Goal: Task Accomplishment & Management: Use online tool/utility

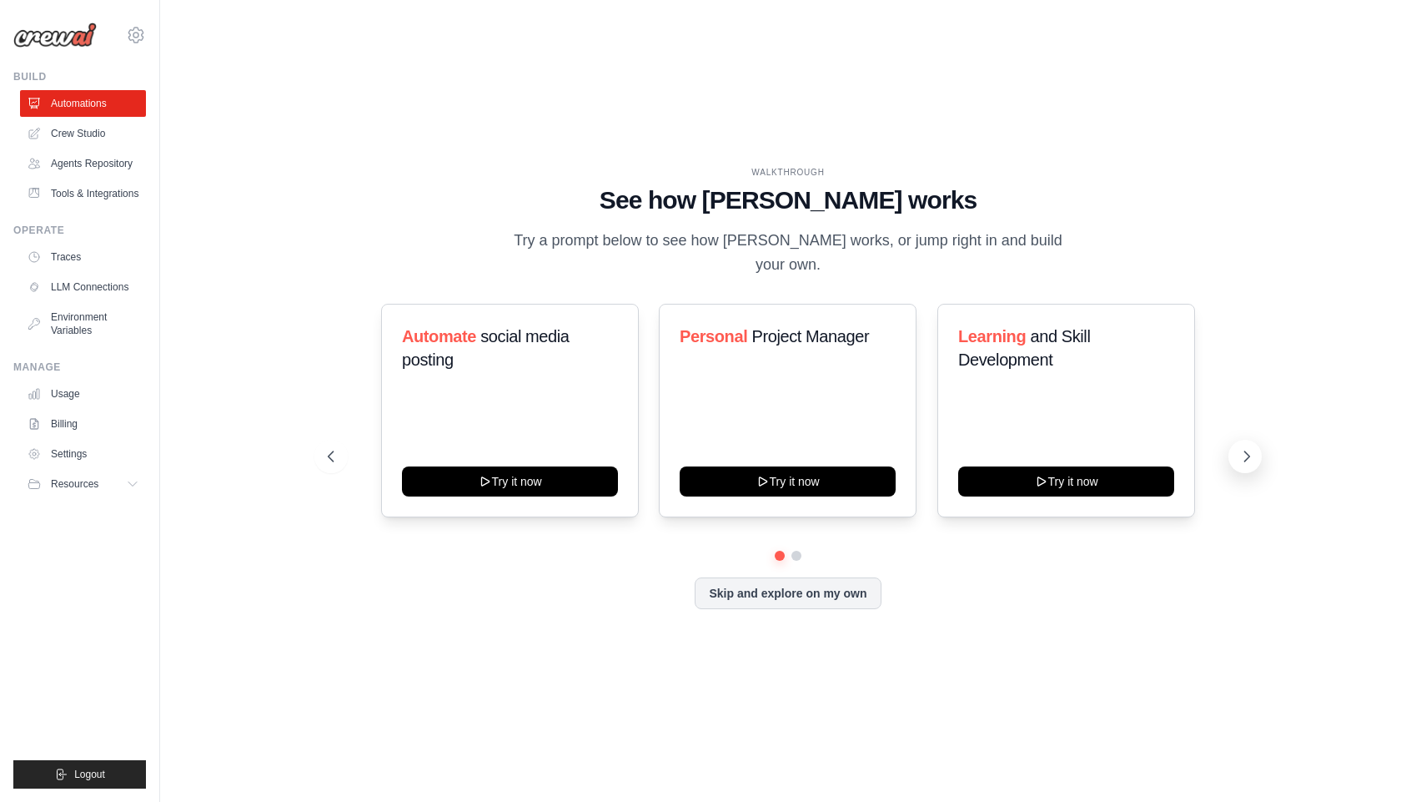
click at [1235, 440] on button at bounding box center [1245, 456] width 33 height 33
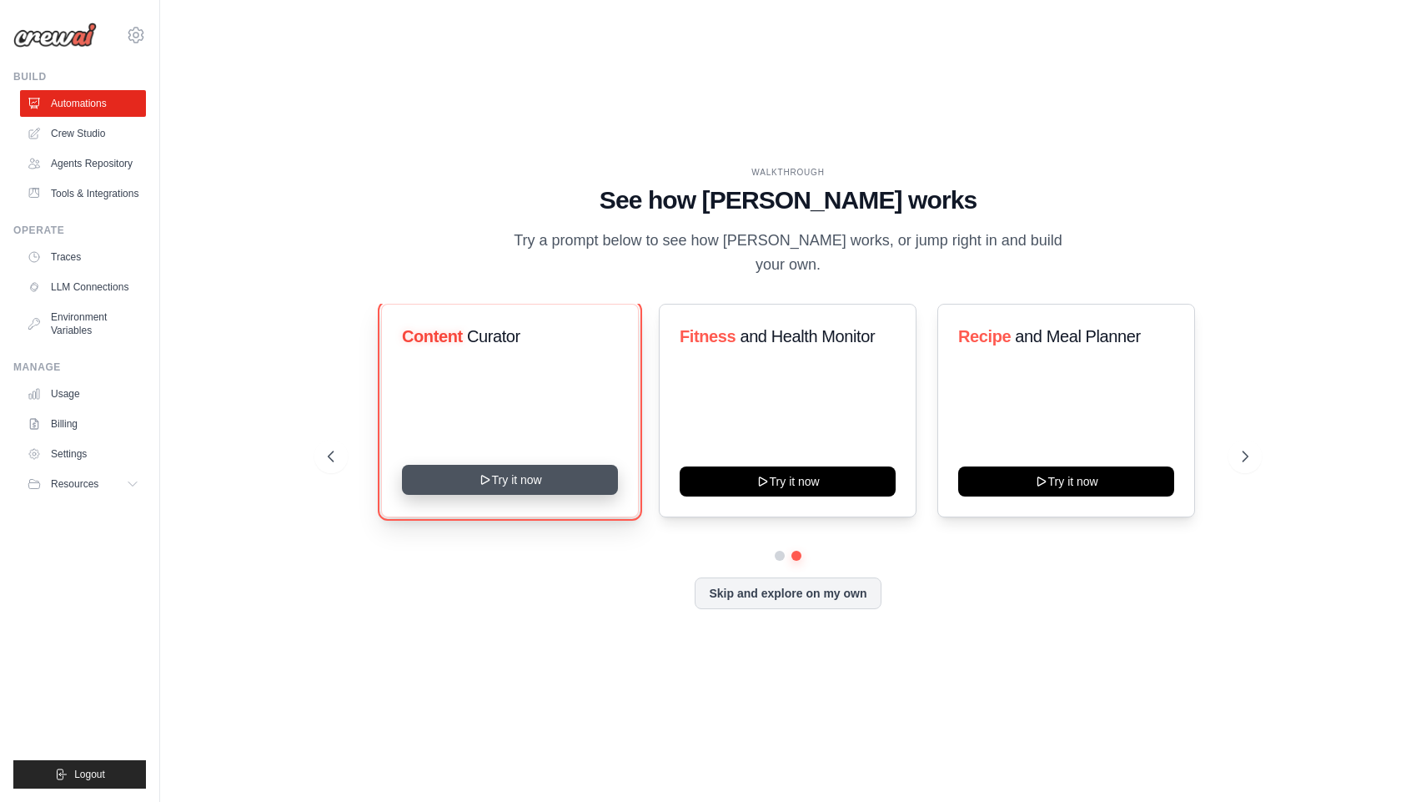
click at [524, 477] on button "Try it now" at bounding box center [510, 480] width 216 height 30
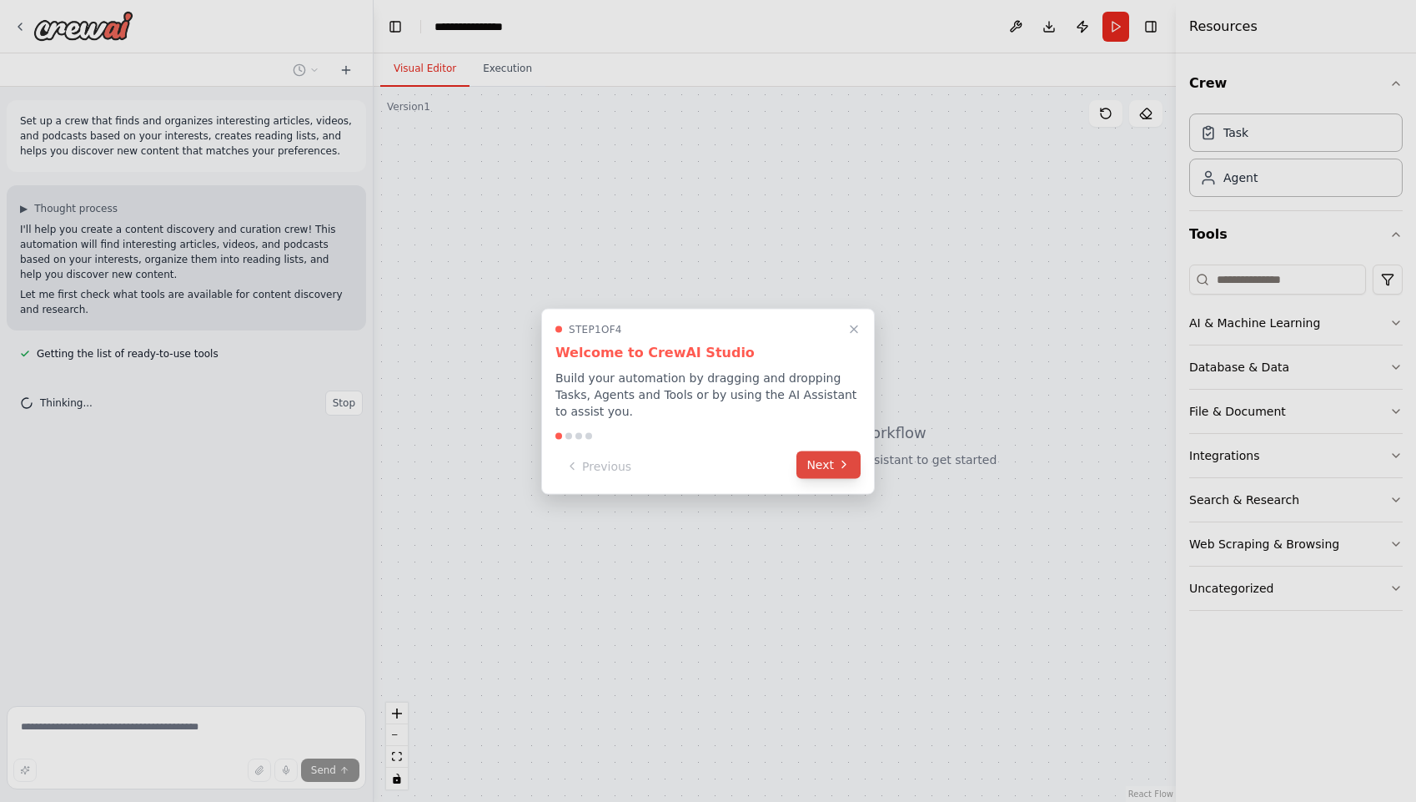
click at [819, 462] on button "Next" at bounding box center [829, 464] width 64 height 28
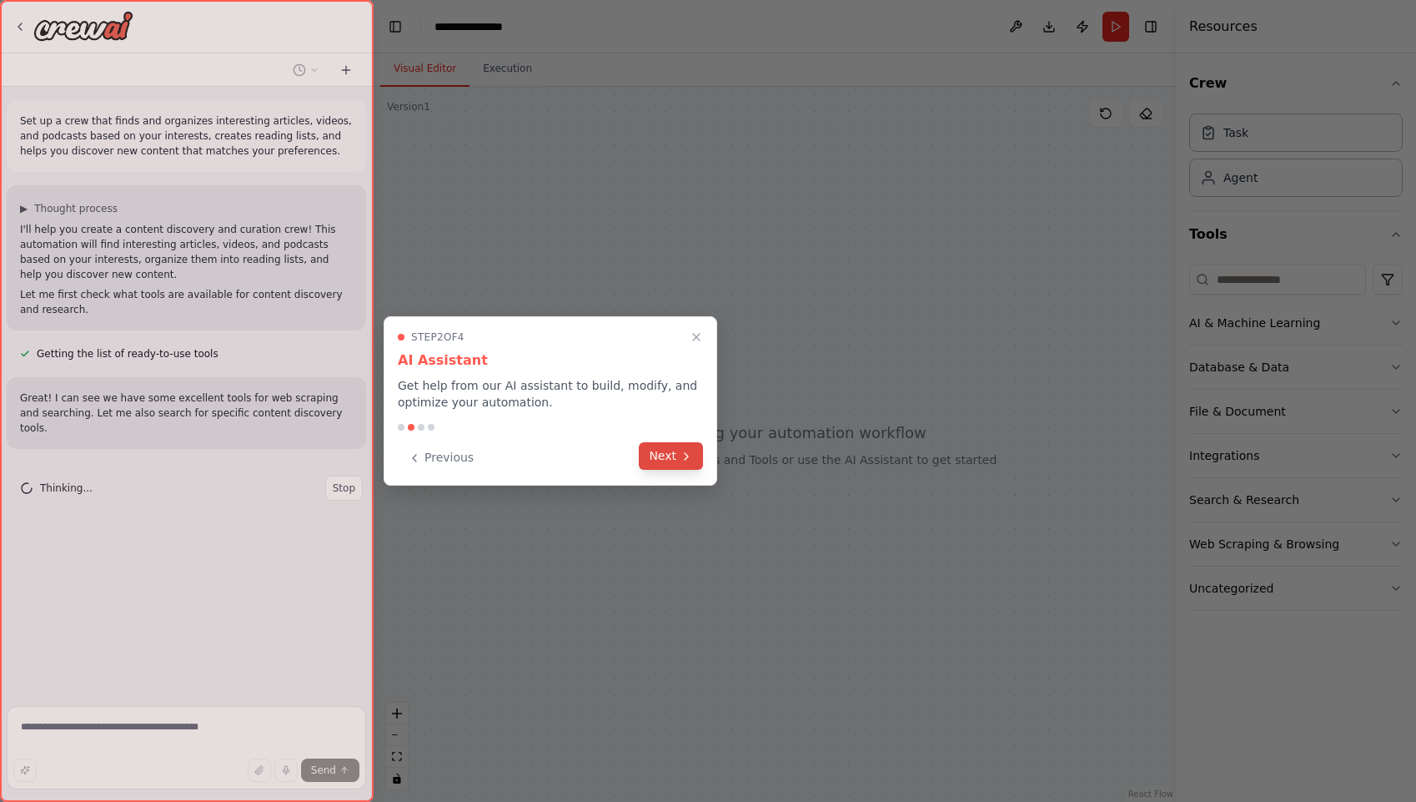
click at [659, 450] on button "Next" at bounding box center [671, 456] width 64 height 28
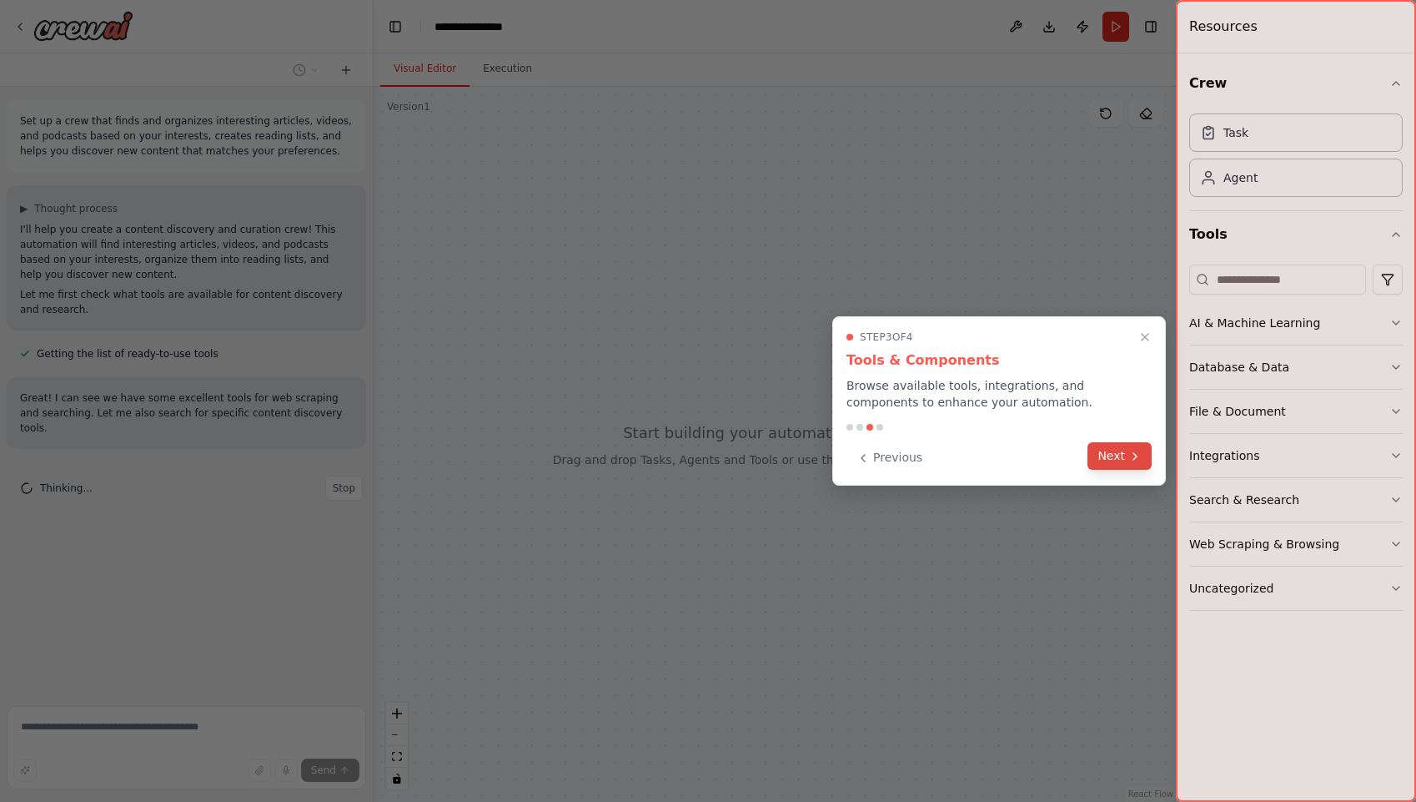
click at [1107, 454] on button "Next" at bounding box center [1120, 456] width 64 height 28
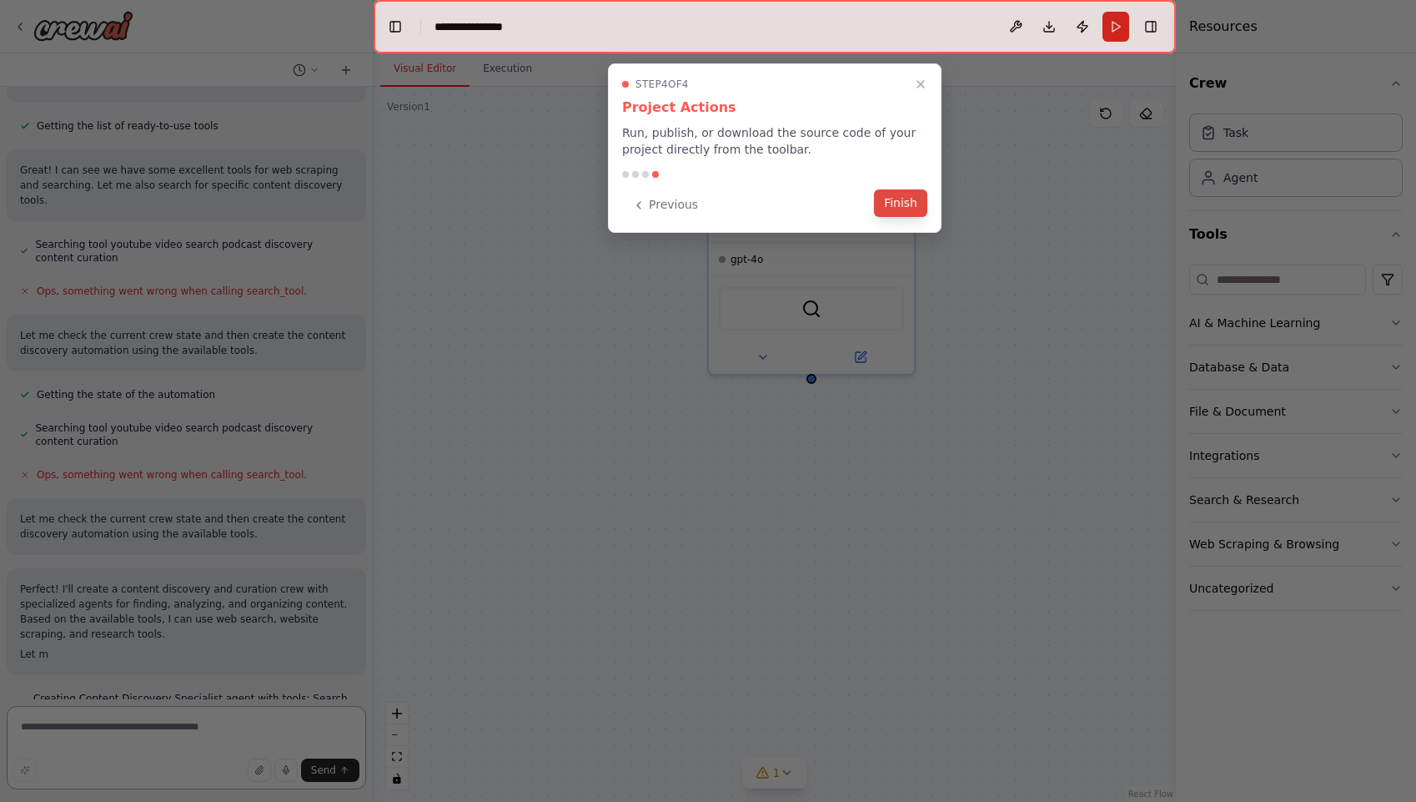
scroll to position [248, 0]
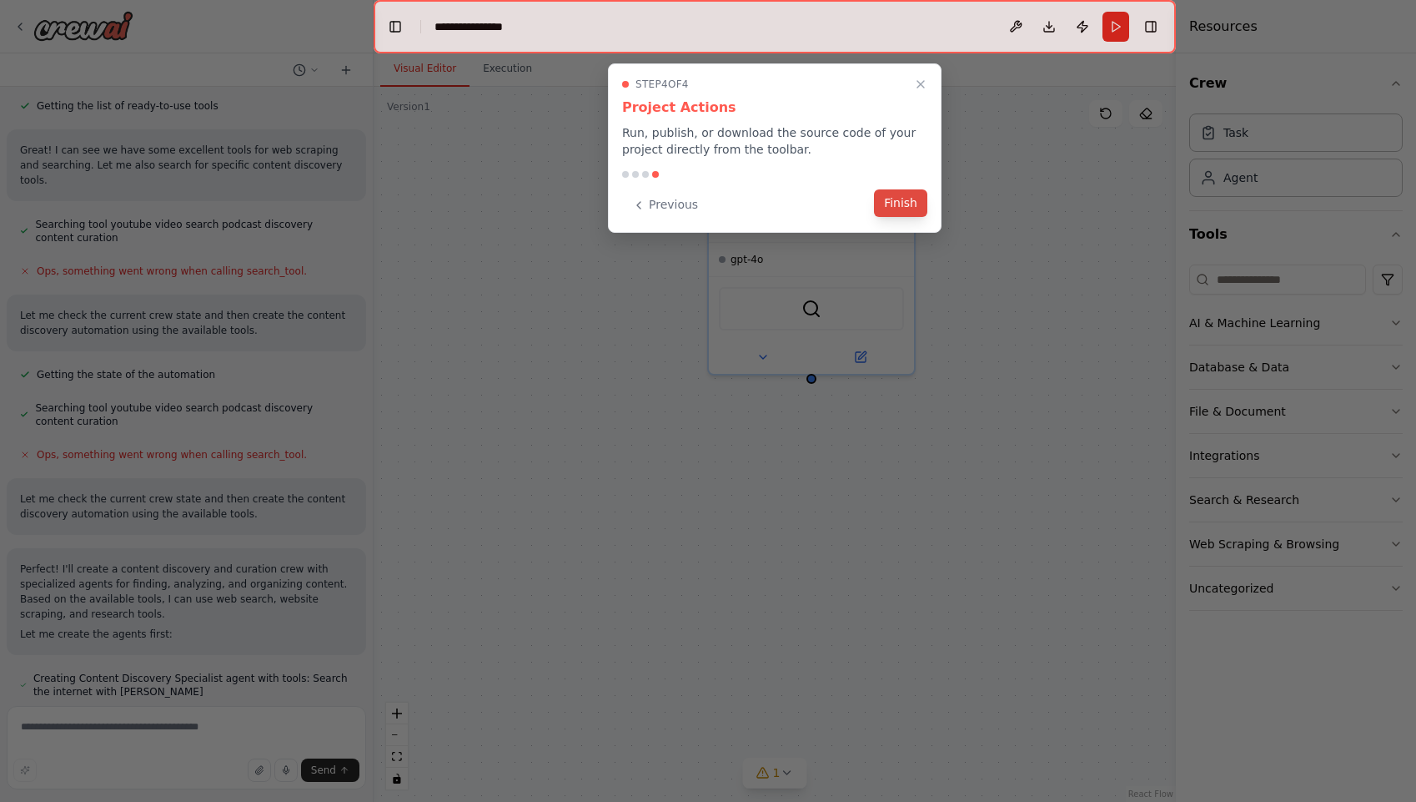
click at [909, 198] on button "Finish" at bounding box center [900, 203] width 53 height 28
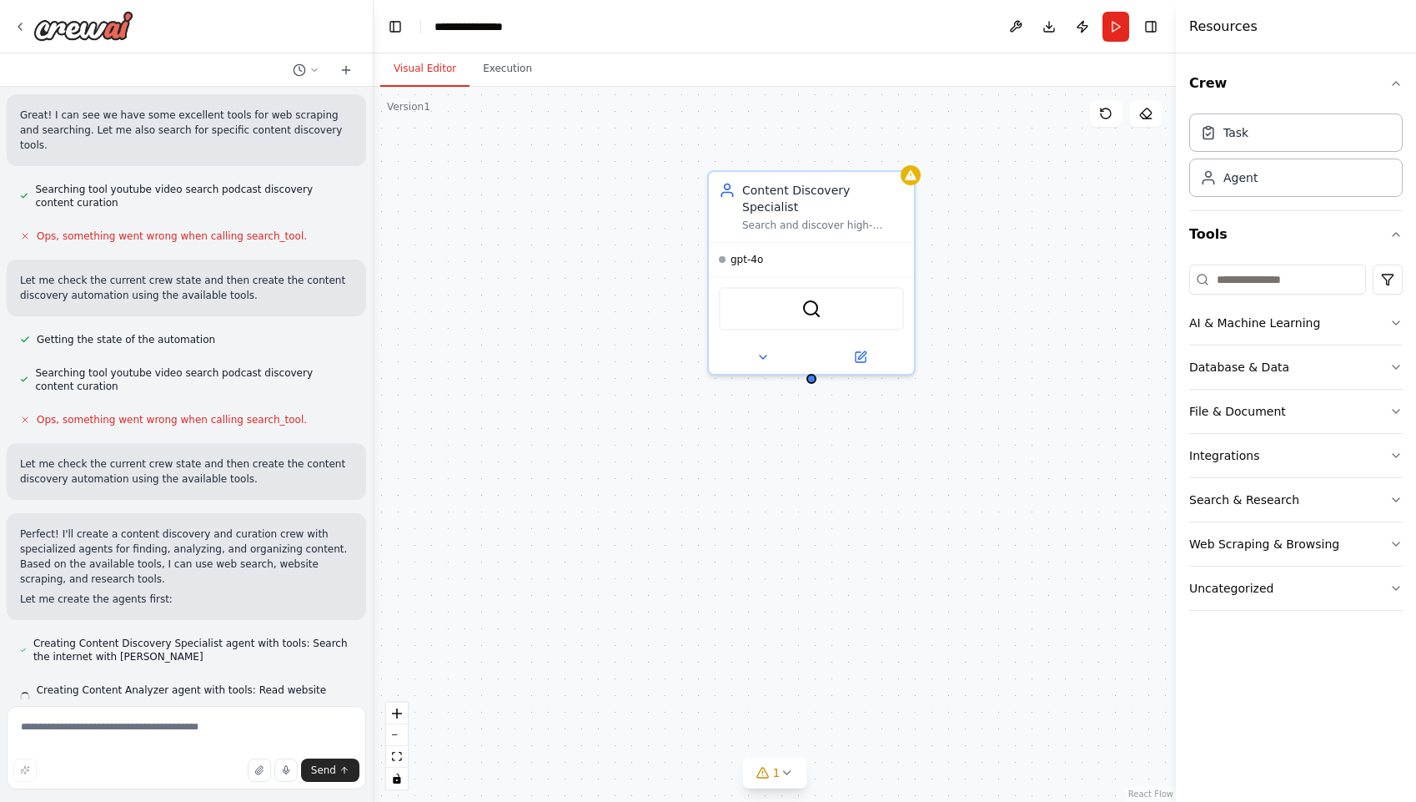
scroll to position [294, 0]
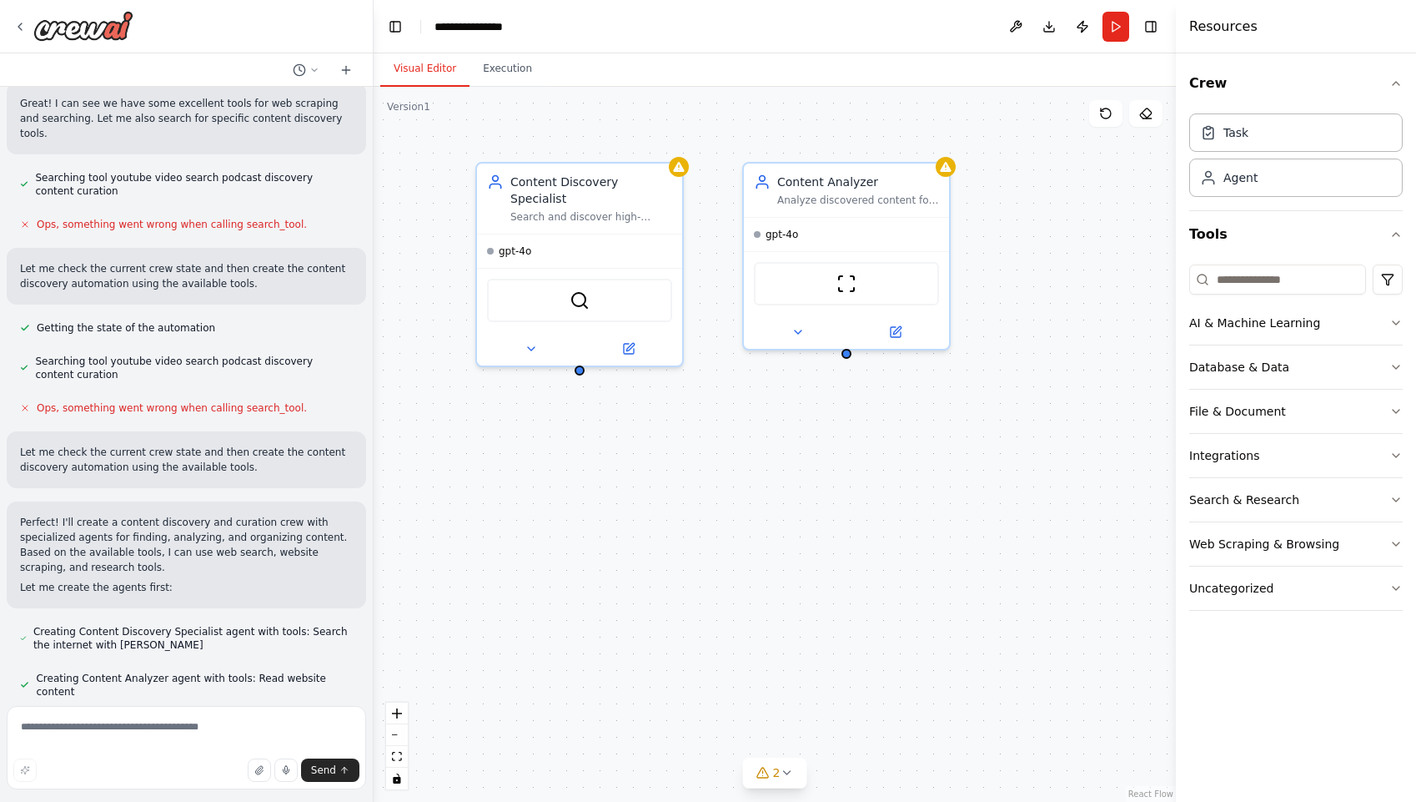
drag, startPoint x: 692, startPoint y: 571, endPoint x: 458, endPoint y: 563, distance: 233.7
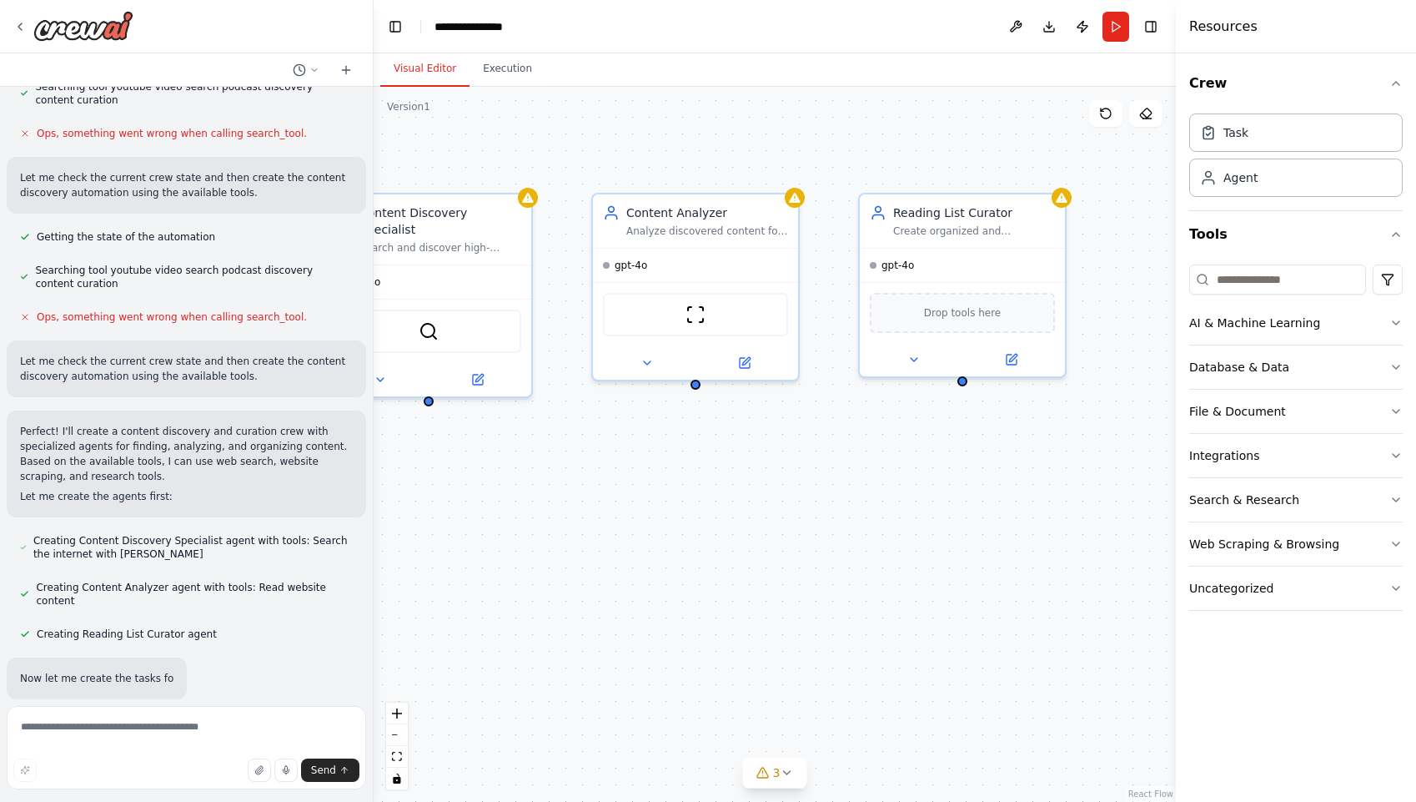
scroll to position [416, 0]
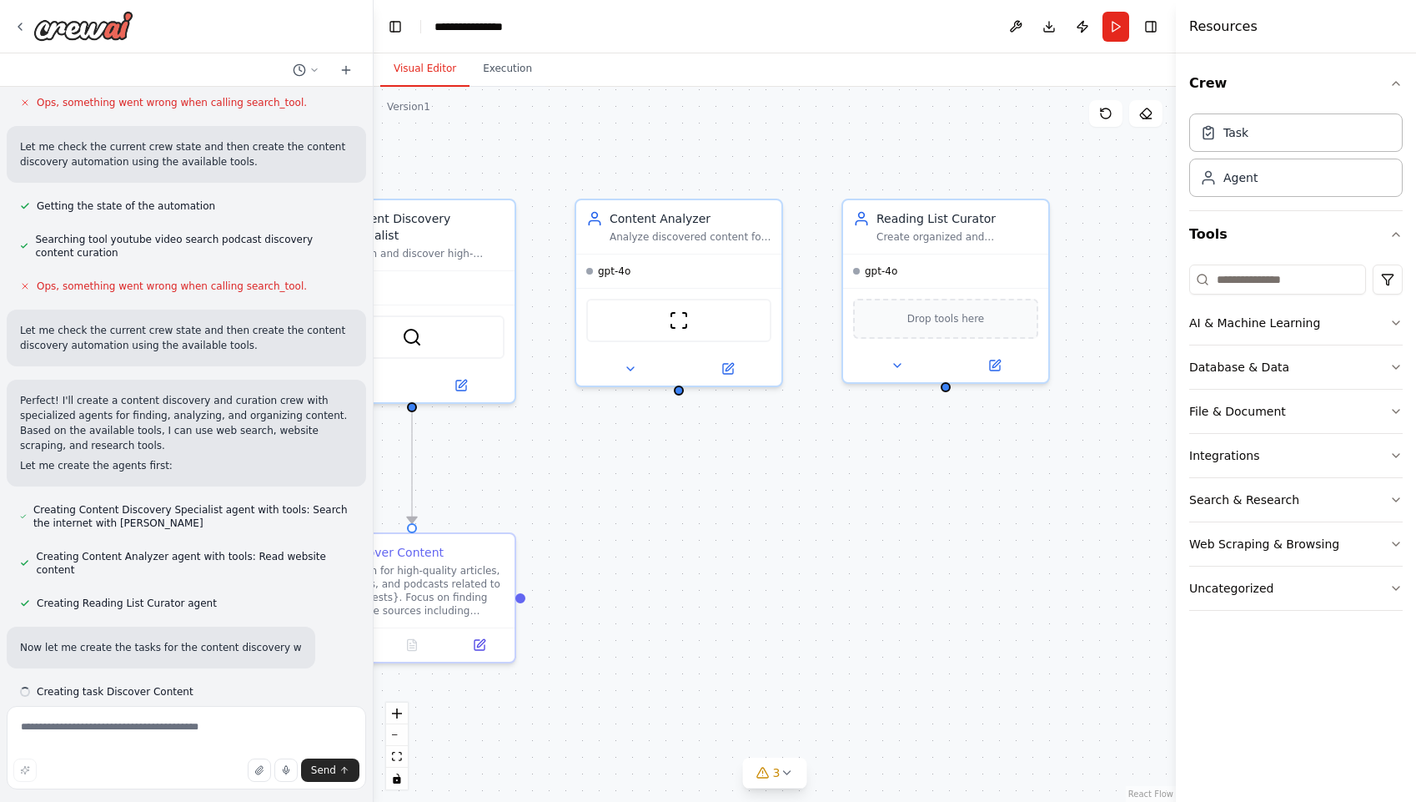
drag, startPoint x: 791, startPoint y: 526, endPoint x: 730, endPoint y: 583, distance: 83.2
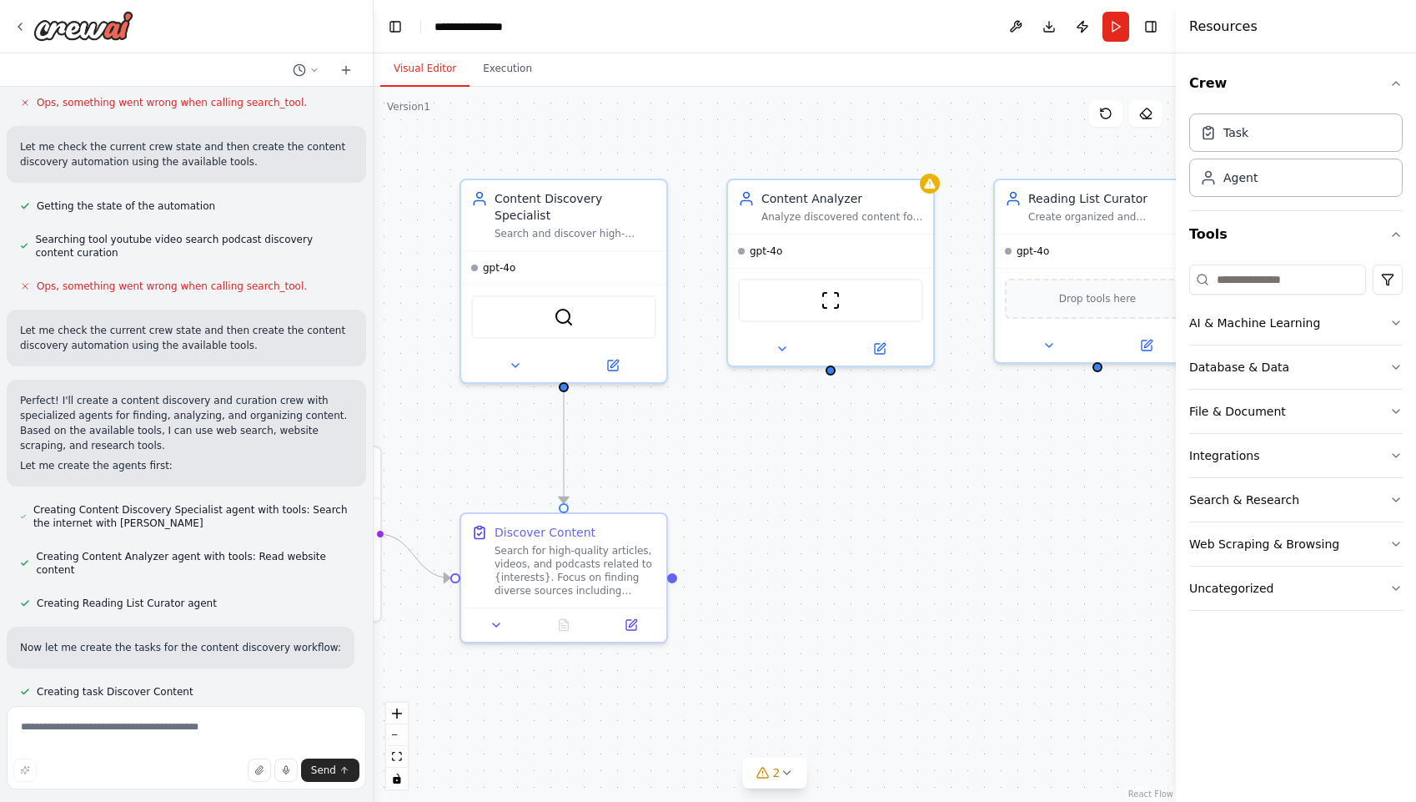
drag, startPoint x: 794, startPoint y: 592, endPoint x: 898, endPoint y: 564, distance: 107.3
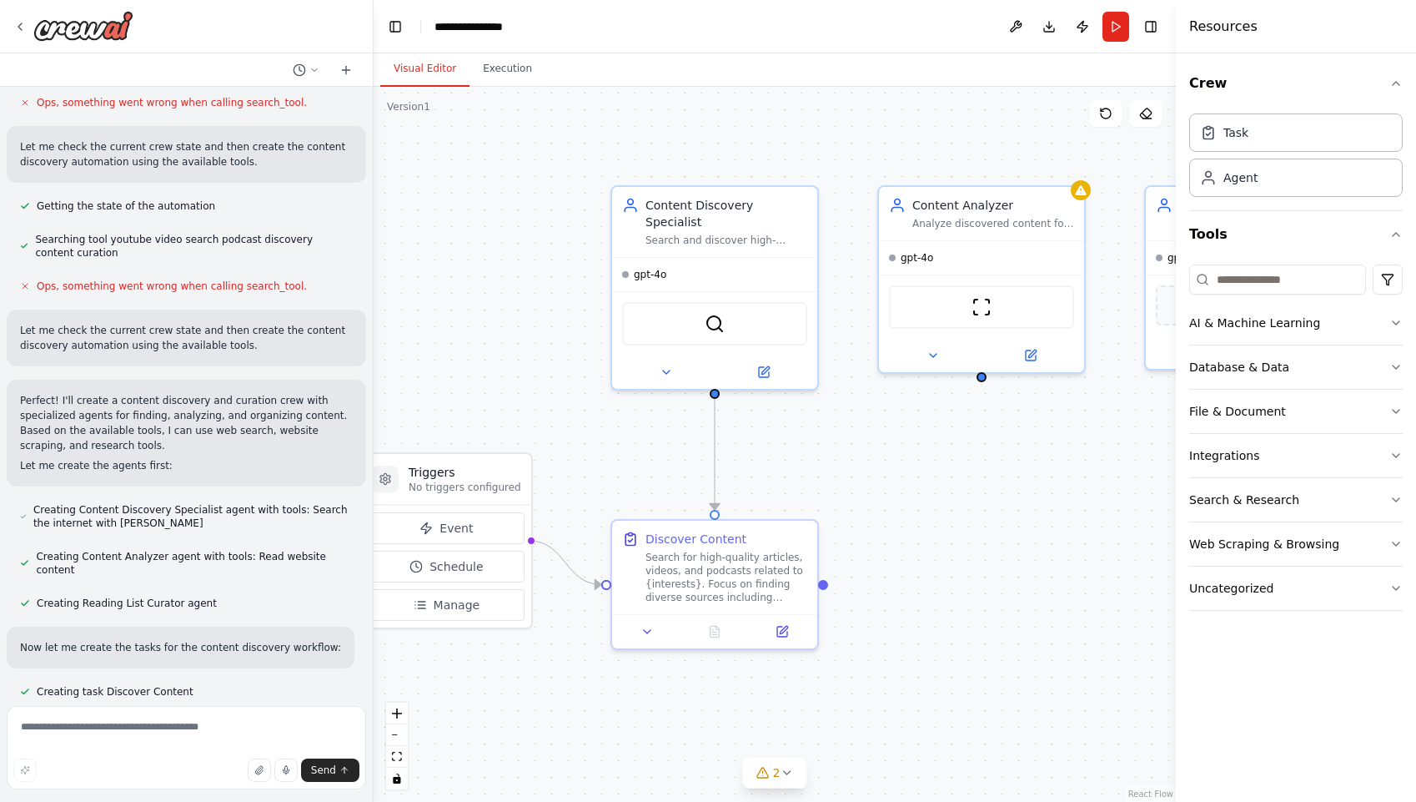
drag, startPoint x: 872, startPoint y: 569, endPoint x: 1024, endPoint y: 576, distance: 152.0
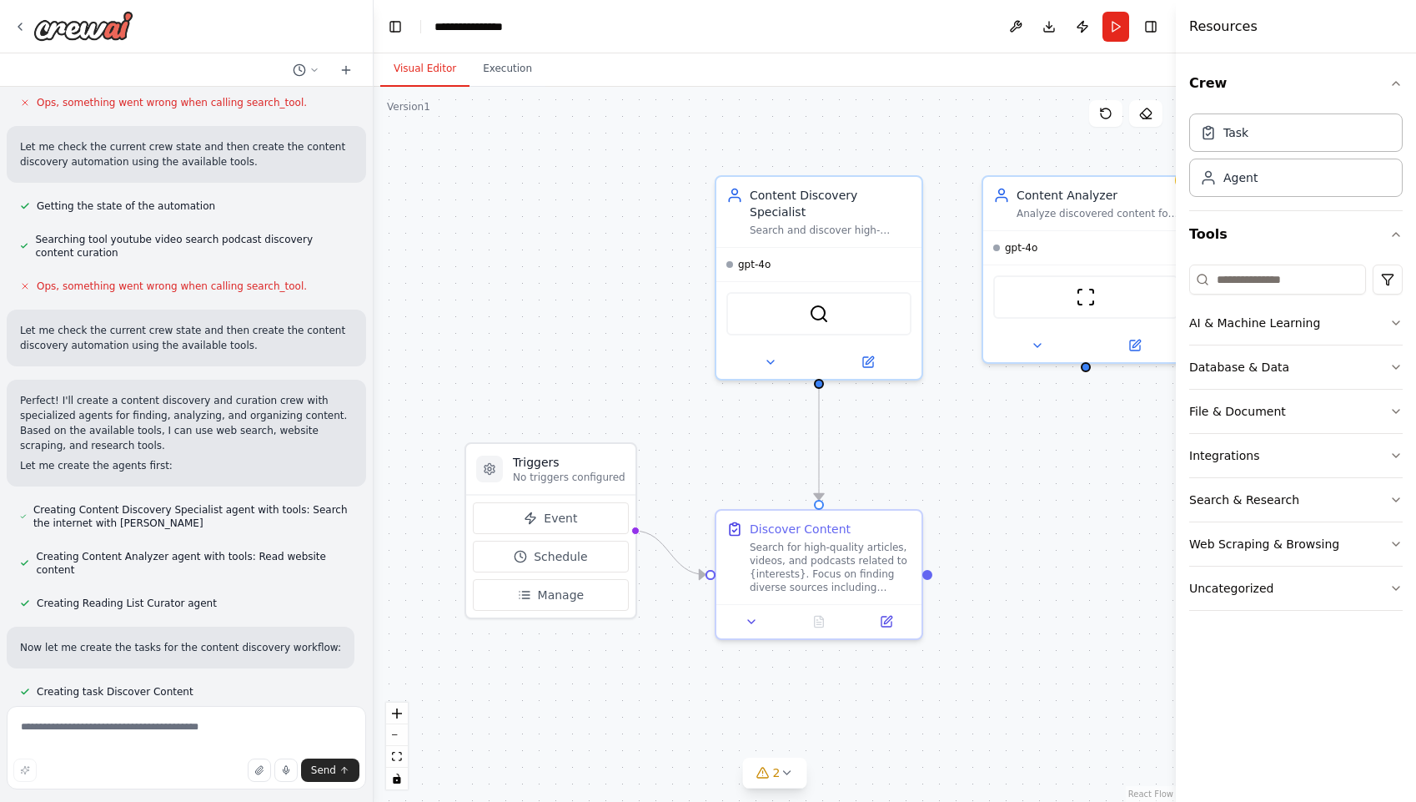
drag, startPoint x: 491, startPoint y: 344, endPoint x: 561, endPoint y: 333, distance: 71.7
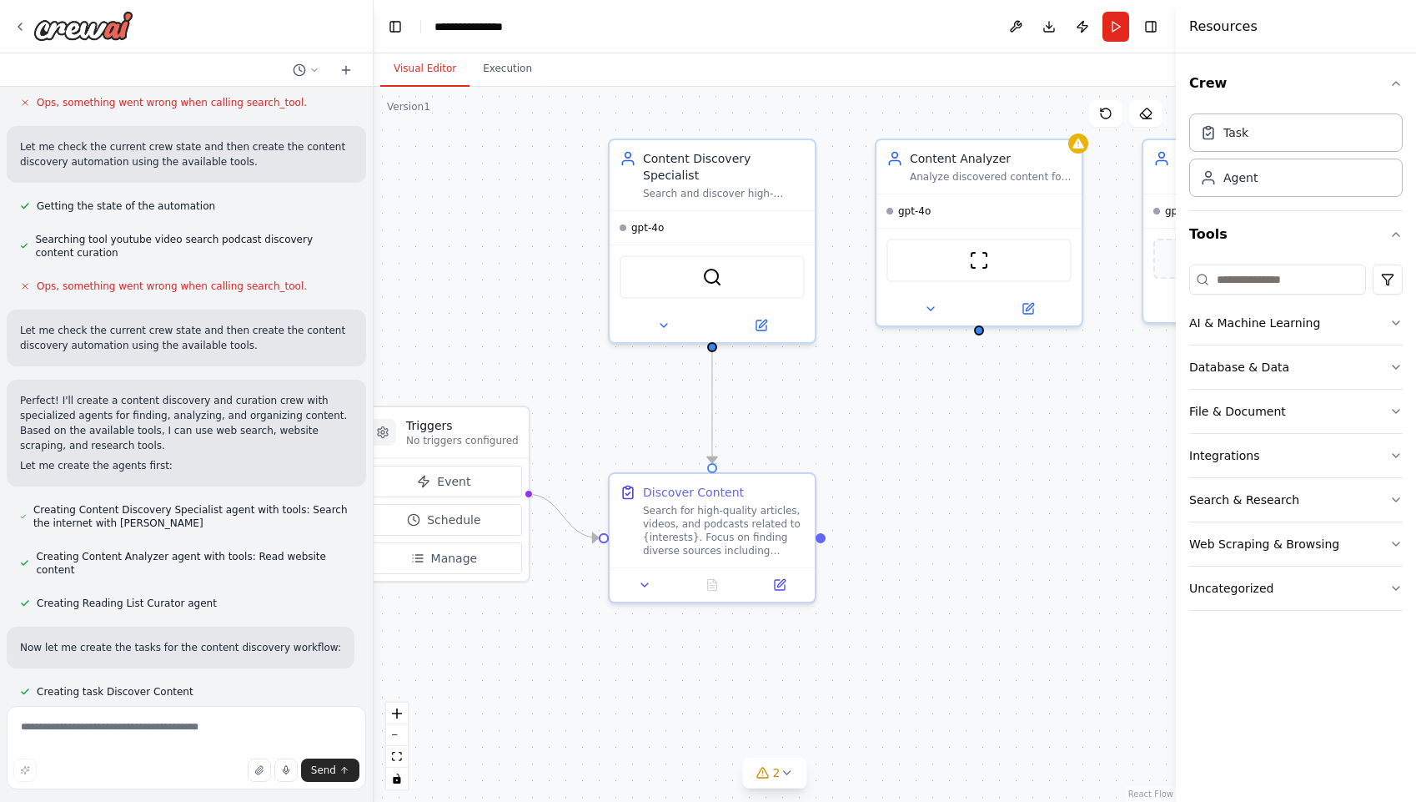
drag, startPoint x: 460, startPoint y: 302, endPoint x: 349, endPoint y: 264, distance: 117.9
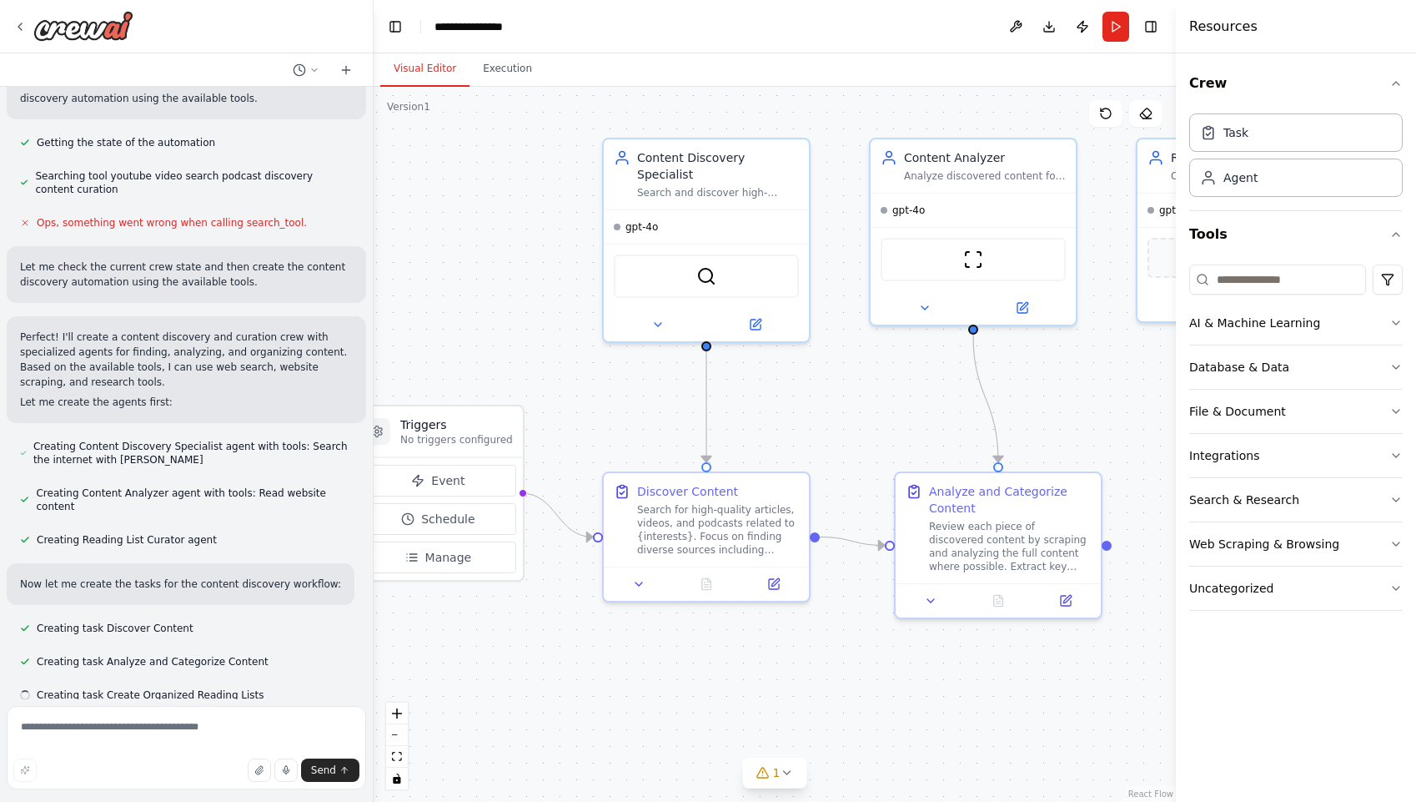
scroll to position [483, 0]
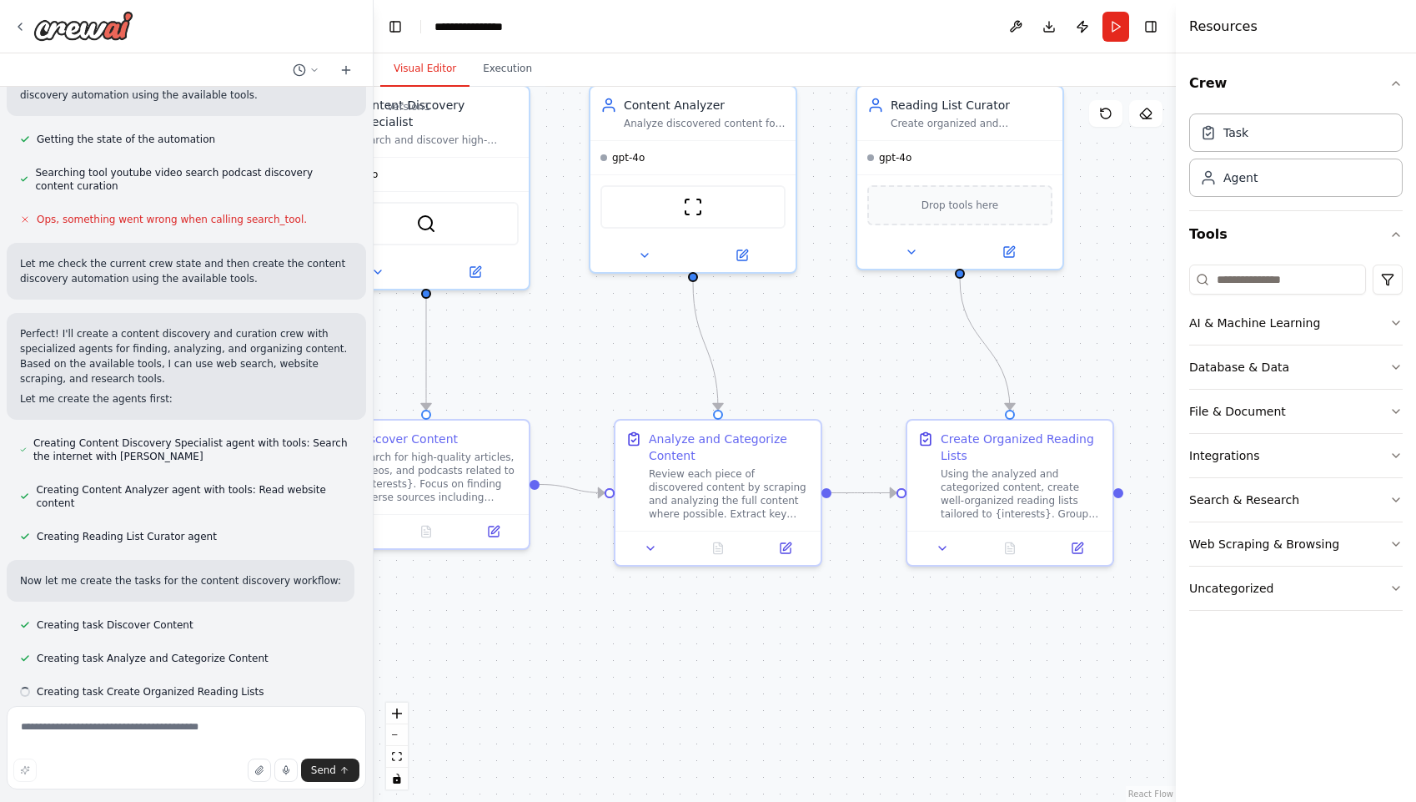
drag, startPoint x: 867, startPoint y: 411, endPoint x: 585, endPoint y: 359, distance: 286.8
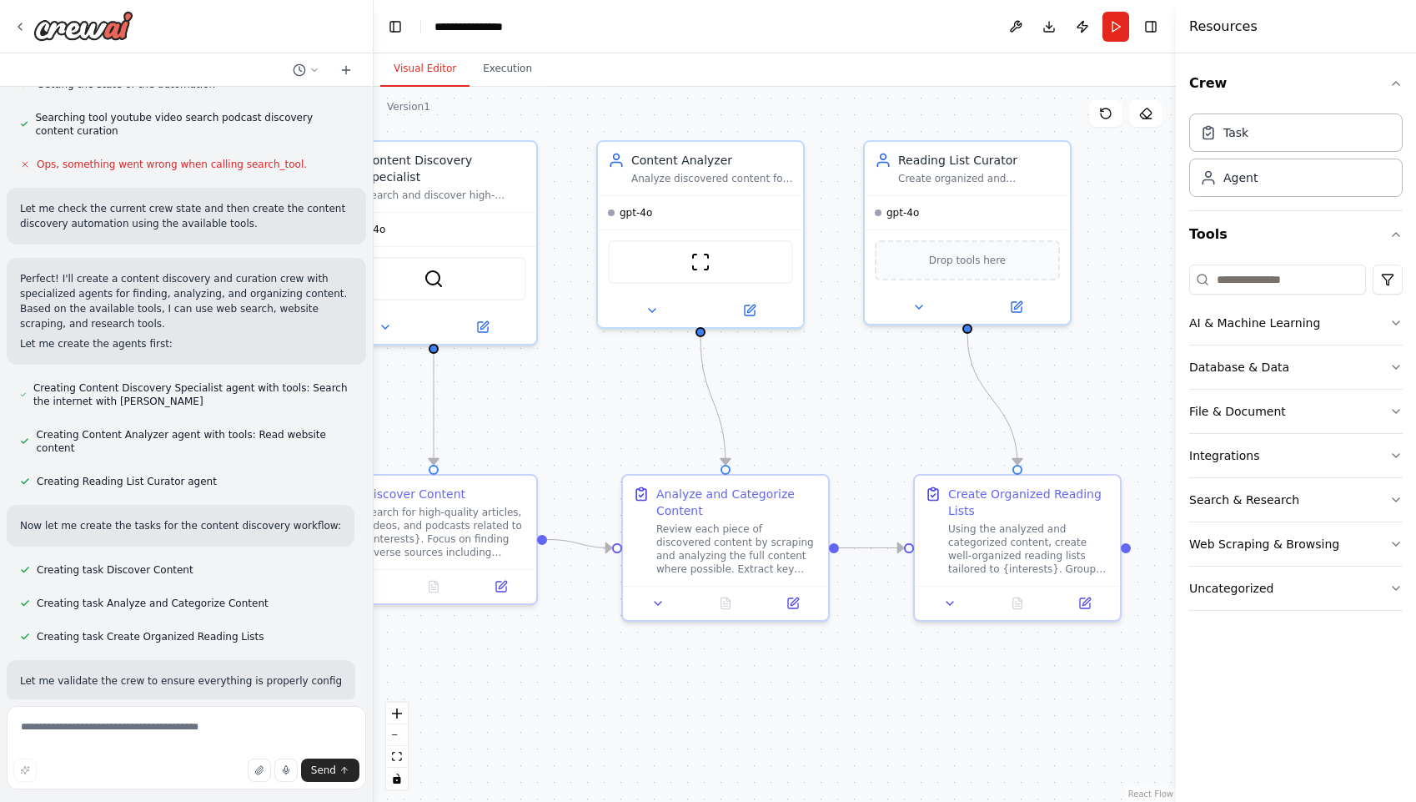
drag, startPoint x: 820, startPoint y: 361, endPoint x: 831, endPoint y: 412, distance: 52.0
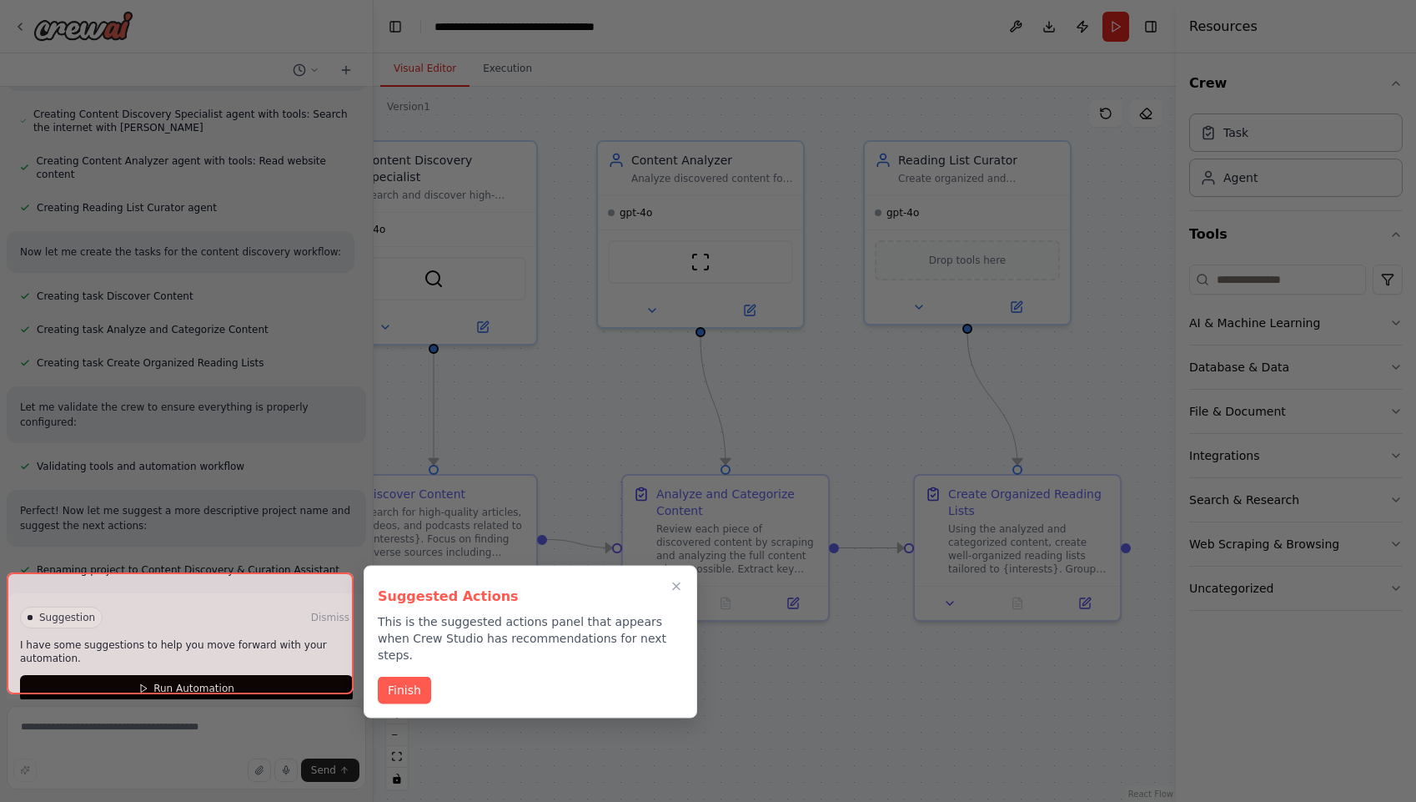
scroll to position [825, 0]
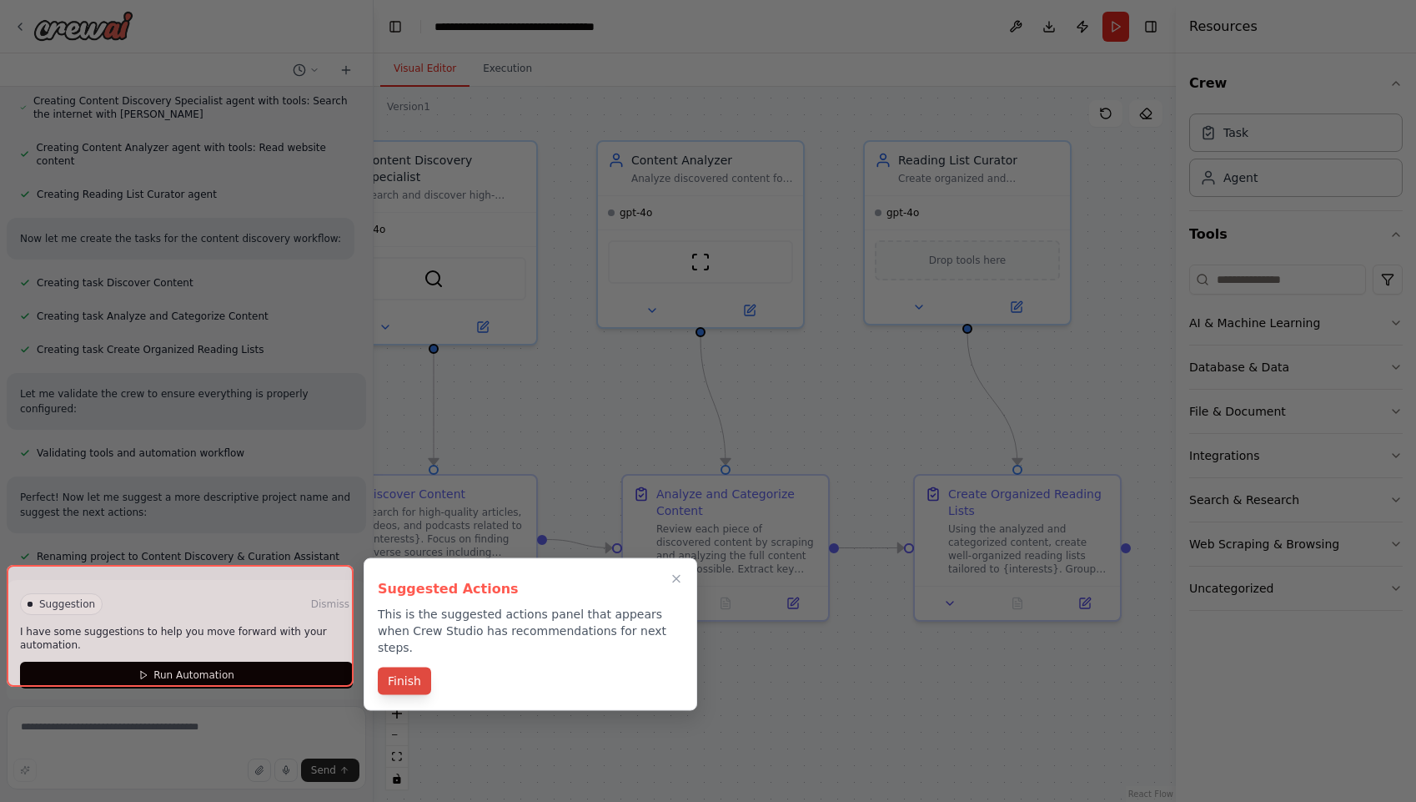
click at [400, 667] on button "Finish" at bounding box center [404, 681] width 53 height 28
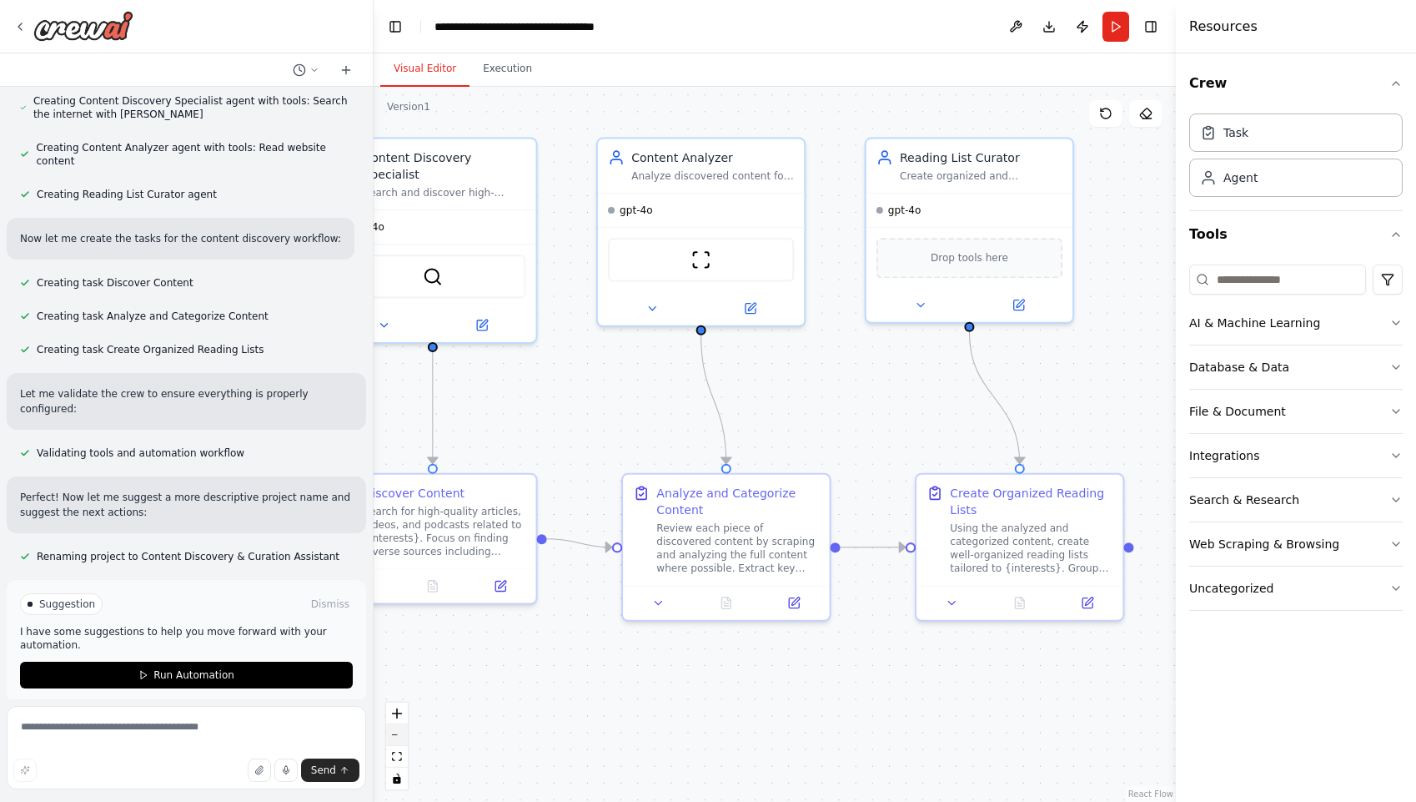
click at [399, 737] on button "zoom out" at bounding box center [397, 735] width 22 height 22
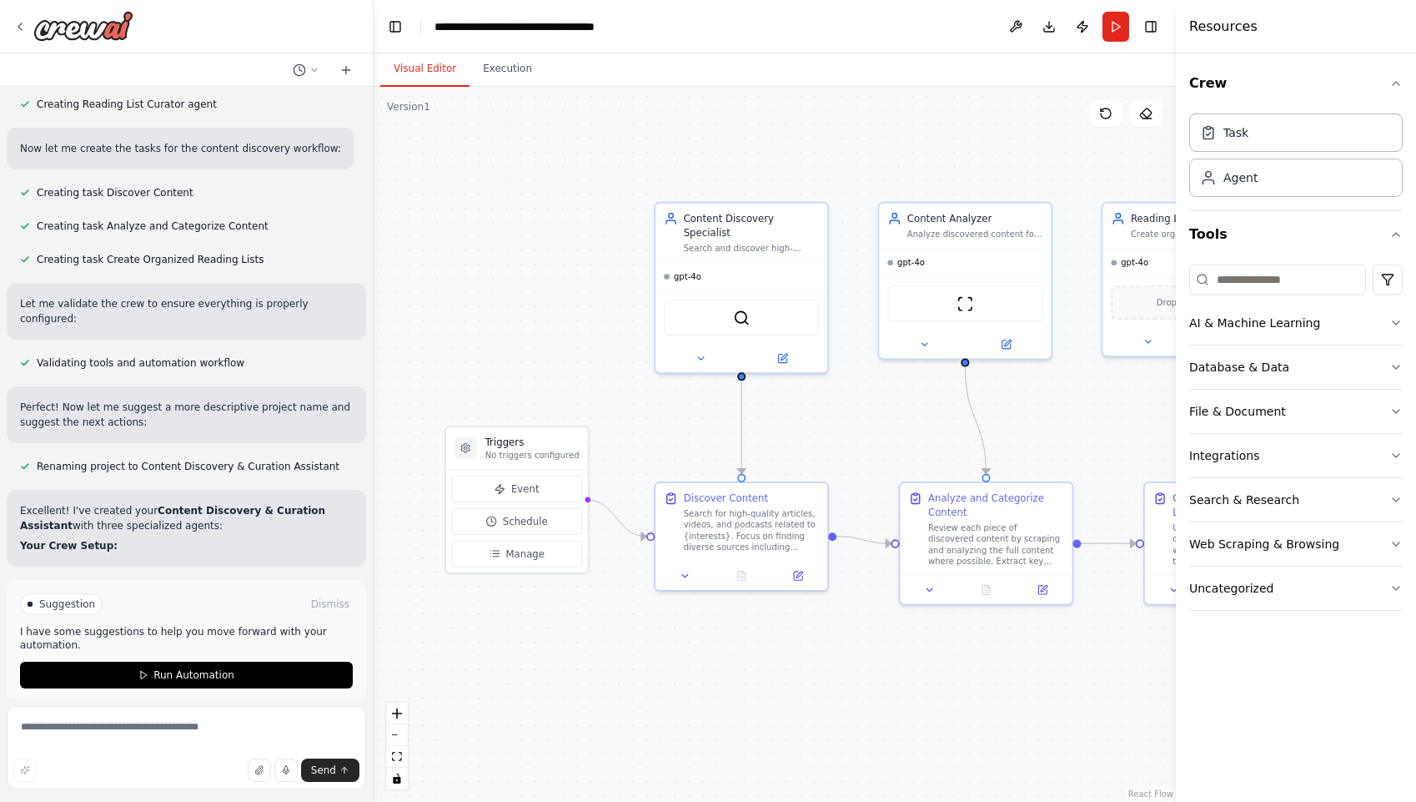
drag, startPoint x: 585, startPoint y: 663, endPoint x: 823, endPoint y: 674, distance: 238.0
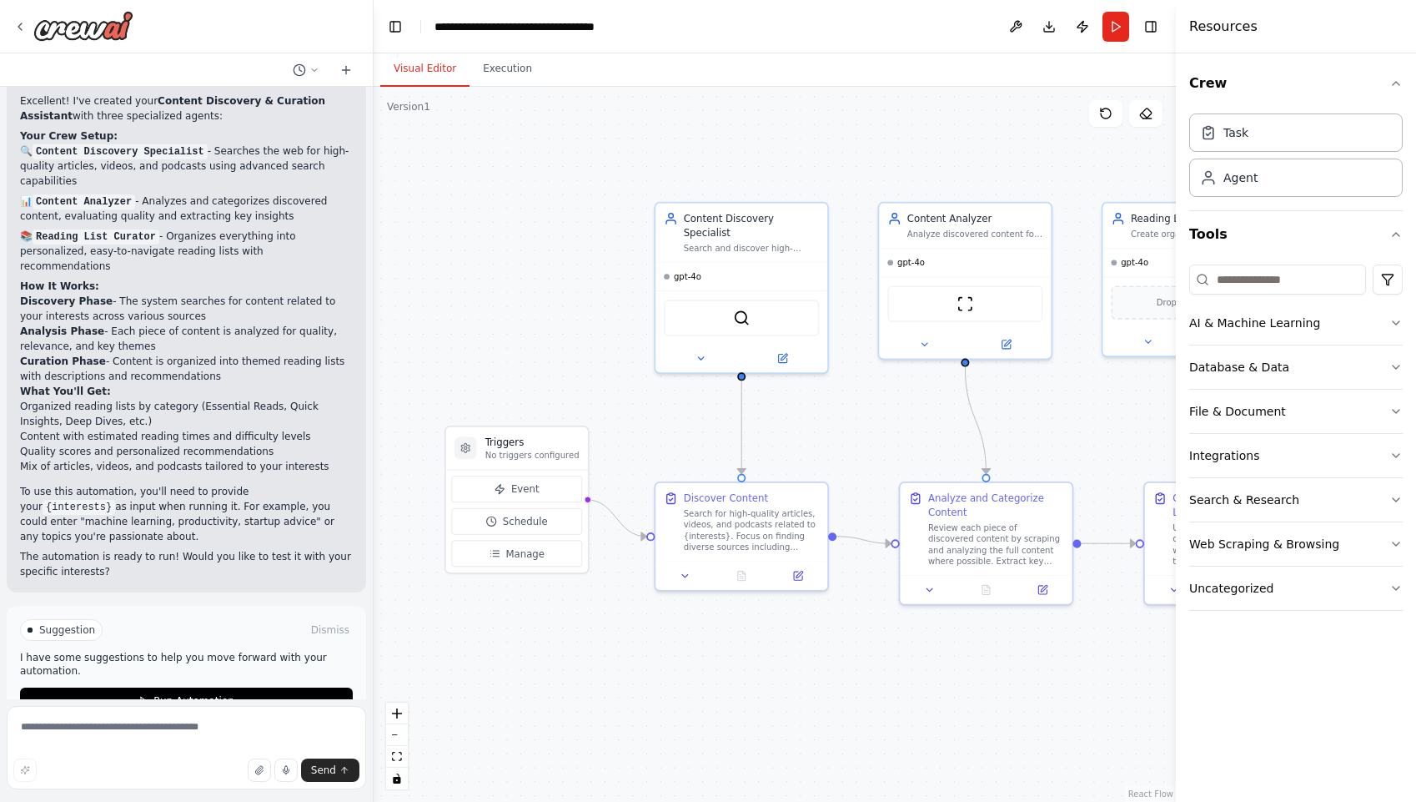
scroll to position [1326, 0]
click at [188, 693] on span "Run Automation" at bounding box center [193, 699] width 81 height 13
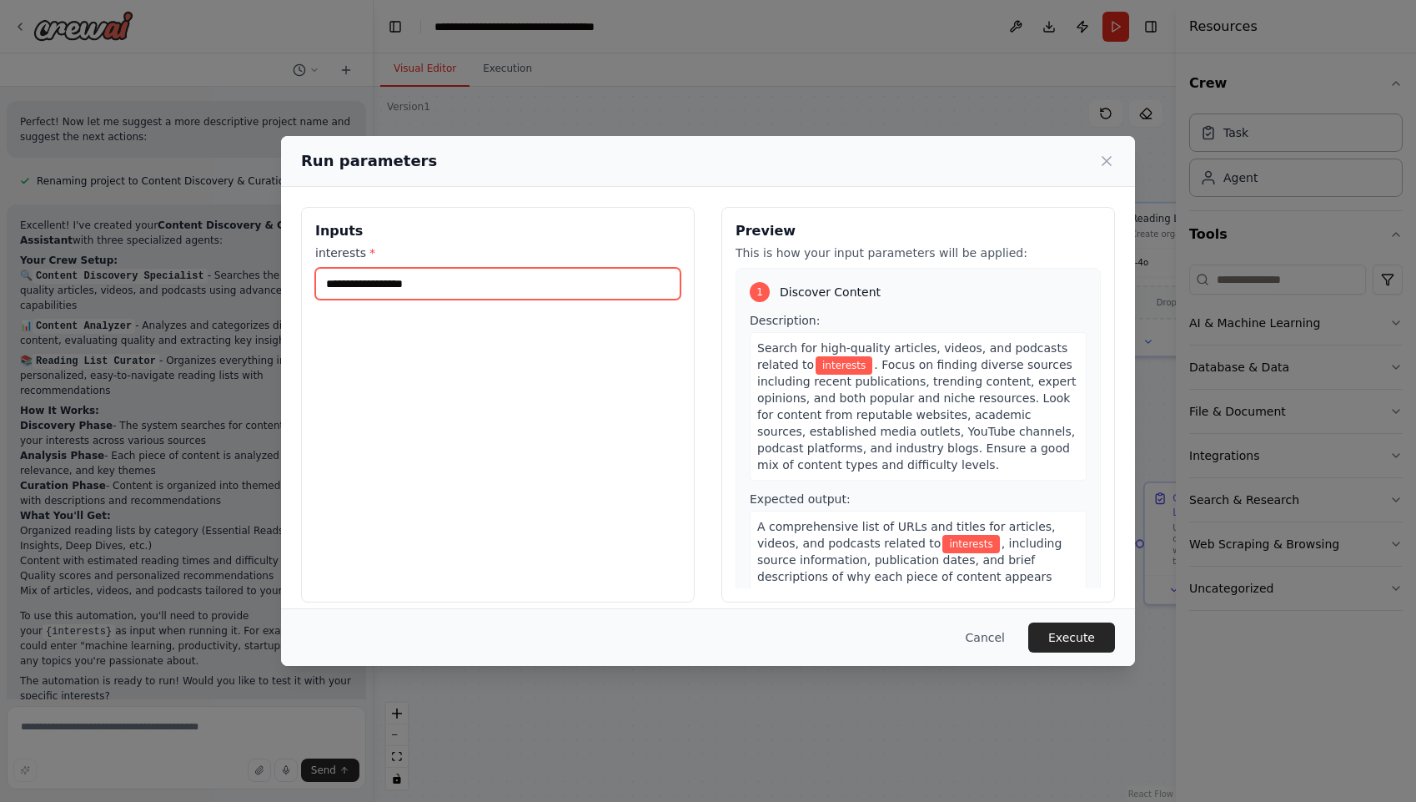
click at [415, 284] on input "interests *" at bounding box center [497, 284] width 365 height 32
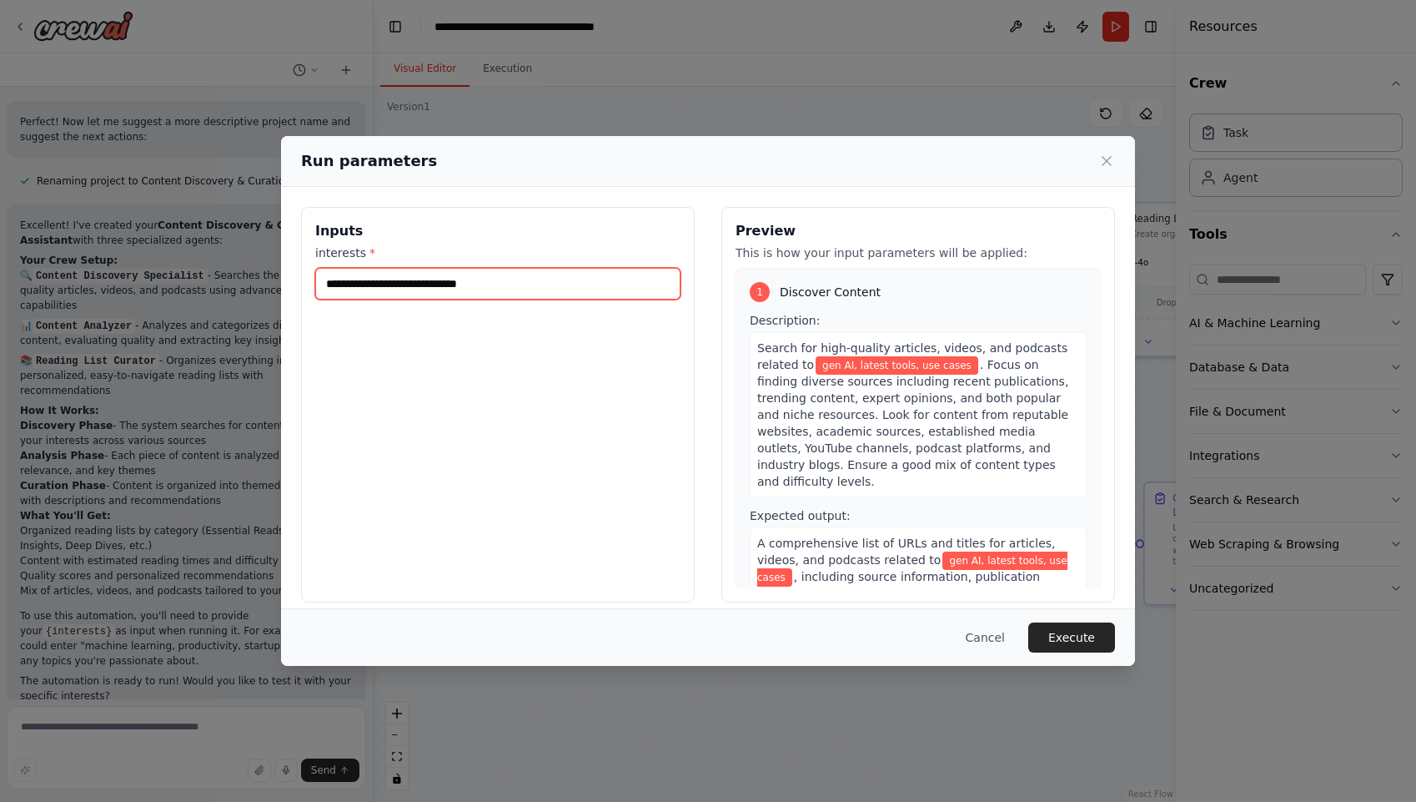
type input "**********"
click at [528, 383] on div "**********" at bounding box center [498, 404] width 394 height 395
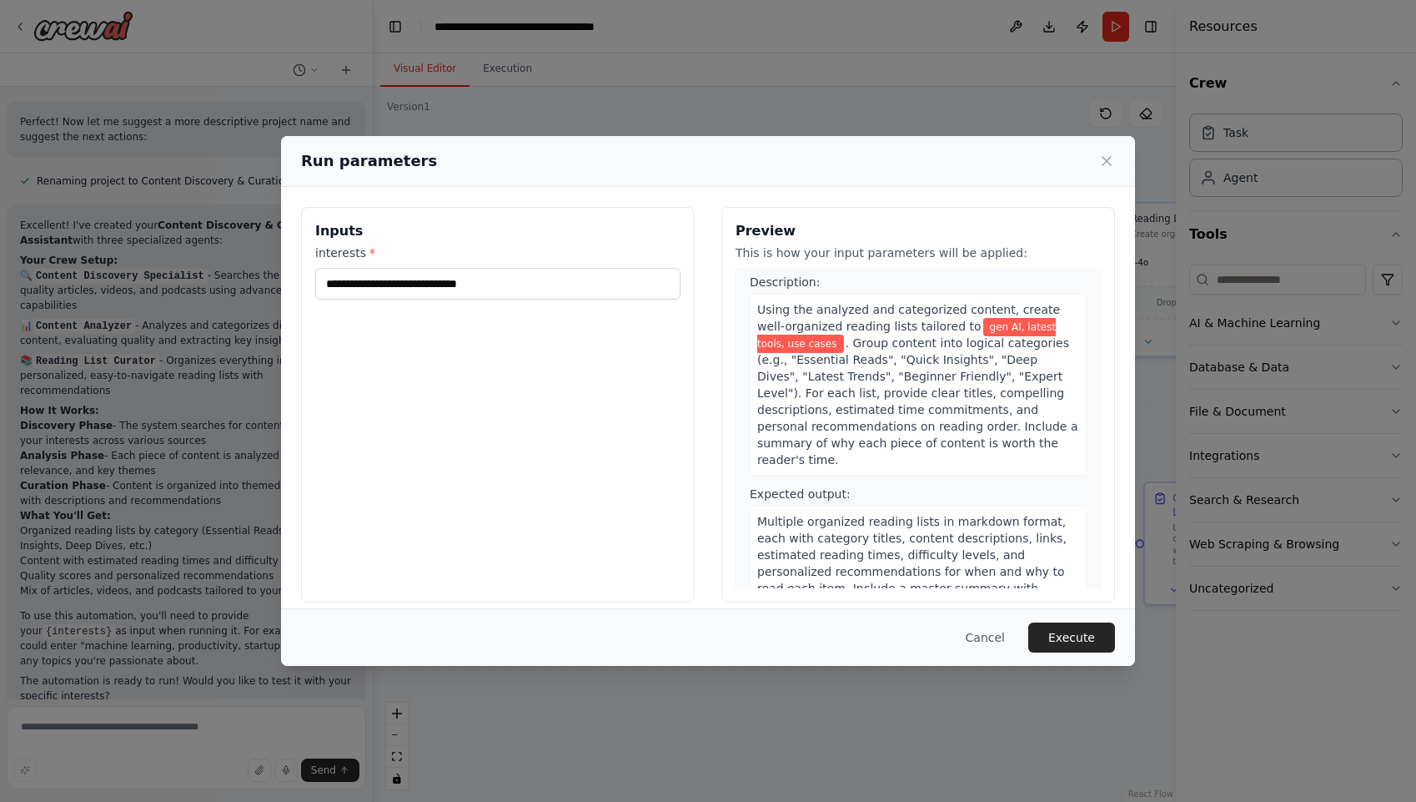
scroll to position [839, 0]
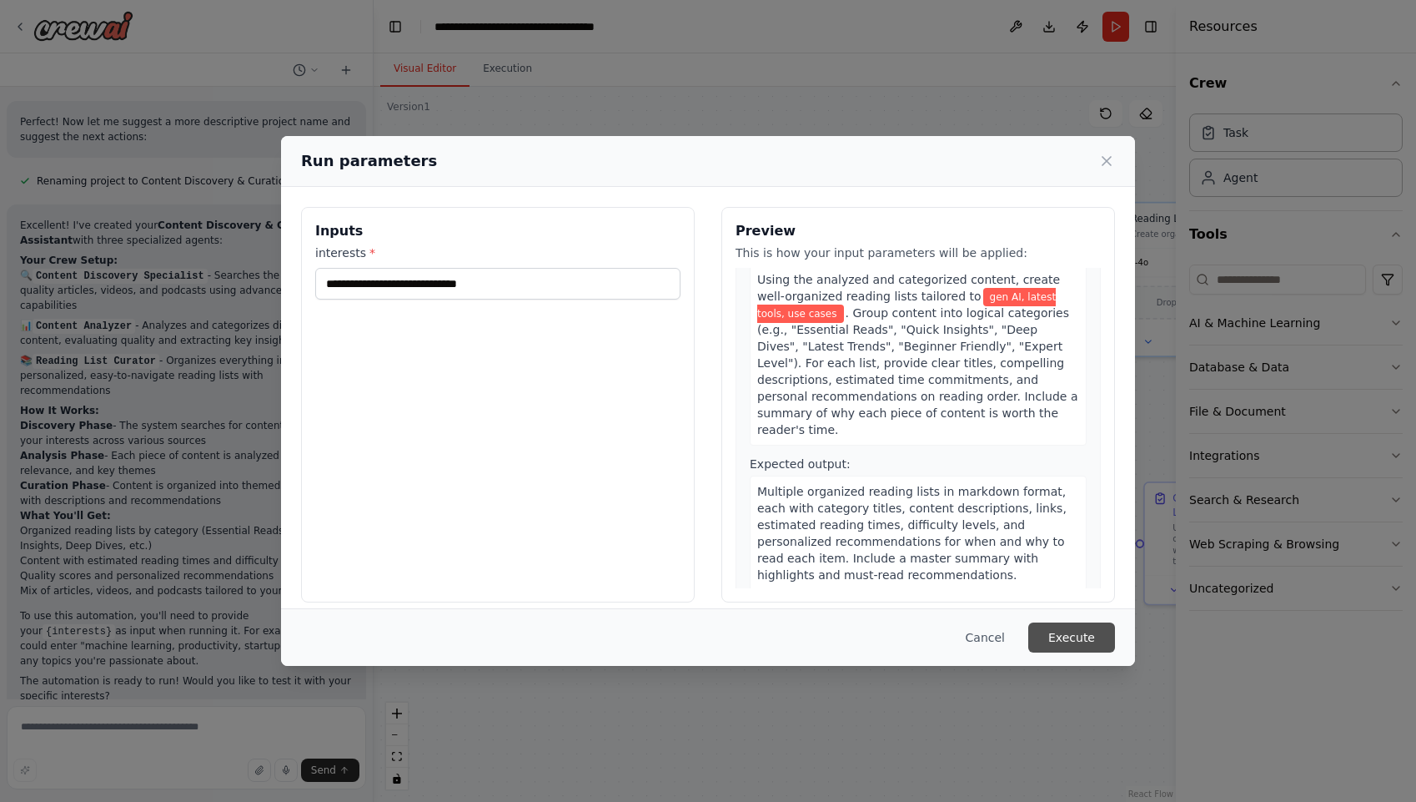
click at [1084, 640] on button "Execute" at bounding box center [1072, 637] width 87 height 30
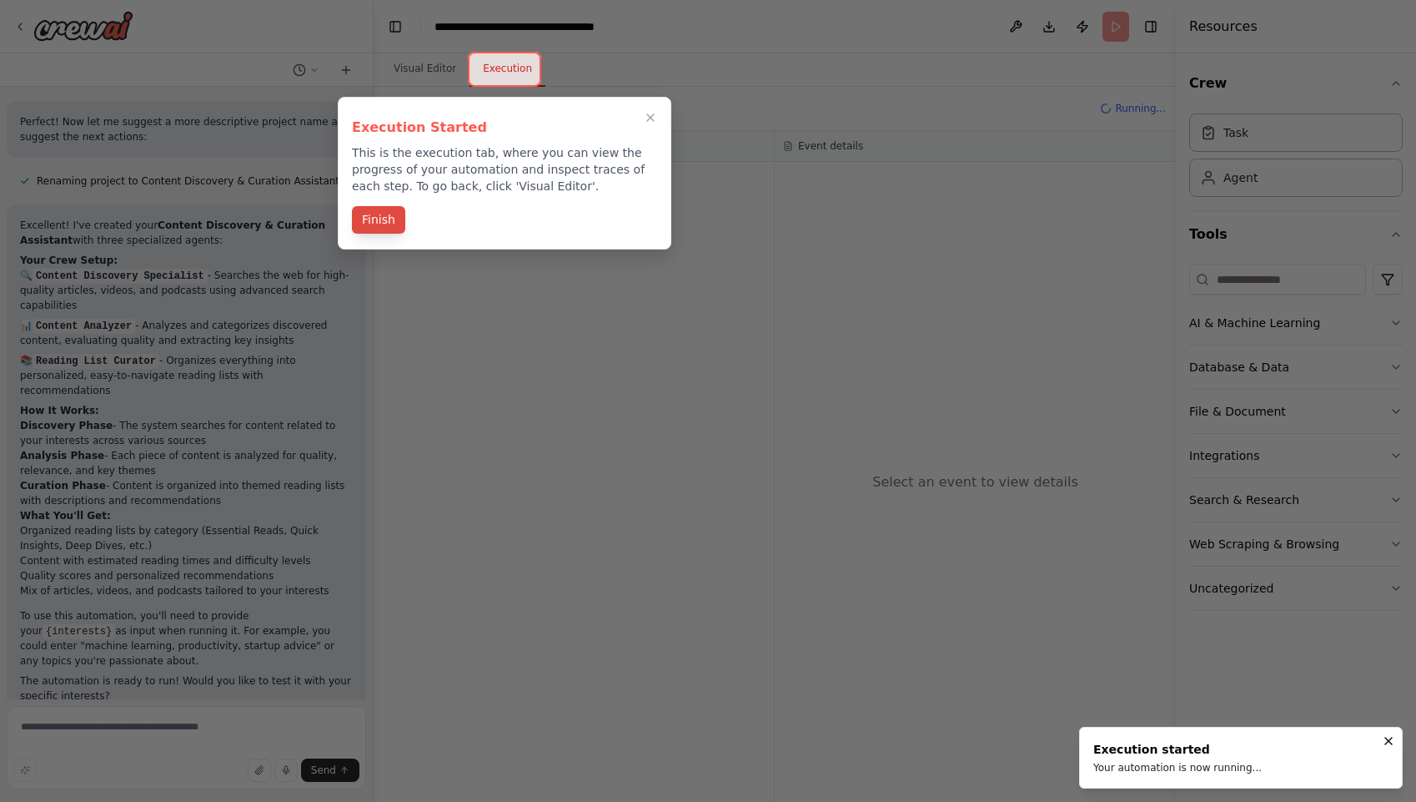
click at [394, 222] on button "Finish" at bounding box center [378, 220] width 53 height 28
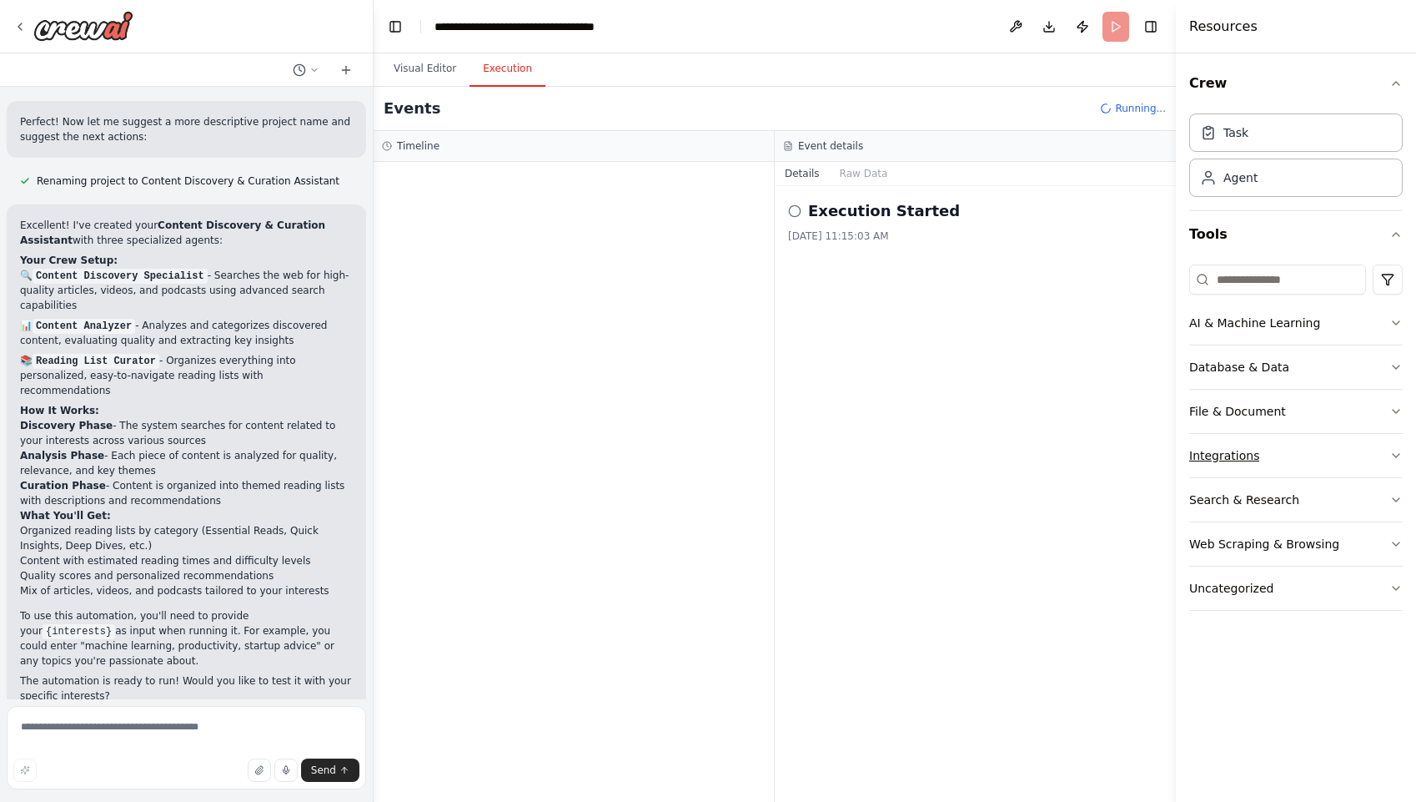
click at [1358, 466] on button "Integrations" at bounding box center [1297, 455] width 214 height 43
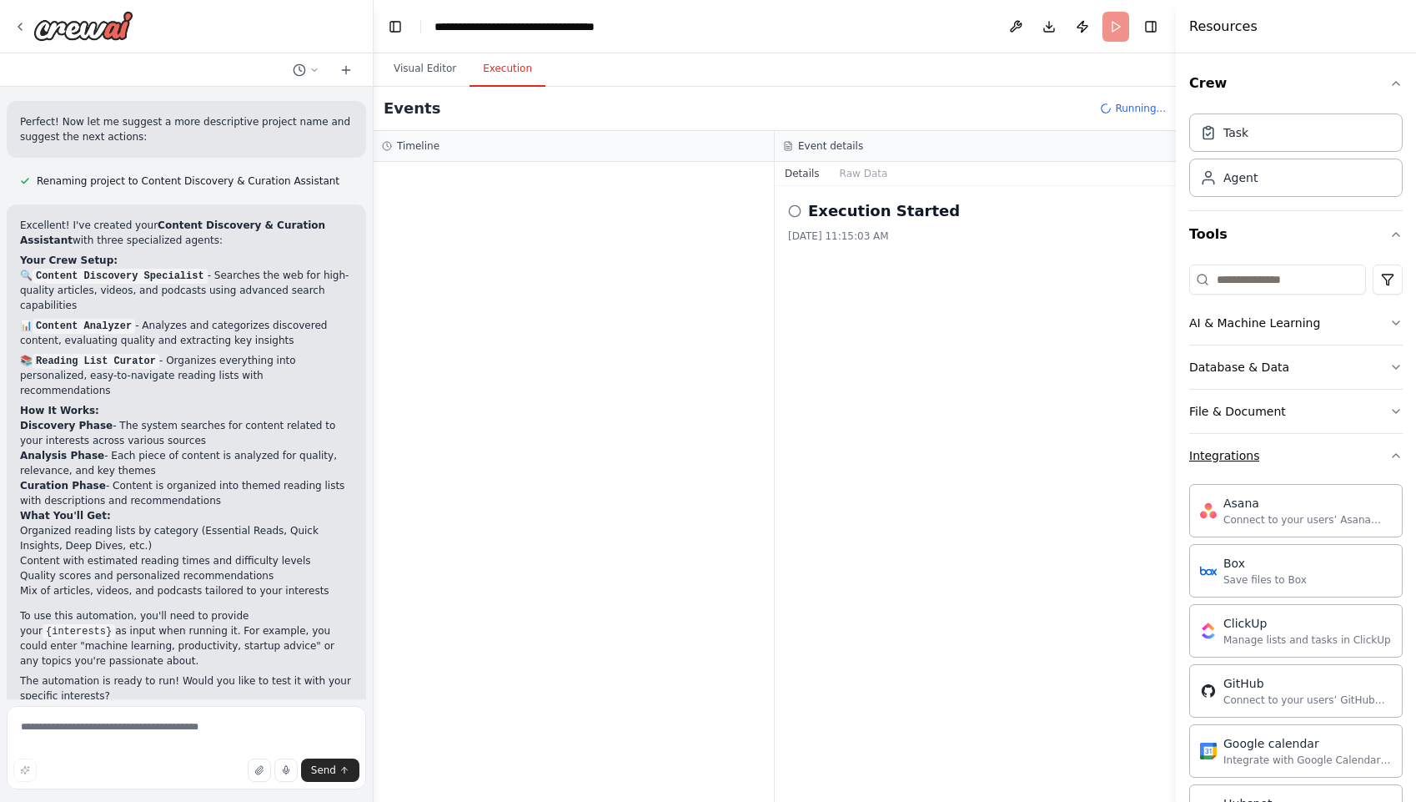
click at [1358, 458] on button "Integrations" at bounding box center [1297, 455] width 214 height 43
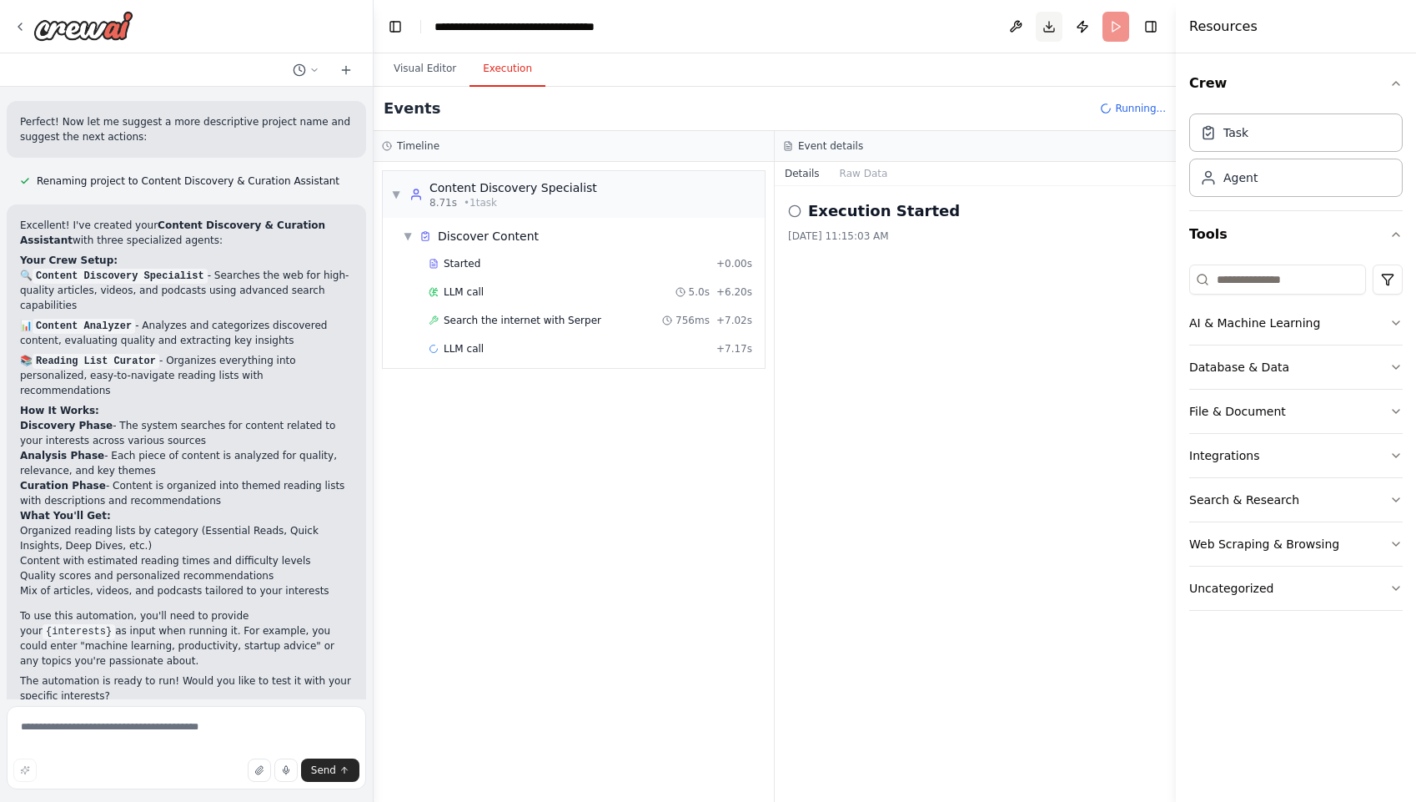
click at [1053, 30] on button "Download" at bounding box center [1049, 27] width 27 height 30
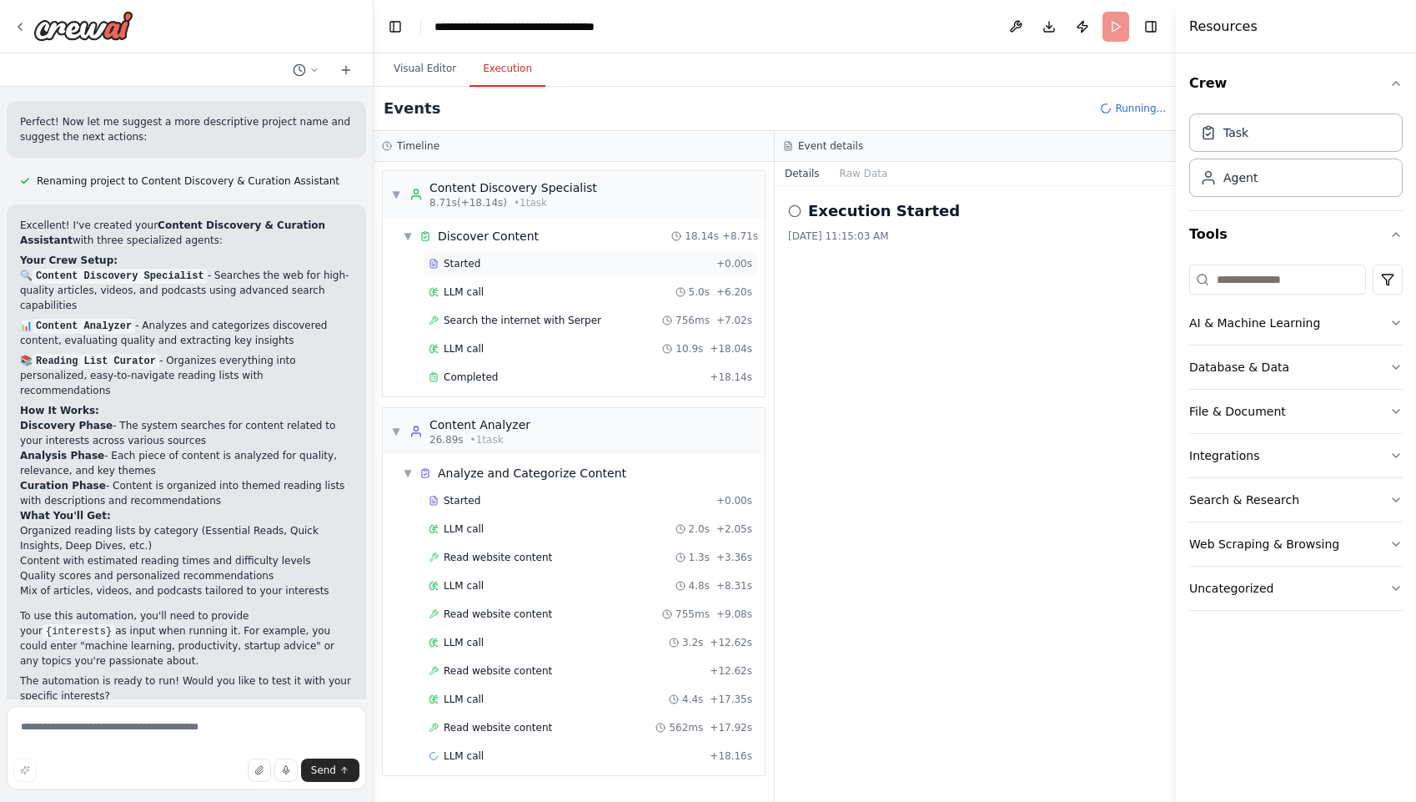
click at [487, 259] on div "Started" at bounding box center [569, 263] width 281 height 13
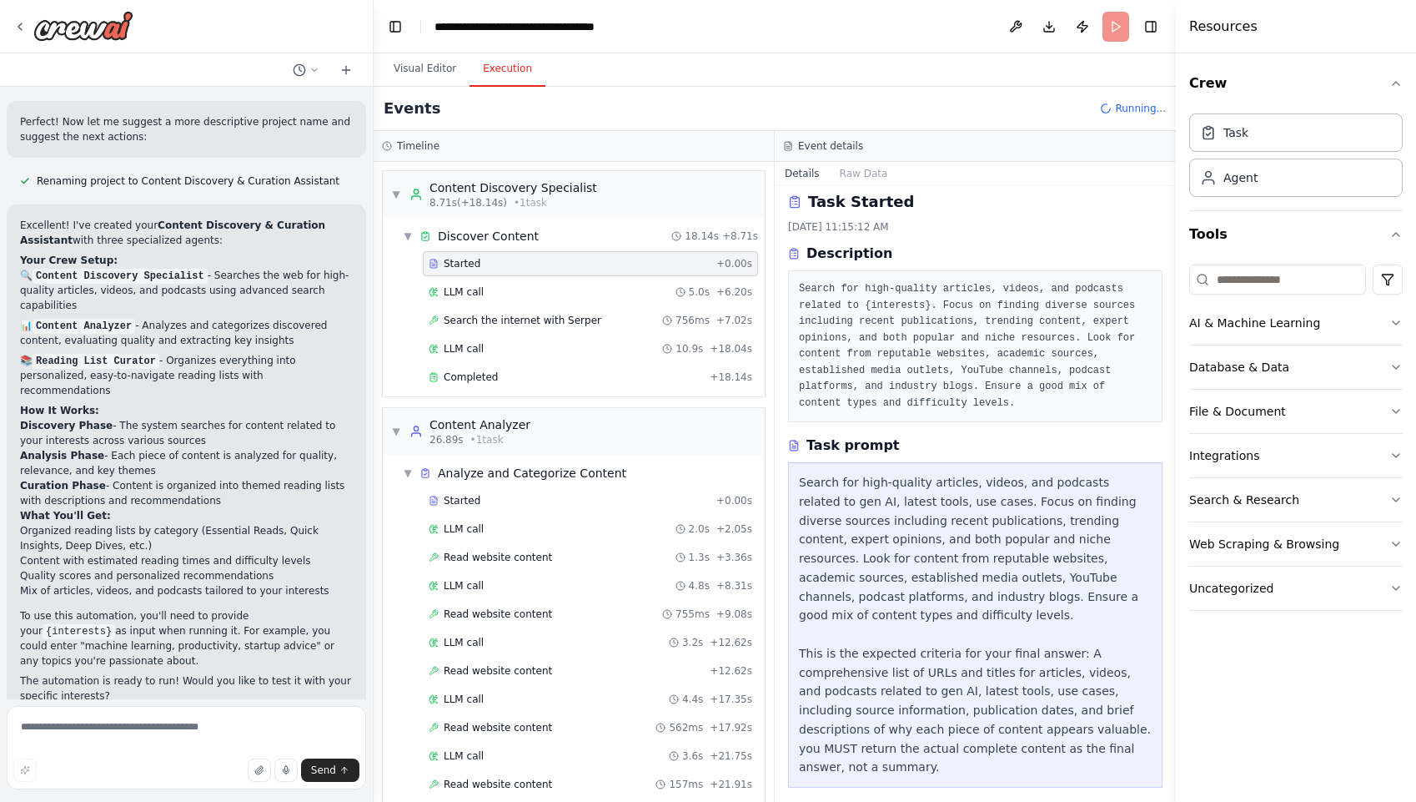
scroll to position [22, 0]
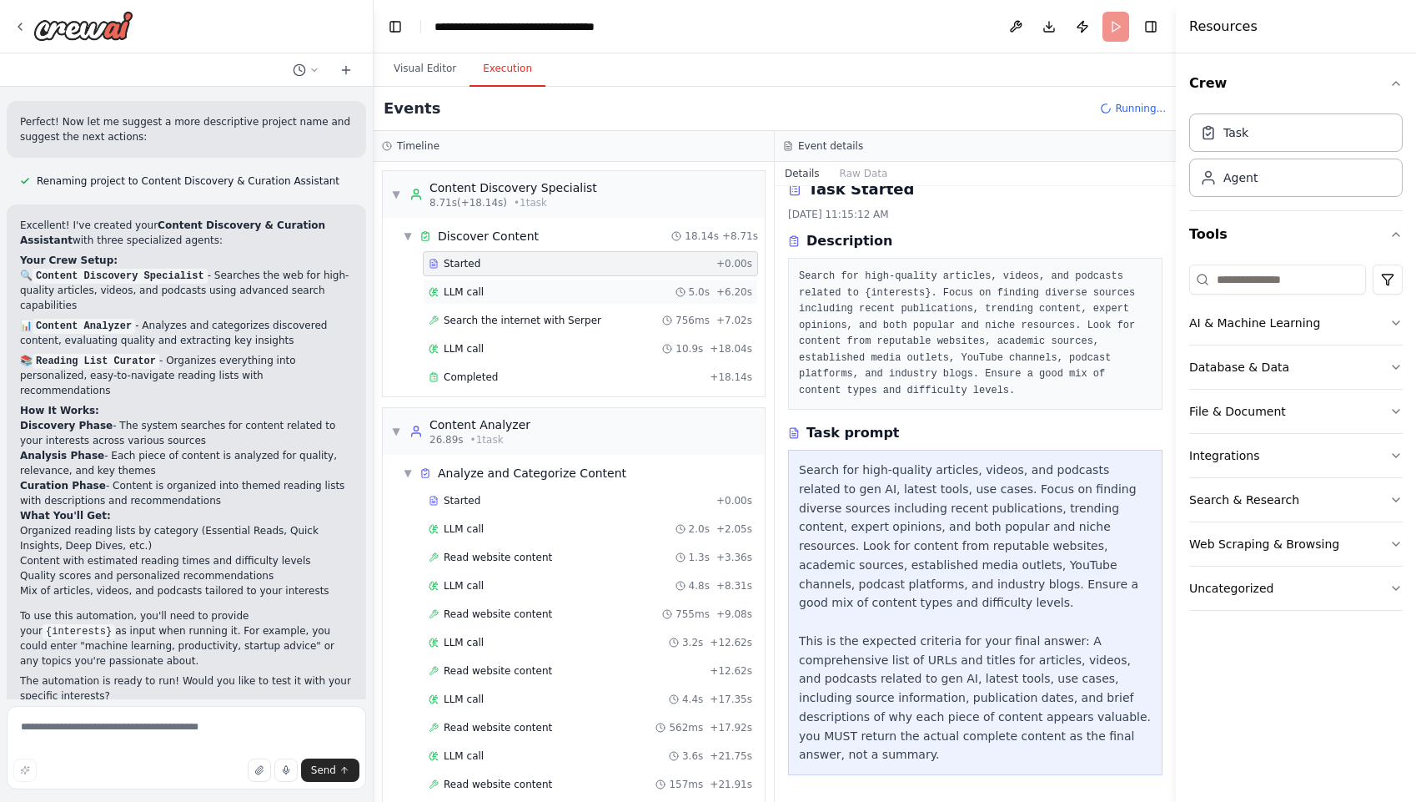
click at [559, 290] on div "LLM call 5.0s + 6.20s" at bounding box center [591, 291] width 324 height 13
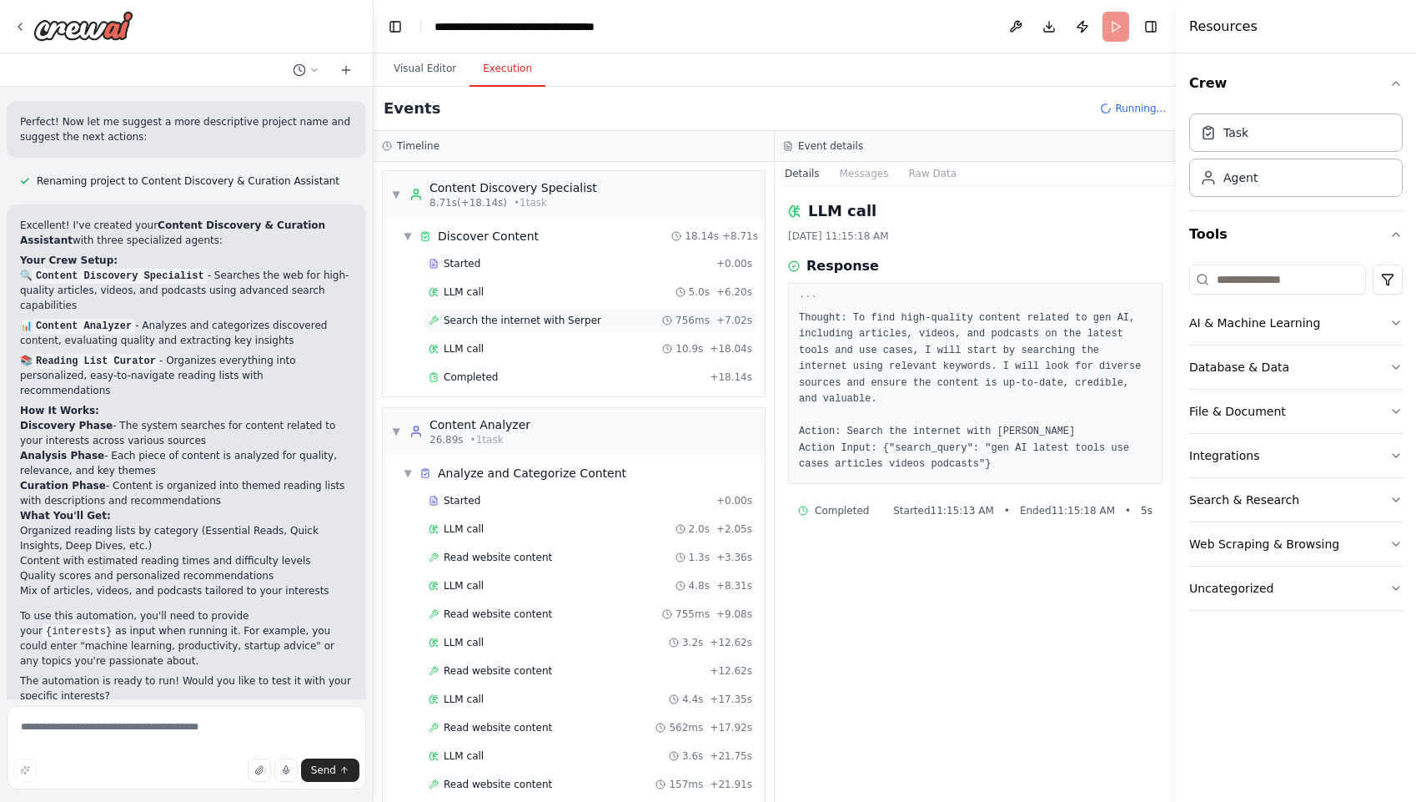
click at [542, 320] on span "Search the internet with Serper" at bounding box center [523, 320] width 158 height 13
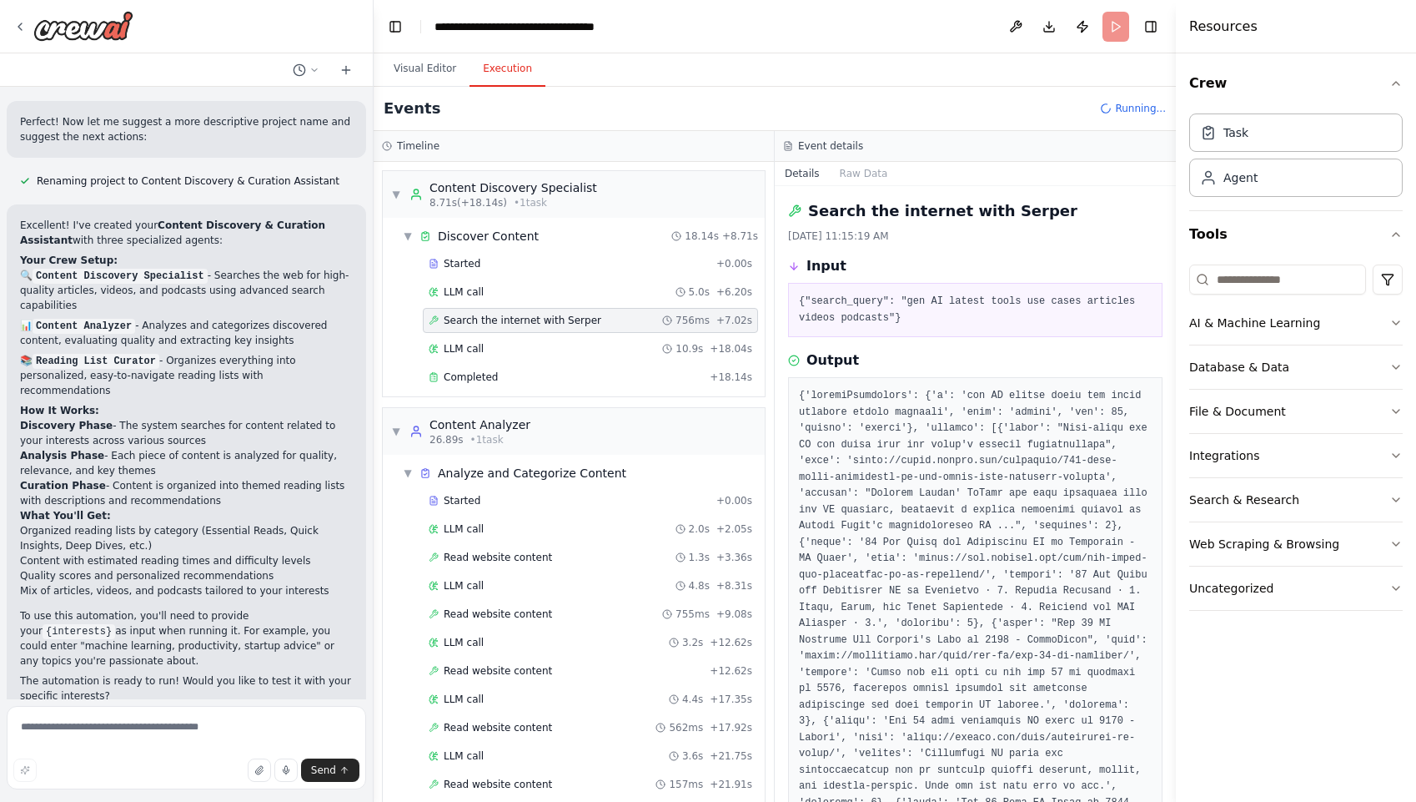
click at [541, 335] on div "Started + 0.00s LLM call 5.0s + 6.20s Search the internet with Serper 756ms + 7…" at bounding box center [580, 322] width 369 height 142
click at [540, 349] on div "LLM call 10.9s + 18.04s" at bounding box center [591, 348] width 324 height 13
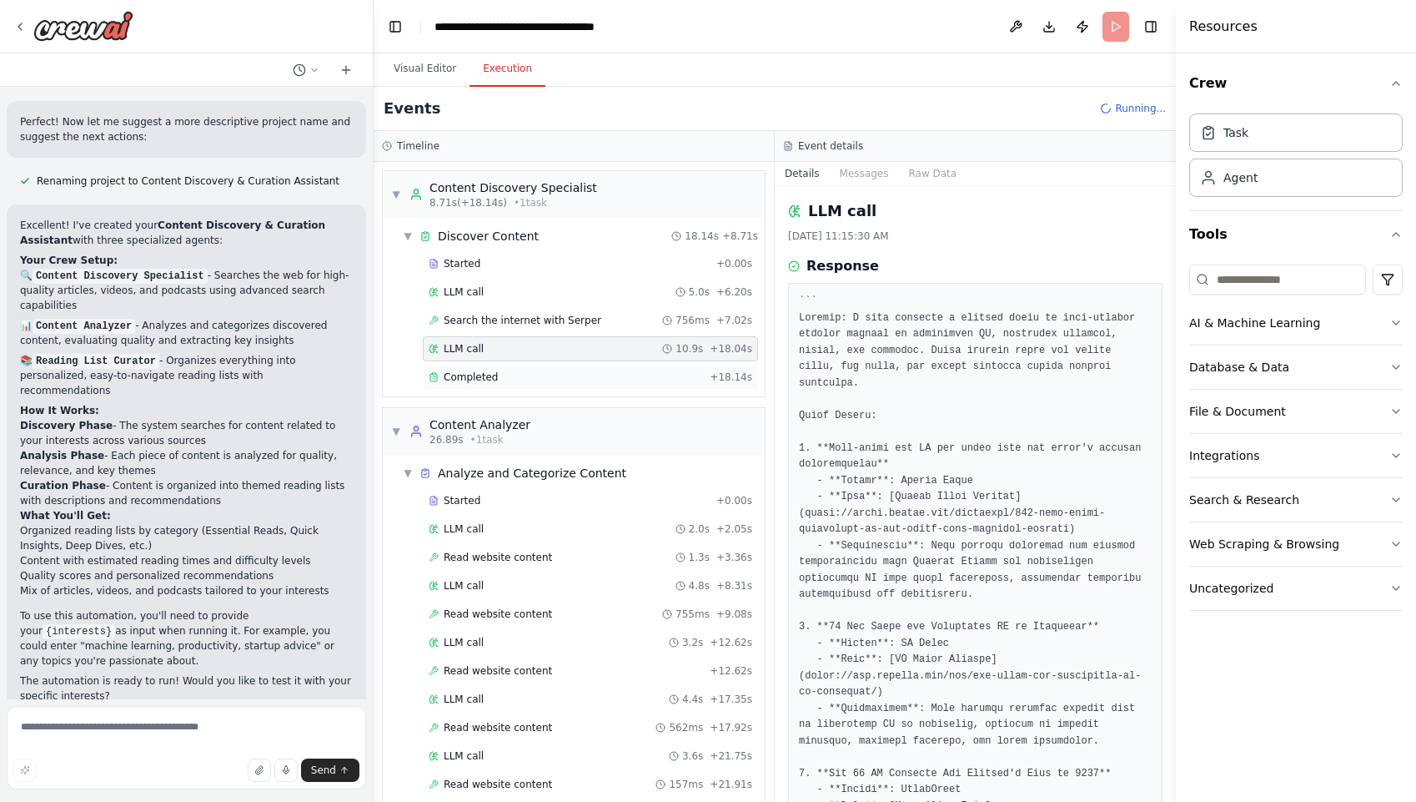
click at [545, 375] on div "Completed" at bounding box center [566, 376] width 274 height 13
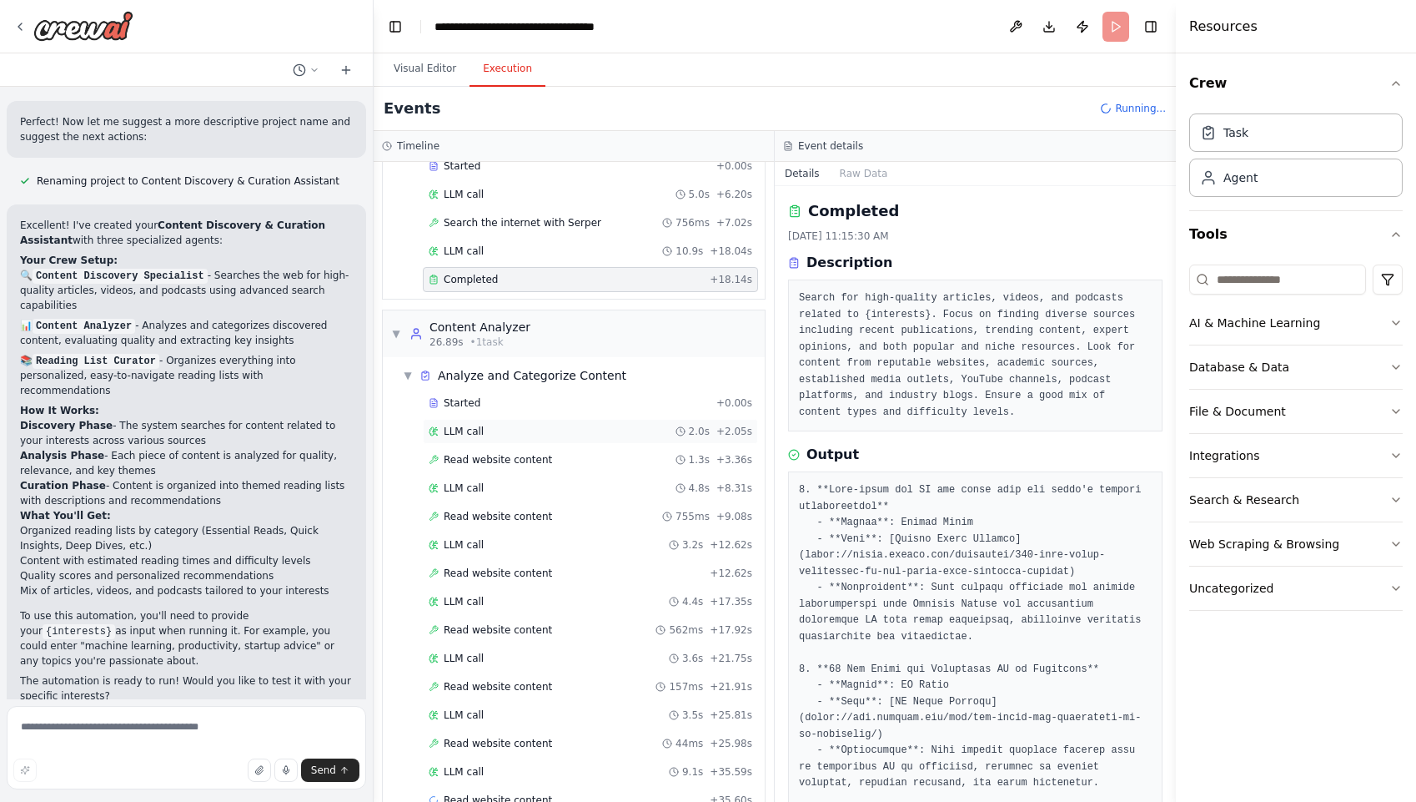
scroll to position [104, 0]
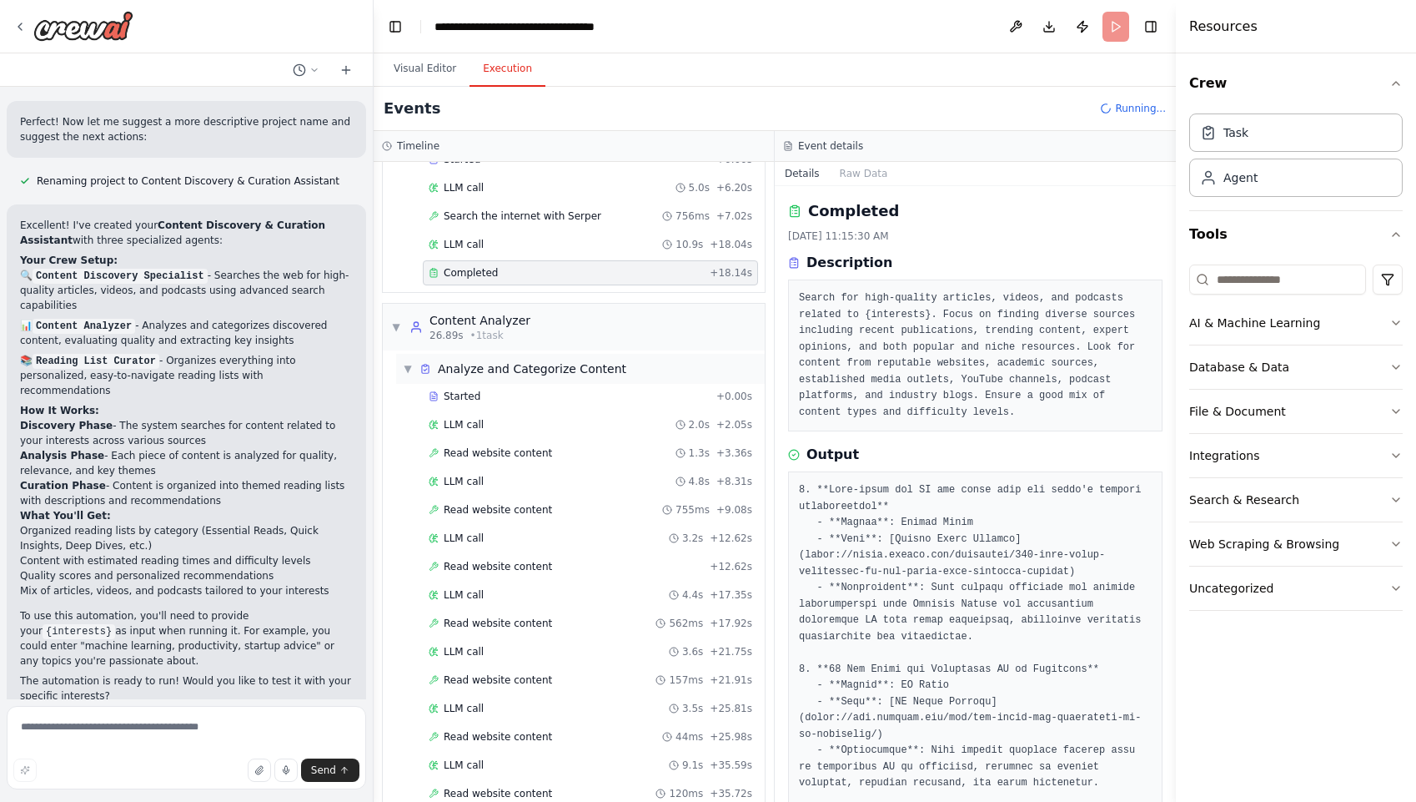
click at [557, 372] on span "Analyze and Categorize Content" at bounding box center [532, 368] width 189 height 17
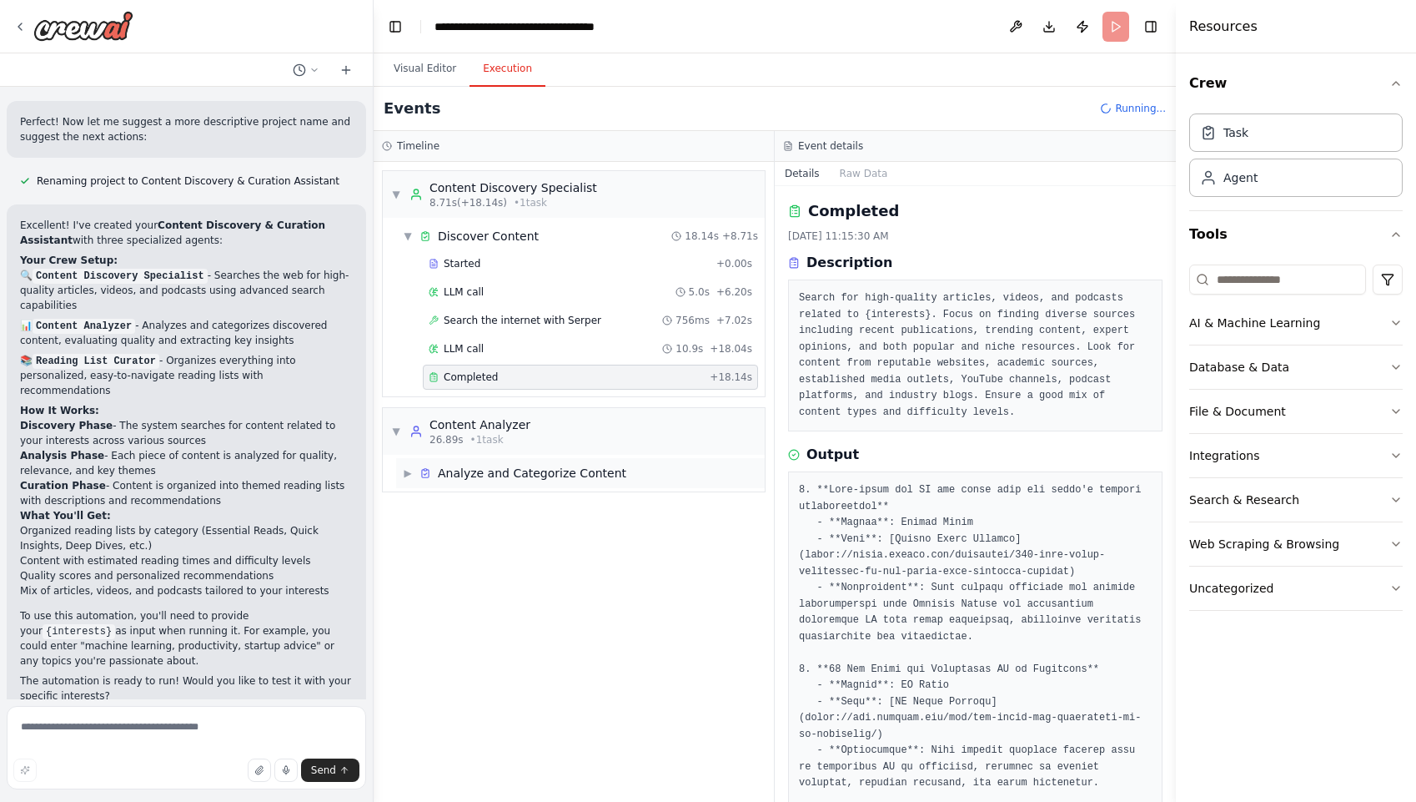
click at [546, 462] on div "▶ Analyze and Categorize Content" at bounding box center [580, 473] width 369 height 30
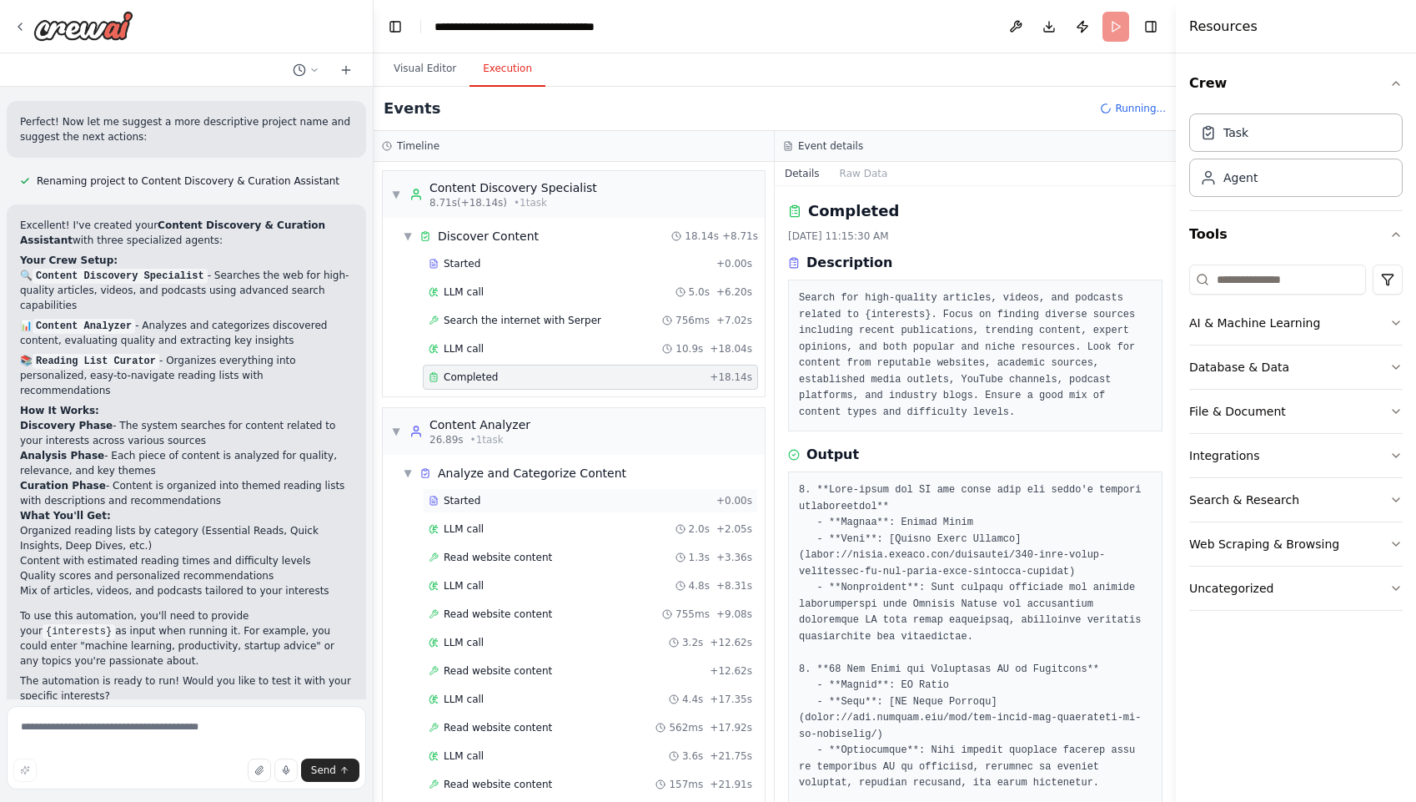
click at [543, 495] on div "Started" at bounding box center [569, 500] width 281 height 13
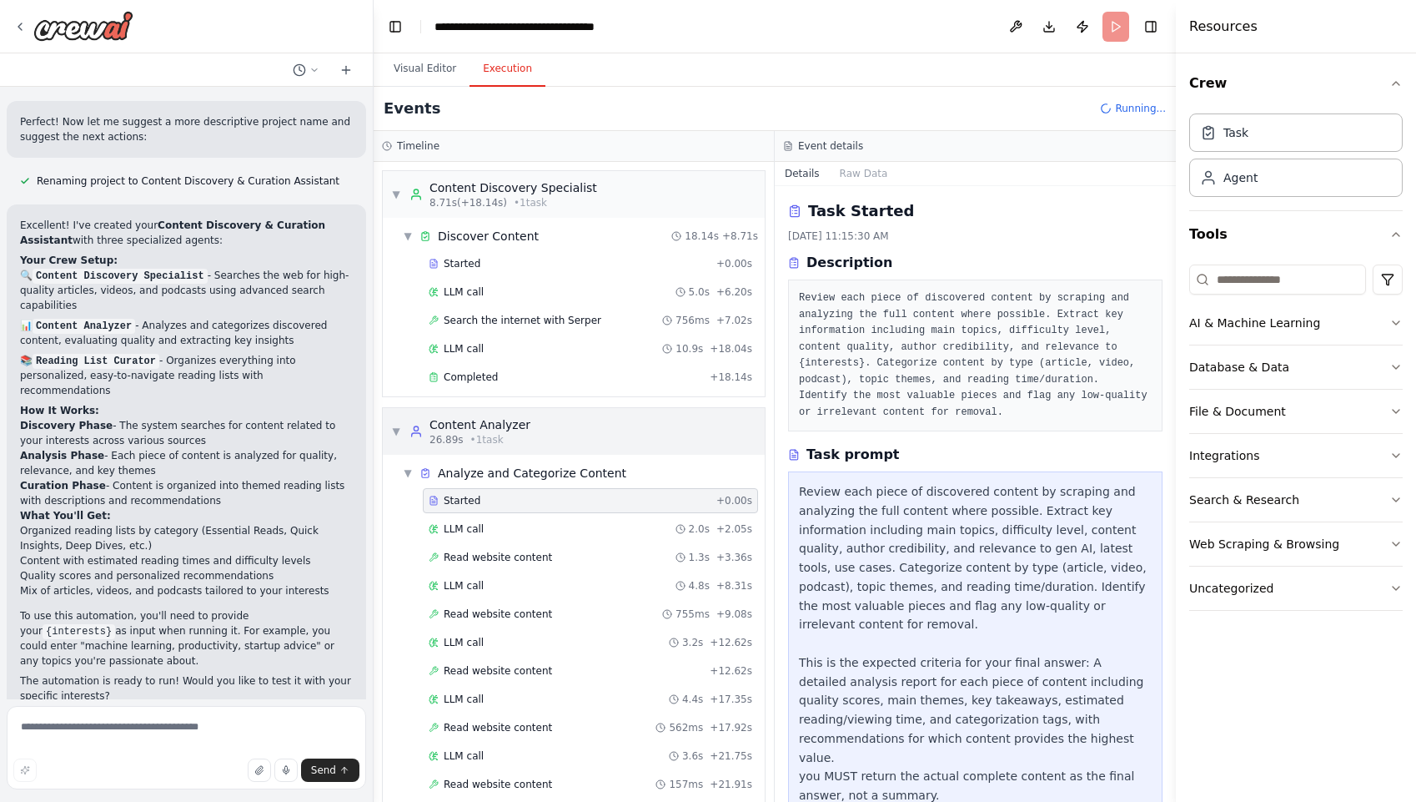
click at [398, 428] on span "▼" at bounding box center [396, 431] width 10 height 13
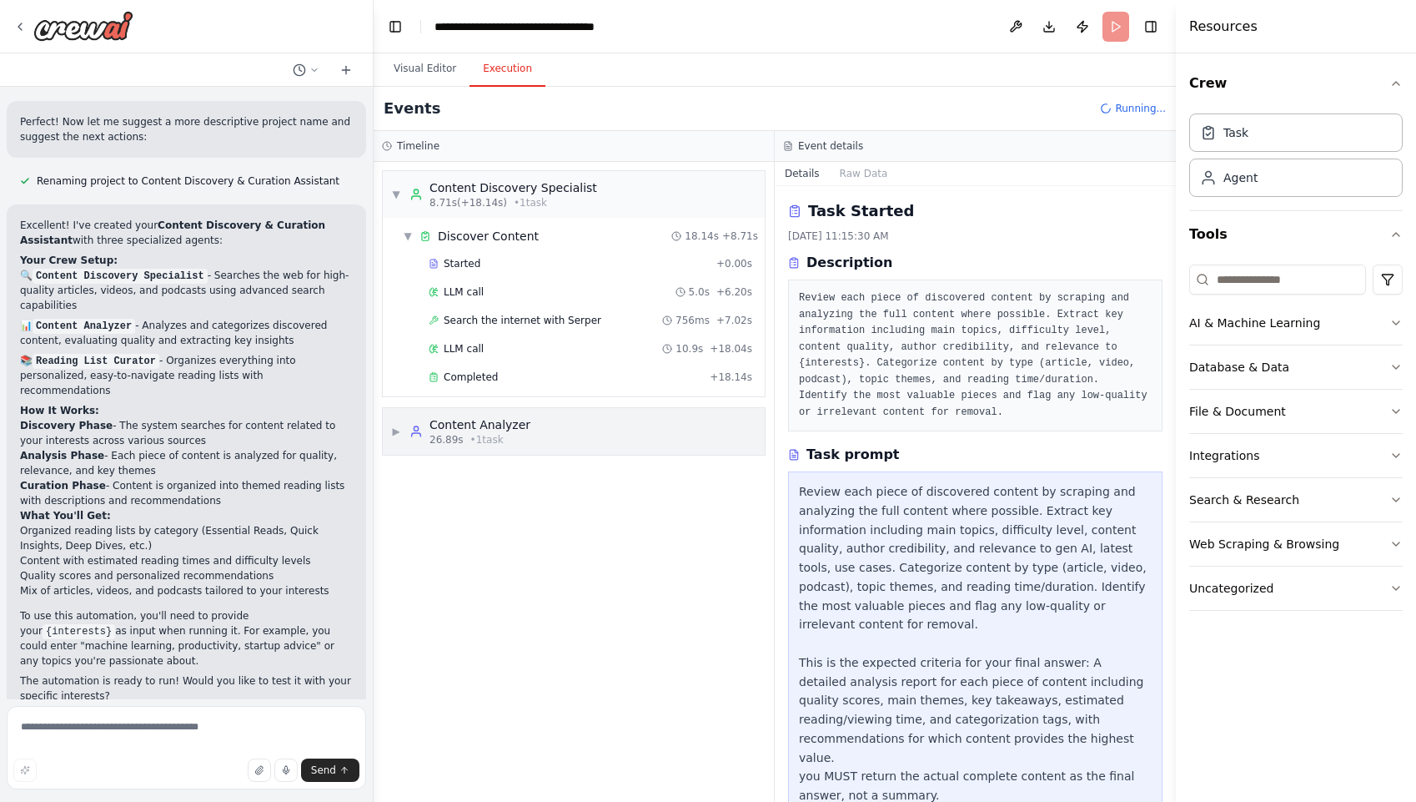
click at [393, 436] on span "▶" at bounding box center [396, 431] width 10 height 13
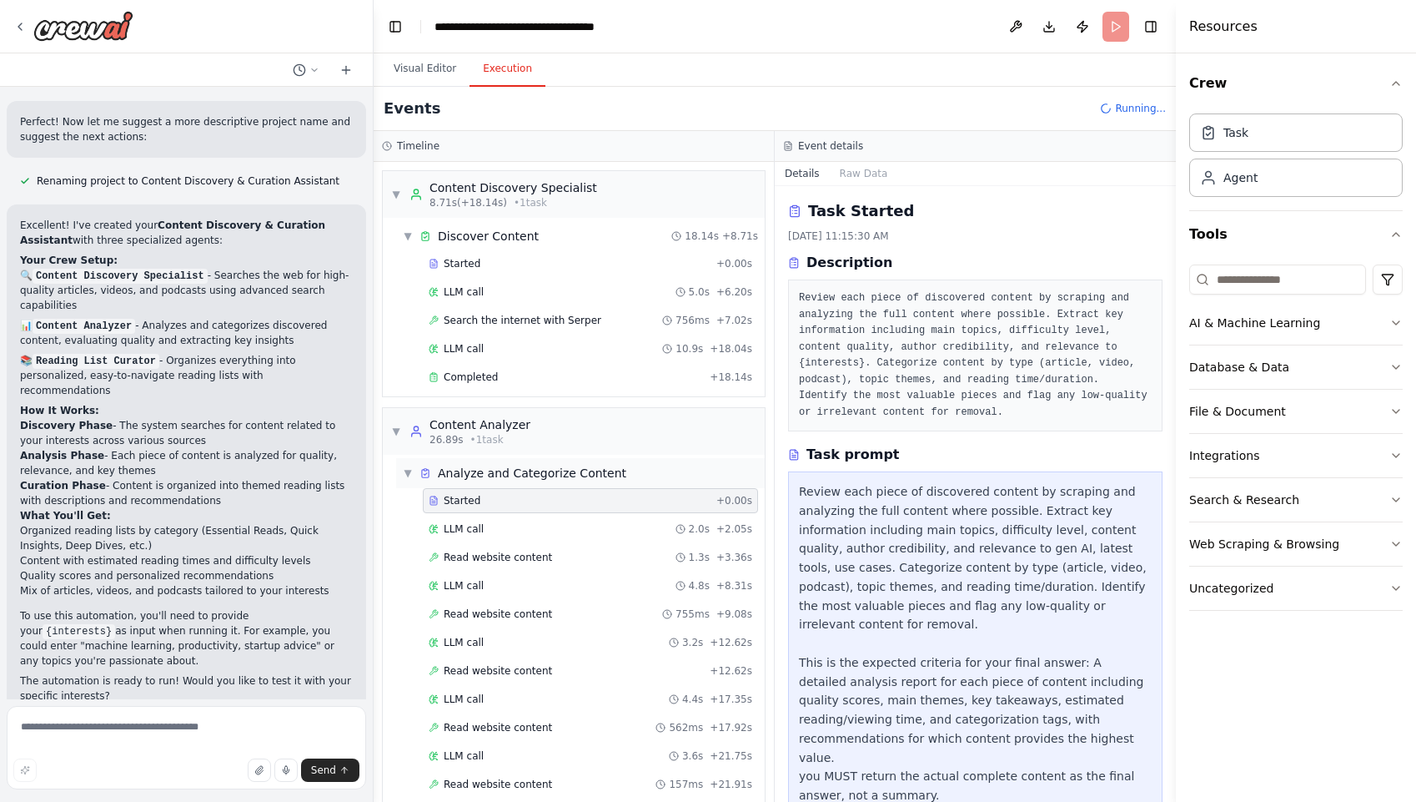
click at [402, 469] on div "▼ Analyze and Categorize Content" at bounding box center [580, 473] width 369 height 30
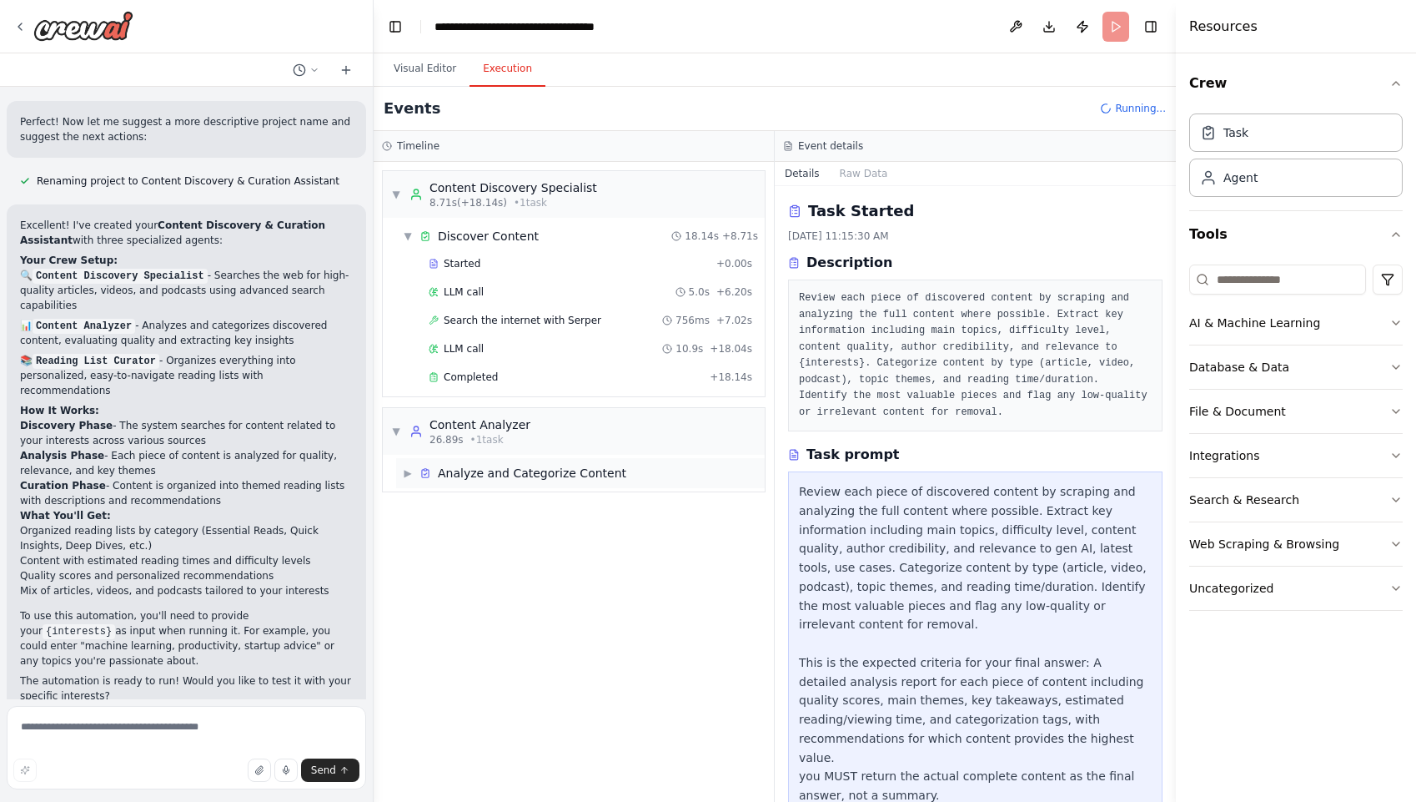
click at [406, 472] on span "▶" at bounding box center [408, 472] width 10 height 13
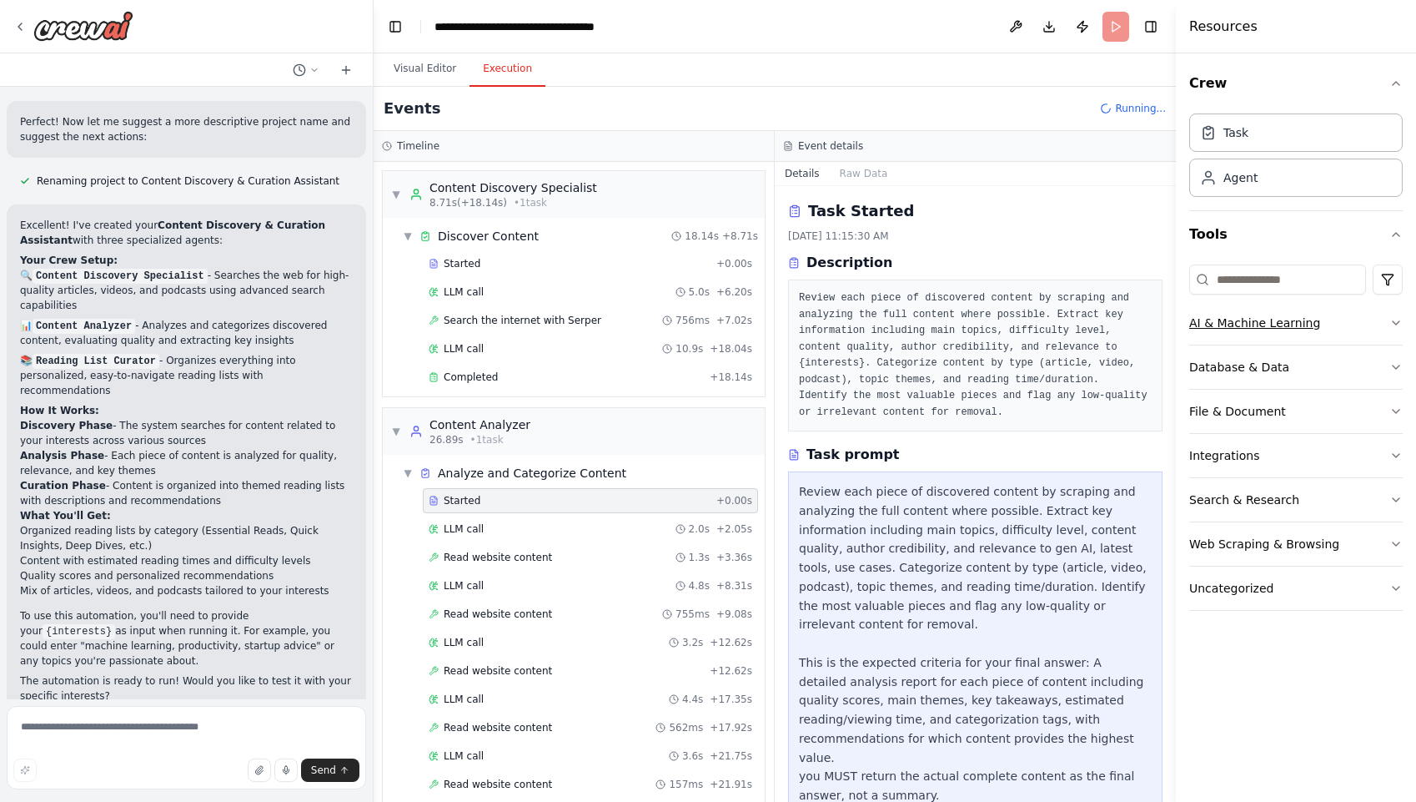
click at [1288, 324] on div "AI & Machine Learning" at bounding box center [1255, 322] width 131 height 17
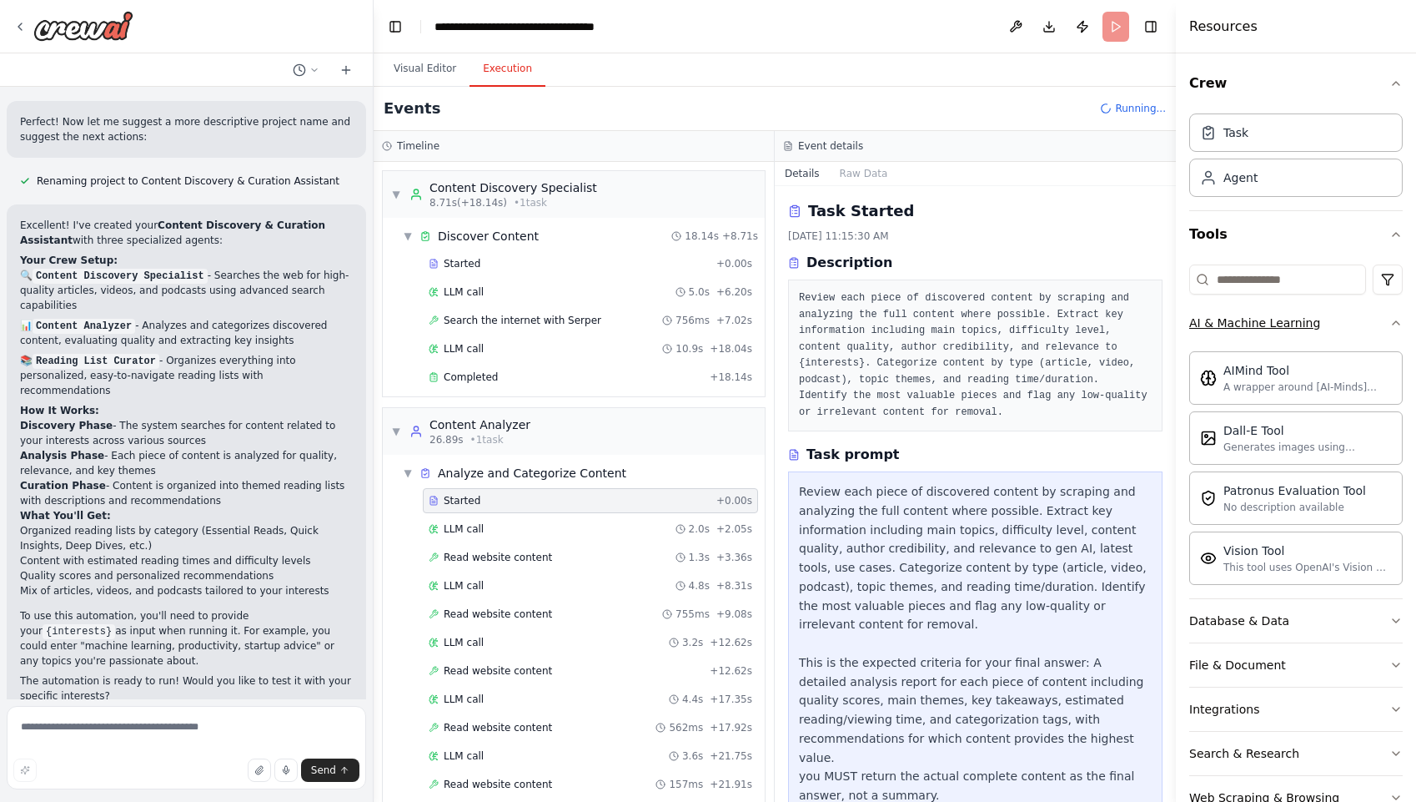
click at [1343, 323] on button "AI & Machine Learning" at bounding box center [1297, 322] width 214 height 43
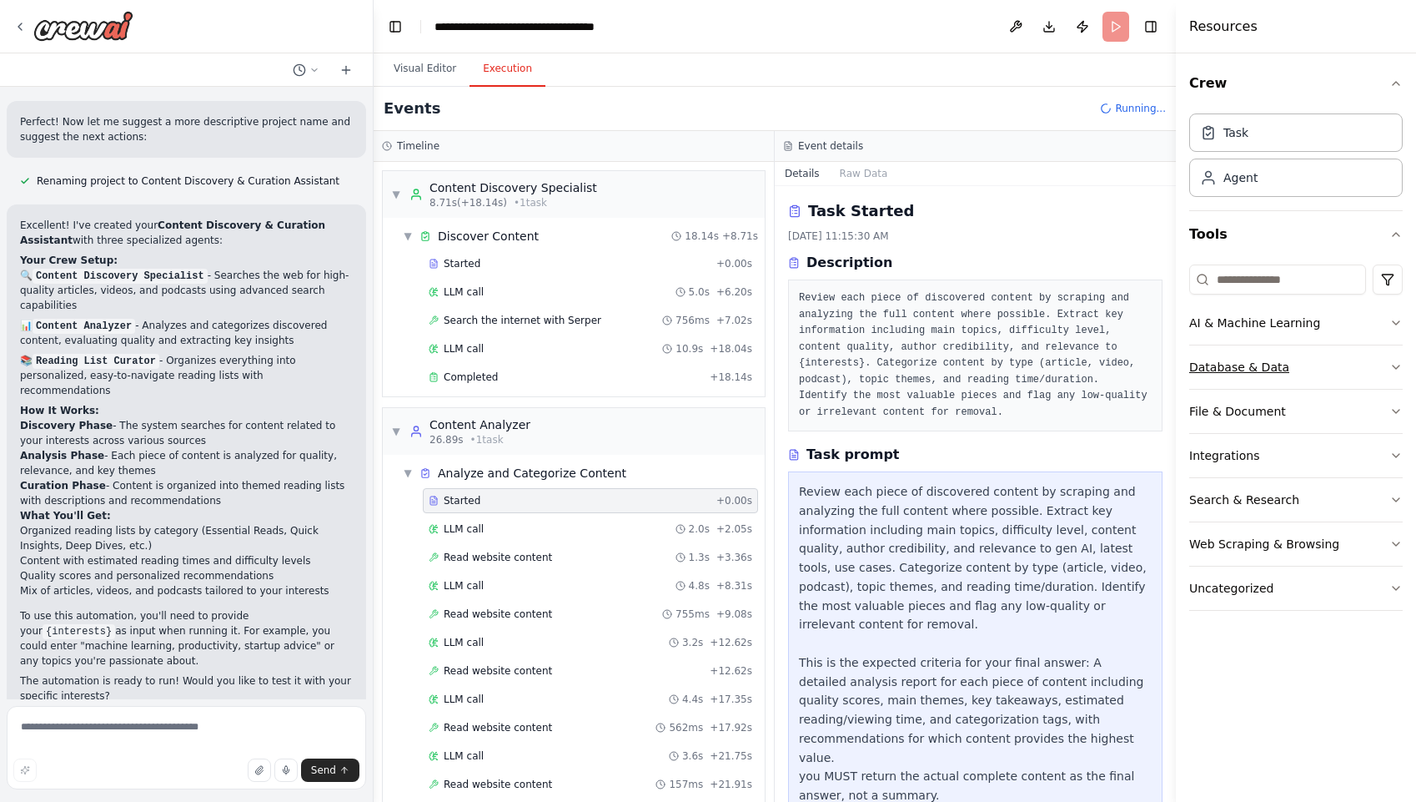
click at [1332, 365] on button "Database & Data" at bounding box center [1297, 366] width 214 height 43
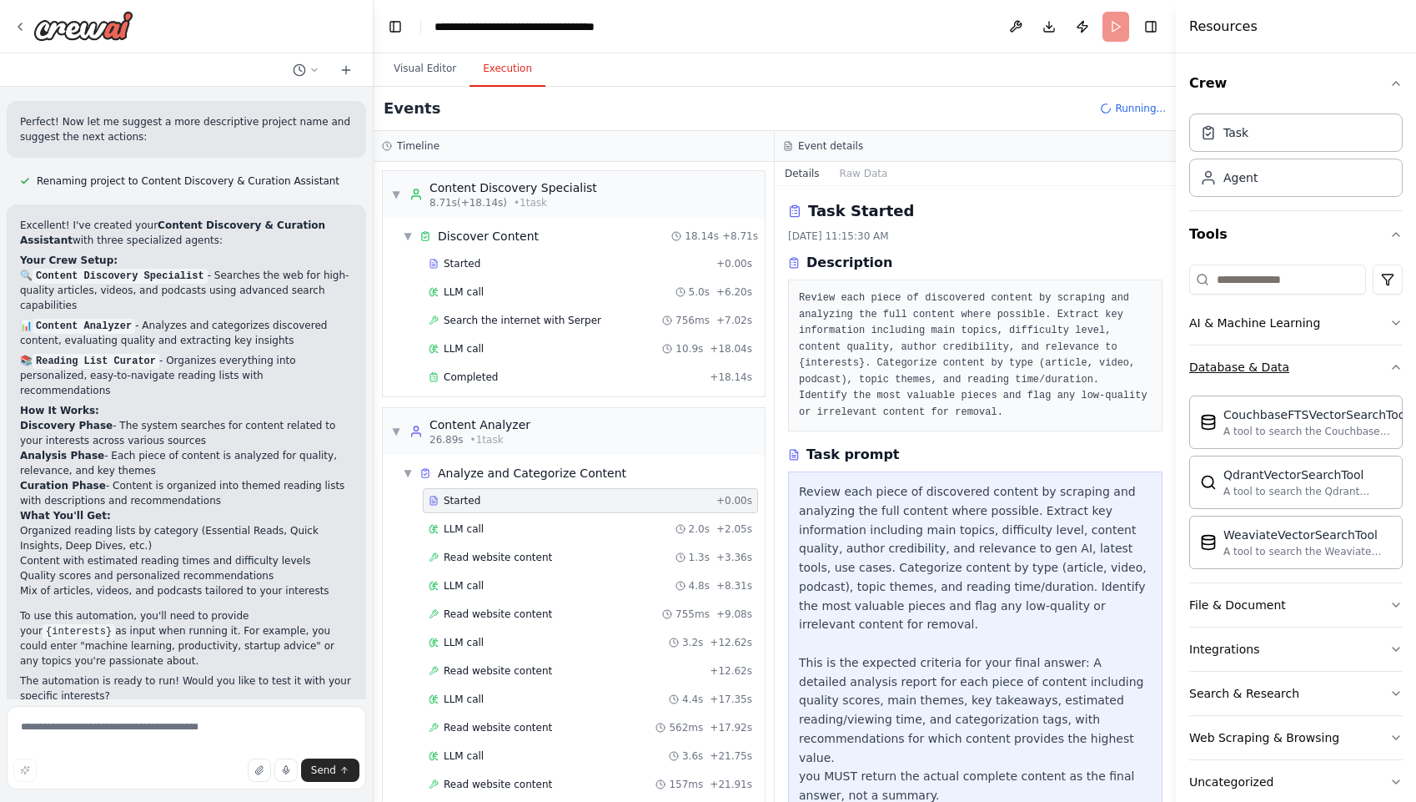
click at [1332, 365] on button "Database & Data" at bounding box center [1297, 366] width 214 height 43
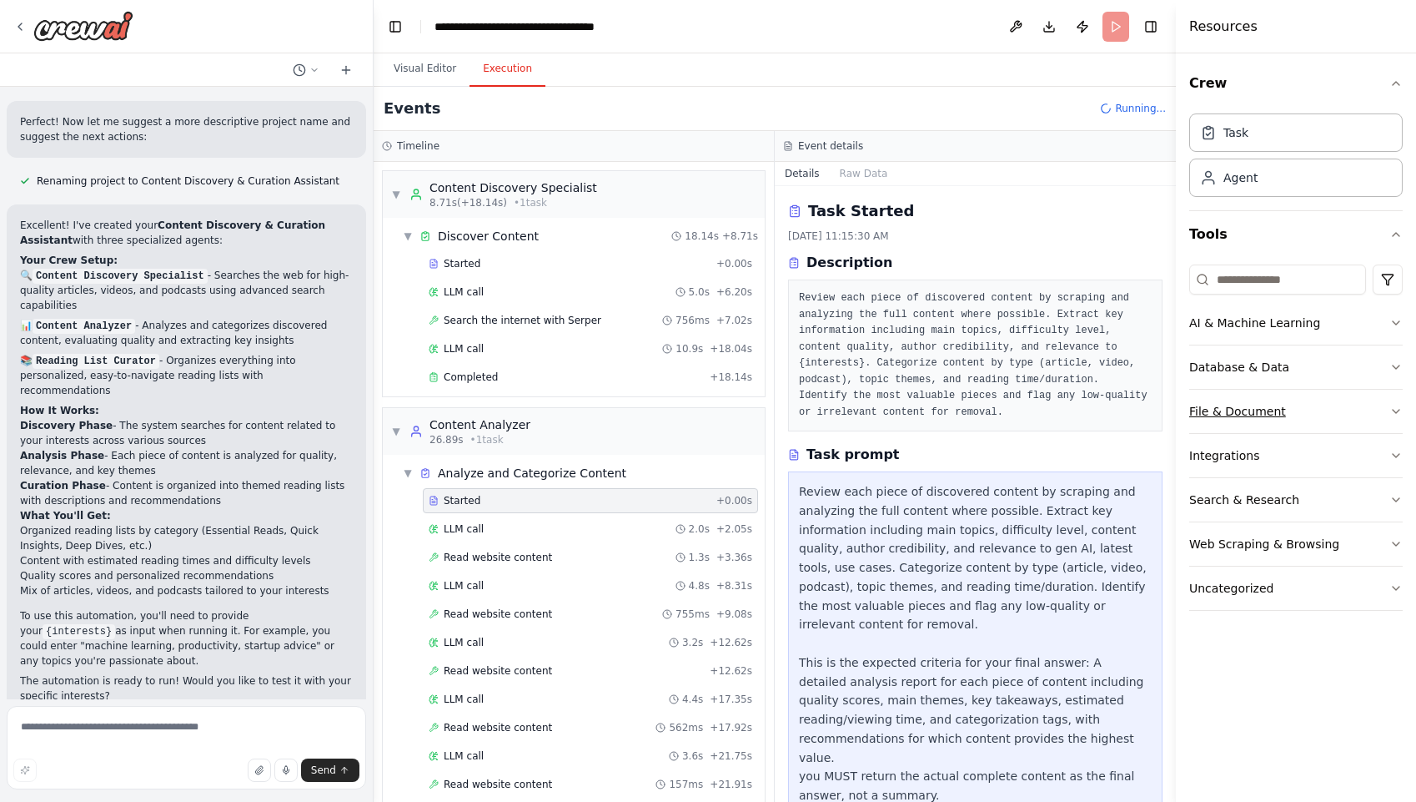
click at [1315, 414] on button "File & Document" at bounding box center [1297, 411] width 214 height 43
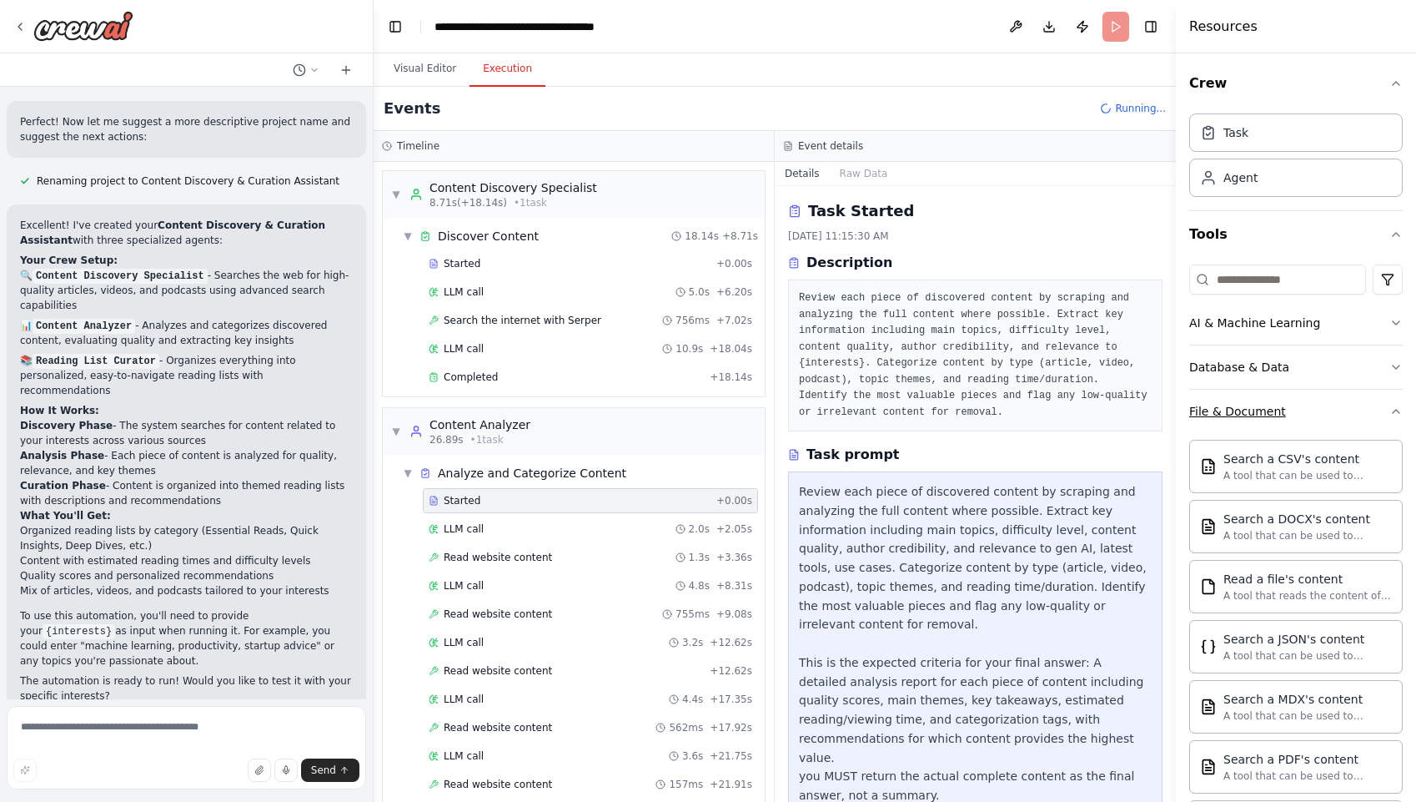
click at [1329, 408] on button "File & Document" at bounding box center [1297, 411] width 214 height 43
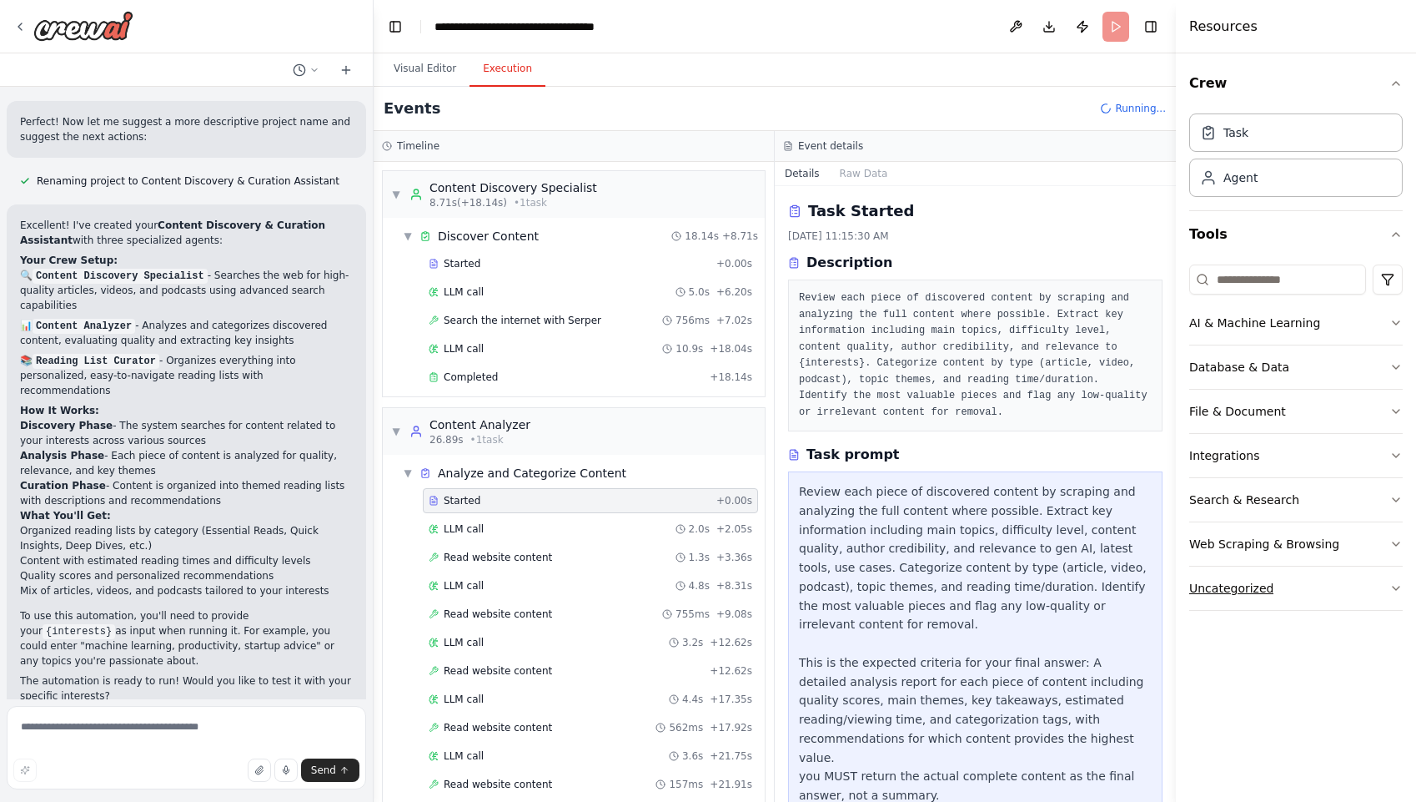
click at [1288, 578] on button "Uncategorized" at bounding box center [1297, 587] width 214 height 43
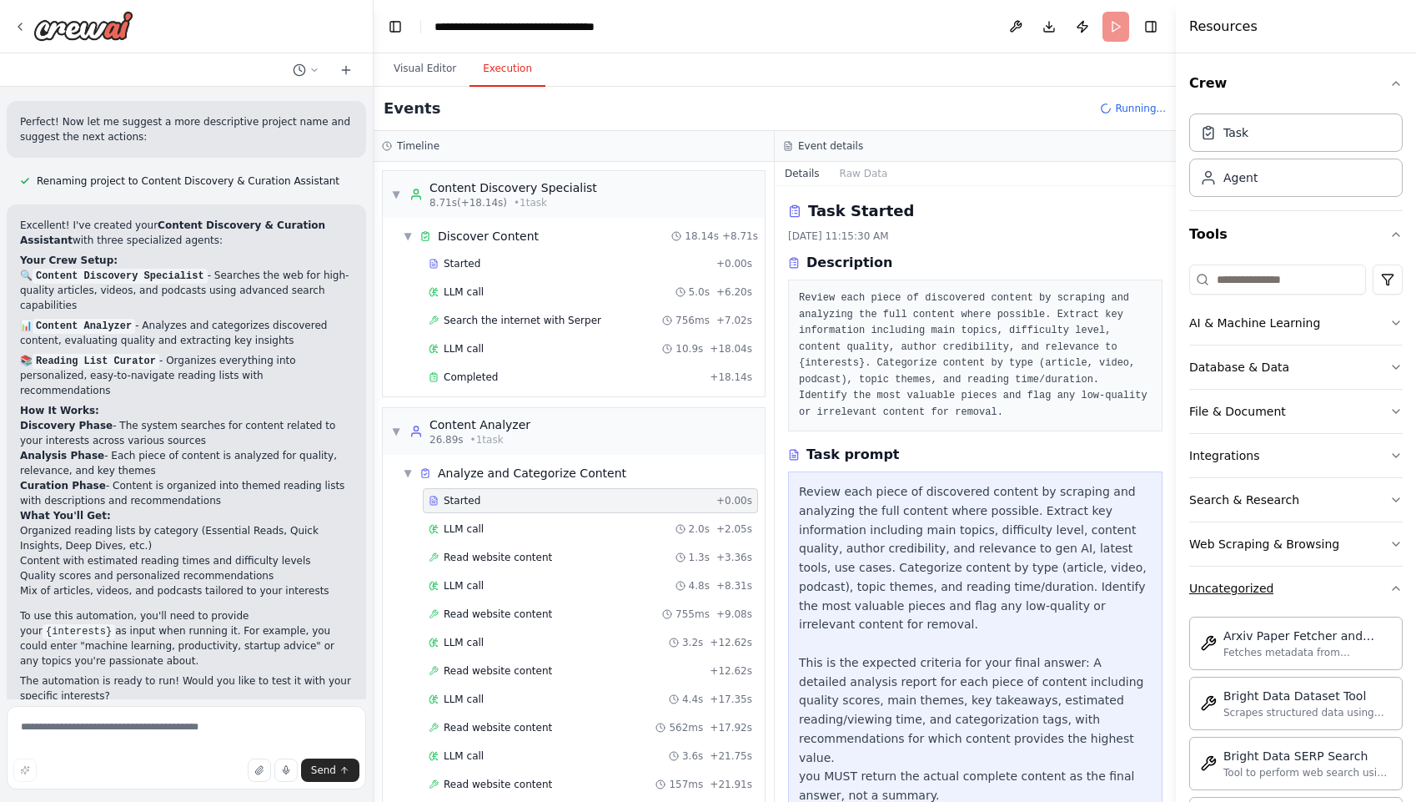
click at [1301, 580] on button "Uncategorized" at bounding box center [1297, 587] width 214 height 43
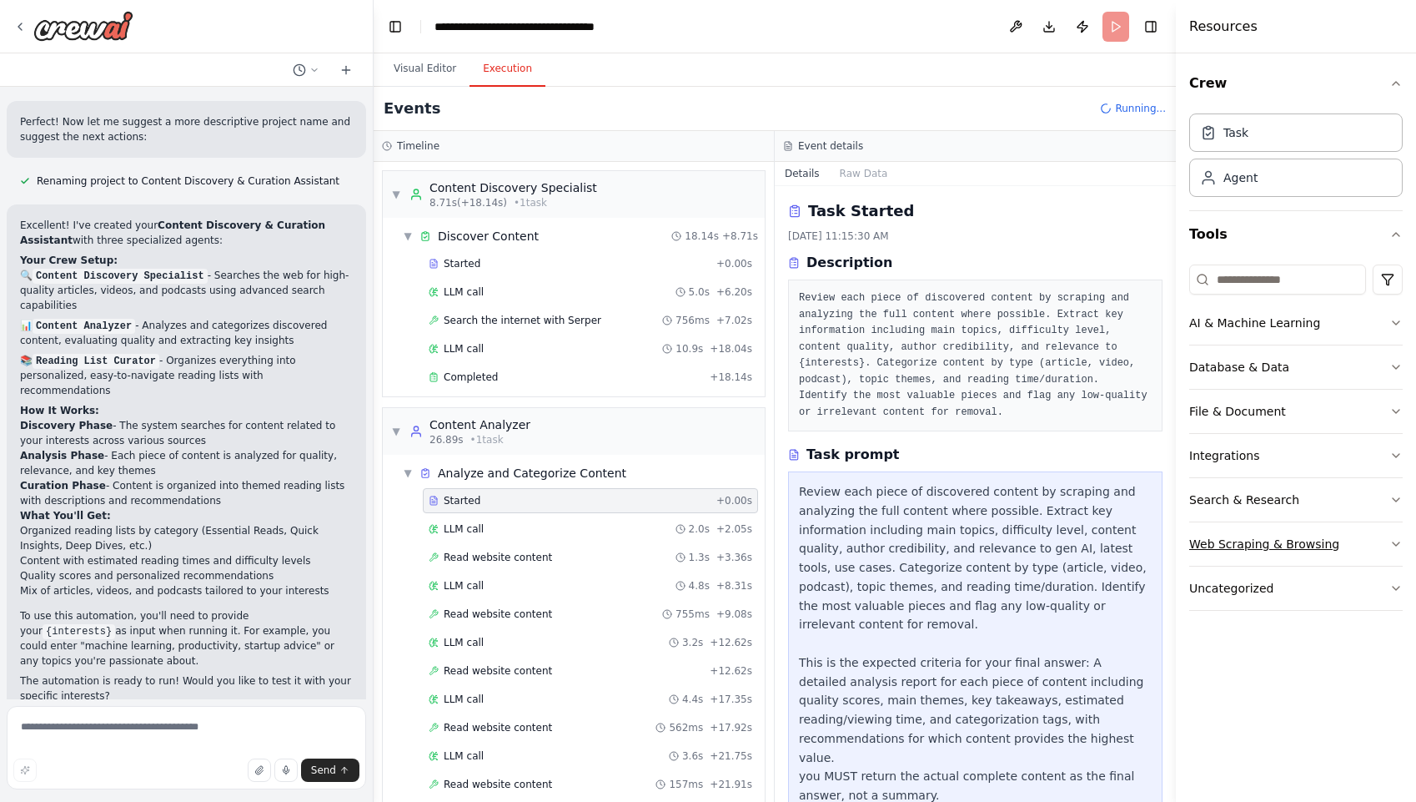
click at [1302, 546] on div "Web Scraping & Browsing" at bounding box center [1265, 544] width 150 height 17
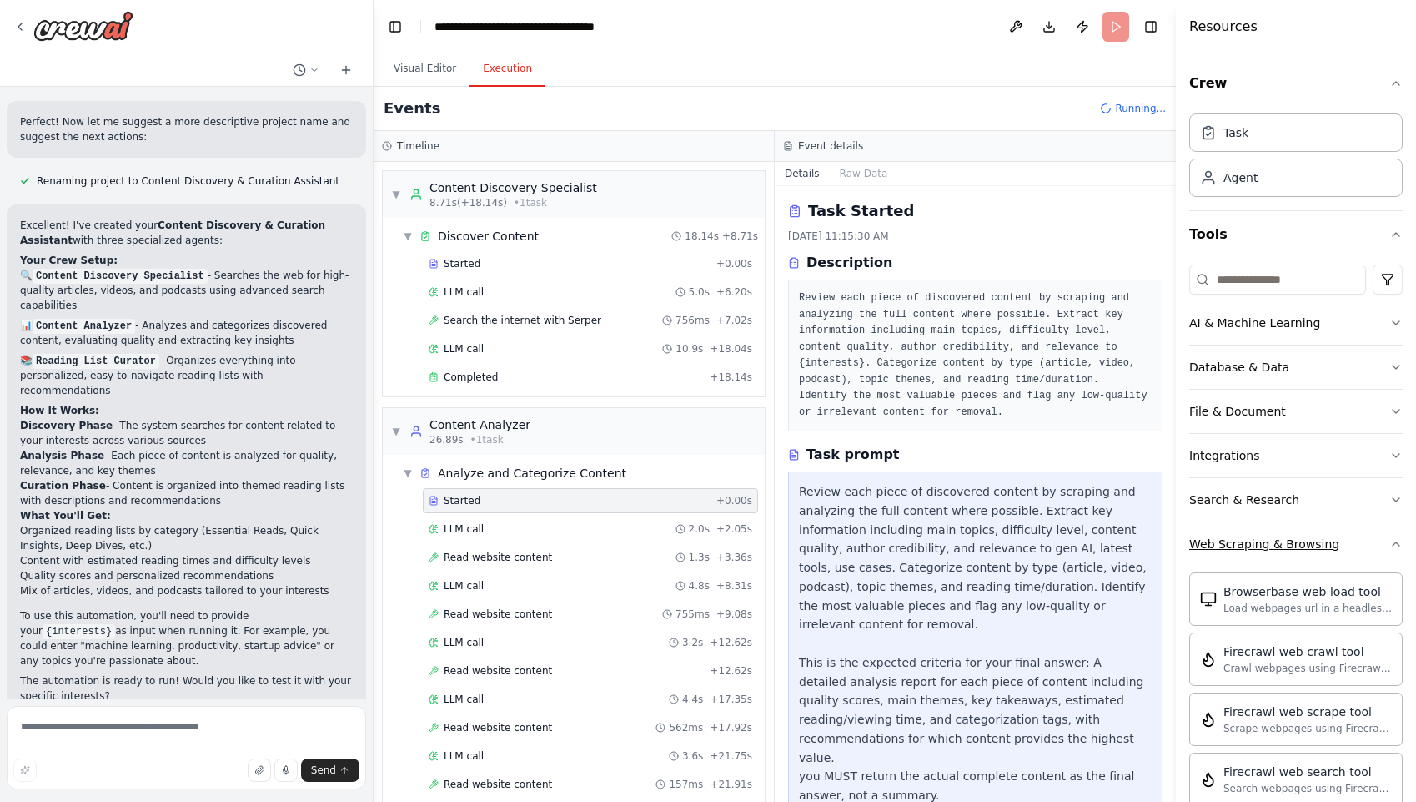
click at [1302, 546] on div "Web Scraping & Browsing" at bounding box center [1265, 544] width 150 height 17
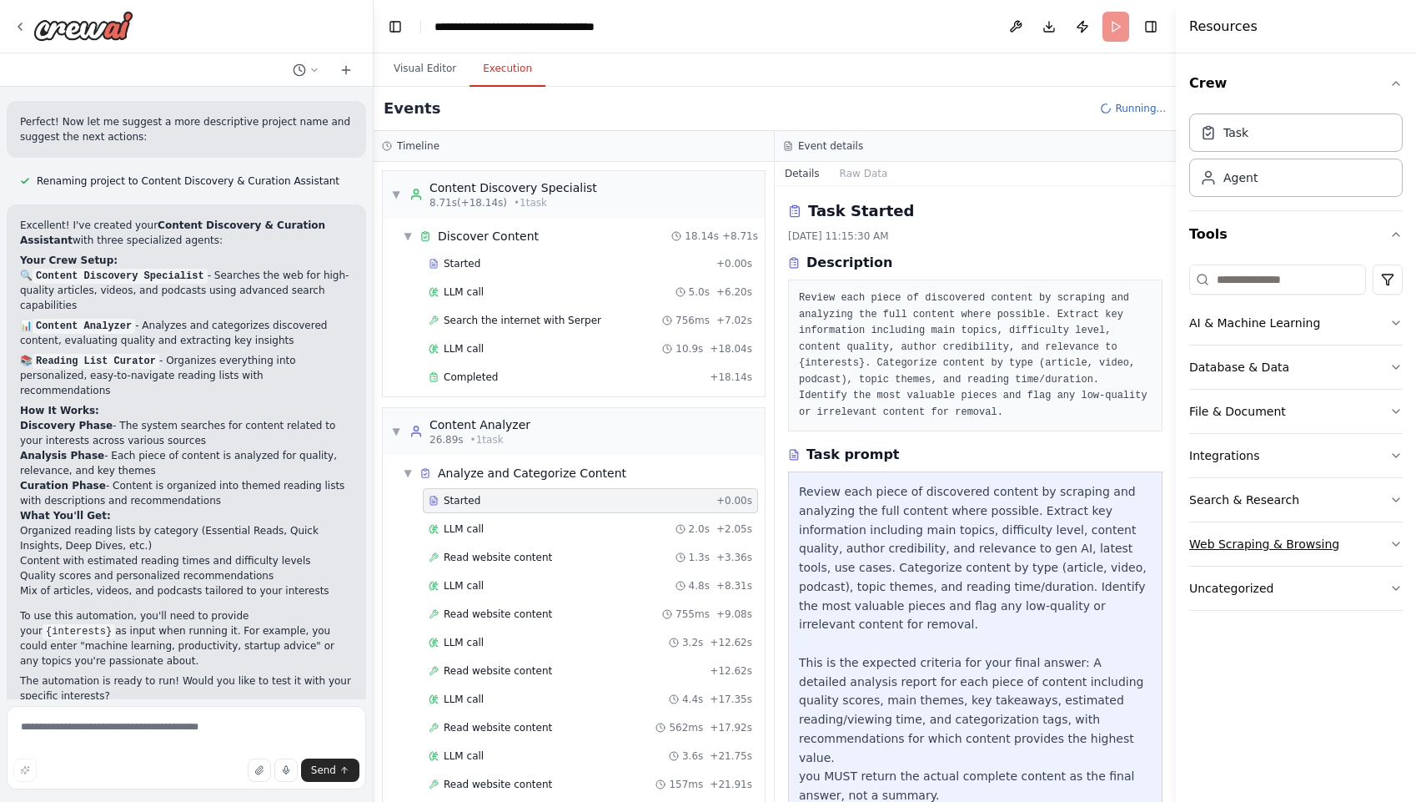
click at [1302, 546] on div "Web Scraping & Browsing" at bounding box center [1265, 544] width 150 height 17
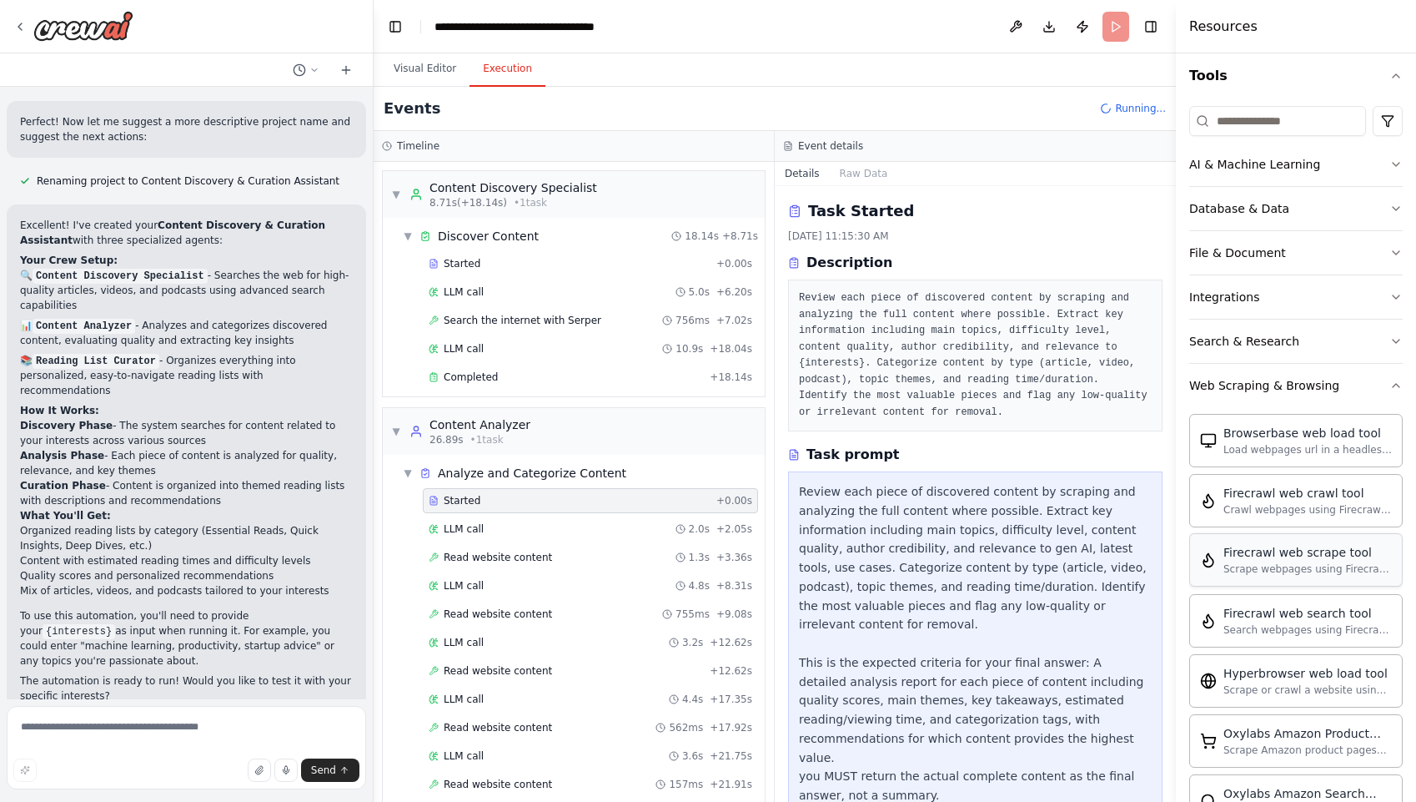
scroll to position [158, 0]
click at [1370, 385] on button "Web Scraping & Browsing" at bounding box center [1297, 385] width 214 height 43
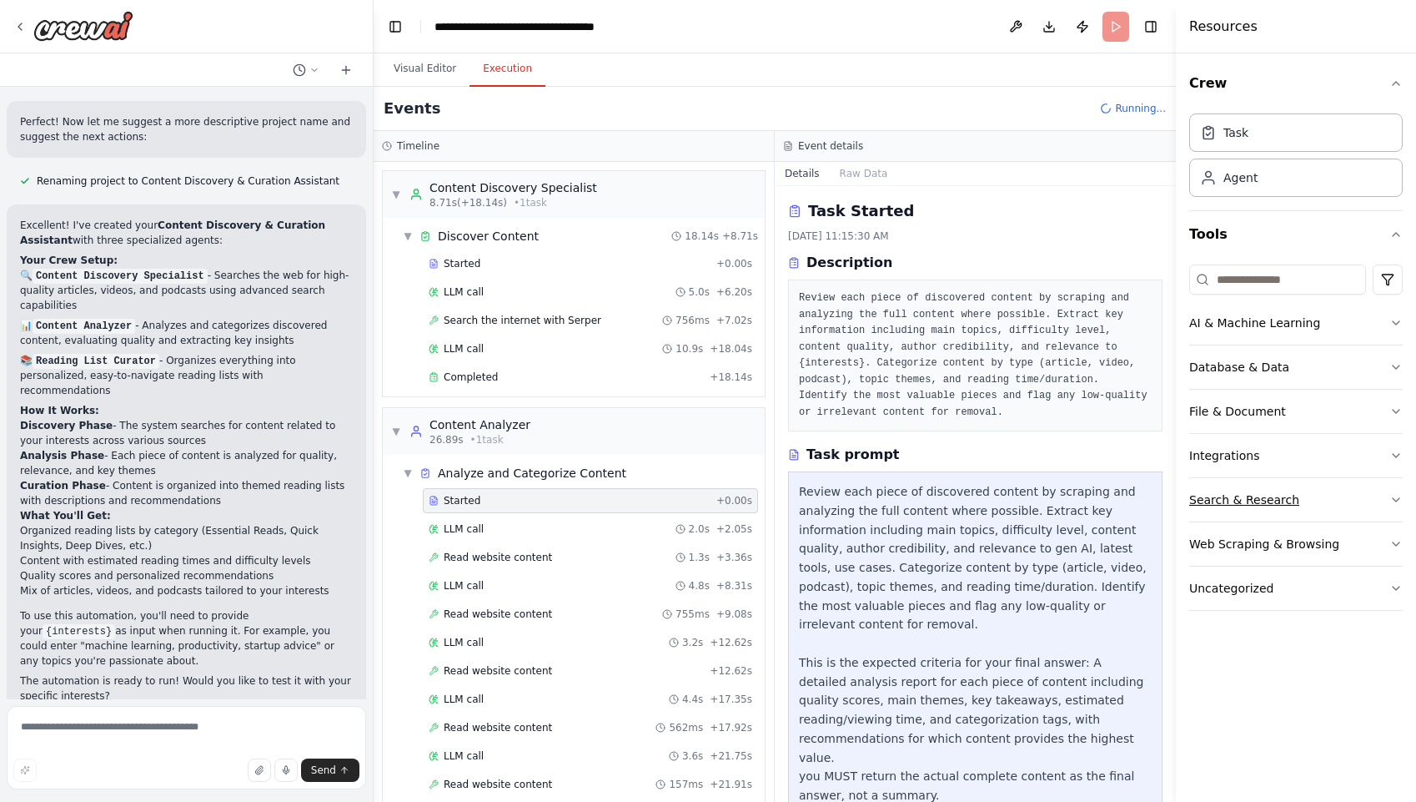
click at [1348, 505] on button "Search & Research" at bounding box center [1297, 499] width 214 height 43
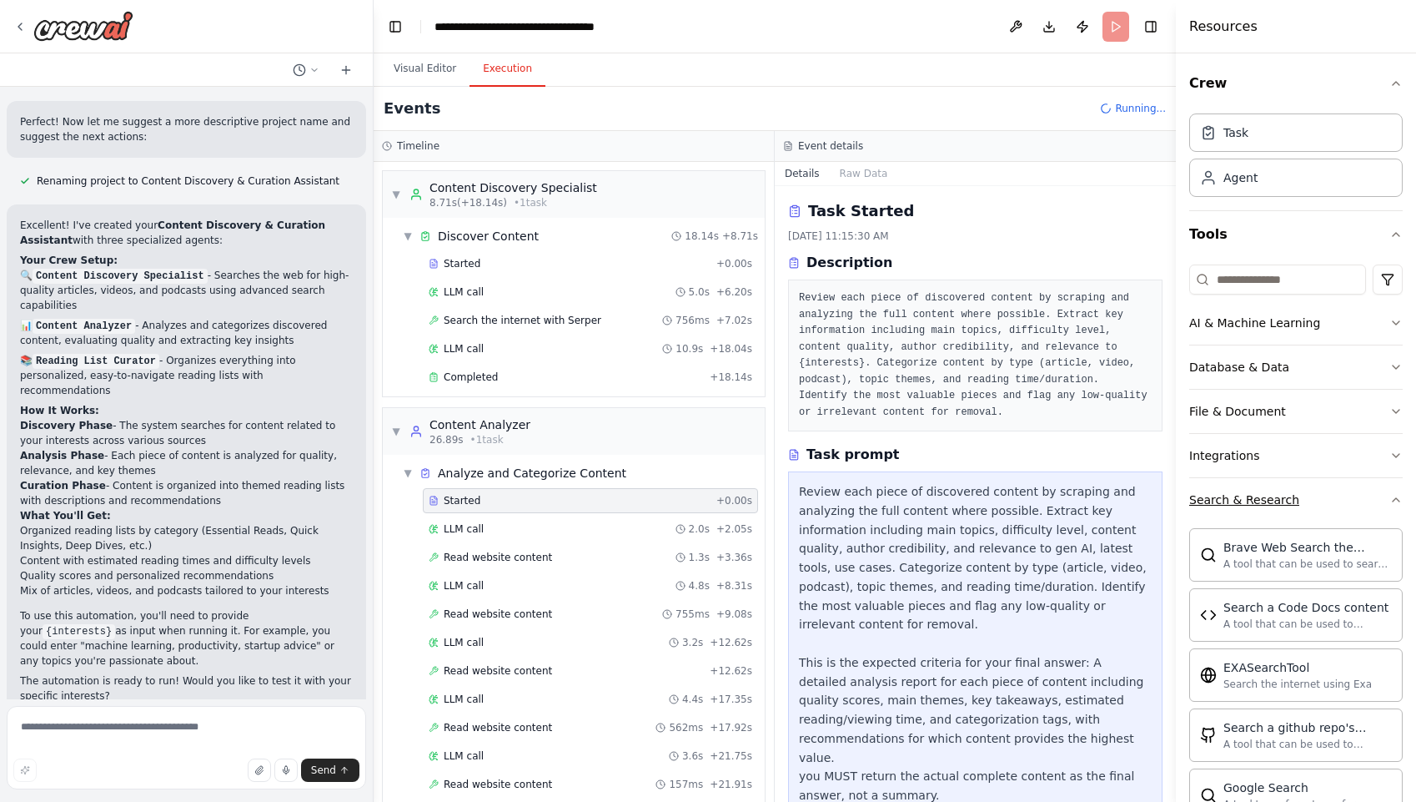
click at [1348, 501] on button "Search & Research" at bounding box center [1297, 499] width 214 height 43
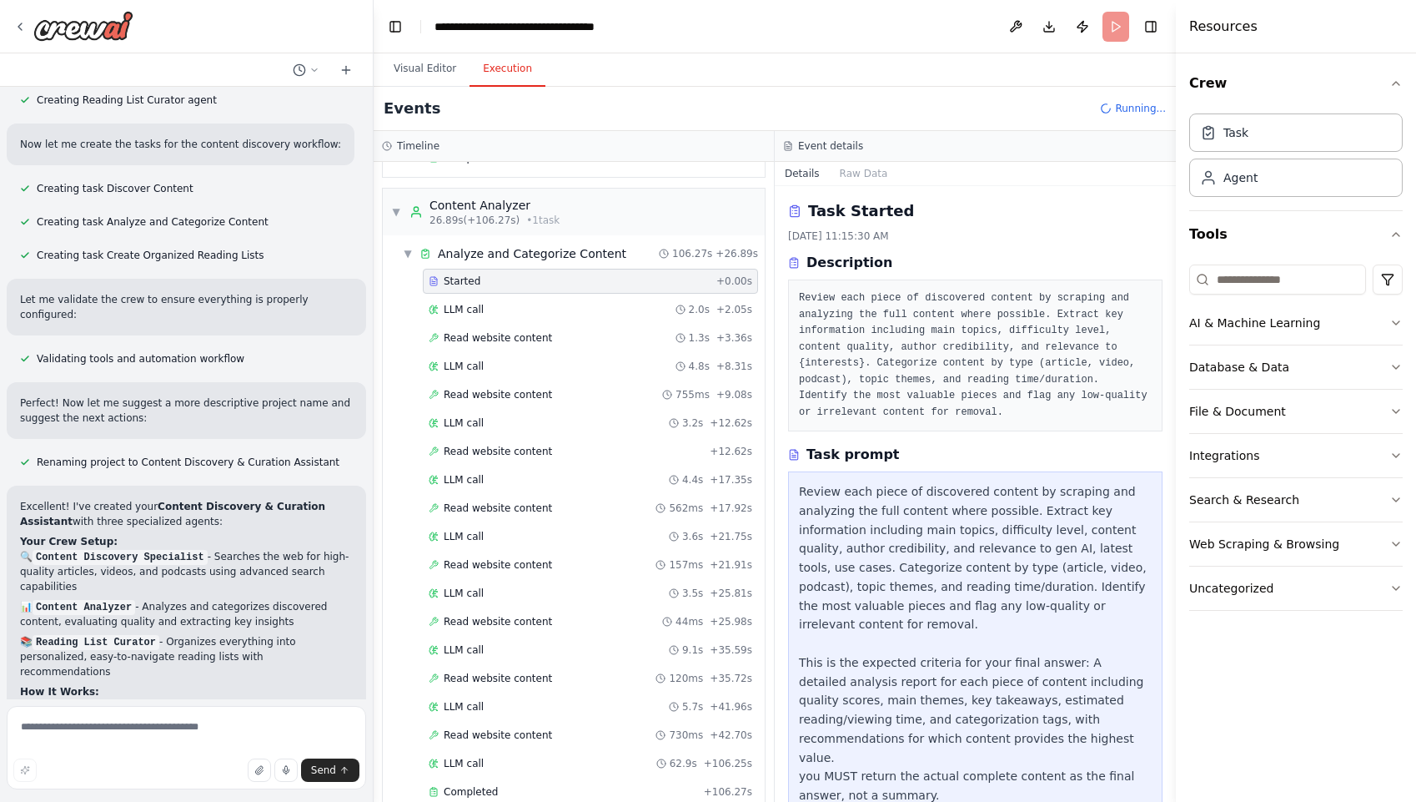
scroll to position [1200, 0]
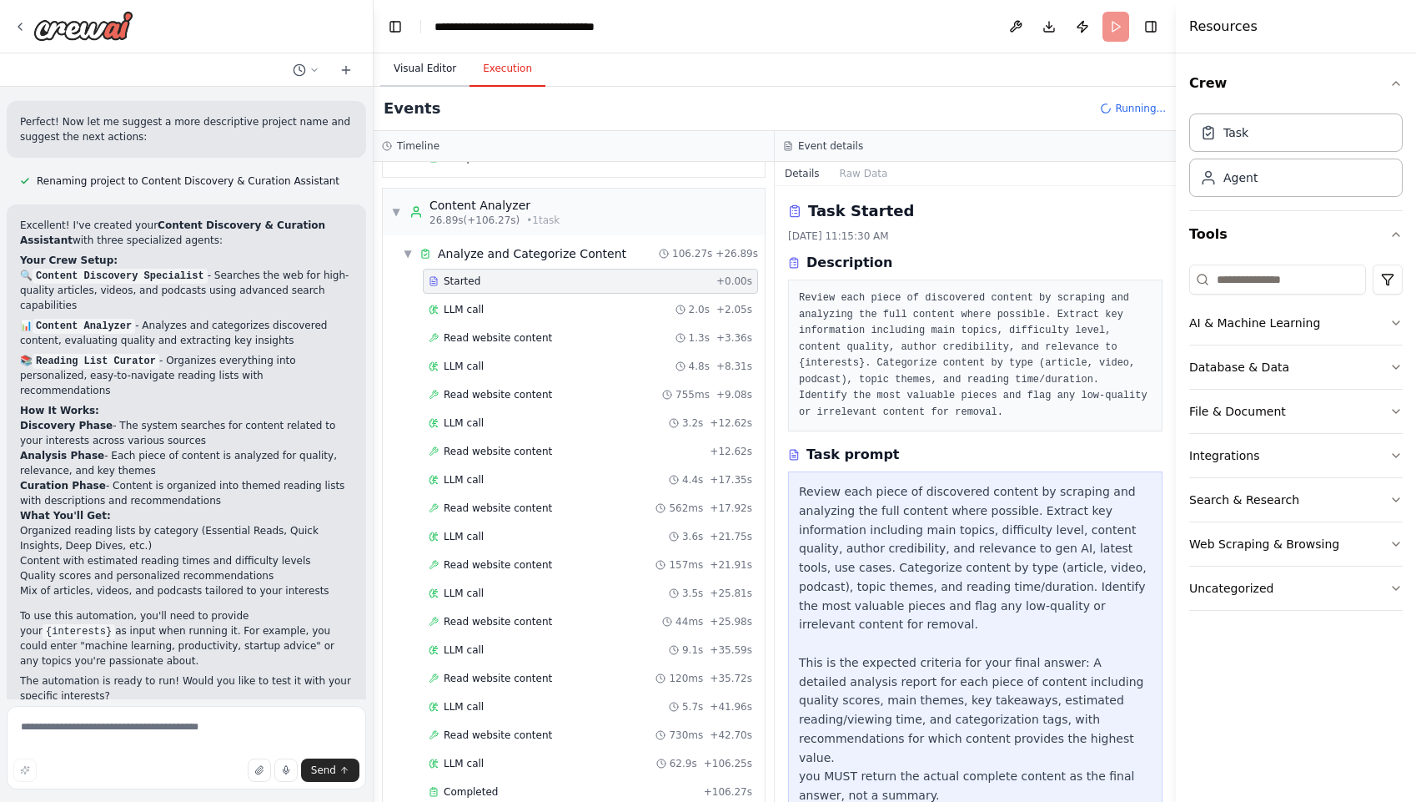
click at [419, 73] on button "Visual Editor" at bounding box center [424, 69] width 89 height 35
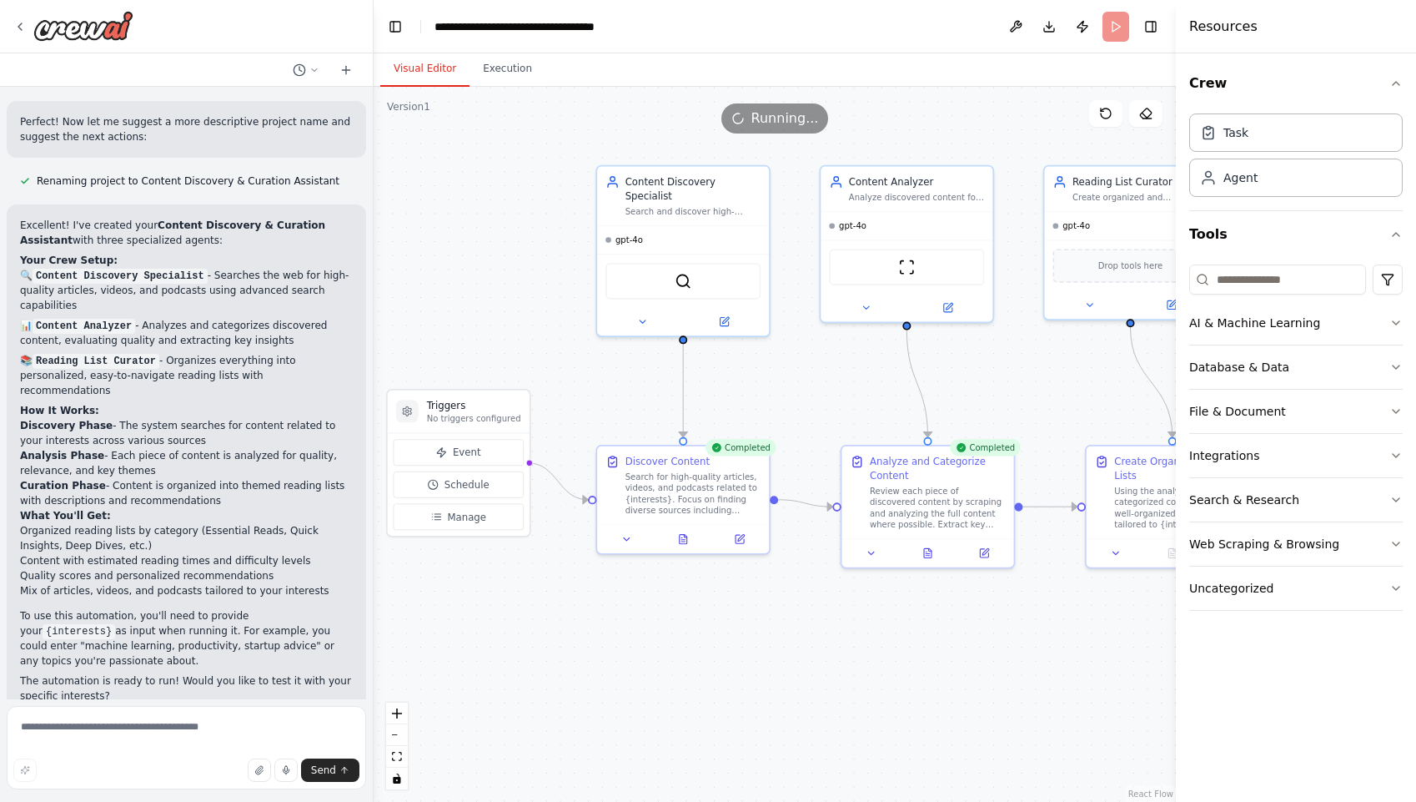
drag, startPoint x: 598, startPoint y: 303, endPoint x: 538, endPoint y: 266, distance: 70.4
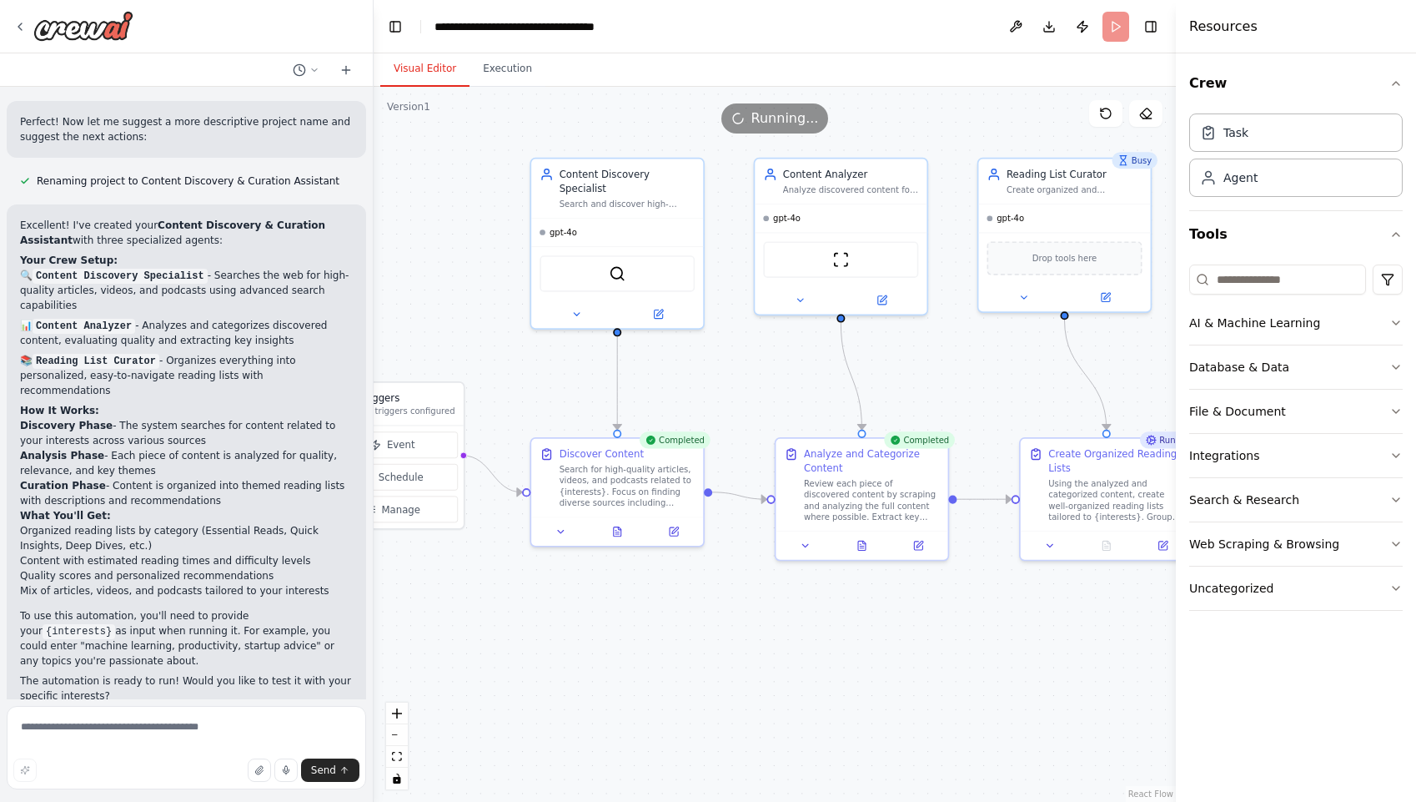
drag, startPoint x: 762, startPoint y: 373, endPoint x: 700, endPoint y: 365, distance: 63.0
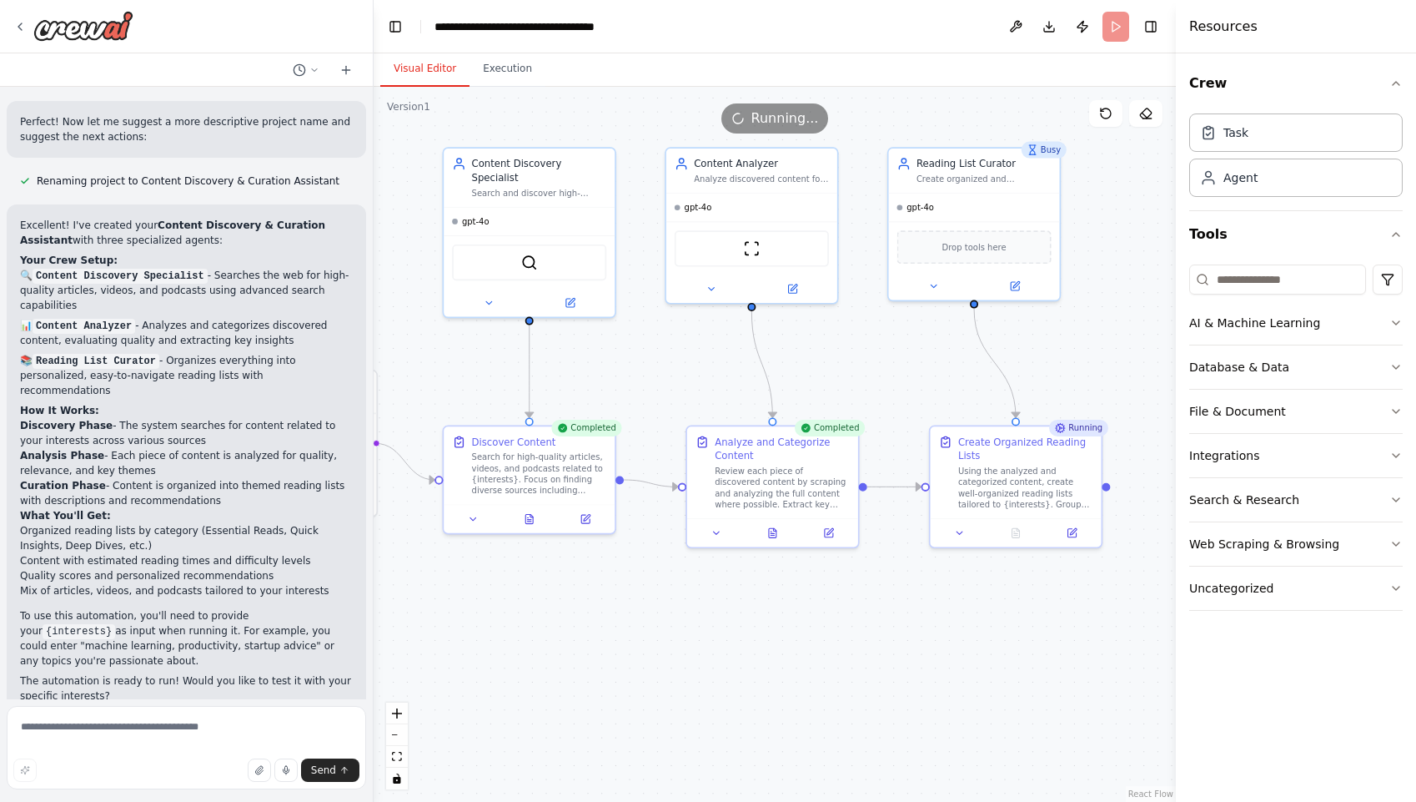
drag, startPoint x: 710, startPoint y: 373, endPoint x: 622, endPoint y: 361, distance: 88.4
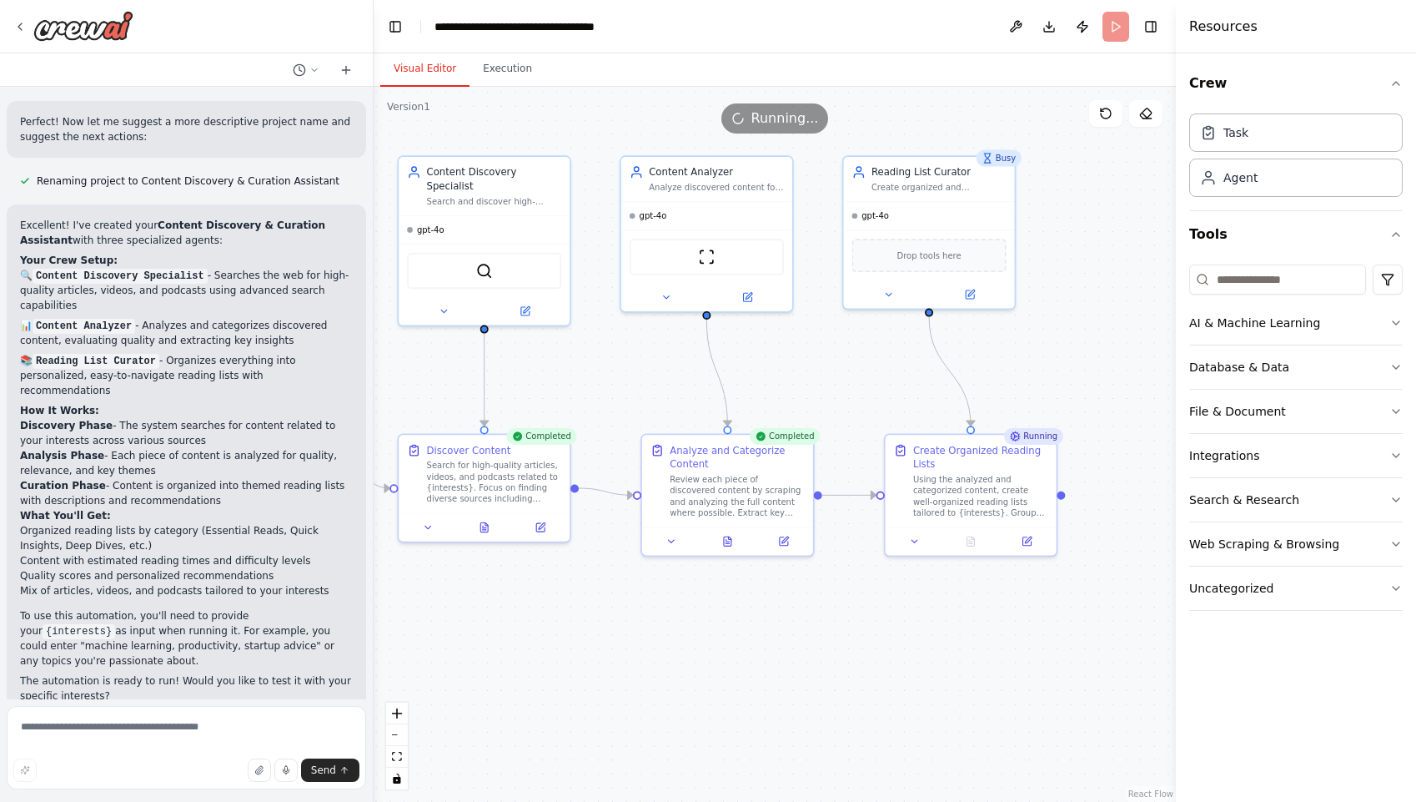
drag, startPoint x: 702, startPoint y: 350, endPoint x: 658, endPoint y: 359, distance: 44.2
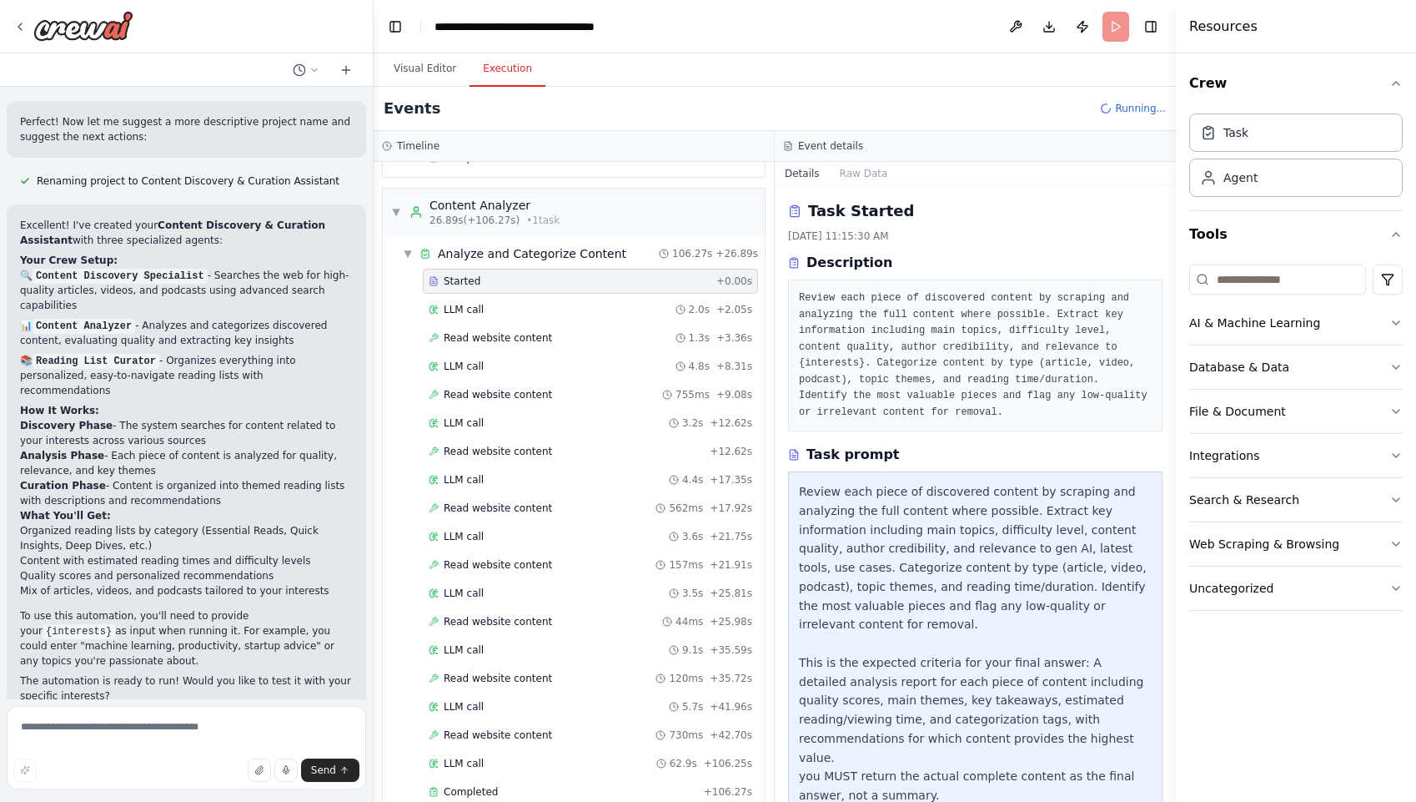
click at [511, 67] on button "Execution" at bounding box center [508, 69] width 76 height 35
click at [411, 252] on span "▼" at bounding box center [408, 253] width 10 height 13
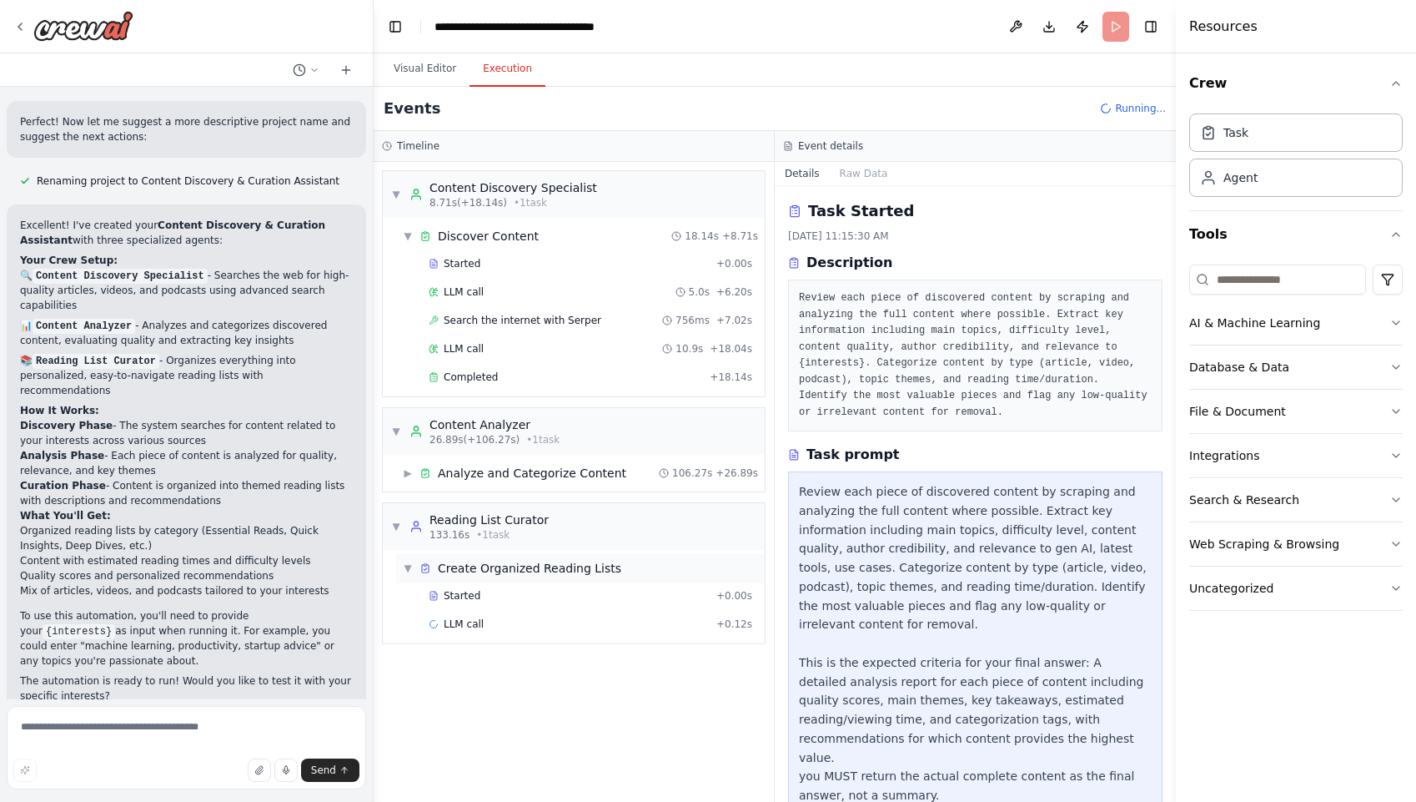
click at [566, 577] on div "▼ Create Organized Reading Lists" at bounding box center [580, 568] width 369 height 30
click at [566, 577] on div "▶ Create Organized Reading Lists" at bounding box center [580, 568] width 369 height 30
click at [542, 596] on div "Started" at bounding box center [569, 595] width 281 height 13
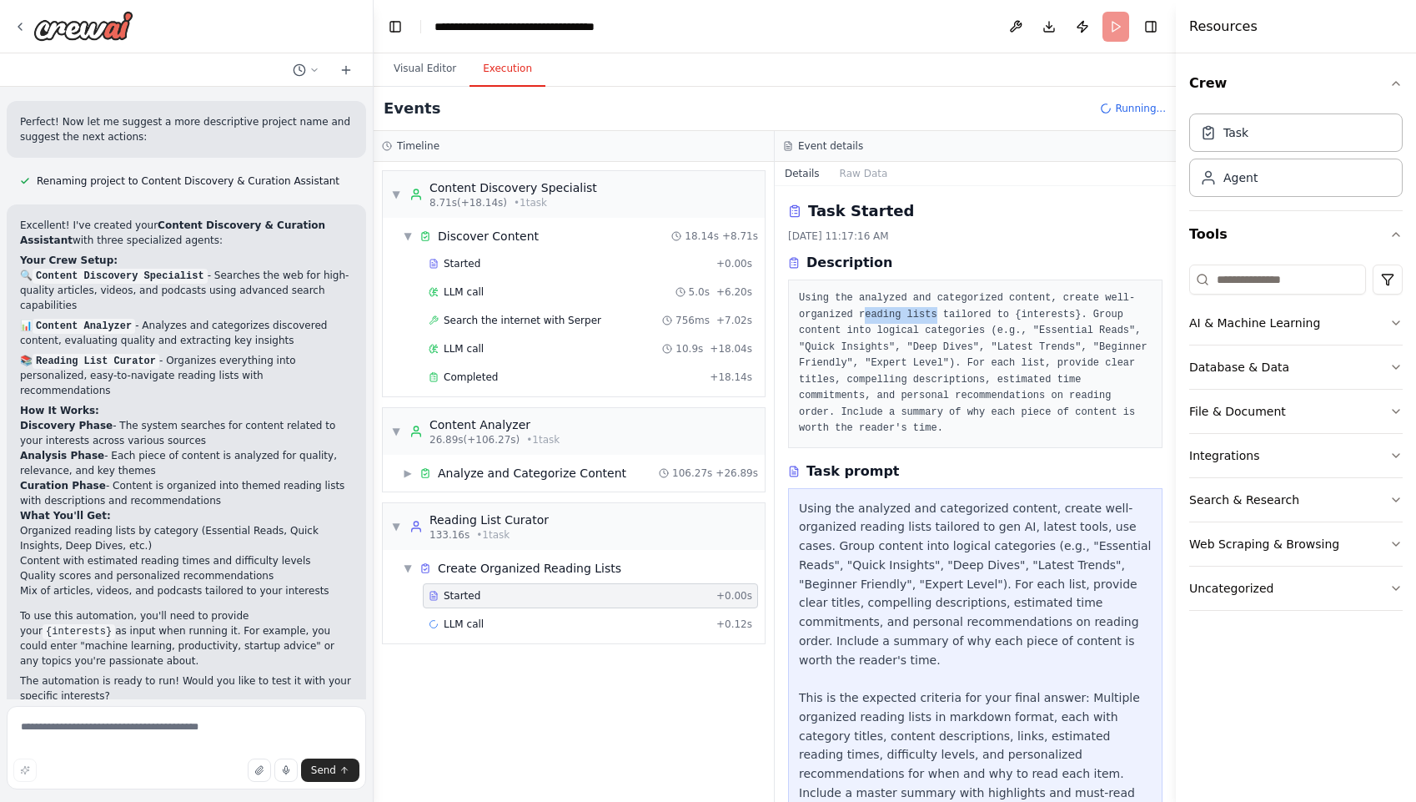
drag, startPoint x: 863, startPoint y: 309, endPoint x: 996, endPoint y: 312, distance: 132.7
click at [952, 315] on pre "Using the analyzed and categorized content, create well-organized reading lists…" at bounding box center [975, 363] width 353 height 147
drag, startPoint x: 1014, startPoint y: 316, endPoint x: 1050, endPoint y: 318, distance: 36.7
click at [1018, 315] on pre "Using the analyzed and categorized content, create well-organized reading lists…" at bounding box center [975, 363] width 353 height 147
drag, startPoint x: 1053, startPoint y: 317, endPoint x: 1074, endPoint y: 319, distance: 21.0
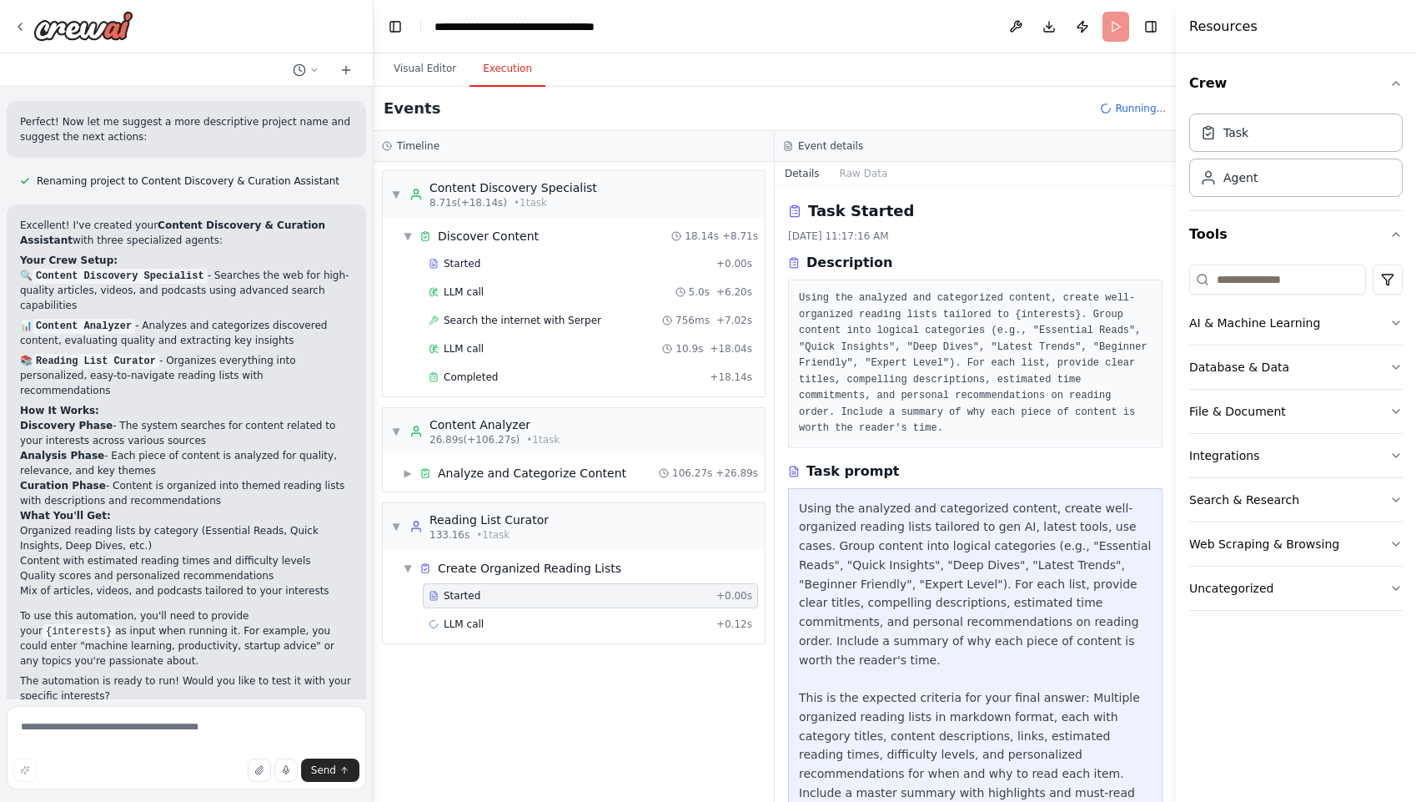
click at [1058, 316] on pre "Using the analyzed and categorized content, create well-organized reading lists…" at bounding box center [975, 363] width 353 height 147
click at [1088, 321] on pre "Using the analyzed and categorized content, create well-organized reading lists…" at bounding box center [975, 363] width 353 height 147
click at [1100, 321] on pre "Using the analyzed and categorized content, create well-organized reading lists…" at bounding box center [975, 363] width 353 height 147
drag, startPoint x: 1092, startPoint y: 314, endPoint x: 1105, endPoint y: 319, distance: 14.0
click at [1105, 319] on pre "Using the analyzed and categorized content, create well-organized reading lists…" at bounding box center [975, 363] width 353 height 147
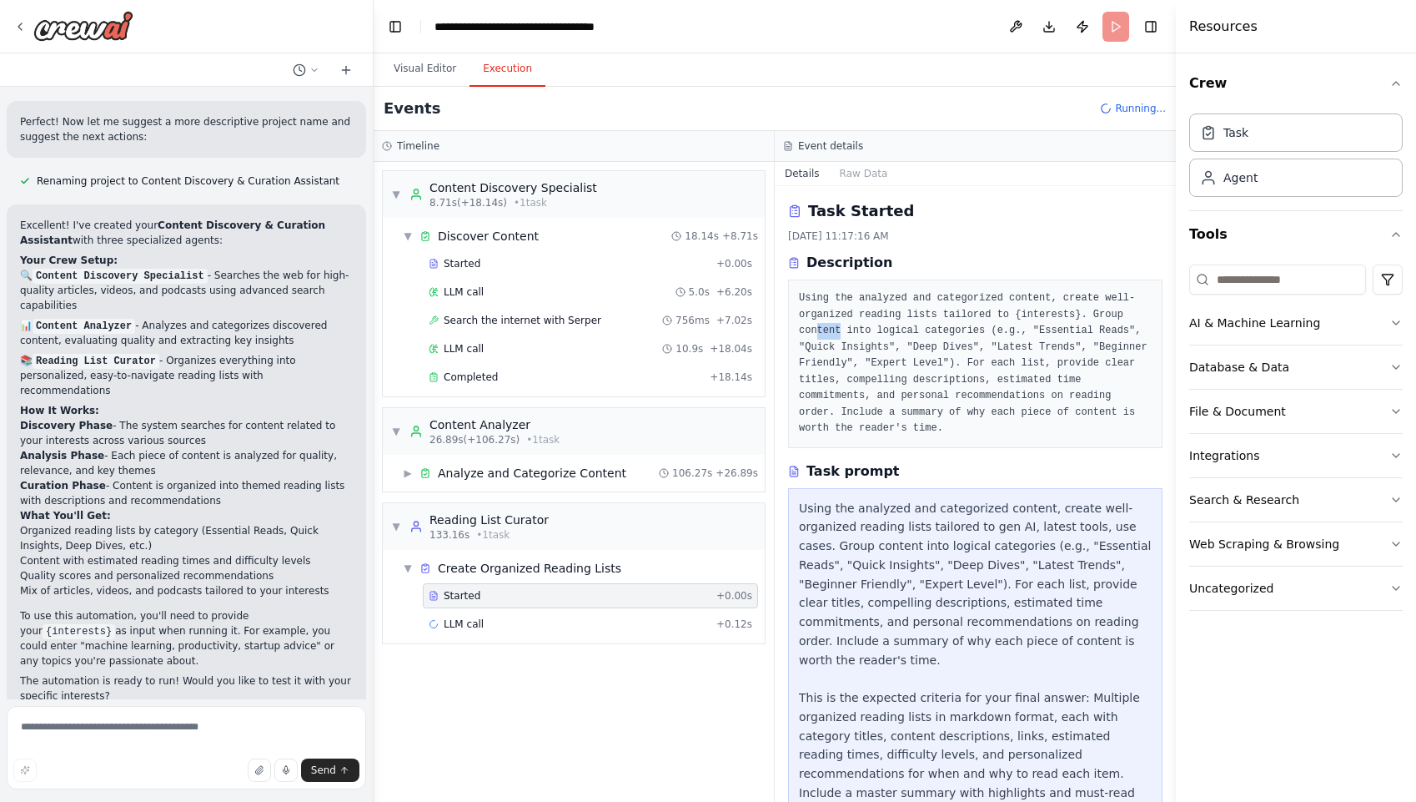
drag, startPoint x: 816, startPoint y: 334, endPoint x: 901, endPoint y: 329, distance: 85.2
click at [863, 335] on pre "Using the analyzed and categorized content, create well-organized reading lists…" at bounding box center [975, 363] width 353 height 147
click at [914, 328] on pre "Using the analyzed and categorized content, create well-organized reading lists…" at bounding box center [975, 363] width 353 height 147
drag, startPoint x: 960, startPoint y: 330, endPoint x: 1007, endPoint y: 330, distance: 46.7
click at [979, 328] on pre "Using the analyzed and categorized content, create well-organized reading lists…" at bounding box center [975, 363] width 353 height 147
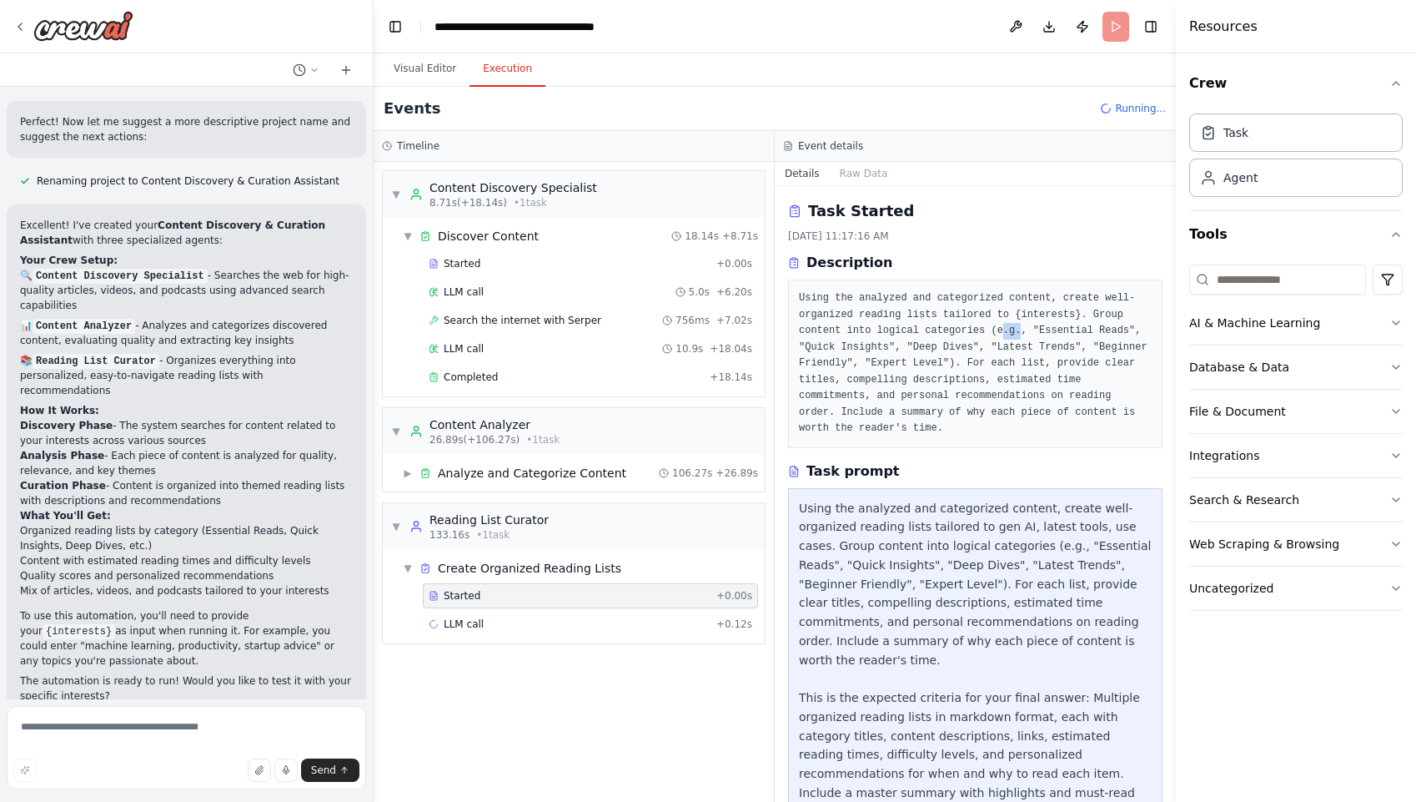
drag, startPoint x: 1007, startPoint y: 330, endPoint x: 1035, endPoint y: 329, distance: 28.4
click at [1023, 329] on pre "Using the analyzed and categorized content, create well-organized reading lists…" at bounding box center [975, 363] width 353 height 147
click at [1044, 330] on pre "Using the analyzed and categorized content, create well-organized reading lists…" at bounding box center [975, 363] width 353 height 147
click at [1072, 330] on pre "Using the analyzed and categorized content, create well-organized reading lists…" at bounding box center [975, 363] width 353 height 147
drag, startPoint x: 859, startPoint y: 355, endPoint x: 943, endPoint y: 349, distance: 83.6
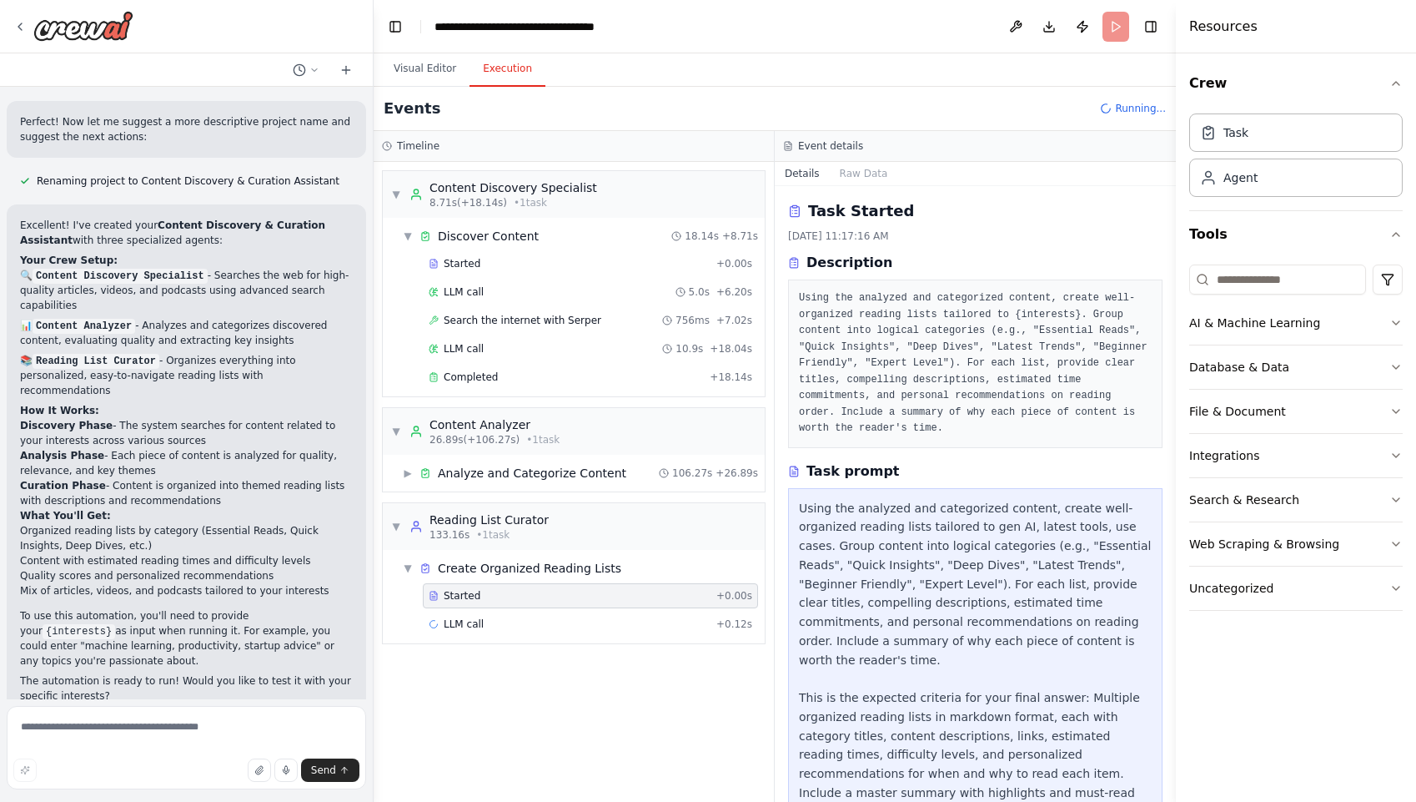
click at [875, 354] on pre "Using the analyzed and categorized content, create well-organized reading lists…" at bounding box center [975, 363] width 353 height 147
click at [958, 349] on pre "Using the analyzed and categorized content, create well-organized reading lists…" at bounding box center [975, 363] width 353 height 147
drag, startPoint x: 1029, startPoint y: 350, endPoint x: 1042, endPoint y: 351, distance: 13.5
click at [1029, 350] on pre "Using the analyzed and categorized content, create well-organized reading lists…" at bounding box center [975, 363] width 353 height 147
click at [1044, 351] on pre "Using the analyzed and categorized content, create well-organized reading lists…" at bounding box center [975, 363] width 353 height 147
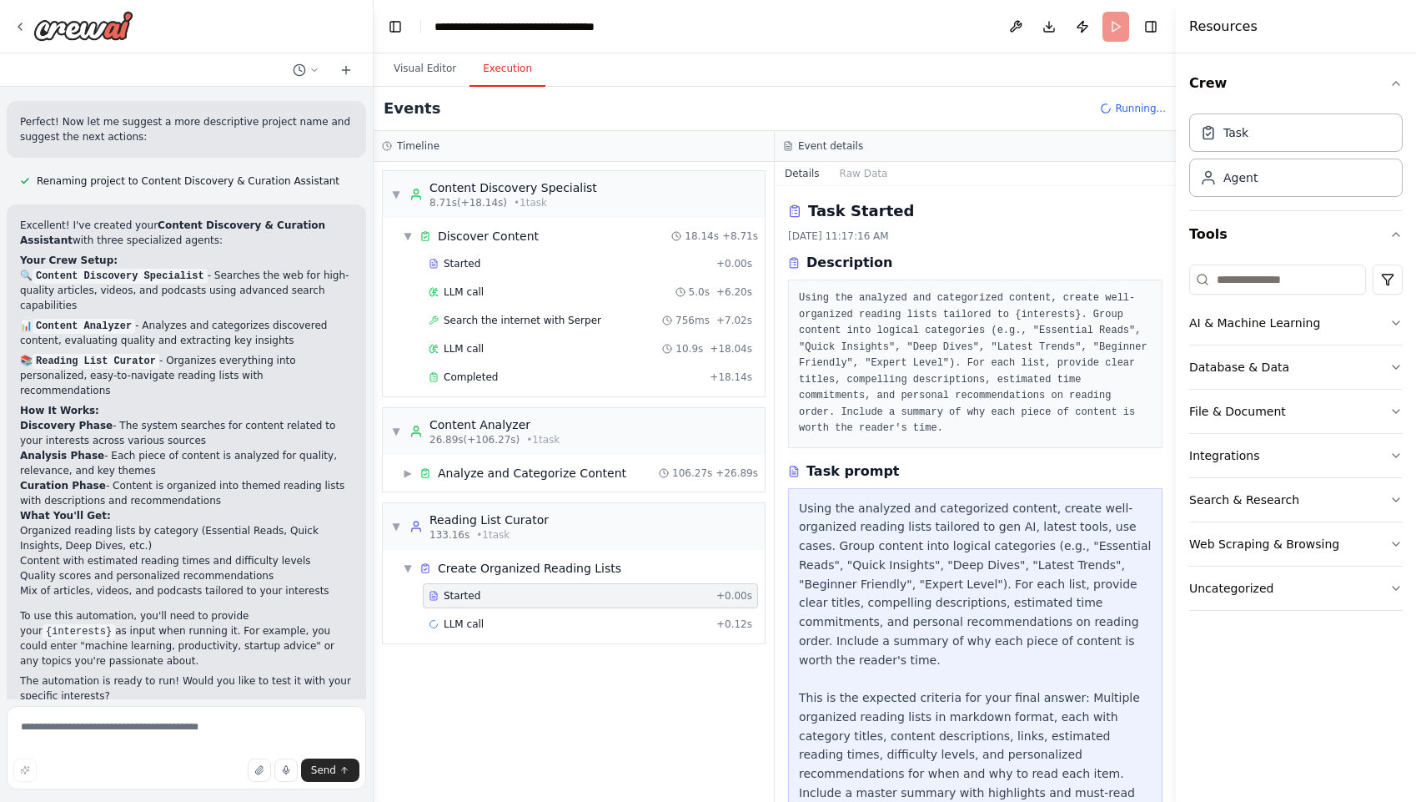
click at [1055, 354] on pre "Using the analyzed and categorized content, create well-organized reading lists…" at bounding box center [975, 363] width 353 height 147
drag, startPoint x: 823, startPoint y: 367, endPoint x: 952, endPoint y: 370, distance: 128.5
click at [892, 375] on pre "Using the analyzed and categorized content, create well-organized reading lists…" at bounding box center [975, 363] width 353 height 147
drag, startPoint x: 958, startPoint y: 369, endPoint x: 985, endPoint y: 367, distance: 26.7
click at [968, 369] on pre "Using the analyzed and categorized content, create well-organized reading lists…" at bounding box center [975, 363] width 353 height 147
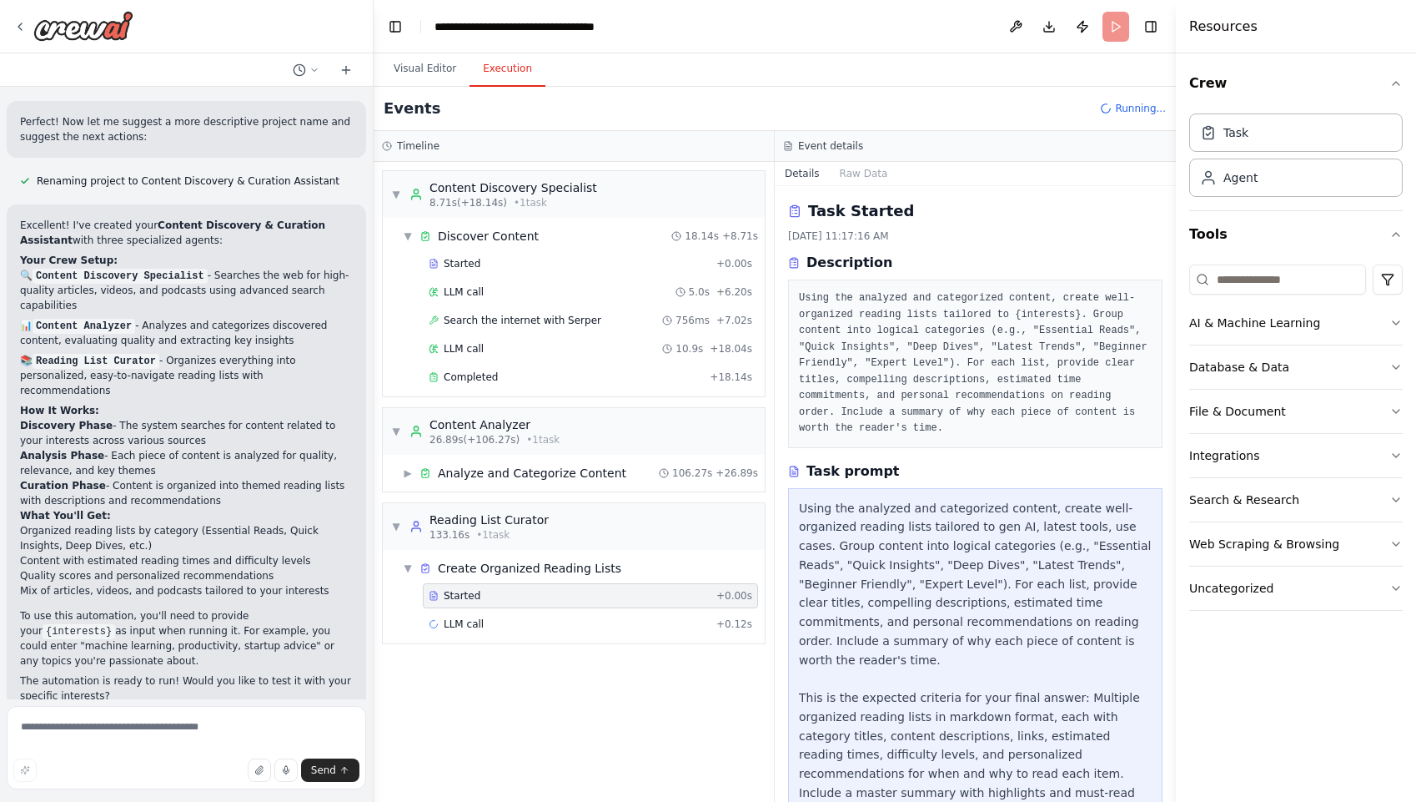
drag, startPoint x: 1037, startPoint y: 365, endPoint x: 1064, endPoint y: 366, distance: 26.7
click at [1038, 365] on pre "Using the analyzed and categorized content, create well-organized reading lists…" at bounding box center [975, 363] width 353 height 147
click at [1064, 366] on pre "Using the analyzed and categorized content, create well-organized reading lists…" at bounding box center [975, 363] width 353 height 147
drag, startPoint x: 828, startPoint y: 385, endPoint x: 977, endPoint y: 383, distance: 148.5
click at [911, 385] on pre "Using the analyzed and categorized content, create well-organized reading lists…" at bounding box center [975, 363] width 353 height 147
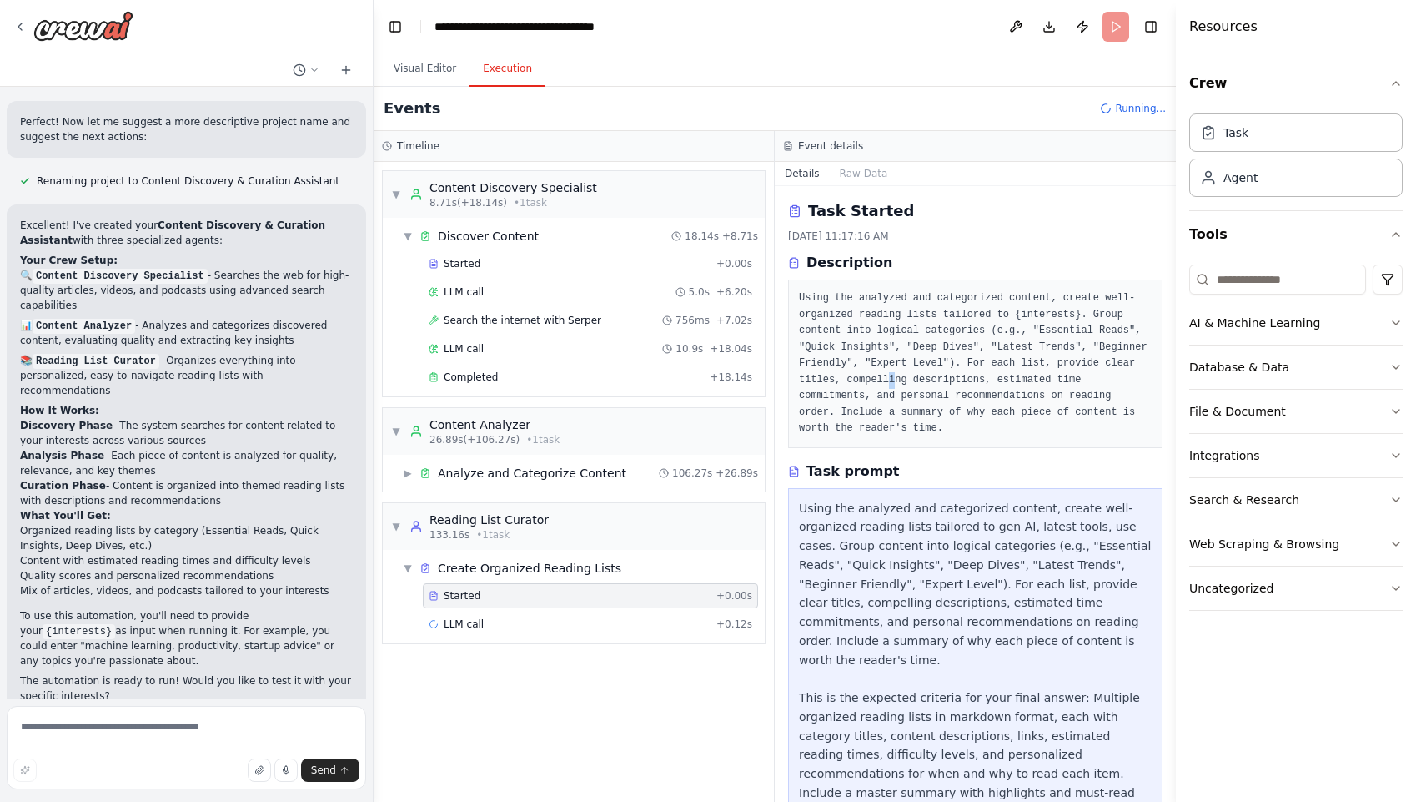
drag, startPoint x: 977, startPoint y: 383, endPoint x: 1038, endPoint y: 380, distance: 60.9
click at [989, 382] on pre "Using the analyzed and categorized content, create well-organized reading lists…" at bounding box center [975, 363] width 353 height 147
drag, startPoint x: 1054, startPoint y: 381, endPoint x: 1080, endPoint y: 380, distance: 26.7
click at [1070, 380] on pre "Using the analyzed and categorized content, create well-organized reading lists…" at bounding box center [975, 363] width 353 height 147
click at [1100, 381] on pre "Using the analyzed and categorized content, create well-organized reading lists…" at bounding box center [975, 363] width 353 height 147
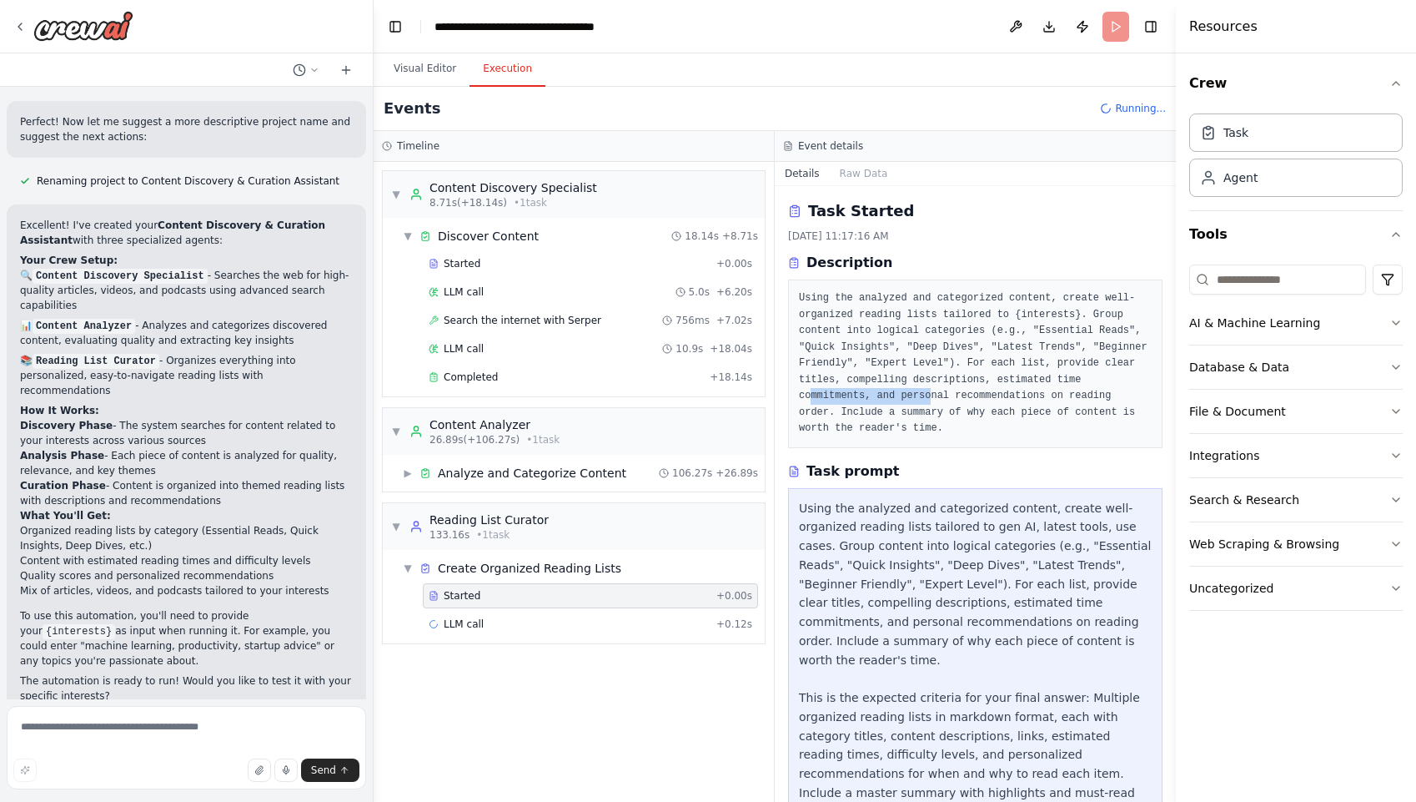
drag, startPoint x: 843, startPoint y: 398, endPoint x: 997, endPoint y: 393, distance: 154.4
click at [963, 392] on pre "Using the analyzed and categorized content, create well-organized reading lists…" at bounding box center [975, 363] width 353 height 147
drag, startPoint x: 1002, startPoint y: 393, endPoint x: 1034, endPoint y: 395, distance: 31.7
click at [1018, 395] on pre "Using the analyzed and categorized content, create well-organized reading lists…" at bounding box center [975, 363] width 353 height 147
click at [1067, 395] on pre "Using the analyzed and categorized content, create well-organized reading lists…" at bounding box center [975, 363] width 353 height 147
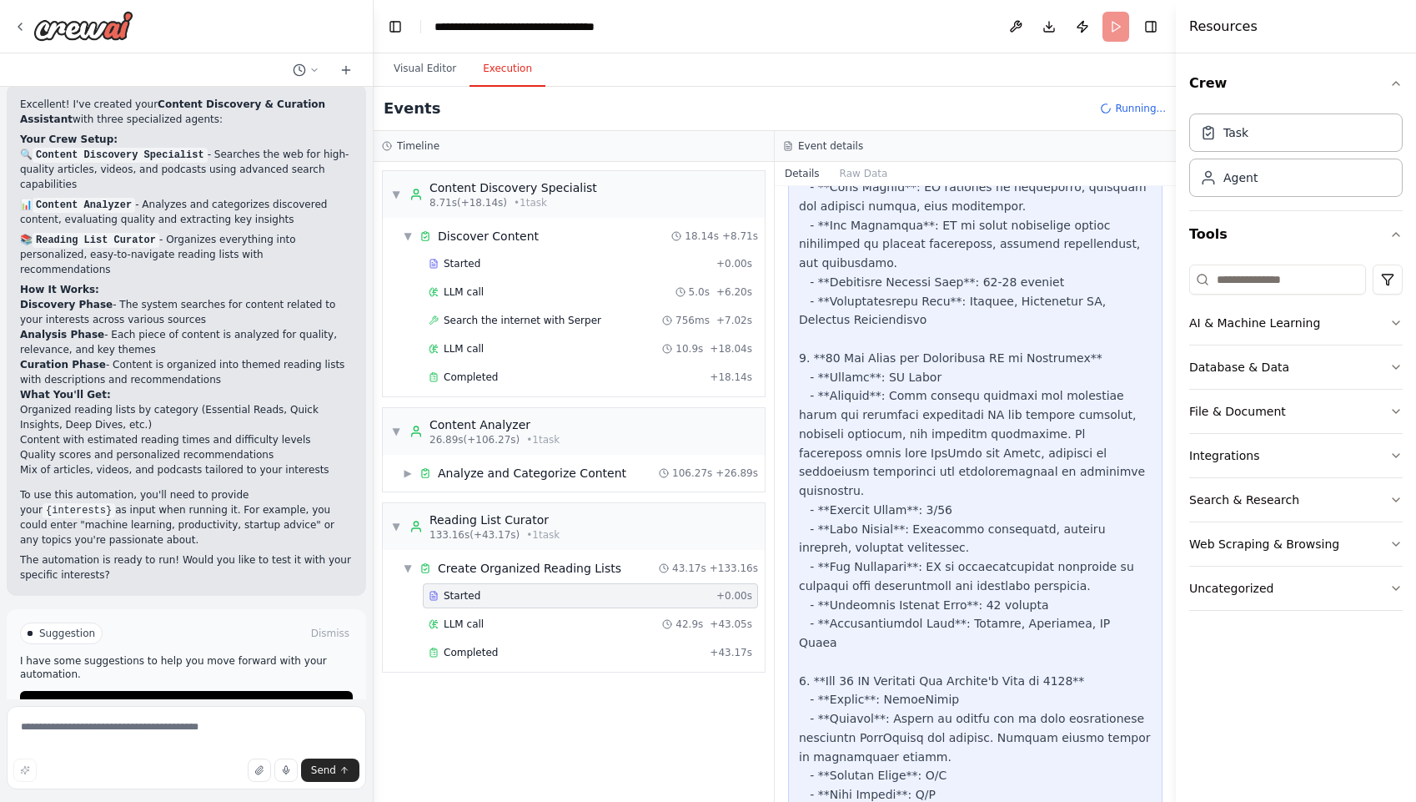
scroll to position [1336, 0]
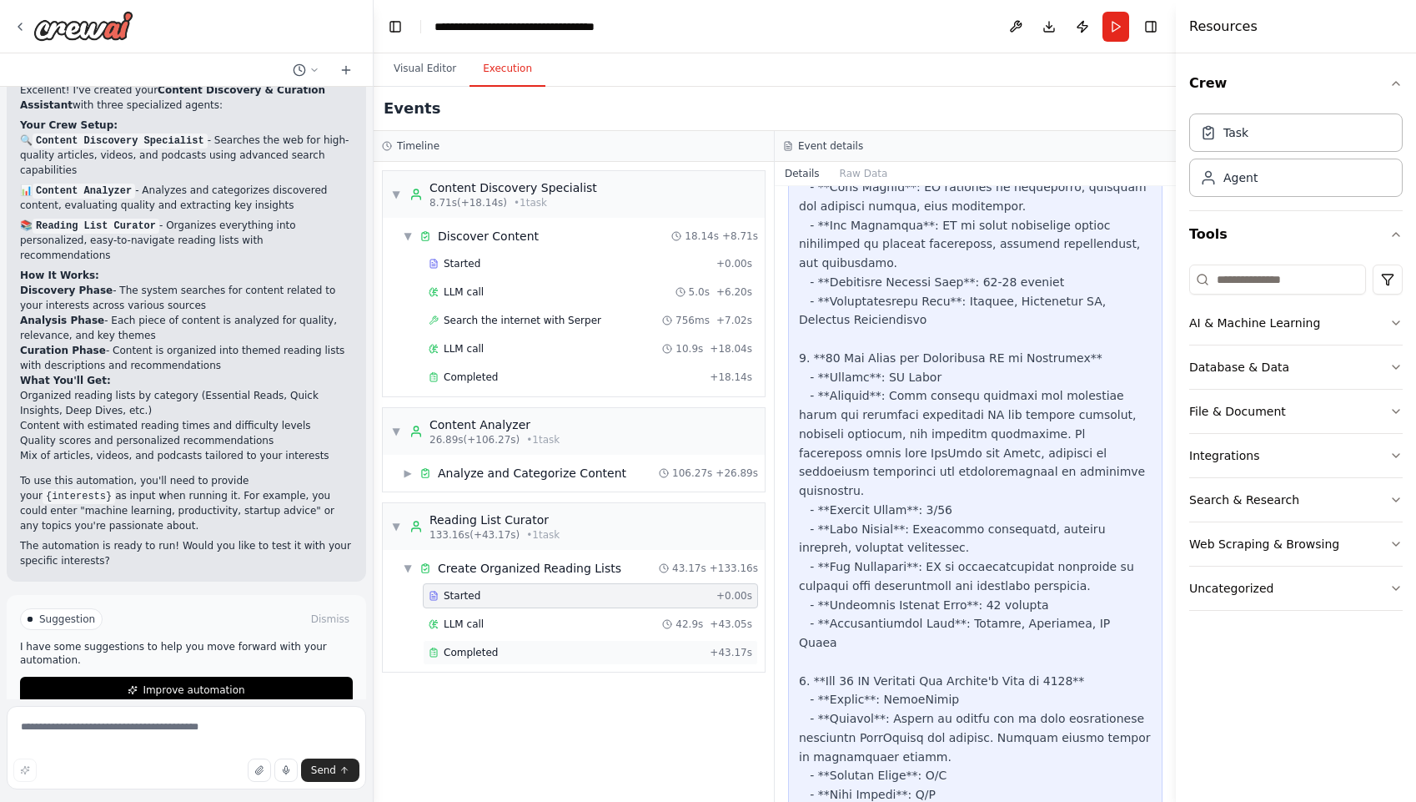
click at [482, 649] on span "Completed" at bounding box center [471, 652] width 54 height 13
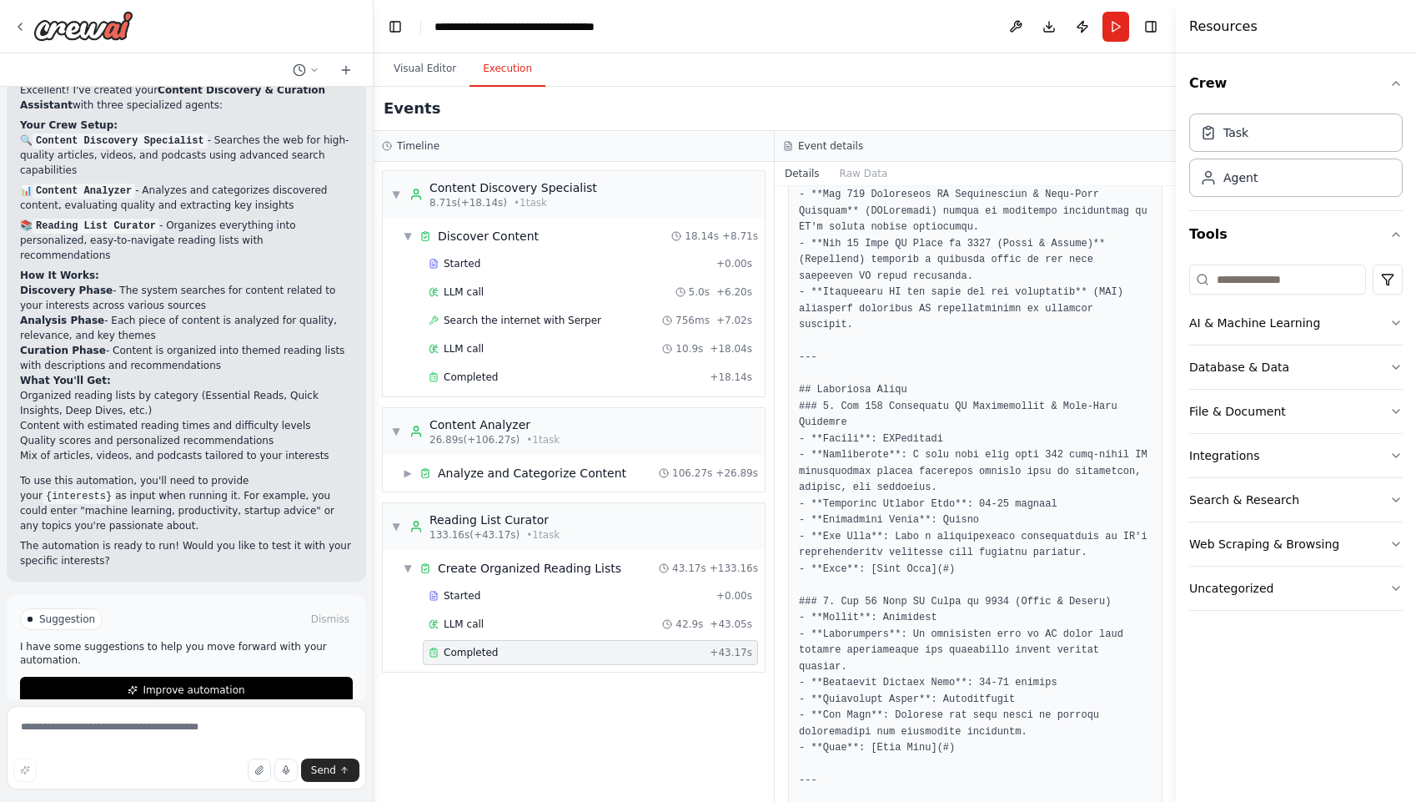
scroll to position [0, 0]
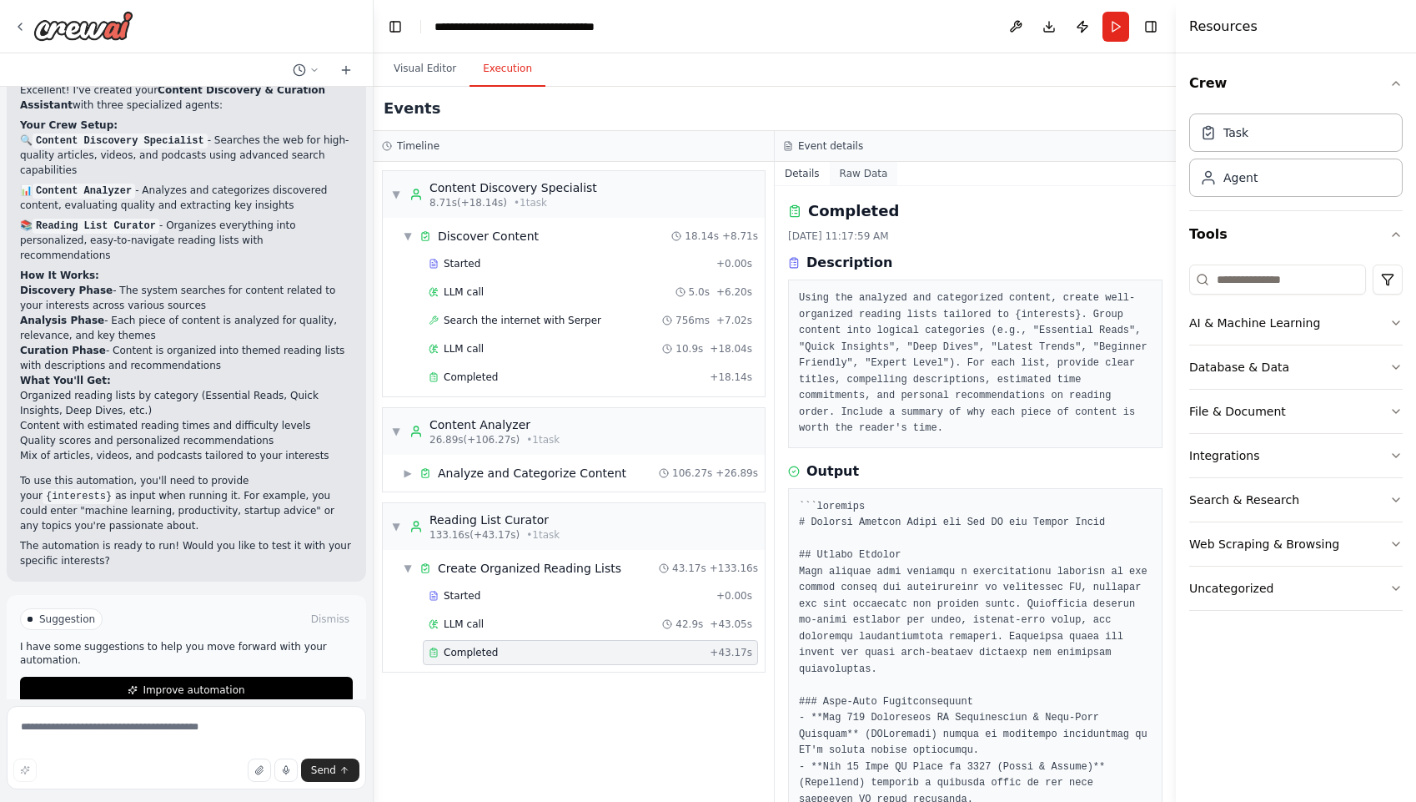
click at [851, 172] on button "Raw Data" at bounding box center [864, 173] width 68 height 23
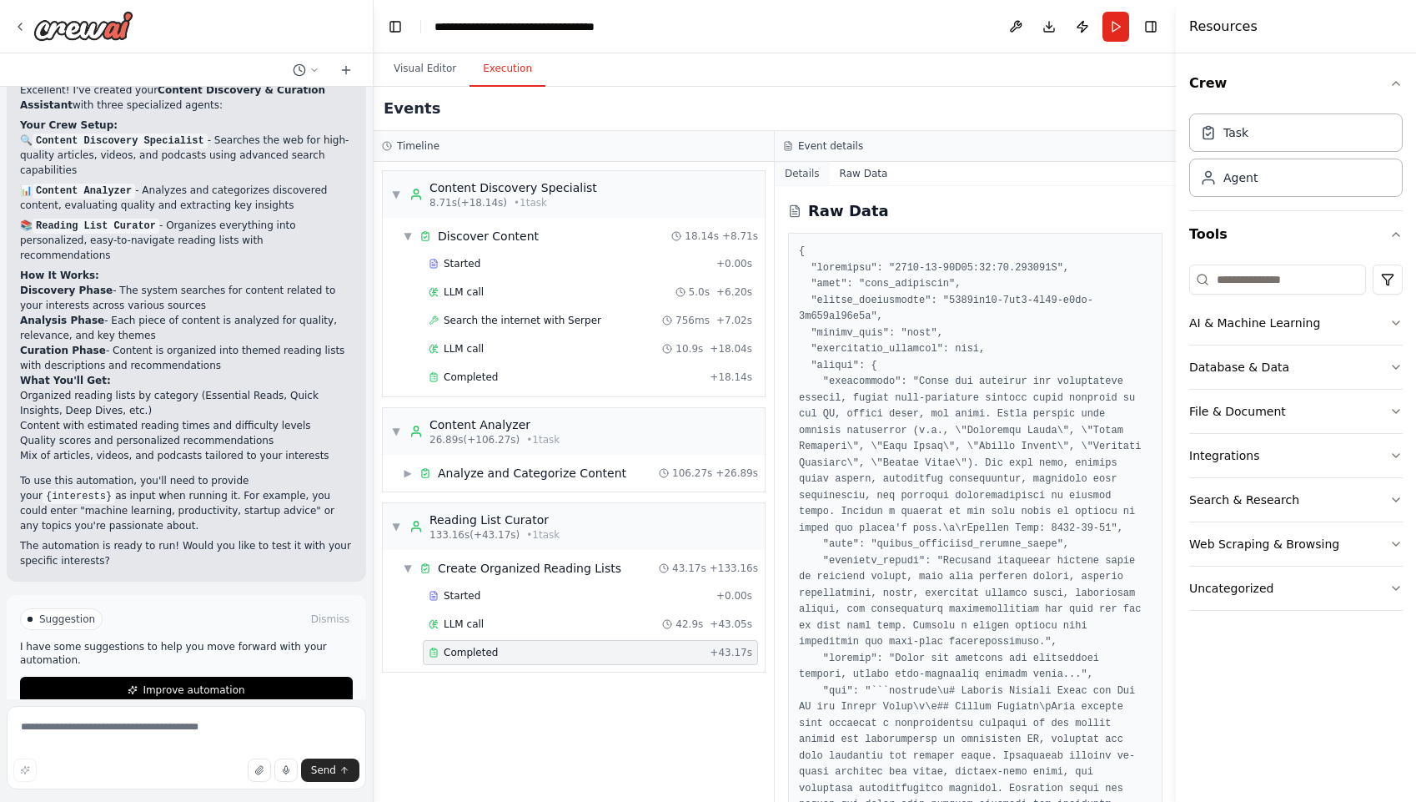
click at [807, 174] on button "Details" at bounding box center [802, 173] width 55 height 23
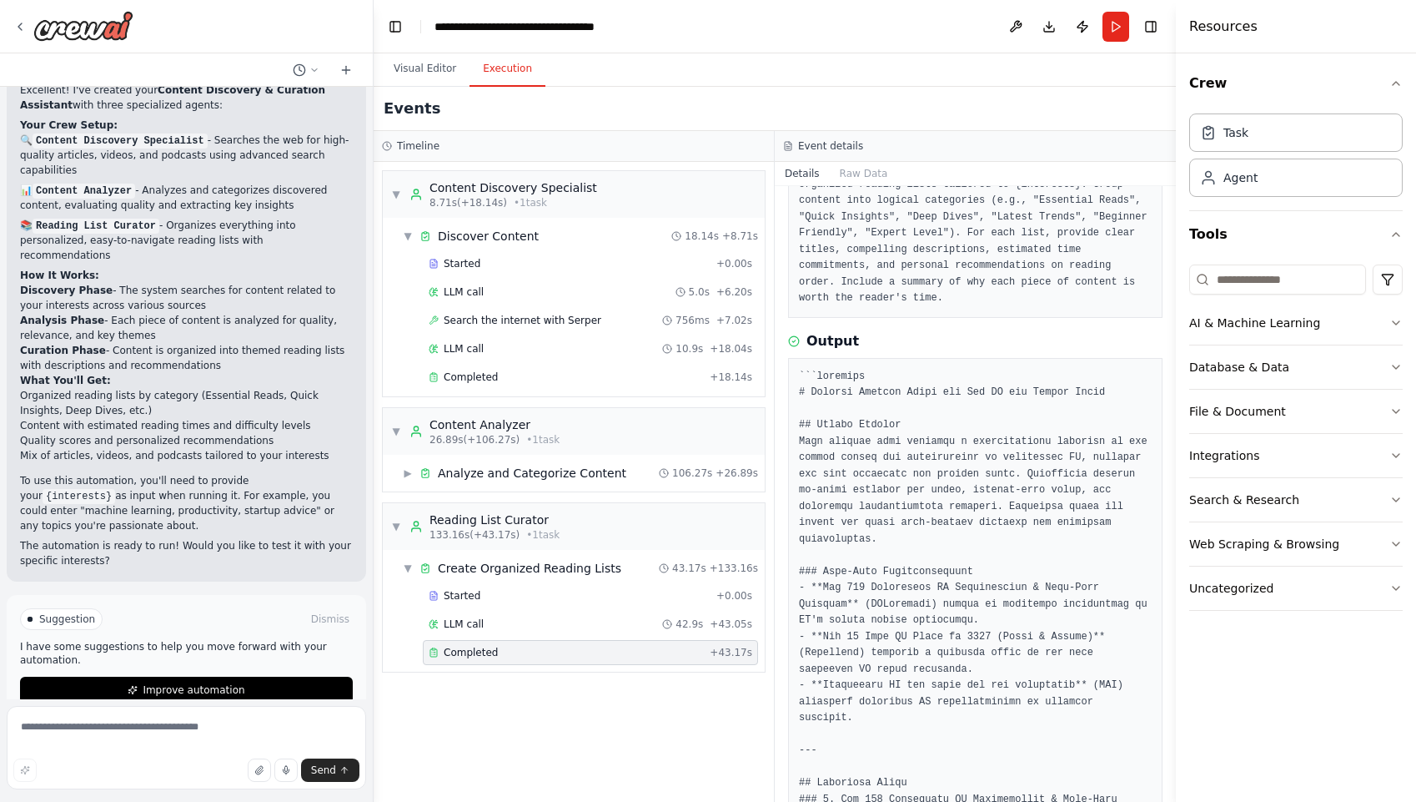
scroll to position [144, 0]
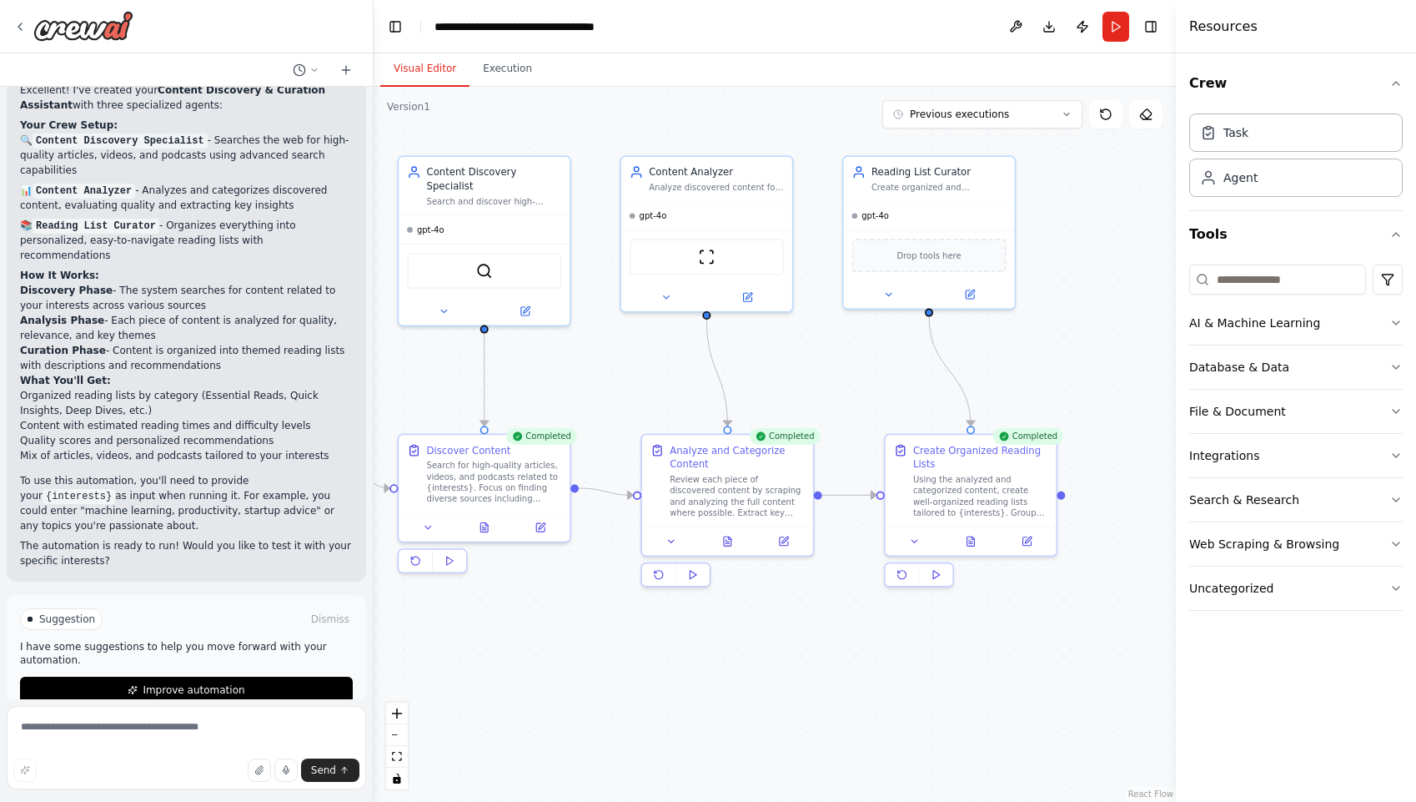
click at [436, 73] on button "Visual Editor" at bounding box center [424, 69] width 89 height 35
click at [511, 80] on button "Execution" at bounding box center [508, 69] width 76 height 35
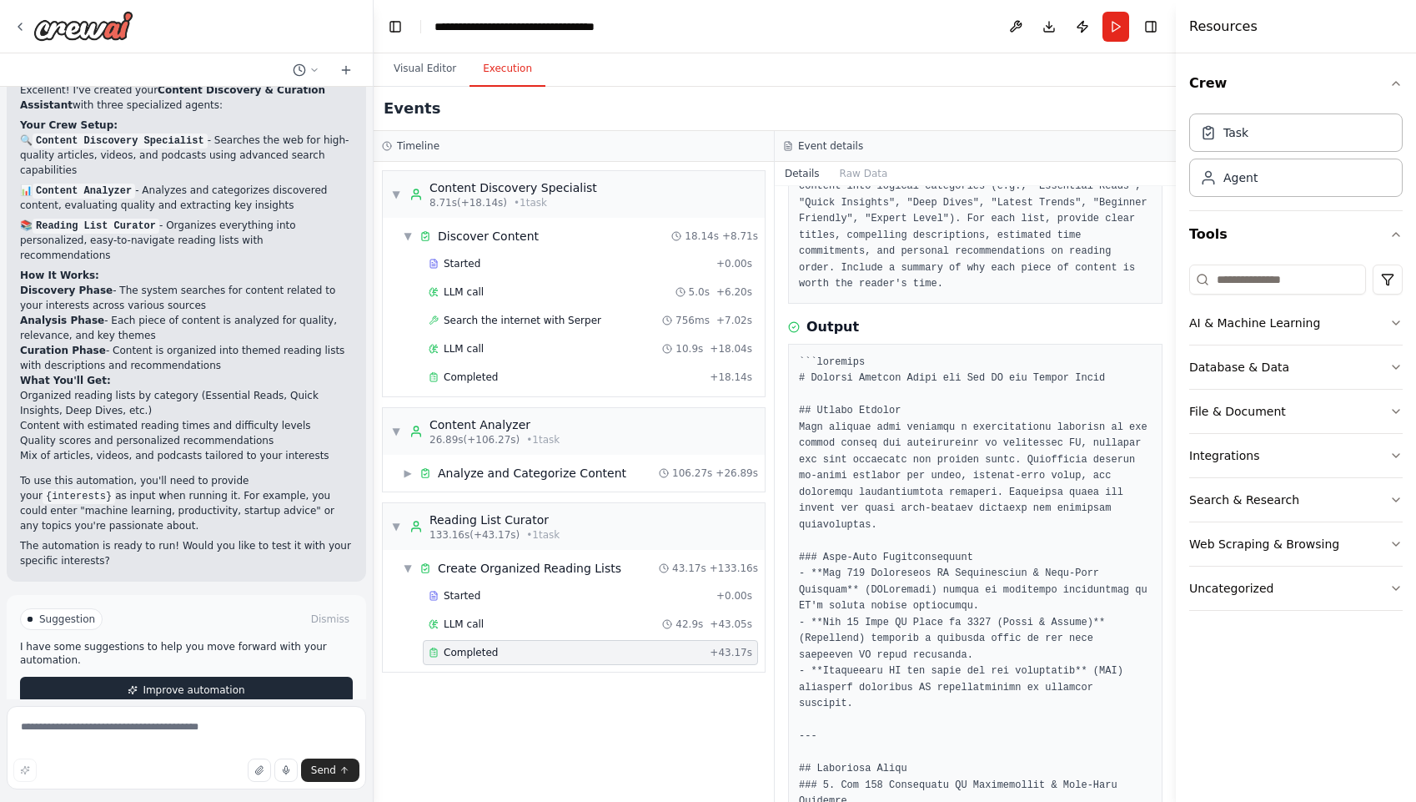
click at [267, 677] on button "Improve automation" at bounding box center [186, 690] width 333 height 27
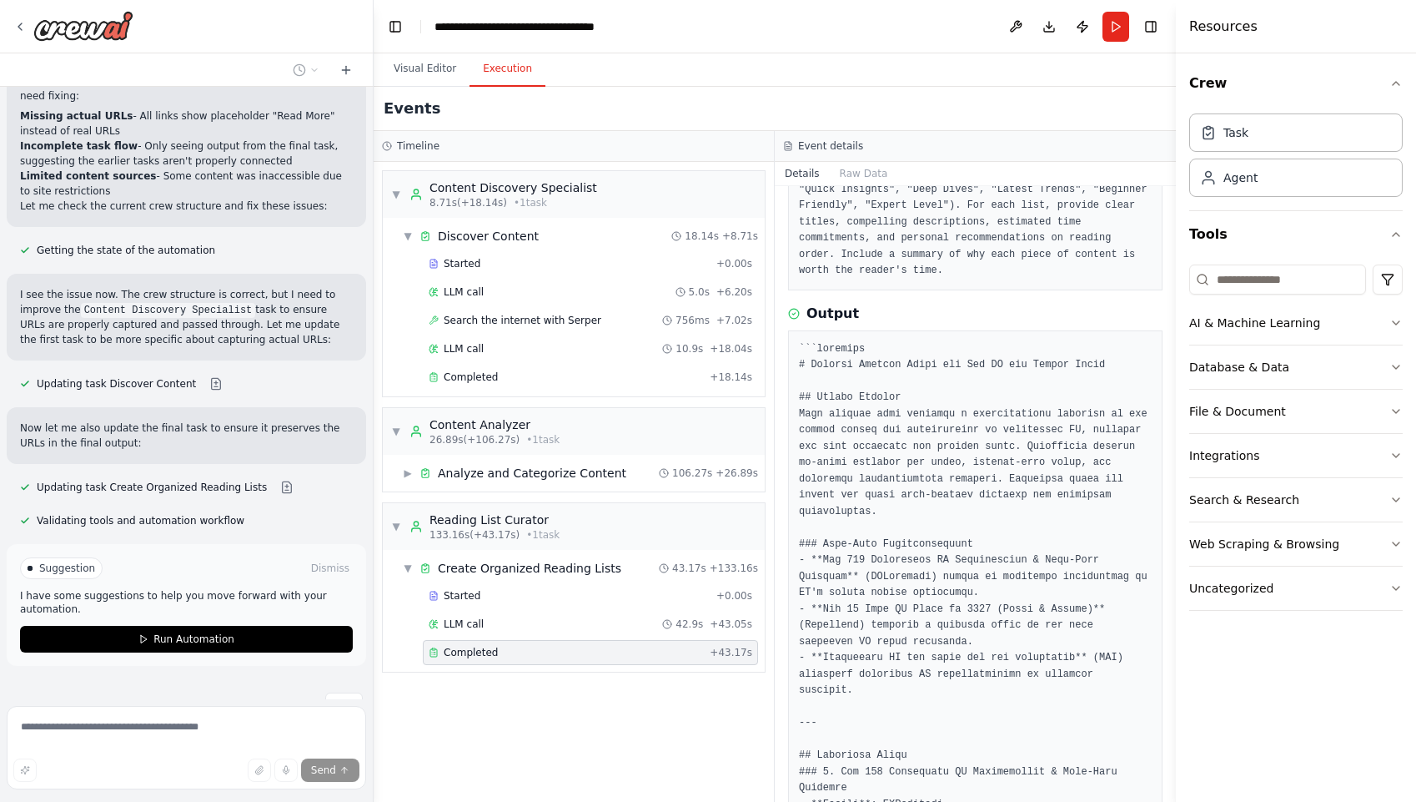
scroll to position [1908, 0]
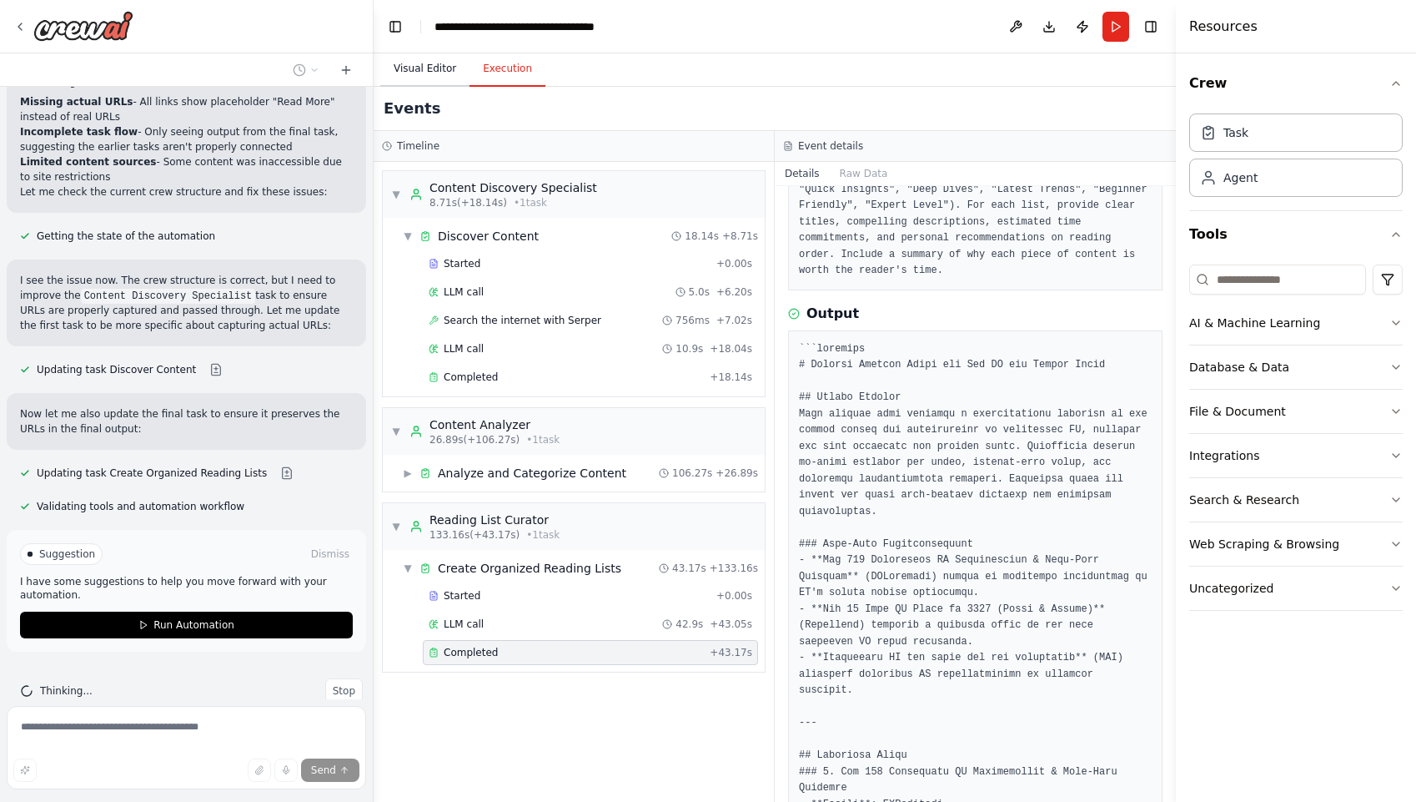
click at [426, 64] on button "Visual Editor" at bounding box center [424, 69] width 89 height 35
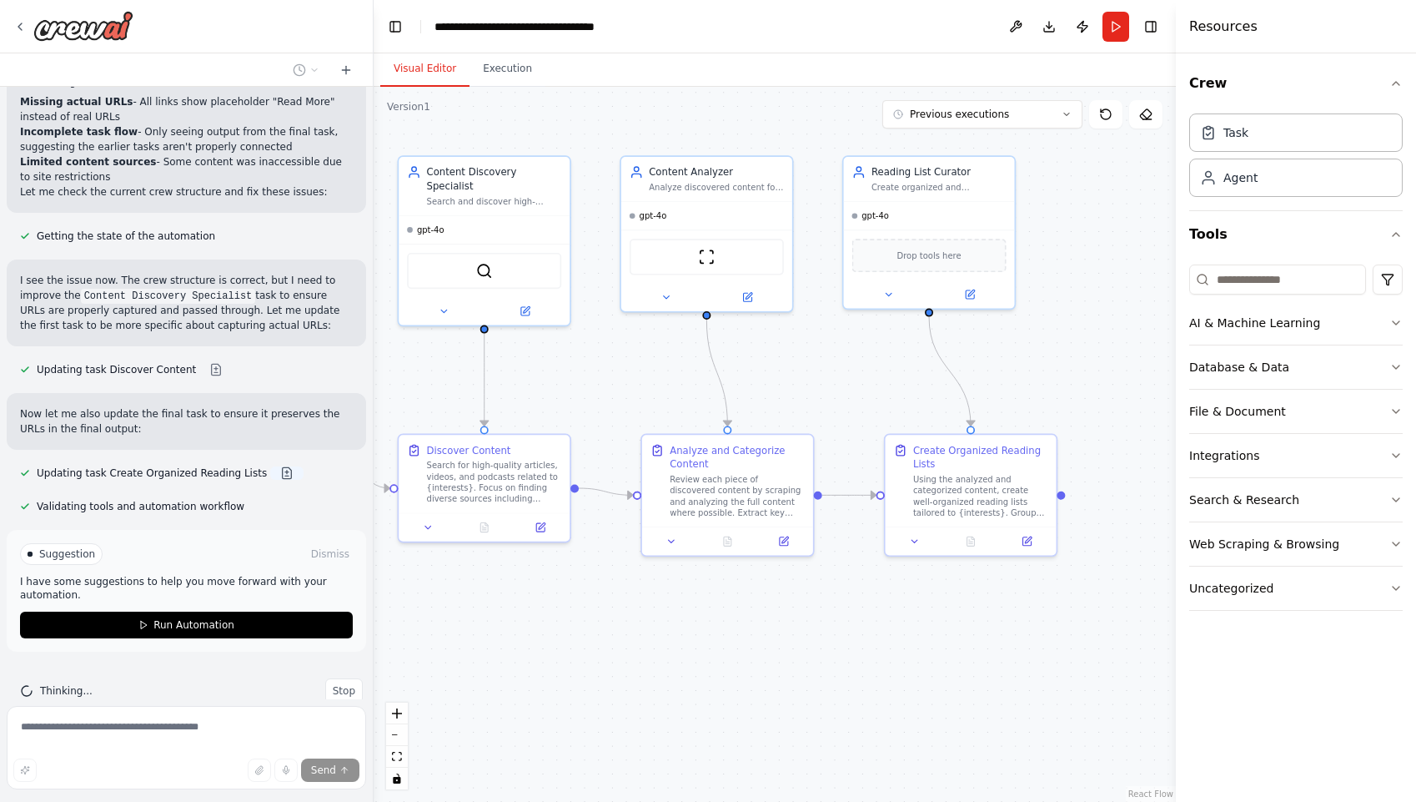
click at [271, 466] on button at bounding box center [286, 472] width 33 height 13
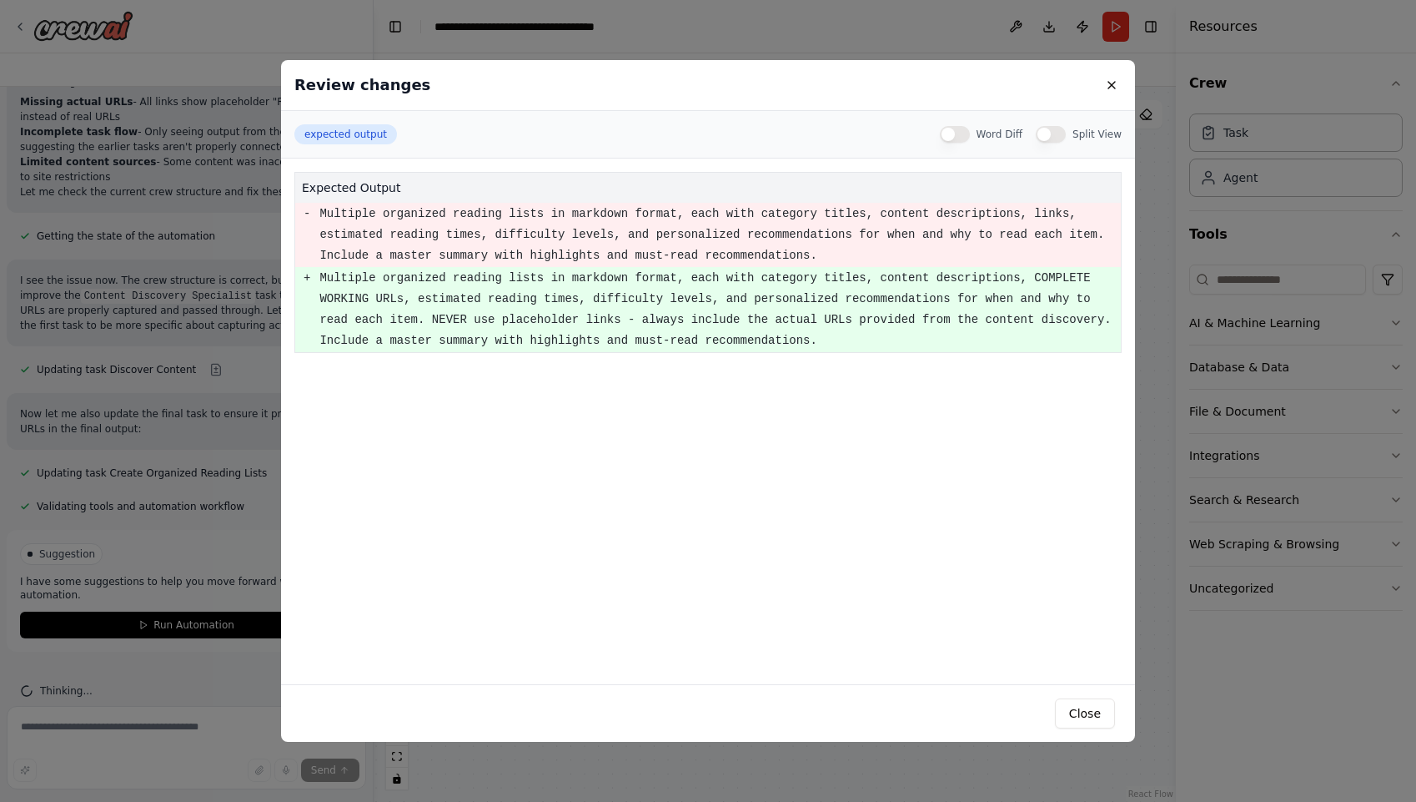
click at [261, 455] on div "Review changes expected output Word Diff Split View expected output - Multiple …" at bounding box center [708, 401] width 1416 height 802
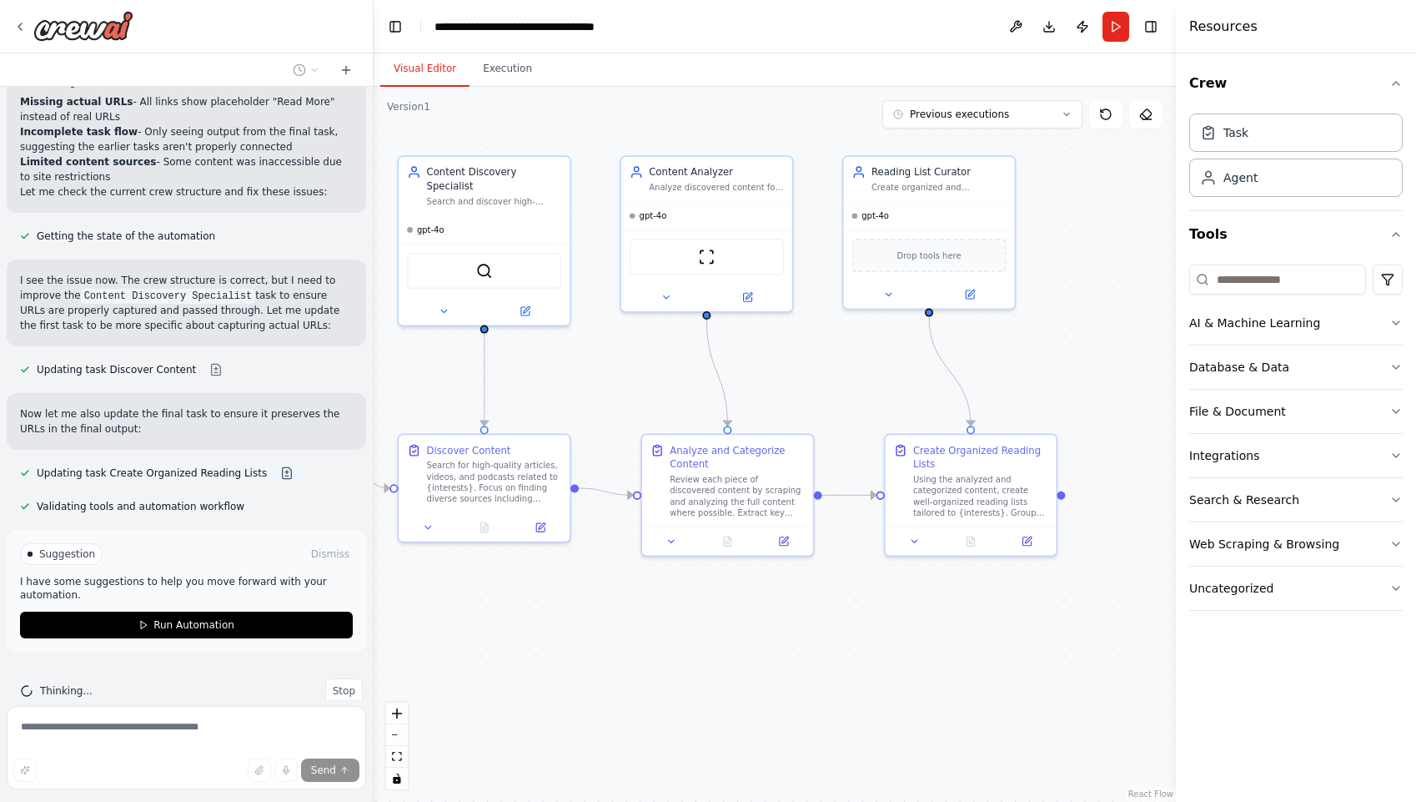
click at [271, 466] on button at bounding box center [286, 472] width 33 height 13
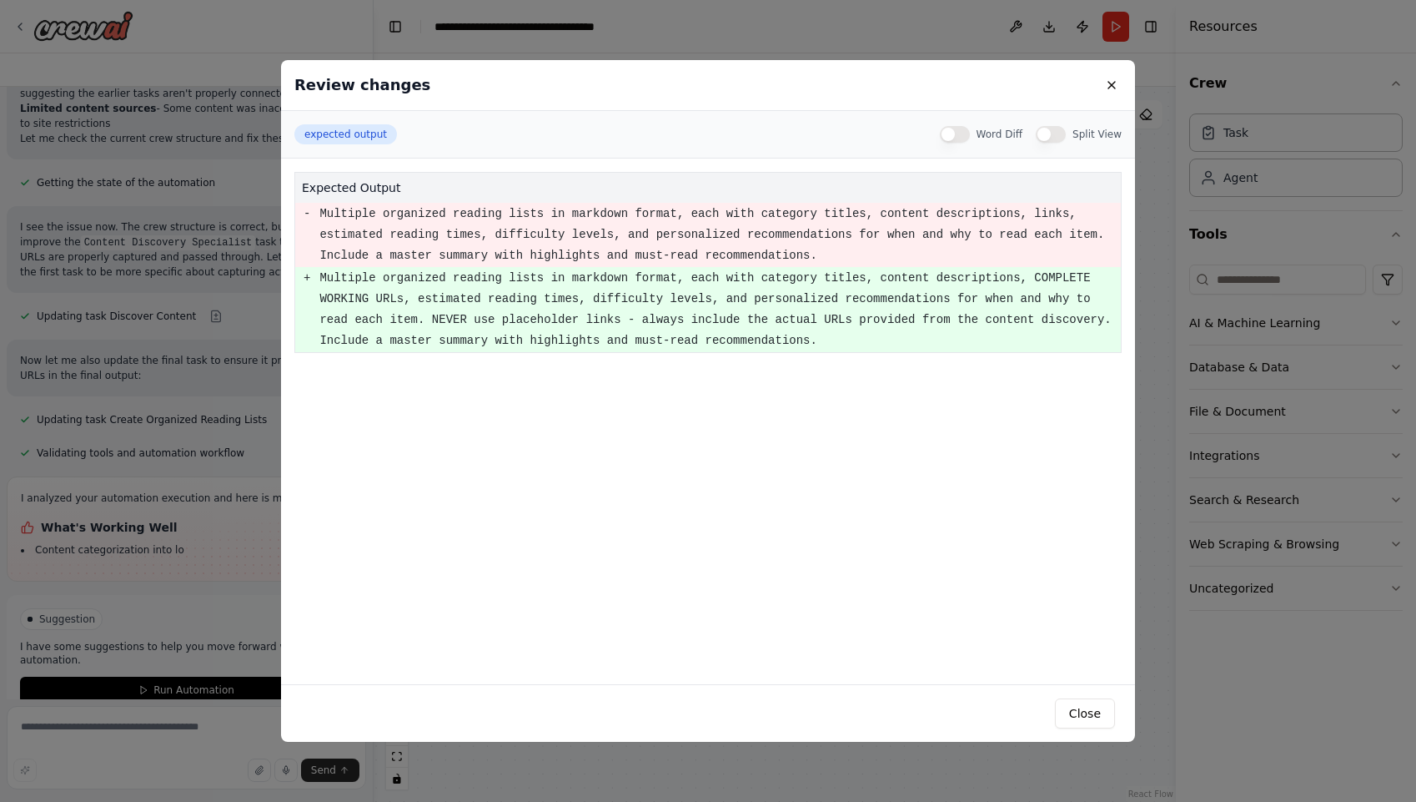
click at [224, 442] on div "Review changes expected output Word Diff Split View expected output - Multiple …" at bounding box center [708, 401] width 1416 height 802
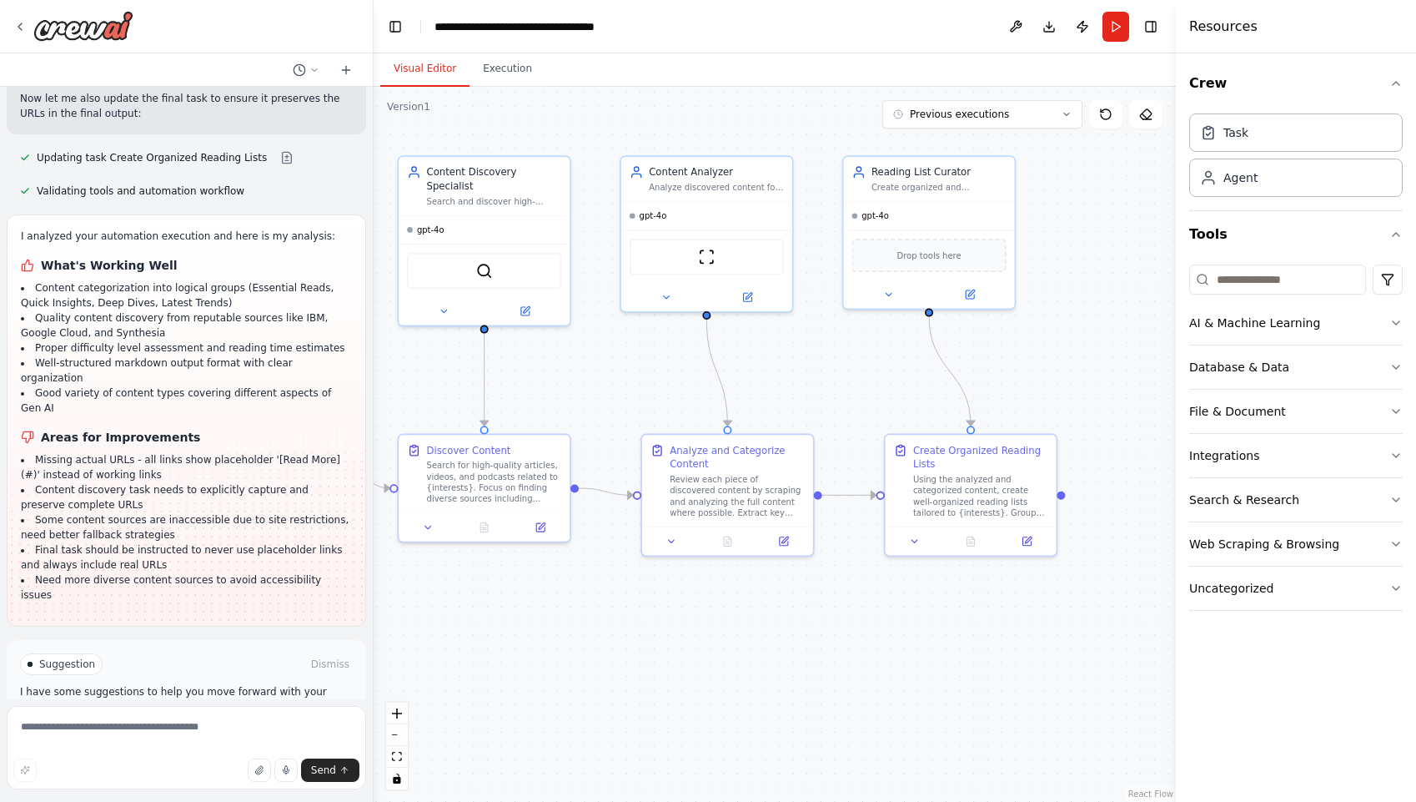
scroll to position [2238, 0]
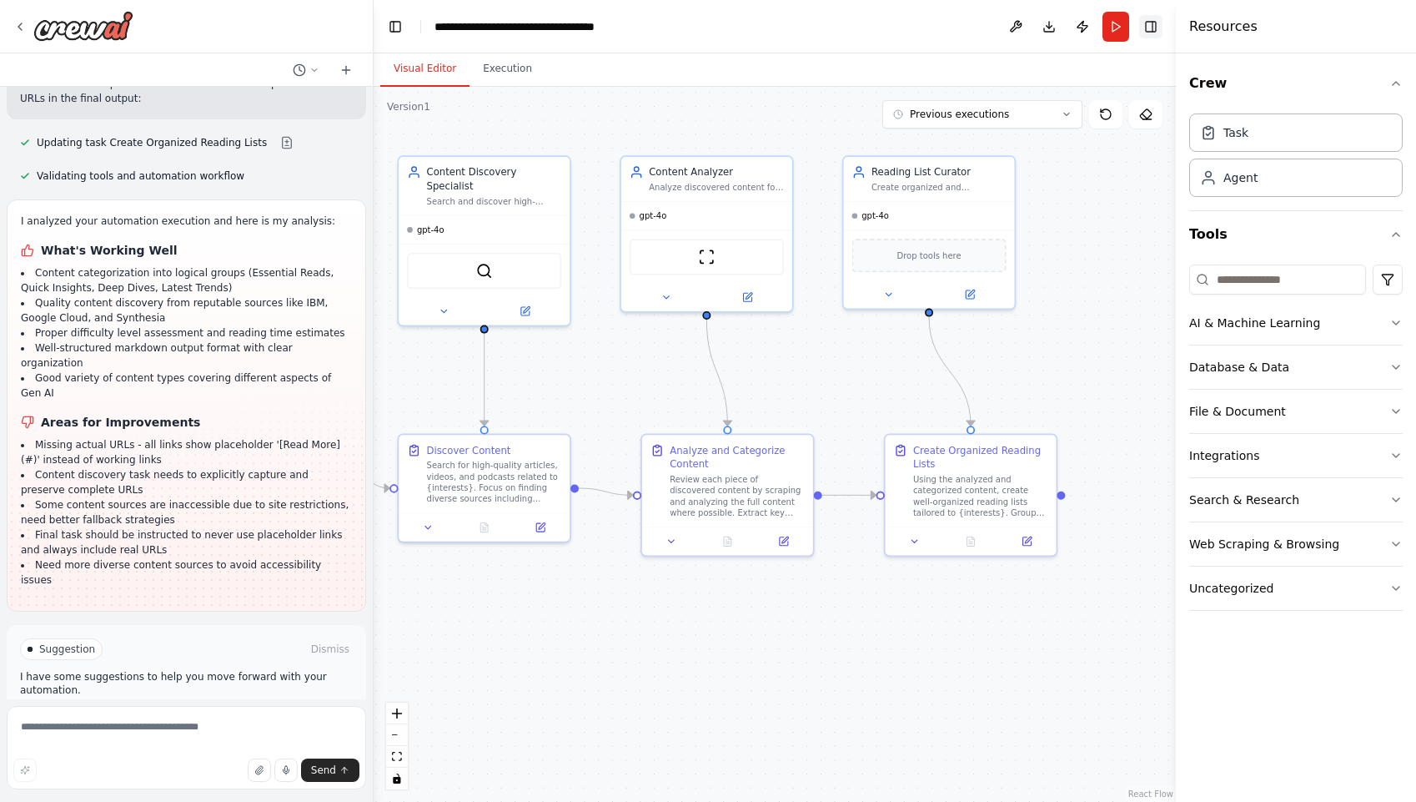
click at [1149, 29] on button "Toggle Right Sidebar" at bounding box center [1150, 26] width 23 height 23
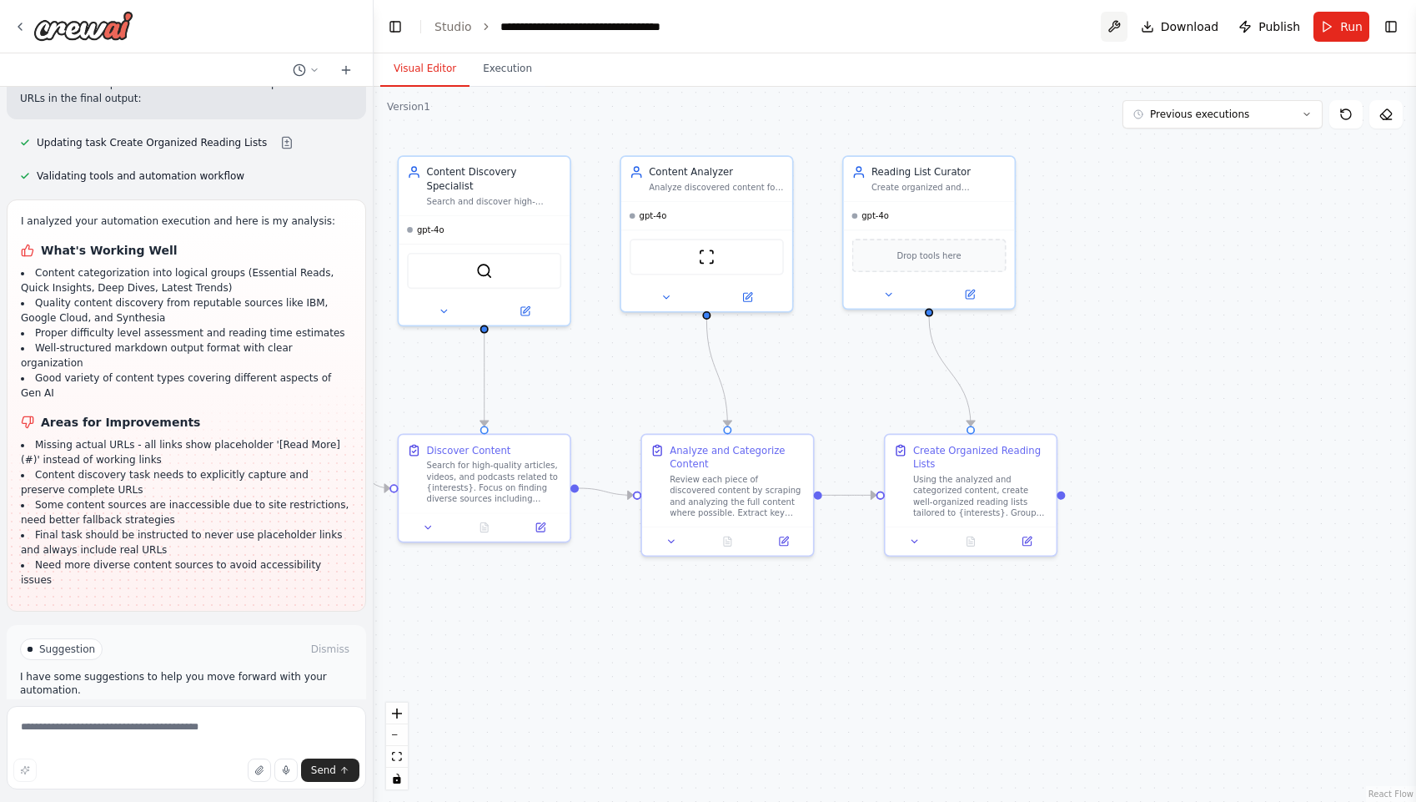
click at [1118, 24] on button at bounding box center [1114, 27] width 27 height 30
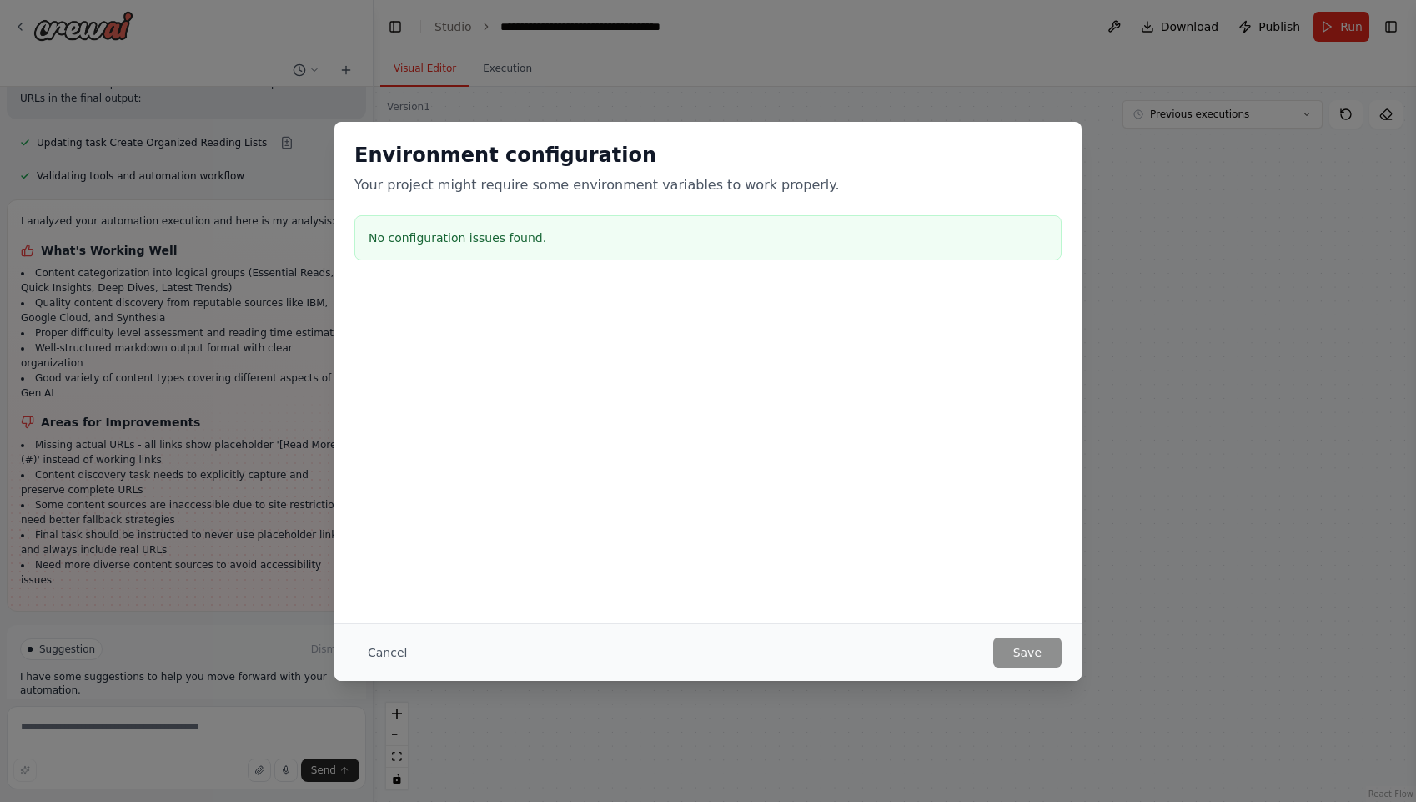
click at [1086, 175] on div "Environment configuration Your project might require some environment variables…" at bounding box center [708, 401] width 1416 height 802
click at [379, 653] on button "Cancel" at bounding box center [388, 652] width 66 height 30
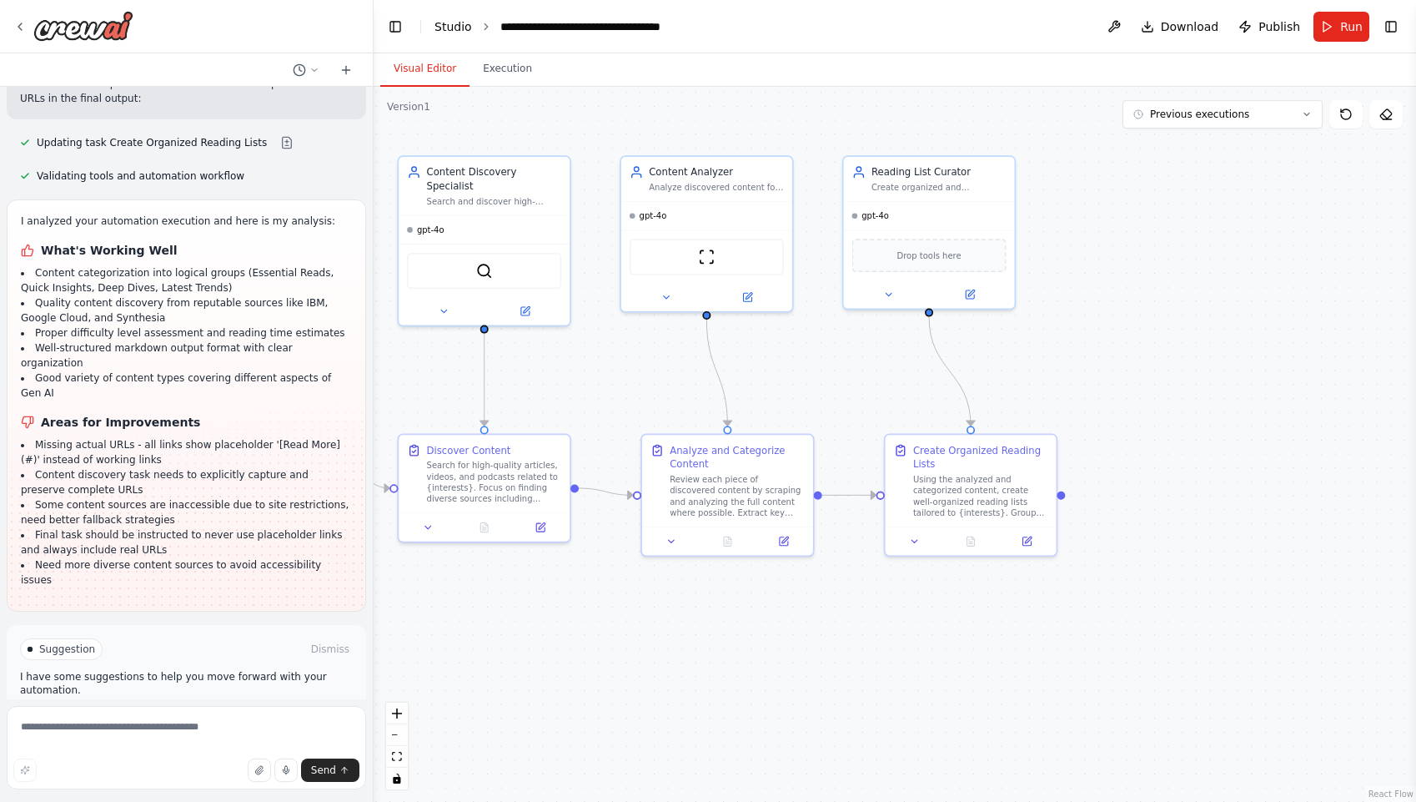
click at [460, 28] on link "Studio" at bounding box center [454, 26] width 38 height 13
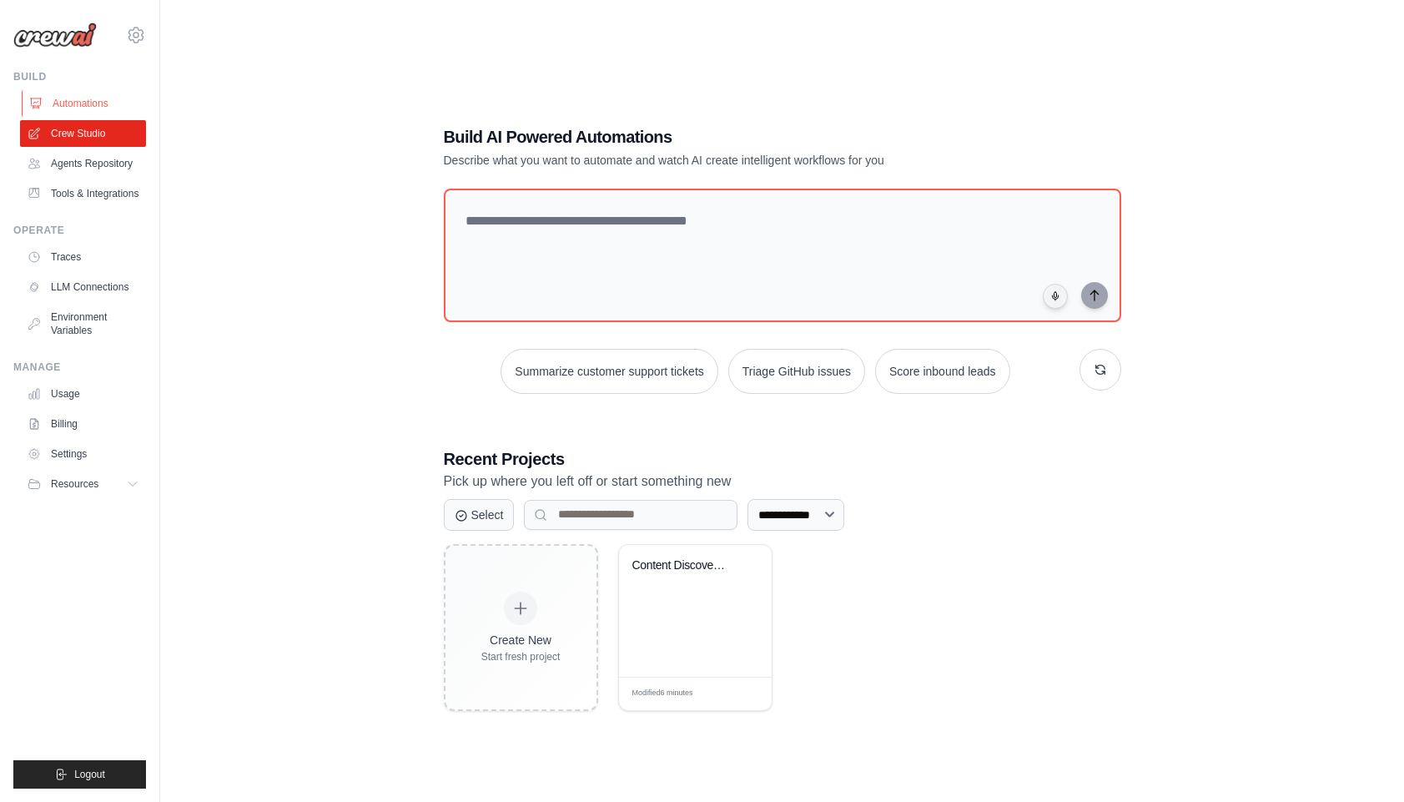
click at [98, 103] on link "Automations" at bounding box center [85, 103] width 126 height 27
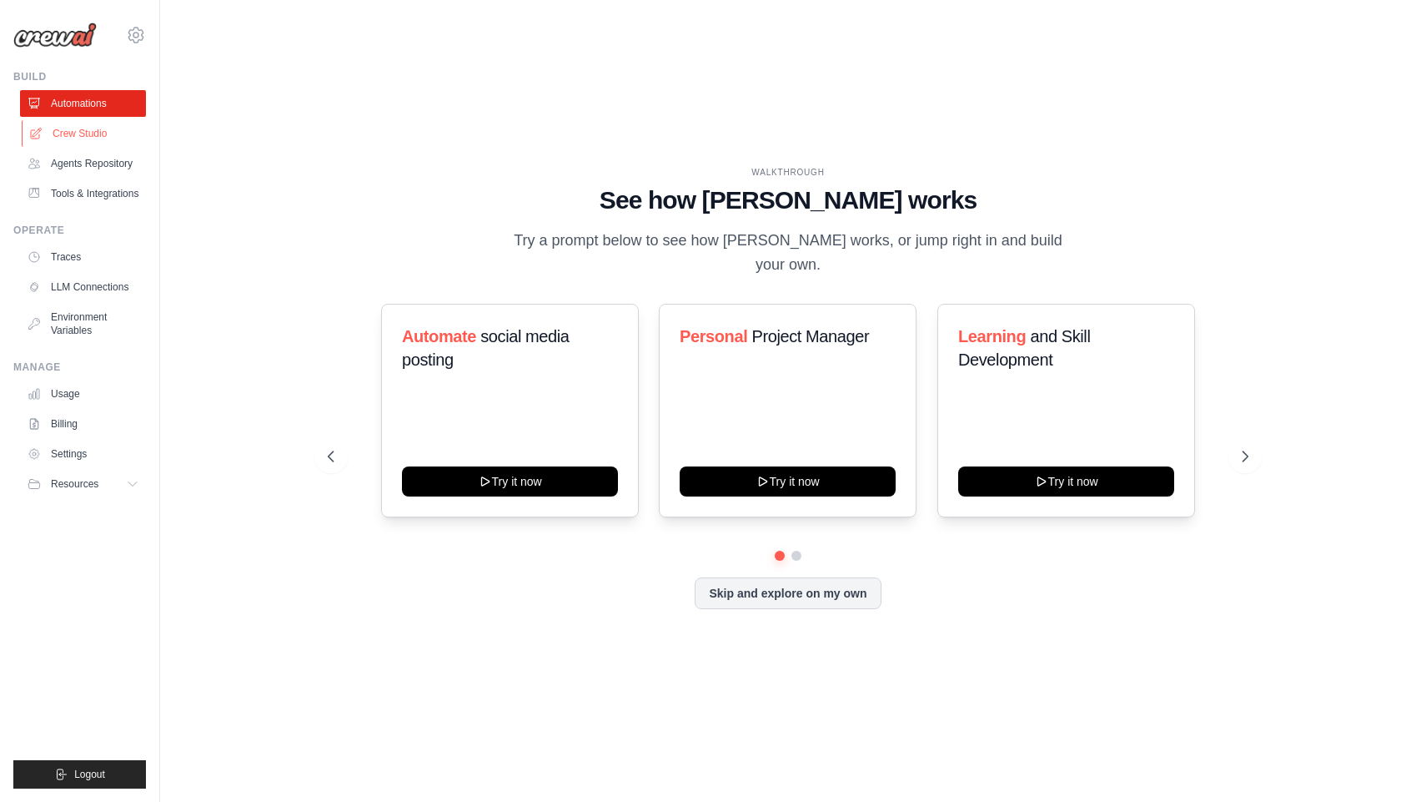
click at [71, 133] on link "Crew Studio" at bounding box center [85, 133] width 126 height 27
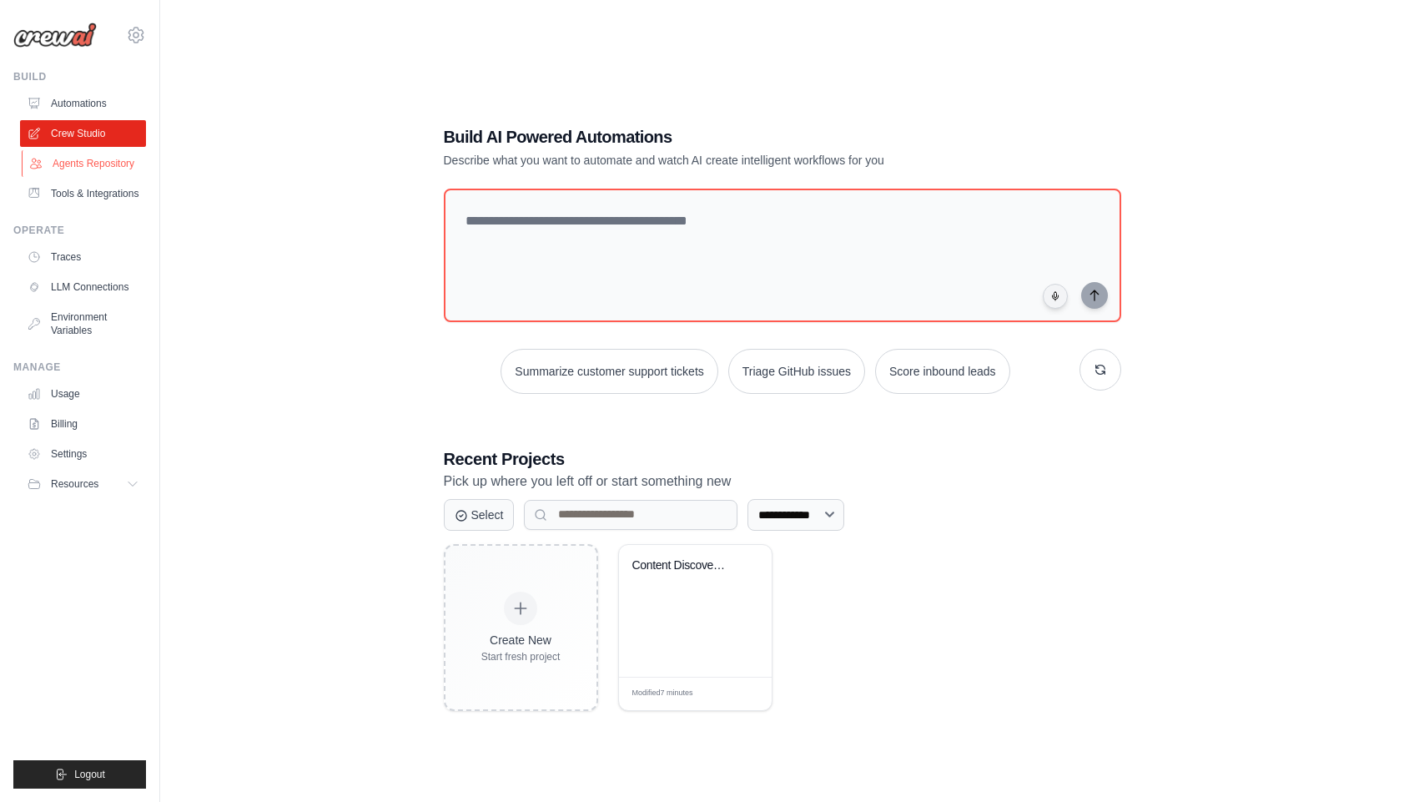
click at [84, 167] on link "Agents Repository" at bounding box center [85, 163] width 126 height 27
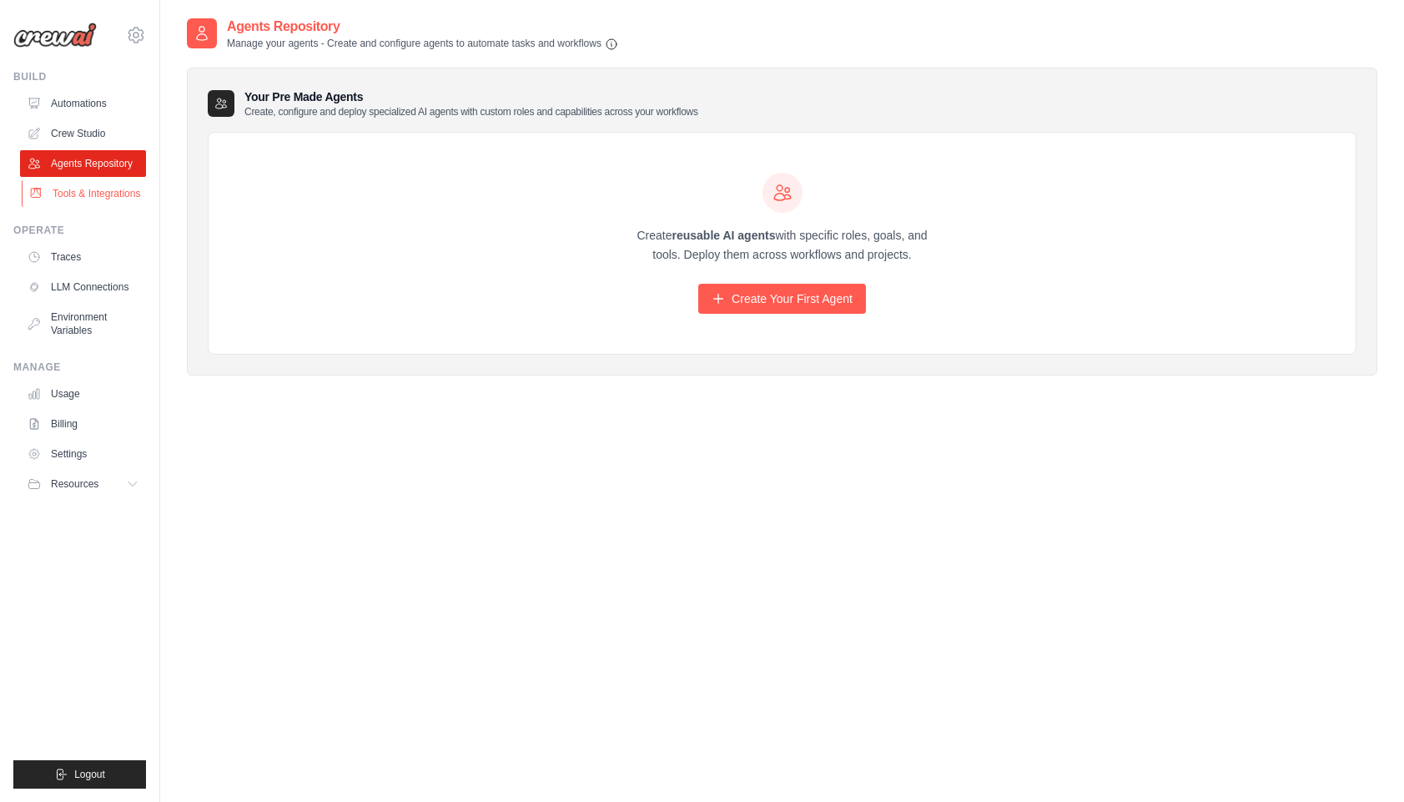
click at [84, 198] on link "Tools & Integrations" at bounding box center [85, 193] width 126 height 27
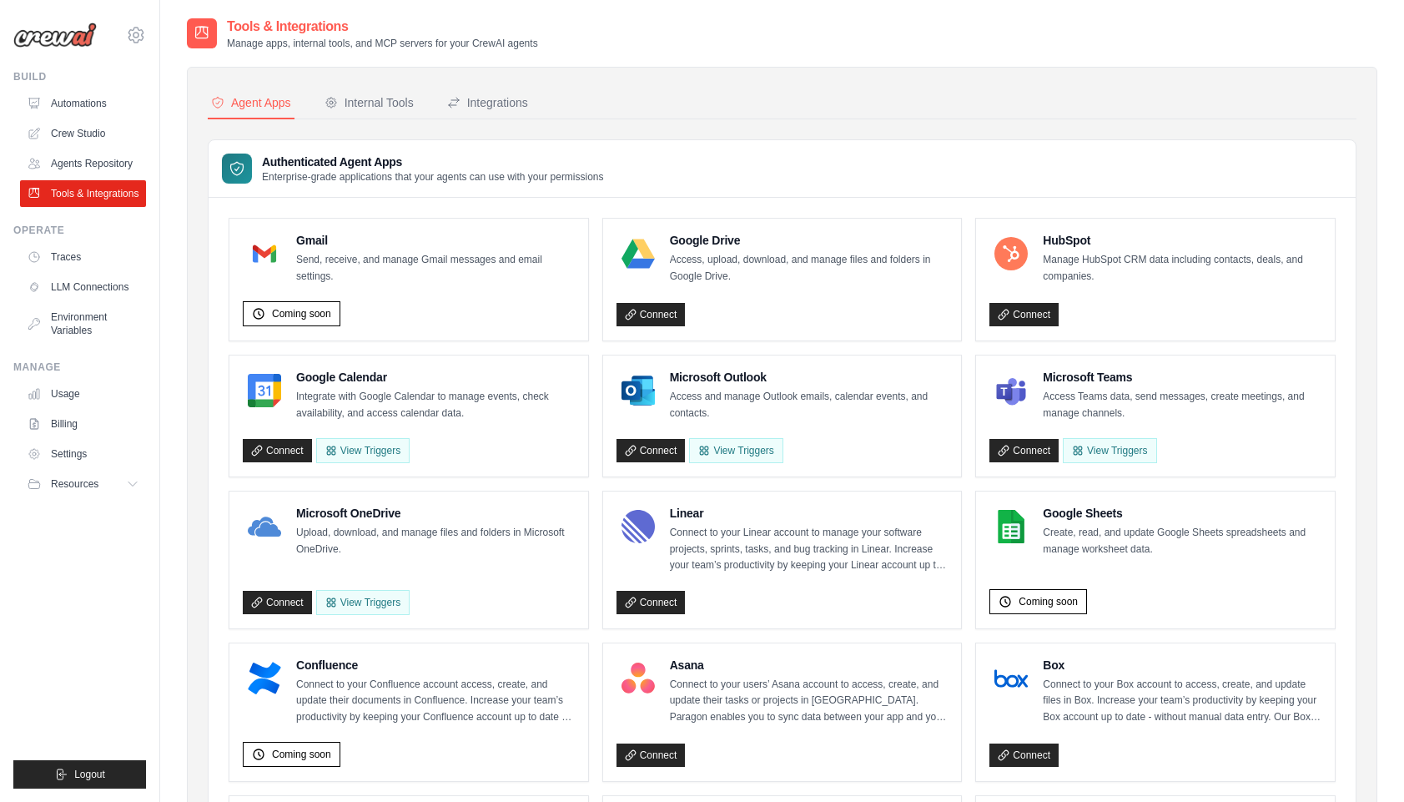
click at [452, 180] on p "Enterprise-grade applications that your agents can use with your permissions" at bounding box center [433, 176] width 342 height 13
click at [362, 107] on div "Internal Tools" at bounding box center [368, 102] width 89 height 17
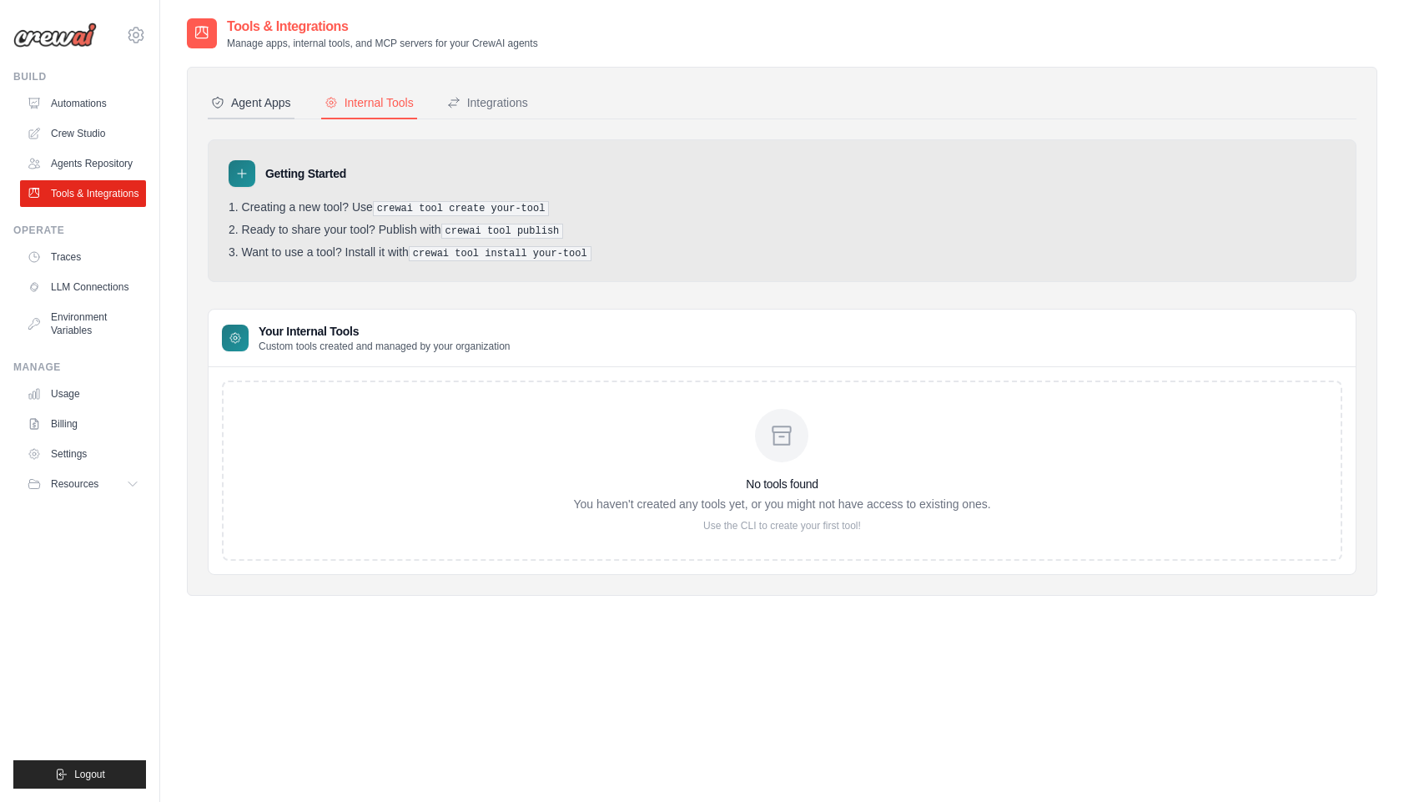
click at [236, 101] on div "Agent Apps" at bounding box center [251, 102] width 80 height 17
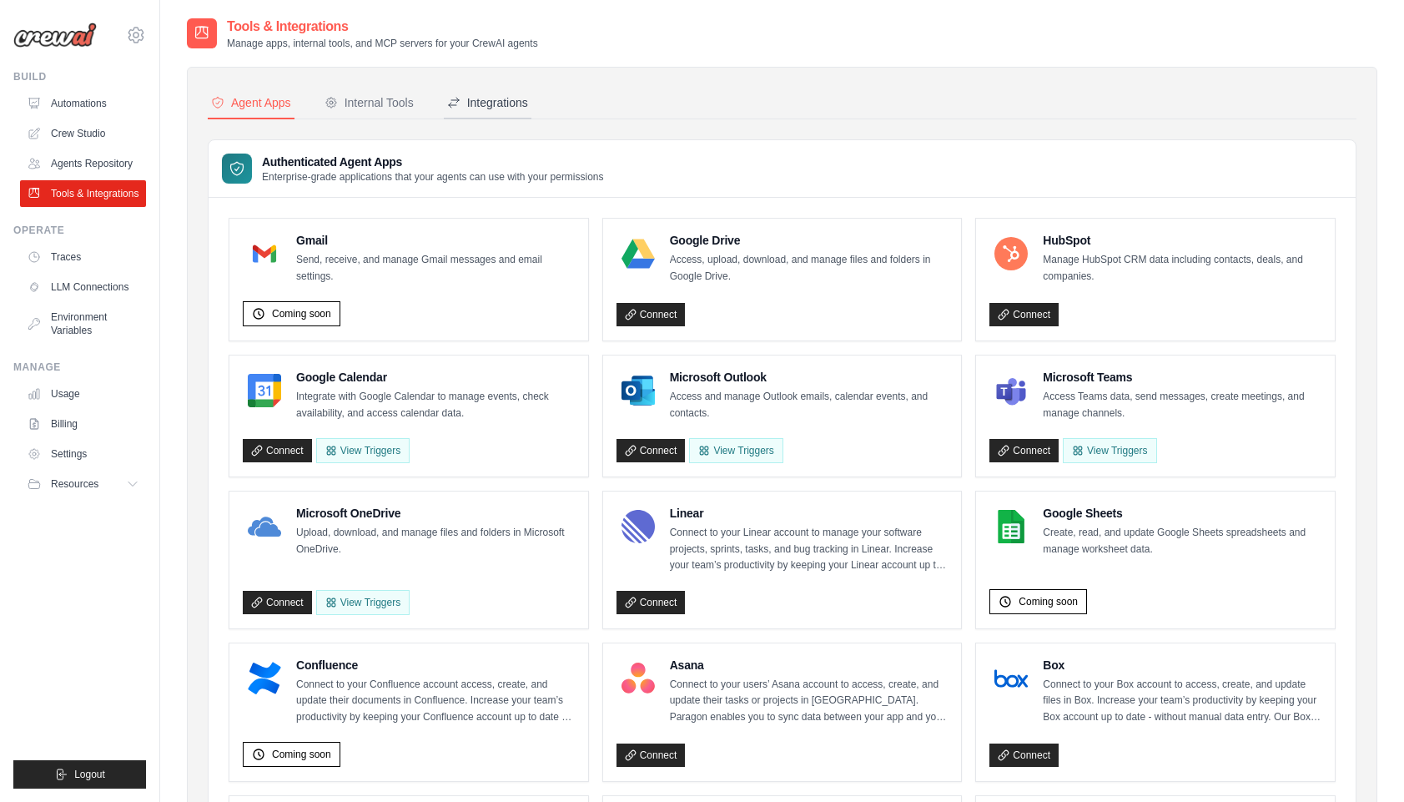
click at [508, 103] on div "Integrations" at bounding box center [487, 102] width 81 height 17
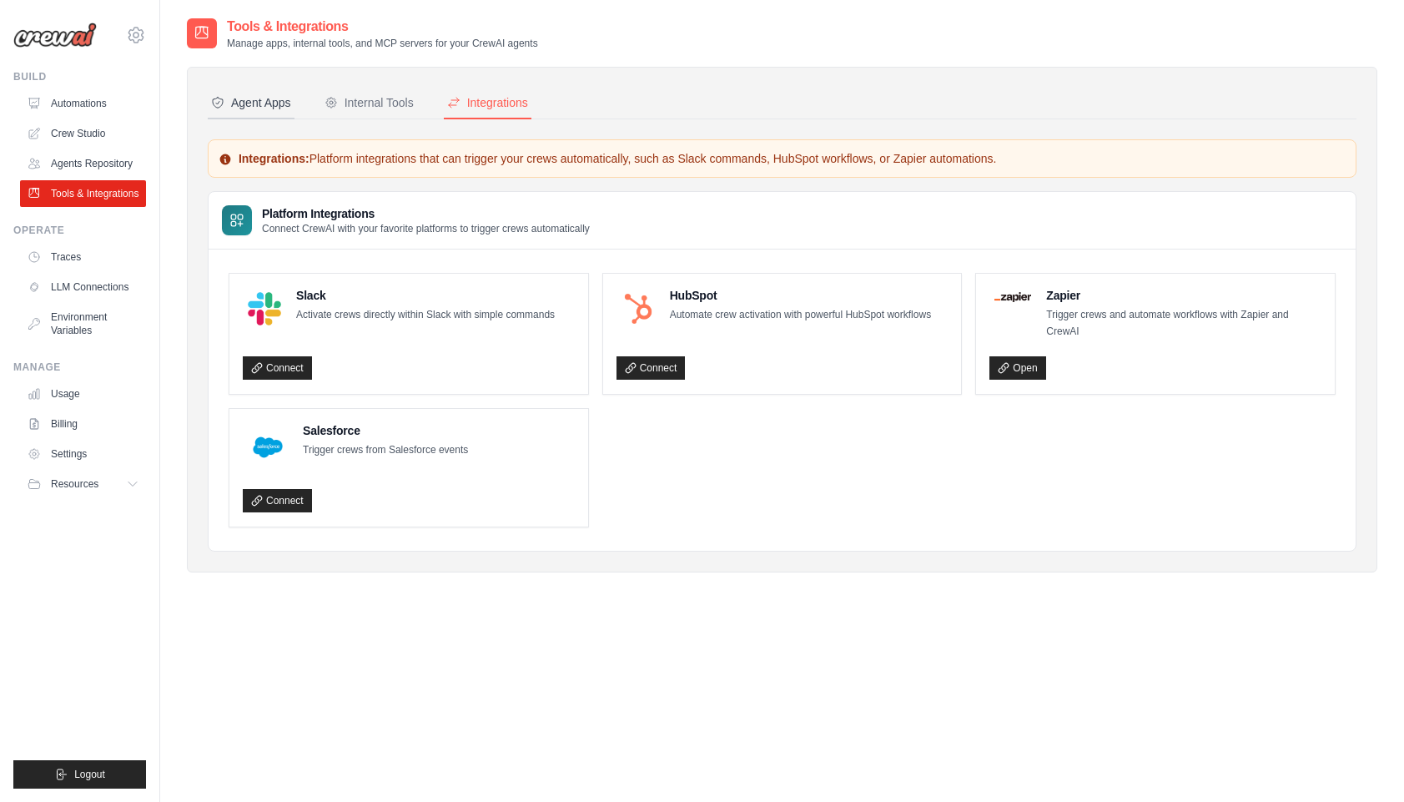
click at [249, 102] on div "Agent Apps" at bounding box center [251, 102] width 80 height 17
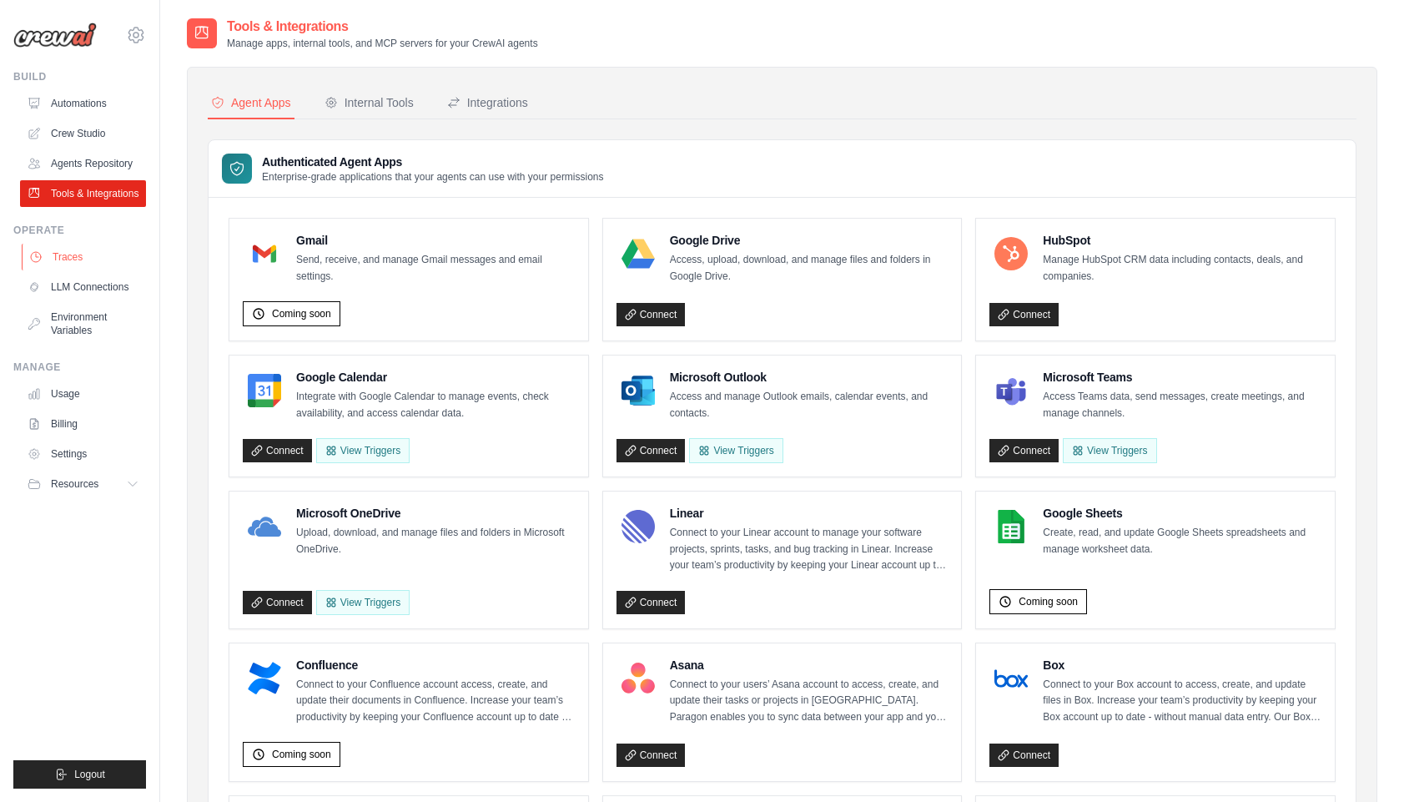
click at [82, 258] on link "Traces" at bounding box center [85, 257] width 126 height 27
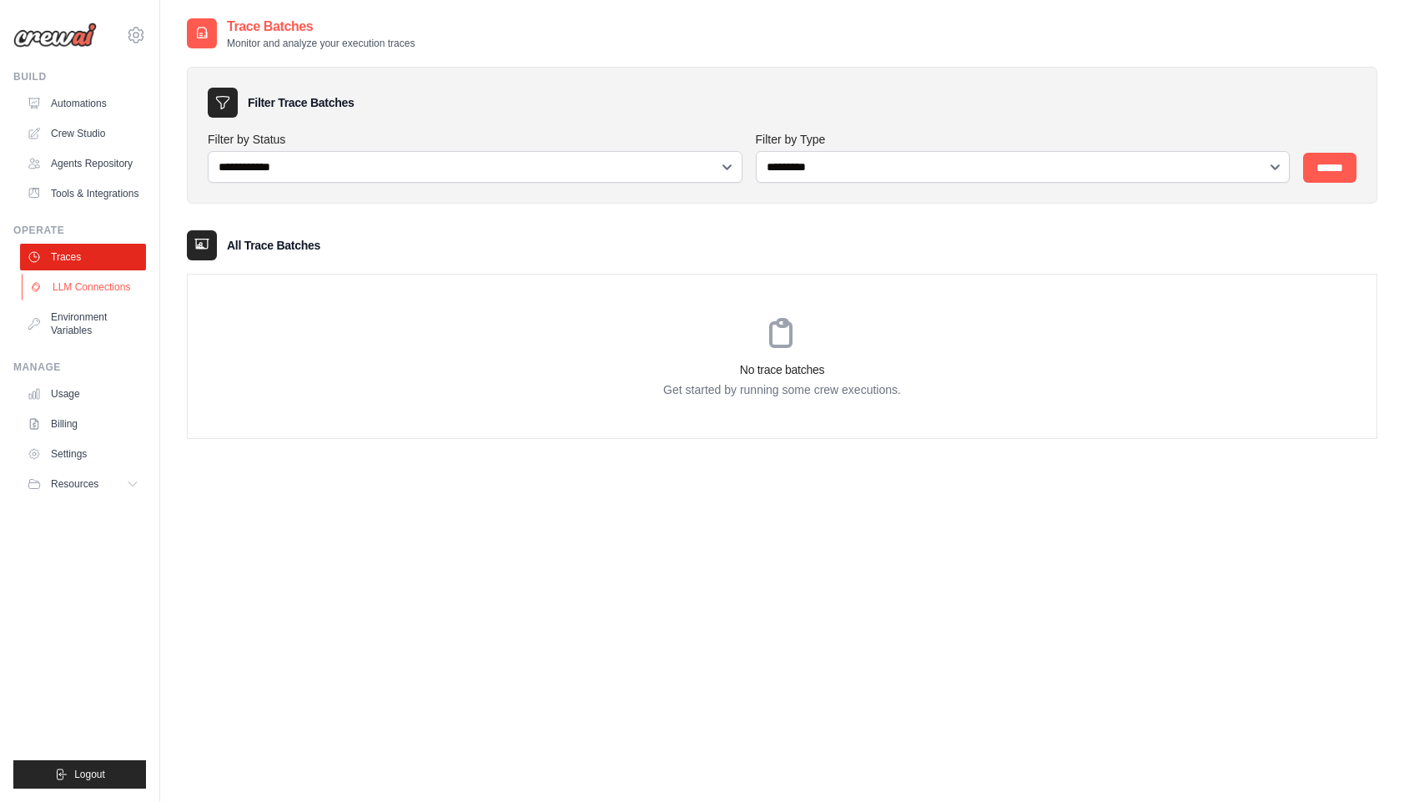
click at [89, 287] on link "LLM Connections" at bounding box center [85, 287] width 126 height 27
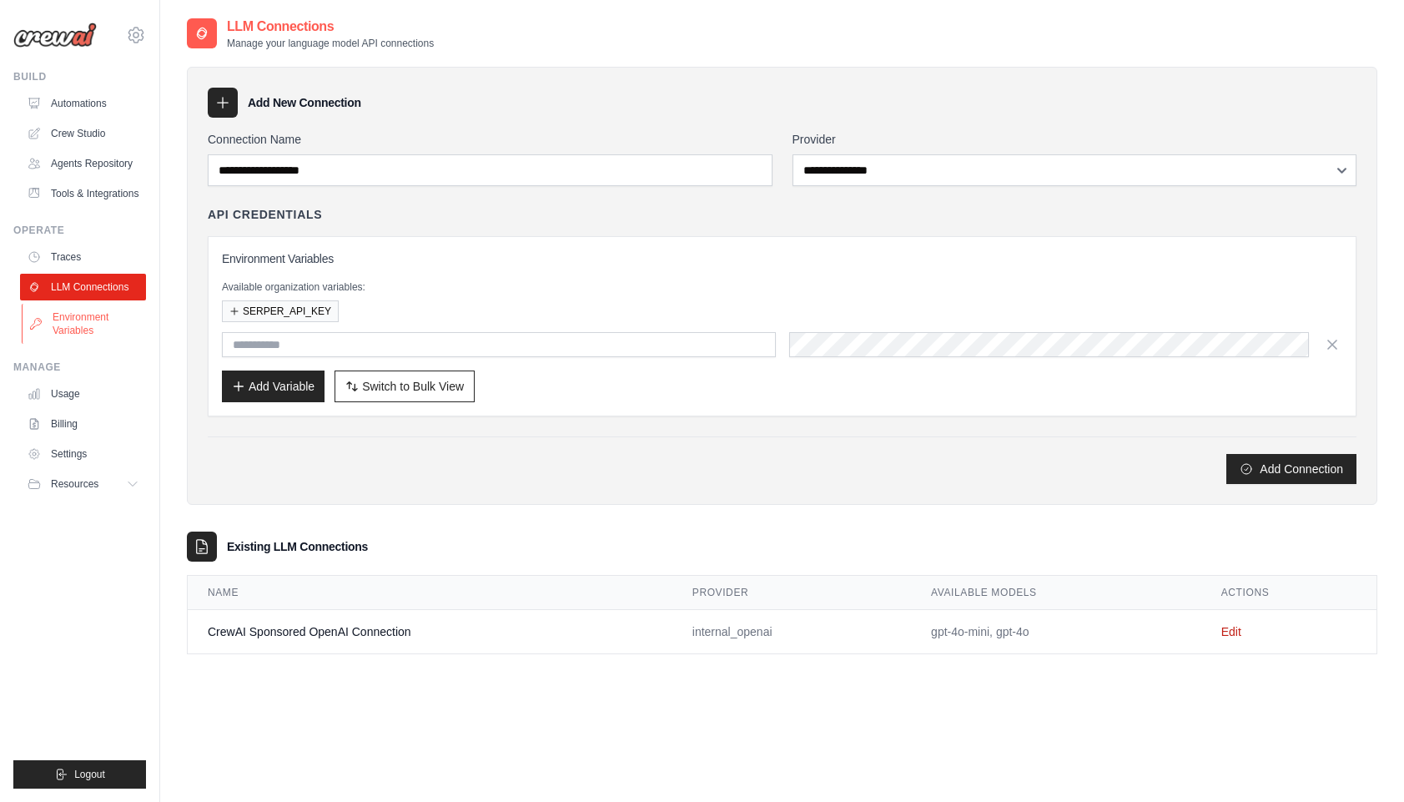
click at [96, 324] on link "Environment Variables" at bounding box center [85, 324] width 126 height 40
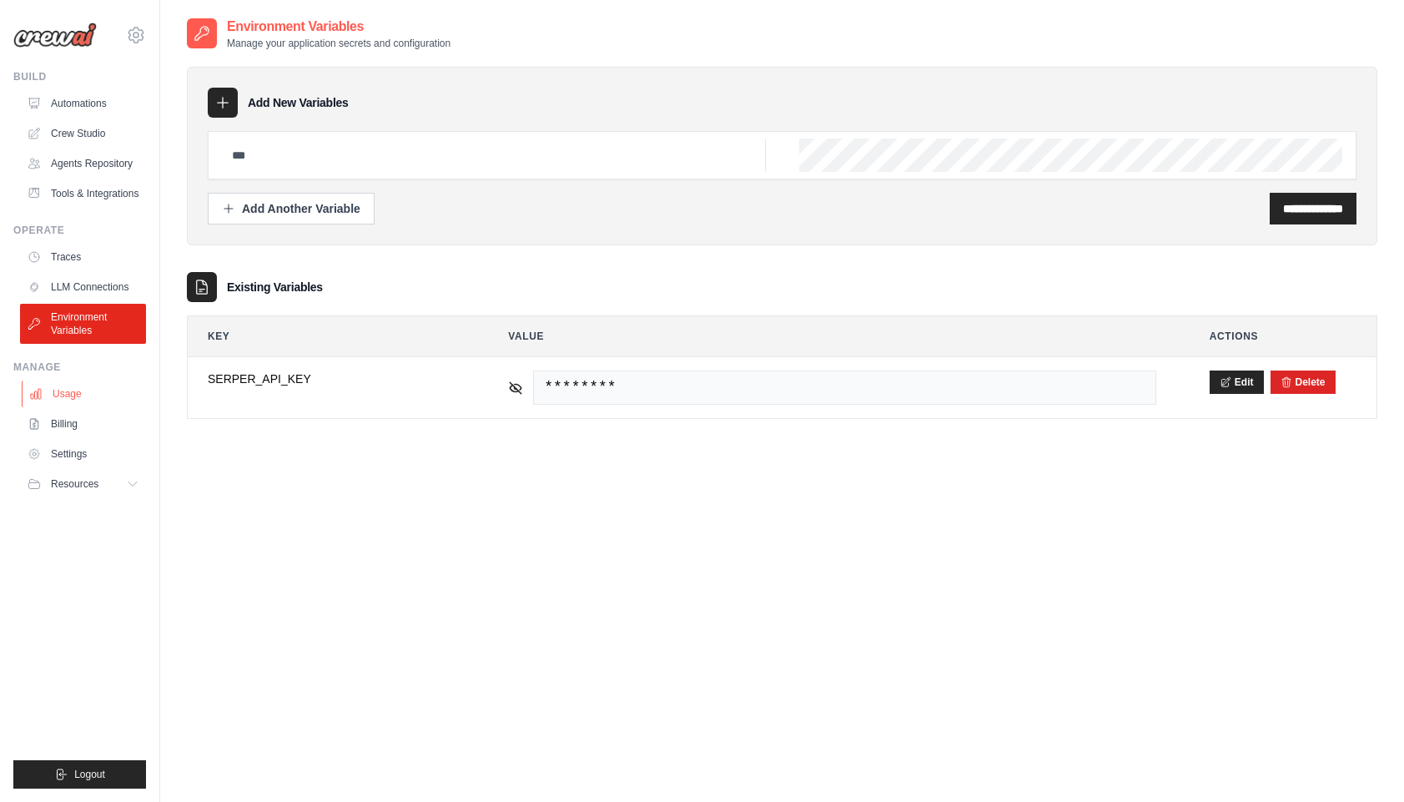
click at [80, 390] on link "Usage" at bounding box center [85, 393] width 126 height 27
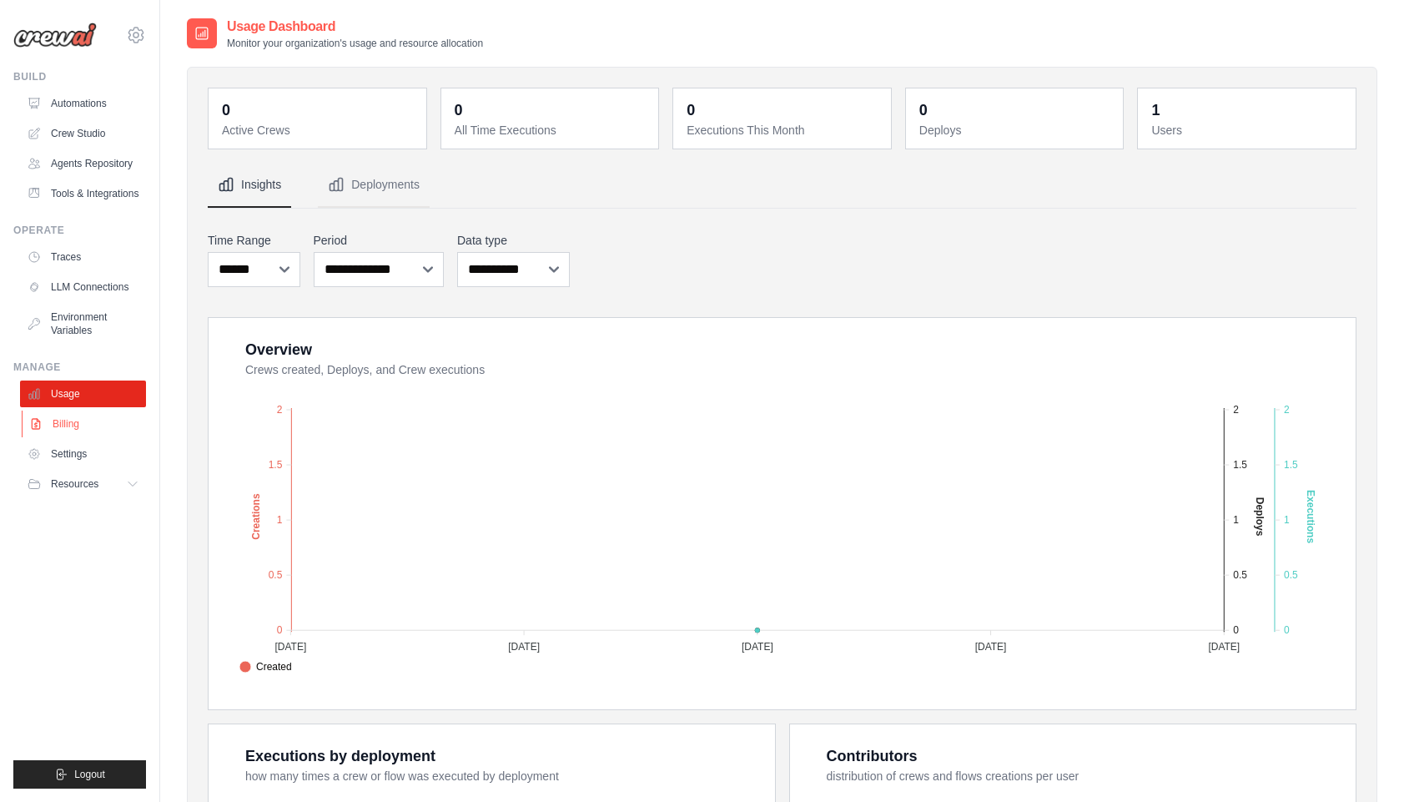
click at [78, 416] on link "Billing" at bounding box center [85, 423] width 126 height 27
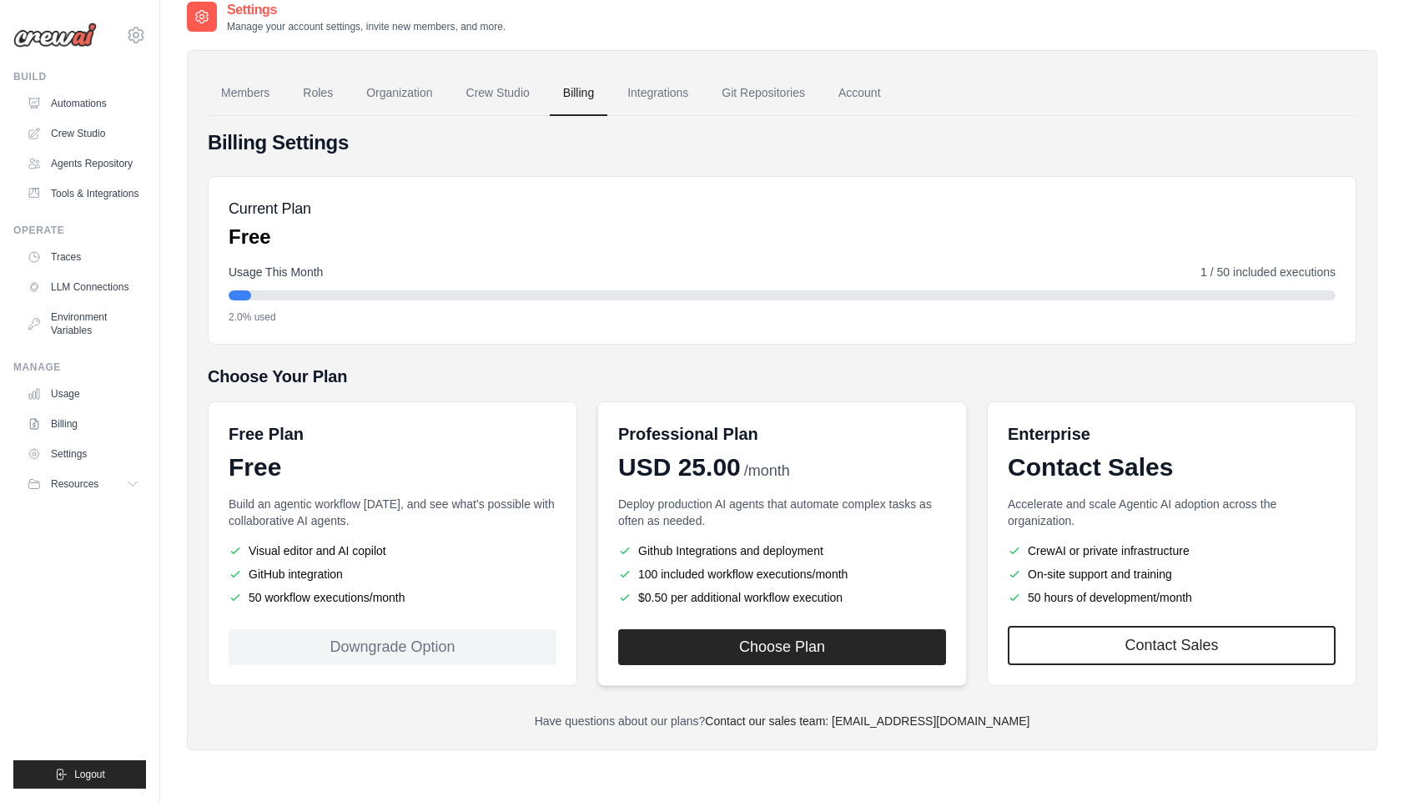
scroll to position [18, 0]
click at [834, 636] on button "Choose Plan" at bounding box center [782, 645] width 328 height 36
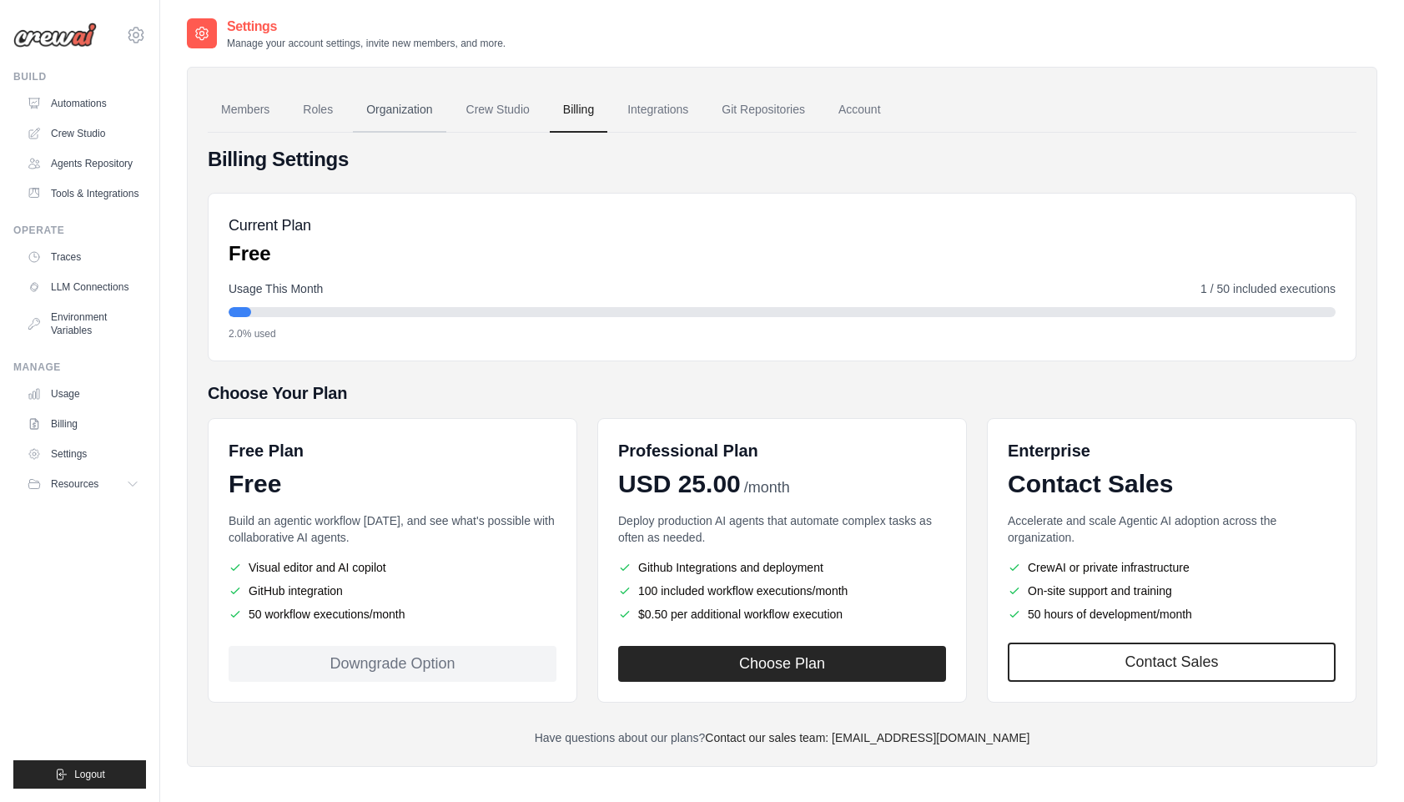
click at [418, 109] on link "Organization" at bounding box center [399, 110] width 93 height 45
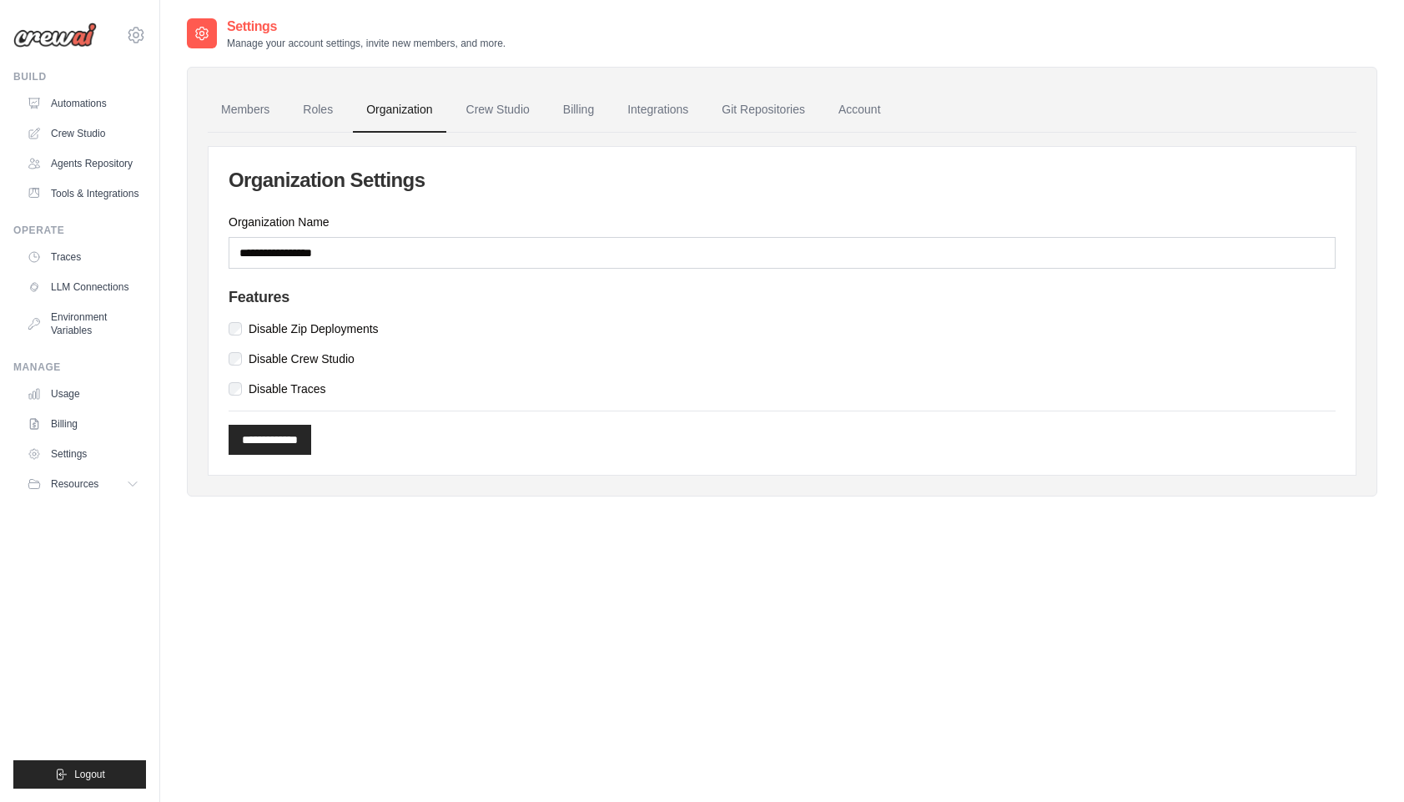
click at [467, 109] on link "Crew Studio" at bounding box center [498, 110] width 90 height 45
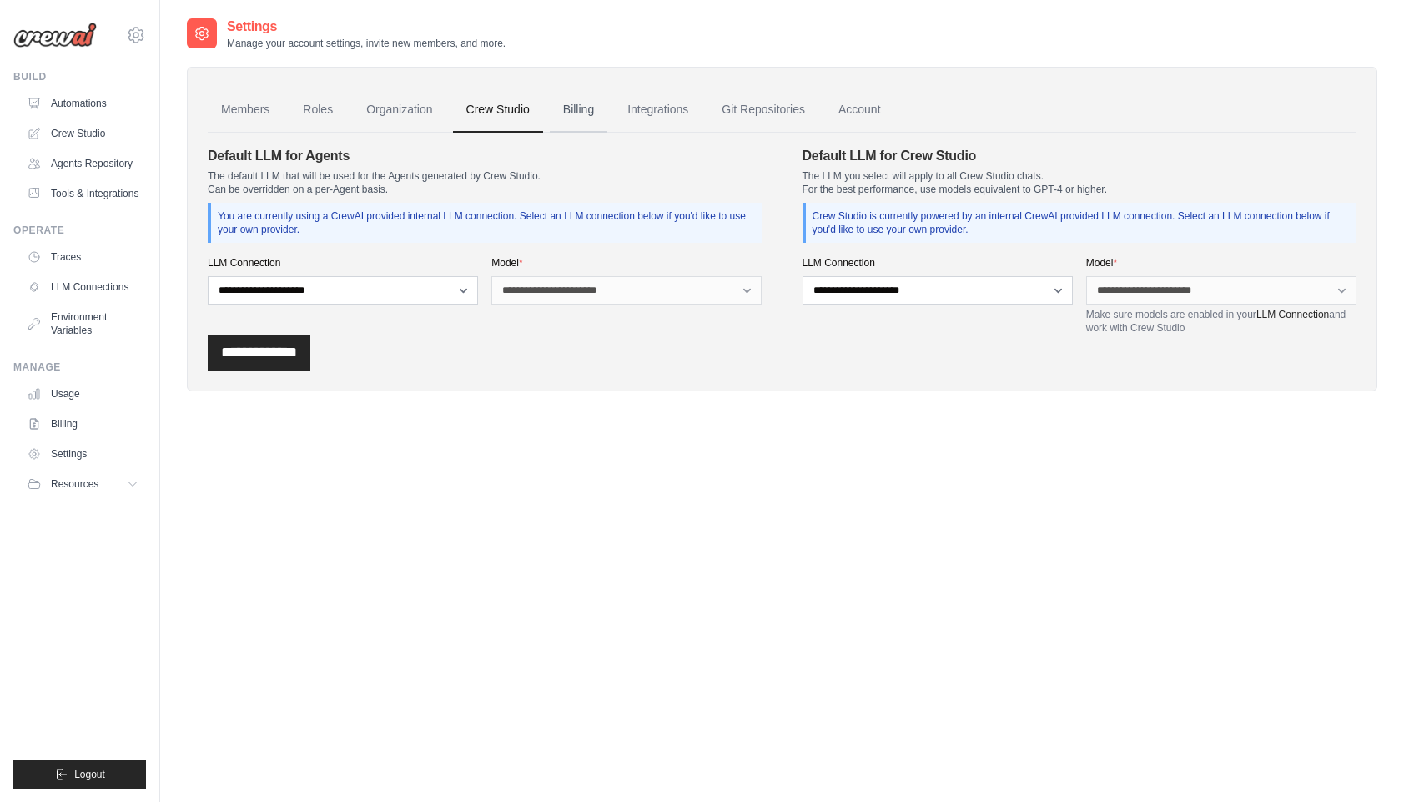
click at [576, 108] on link "Billing" at bounding box center [579, 110] width 58 height 45
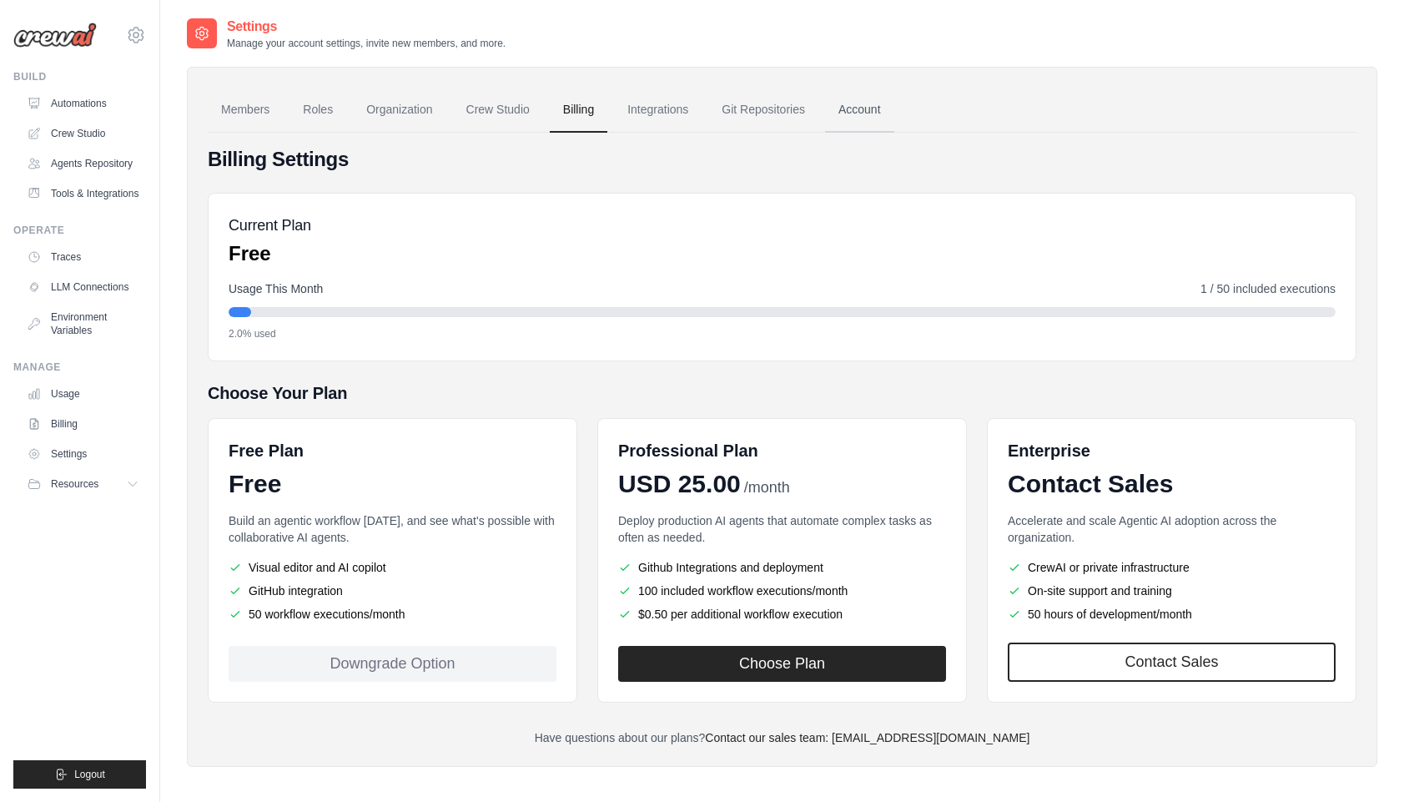
click at [854, 113] on link "Account" at bounding box center [859, 110] width 69 height 45
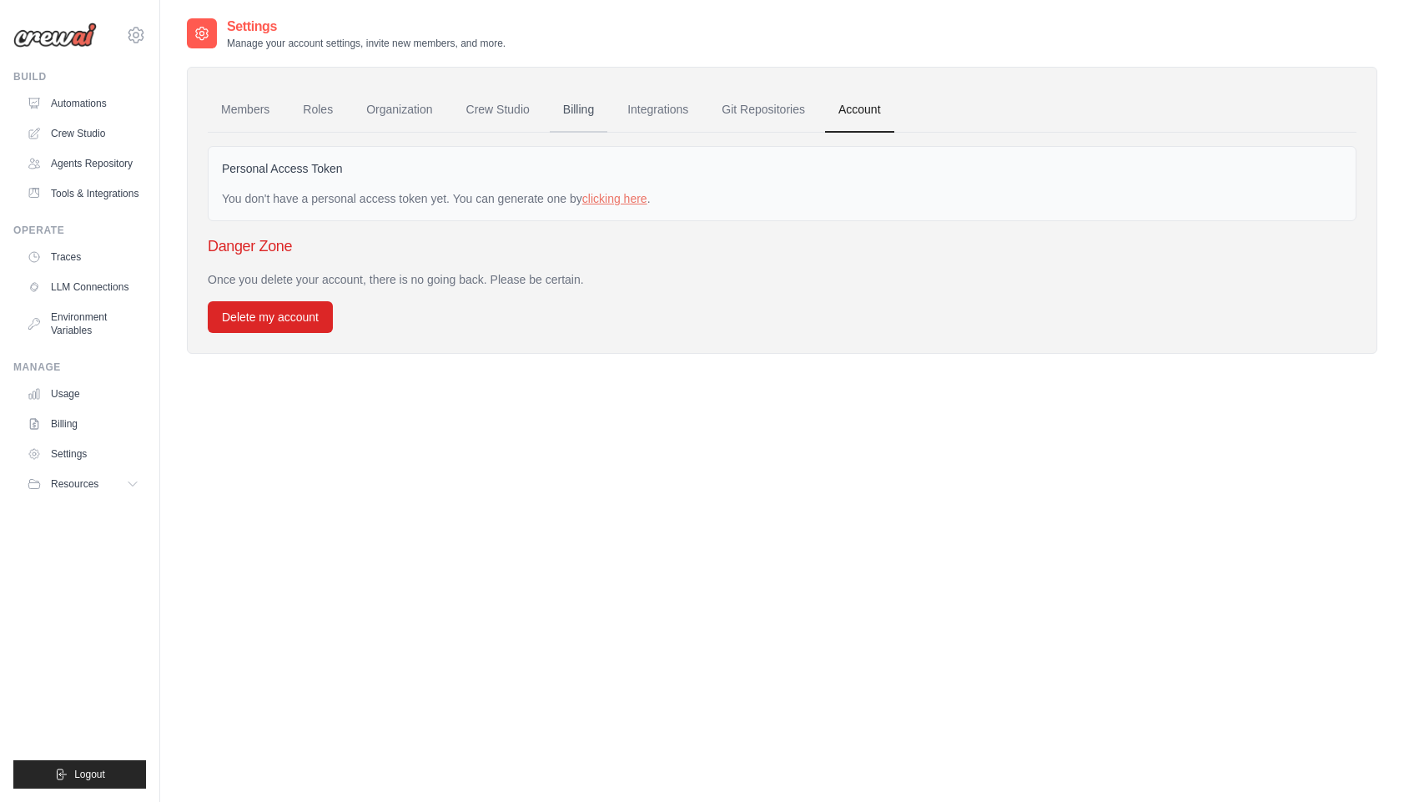
click at [591, 118] on link "Billing" at bounding box center [579, 110] width 58 height 45
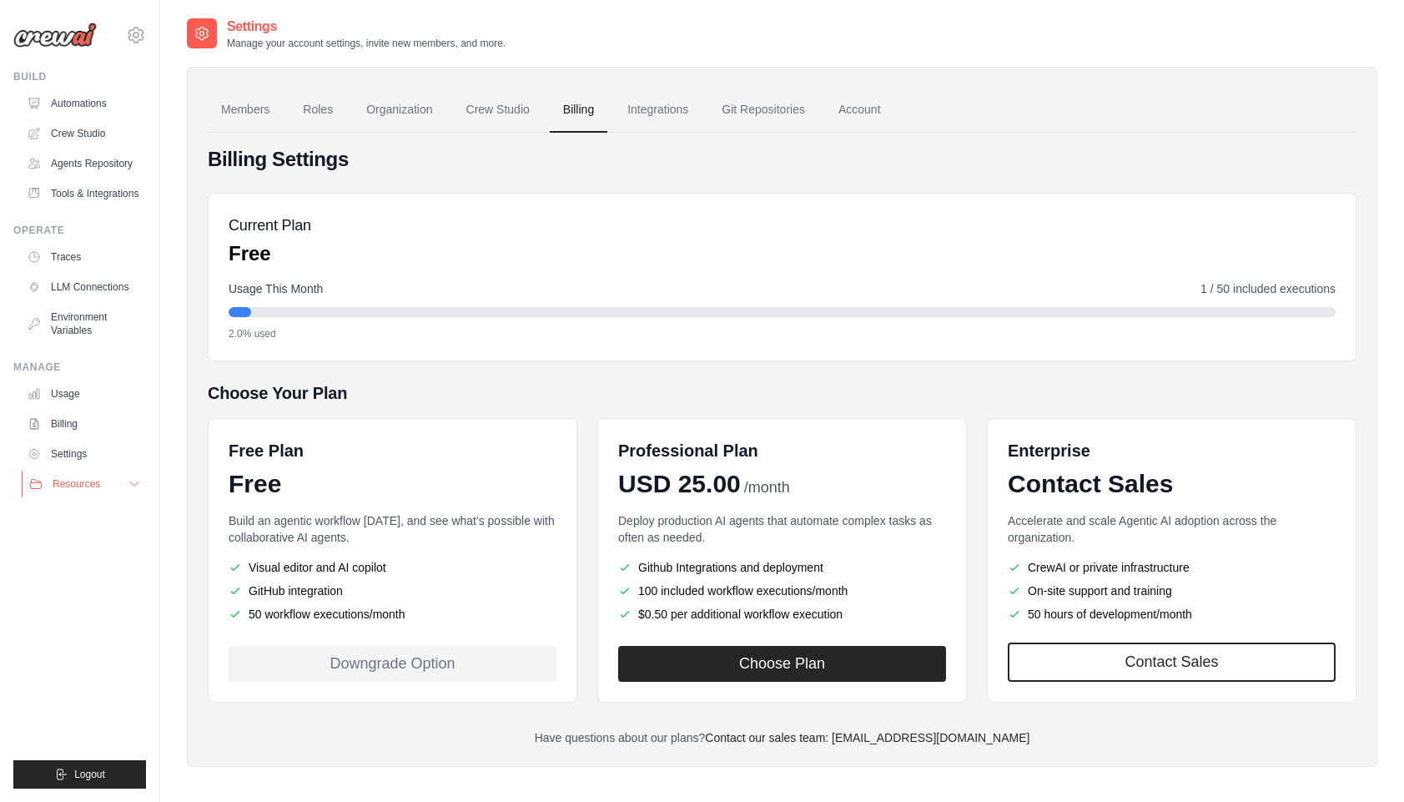
click at [89, 492] on button "Resources" at bounding box center [85, 483] width 126 height 27
click at [103, 485] on button "Resources" at bounding box center [85, 483] width 126 height 27
click at [83, 450] on link "Settings" at bounding box center [85, 453] width 126 height 27
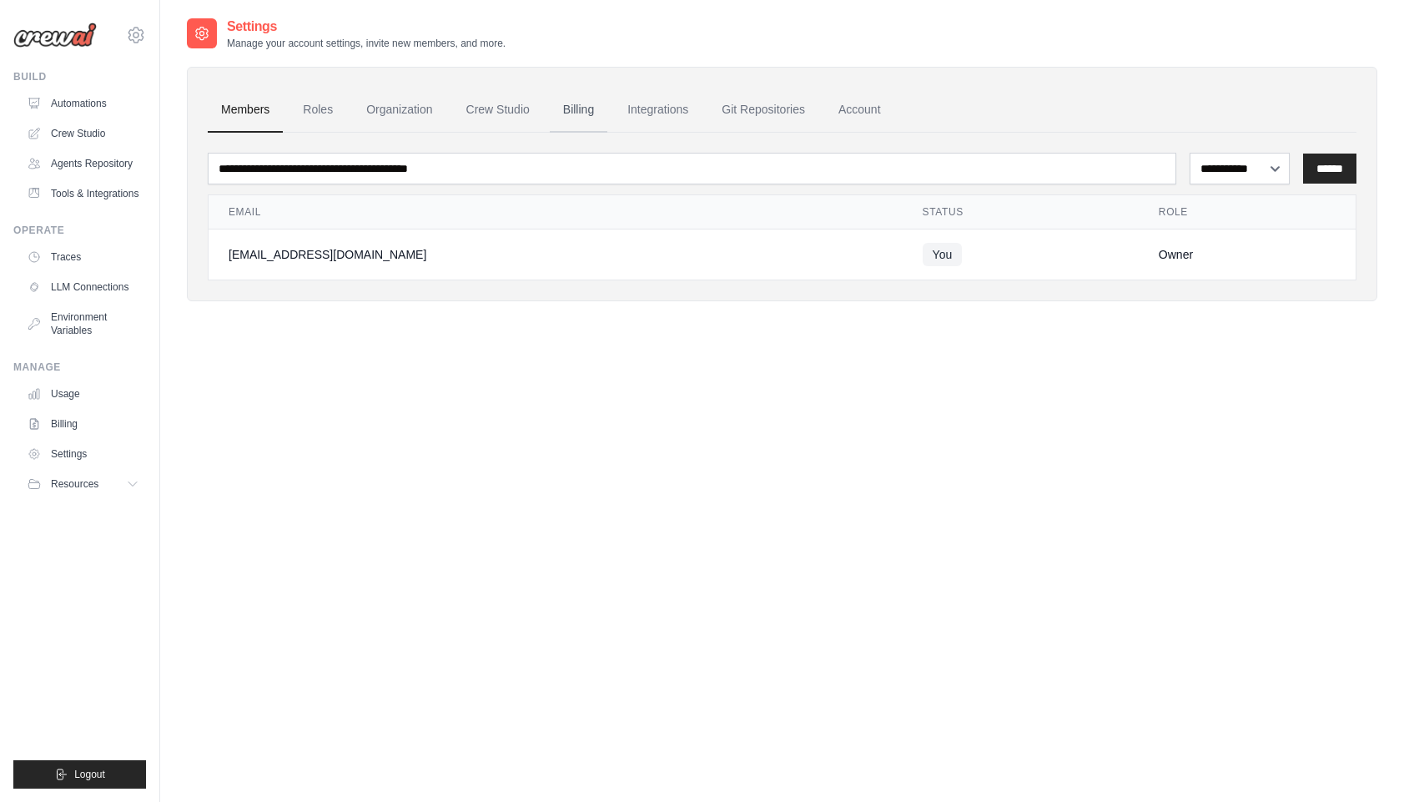
click at [601, 110] on link "Billing" at bounding box center [579, 110] width 58 height 45
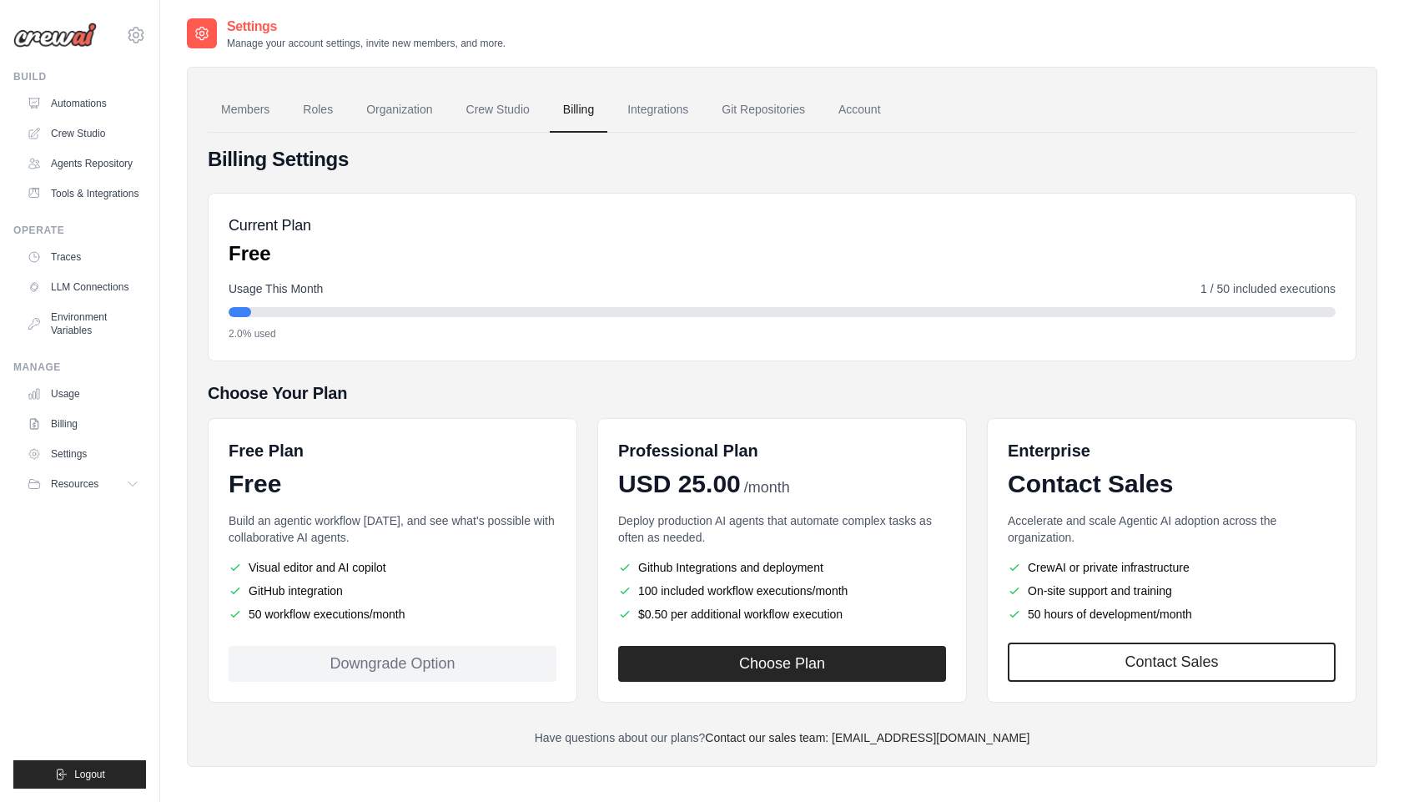
click at [571, 355] on div "Current Plan Free Usage This Month 1 / 50 included executions 2.0% used" at bounding box center [782, 277] width 1149 height 169
click at [88, 128] on link "Crew Studio" at bounding box center [85, 133] width 126 height 27
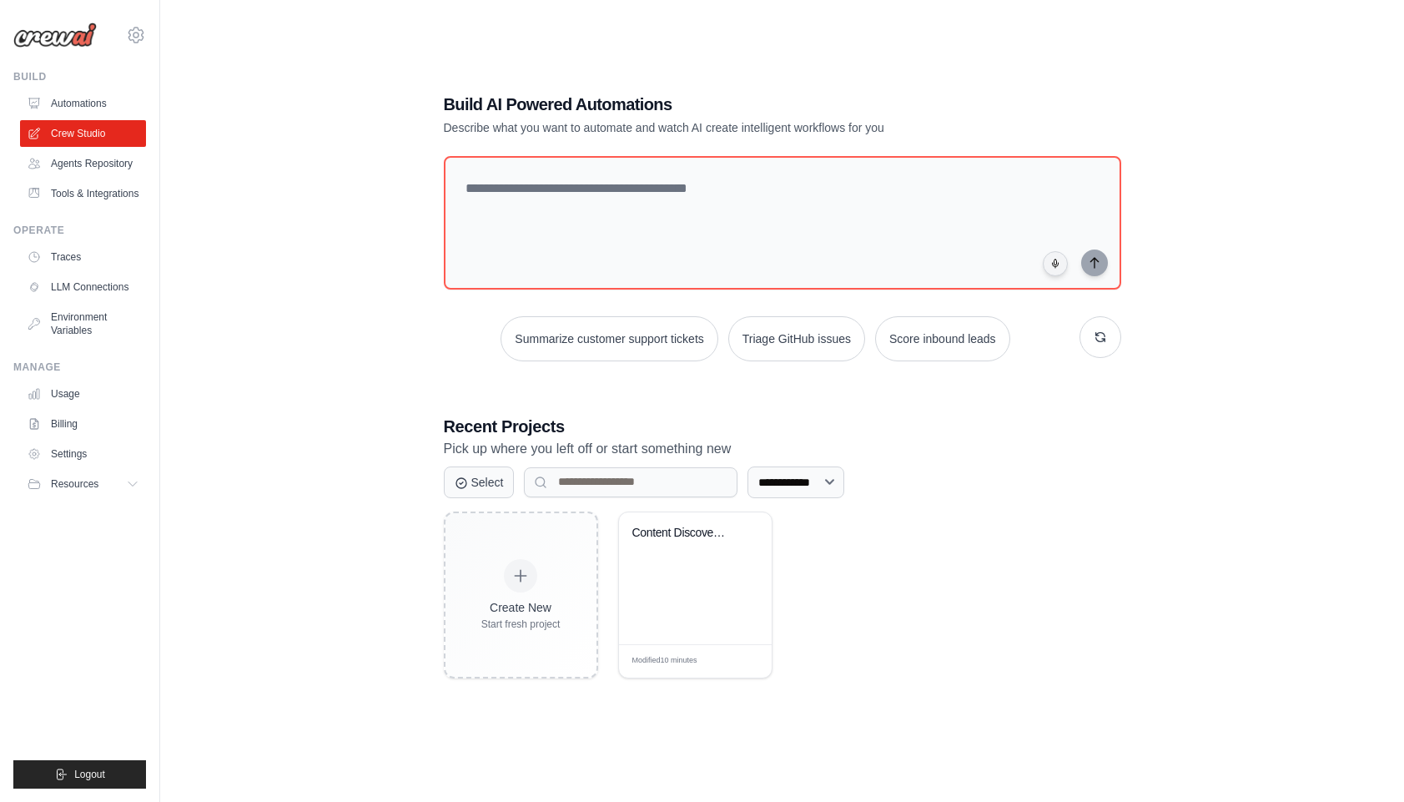
scroll to position [33, 0]
click at [93, 112] on link "Automations" at bounding box center [85, 103] width 126 height 27
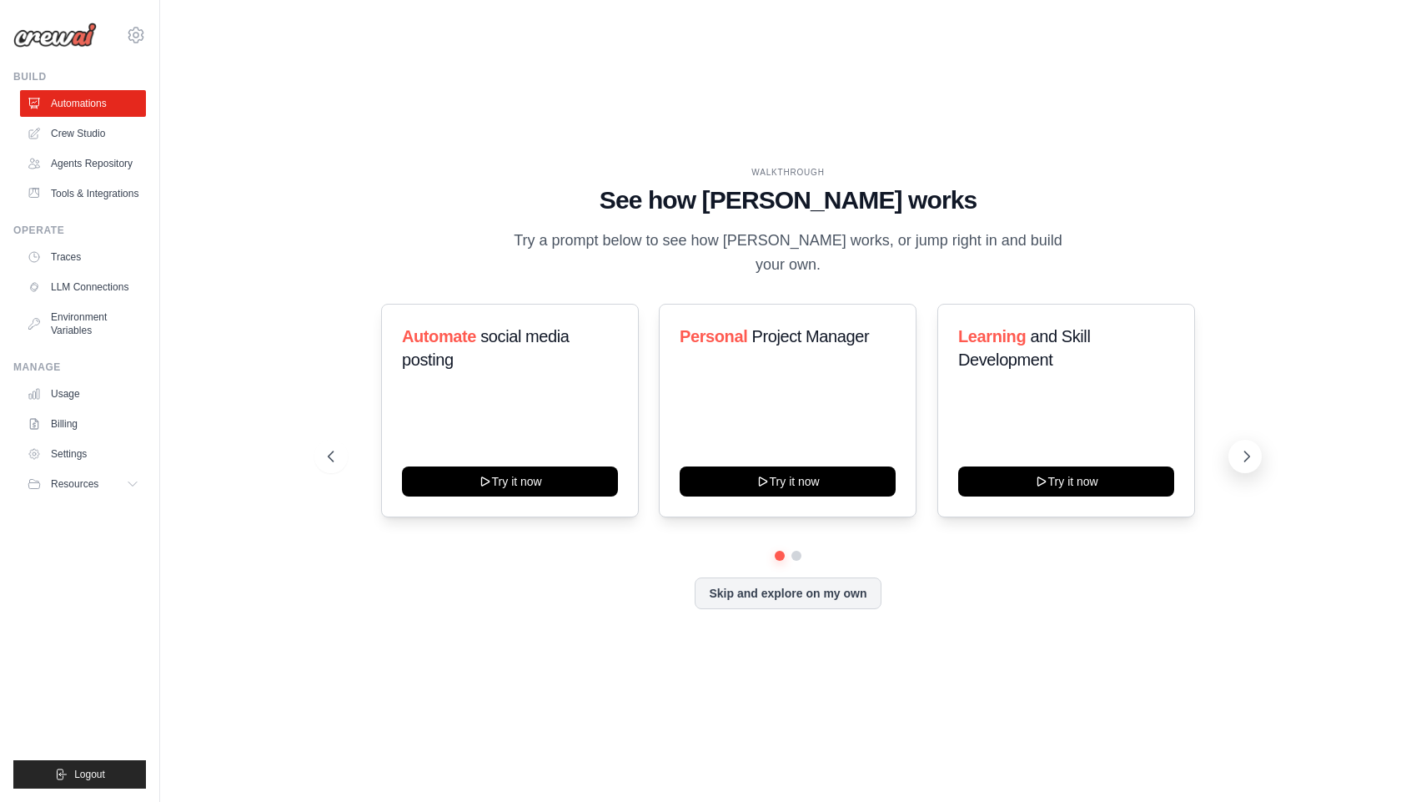
click at [1255, 448] on icon at bounding box center [1247, 456] width 17 height 17
click at [1248, 448] on icon at bounding box center [1247, 456] width 17 height 17
click at [1247, 448] on icon at bounding box center [1247, 456] width 17 height 17
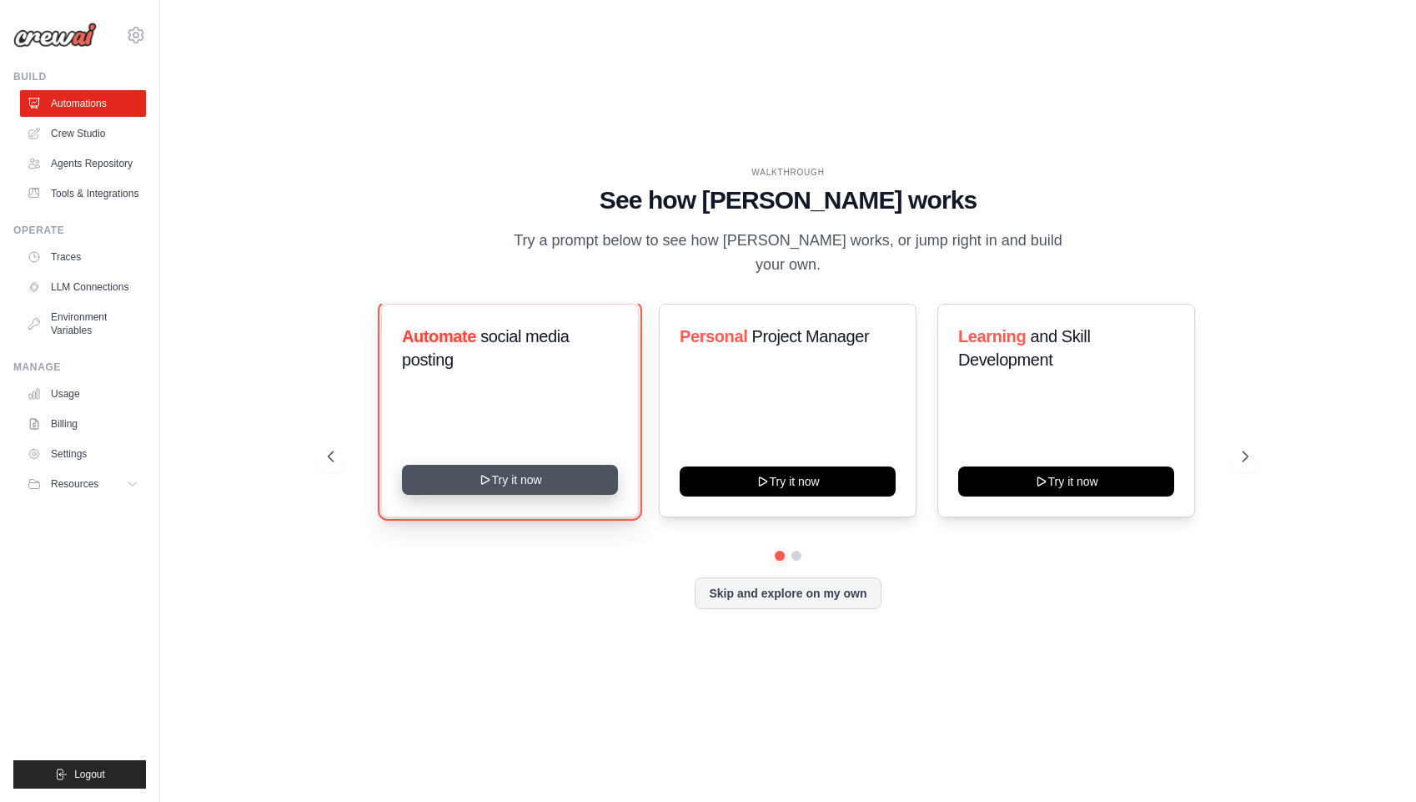
click at [550, 475] on button "Try it now" at bounding box center [510, 480] width 216 height 30
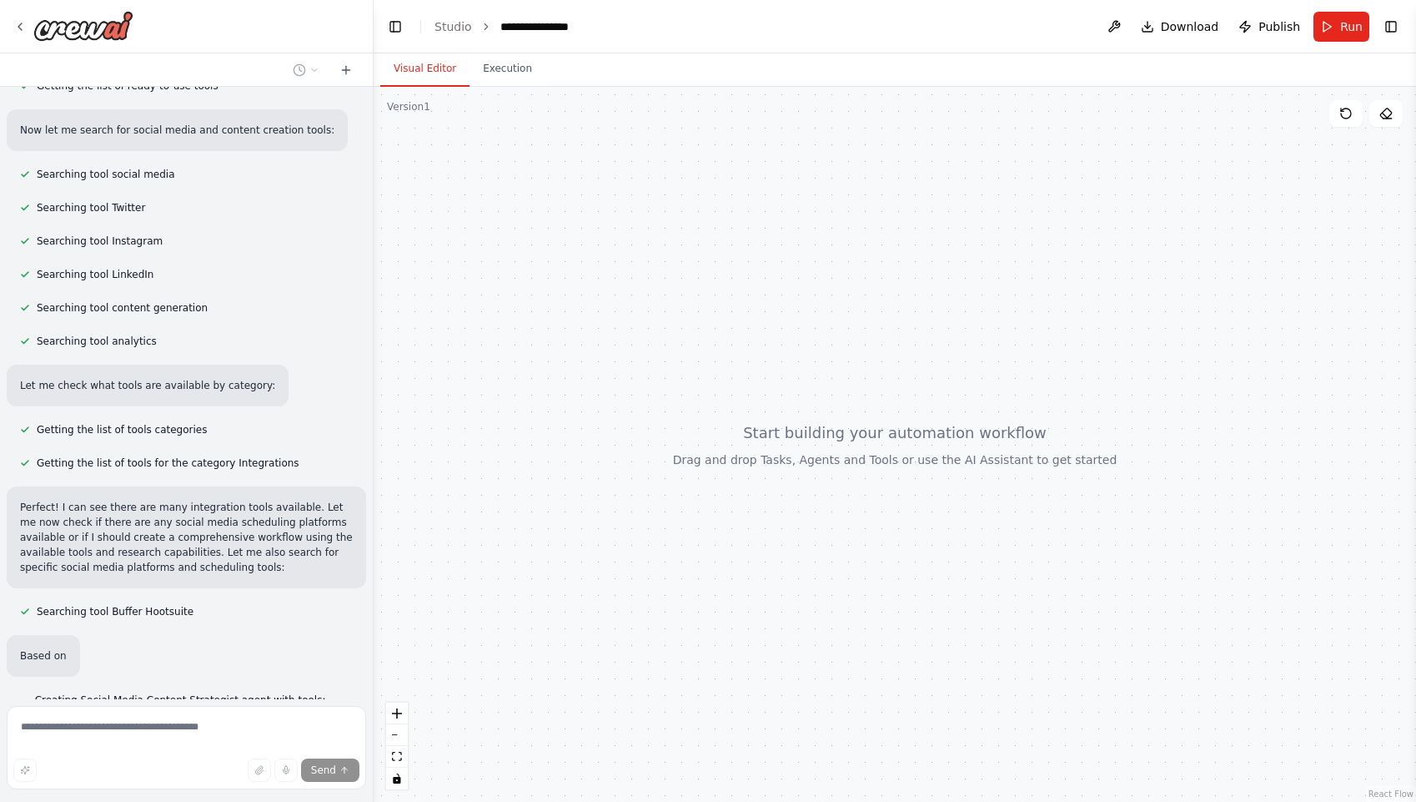
scroll to position [273, 0]
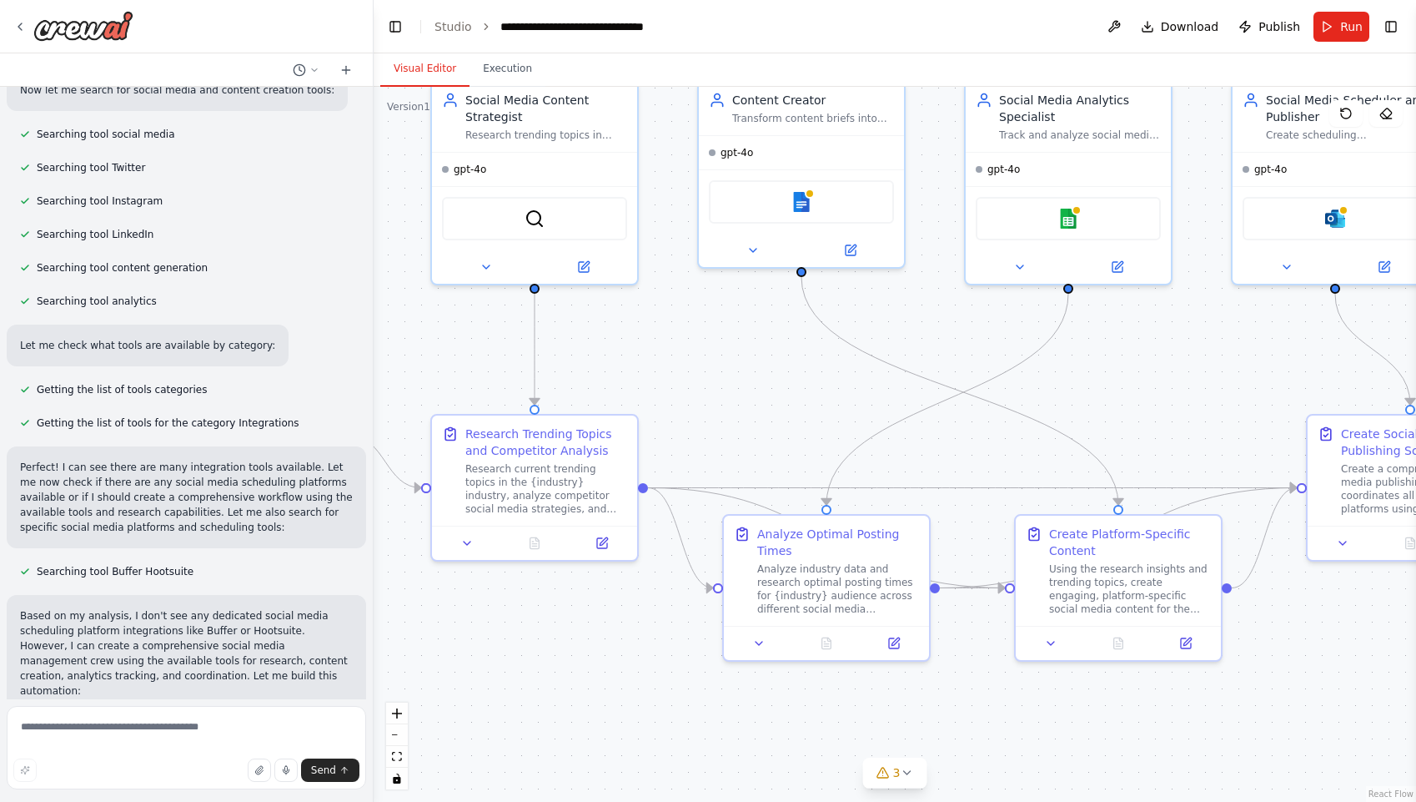
drag, startPoint x: 682, startPoint y: 427, endPoint x: 404, endPoint y: 336, distance: 292.3
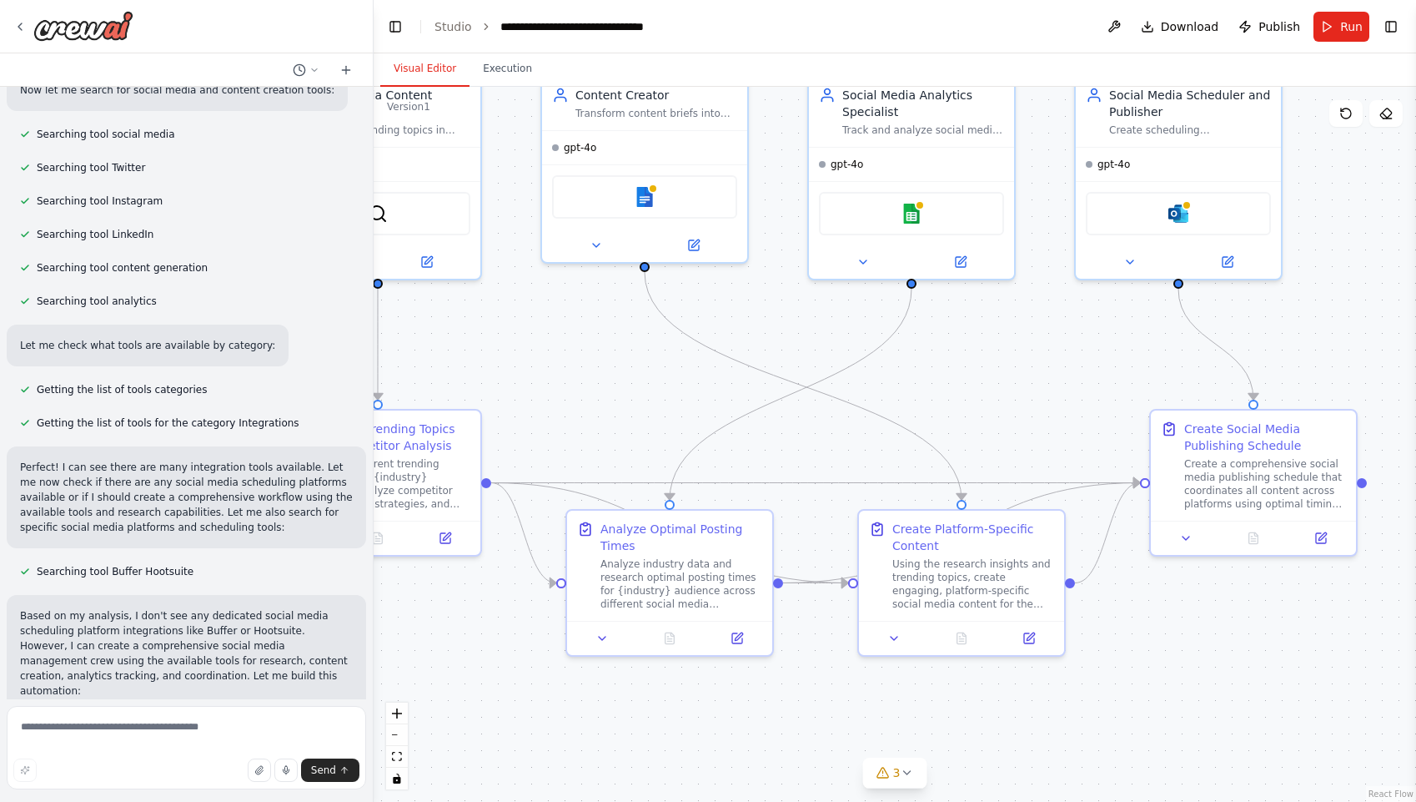
drag, startPoint x: 774, startPoint y: 390, endPoint x: 620, endPoint y: 386, distance: 154.4
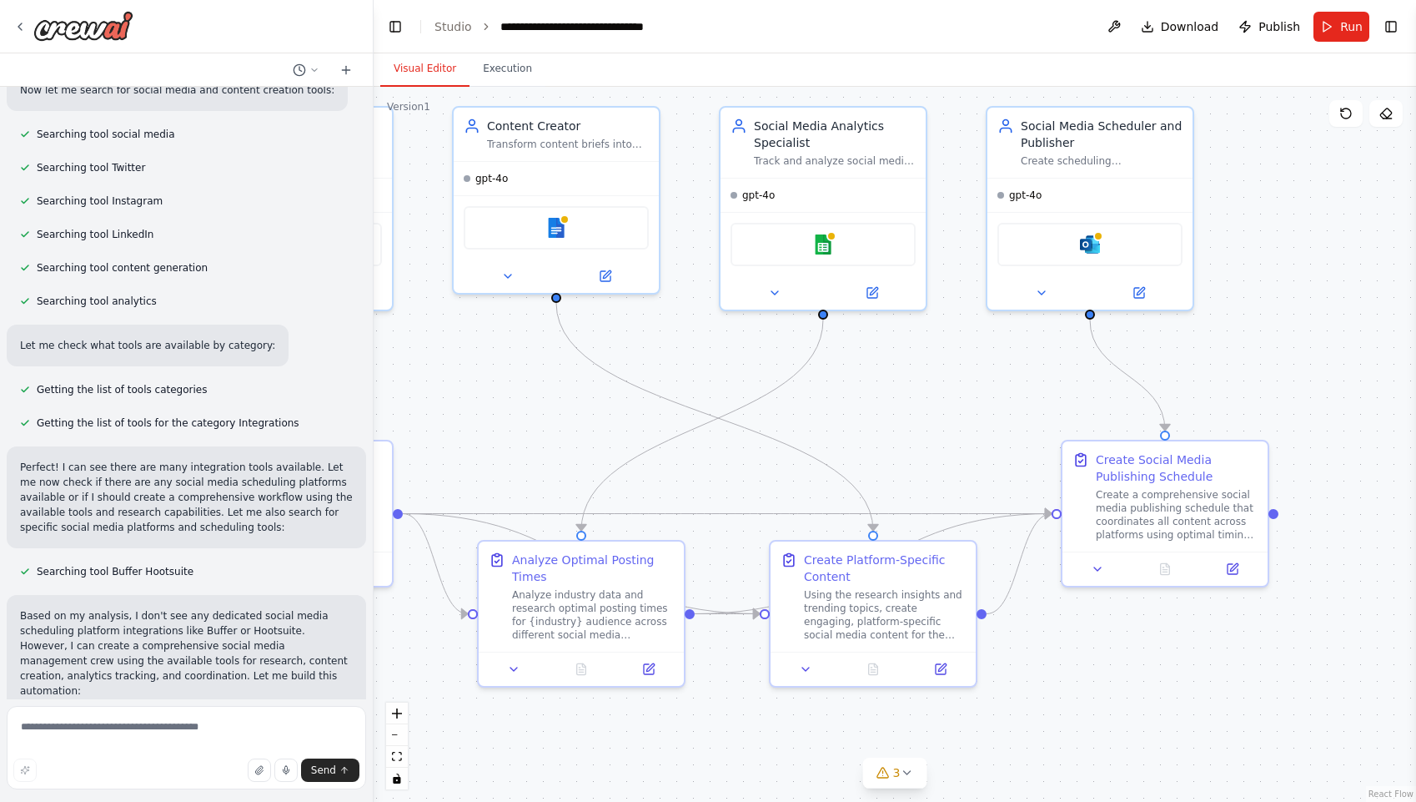
drag, startPoint x: 554, startPoint y: 437, endPoint x: 528, endPoint y: 443, distance: 26.5
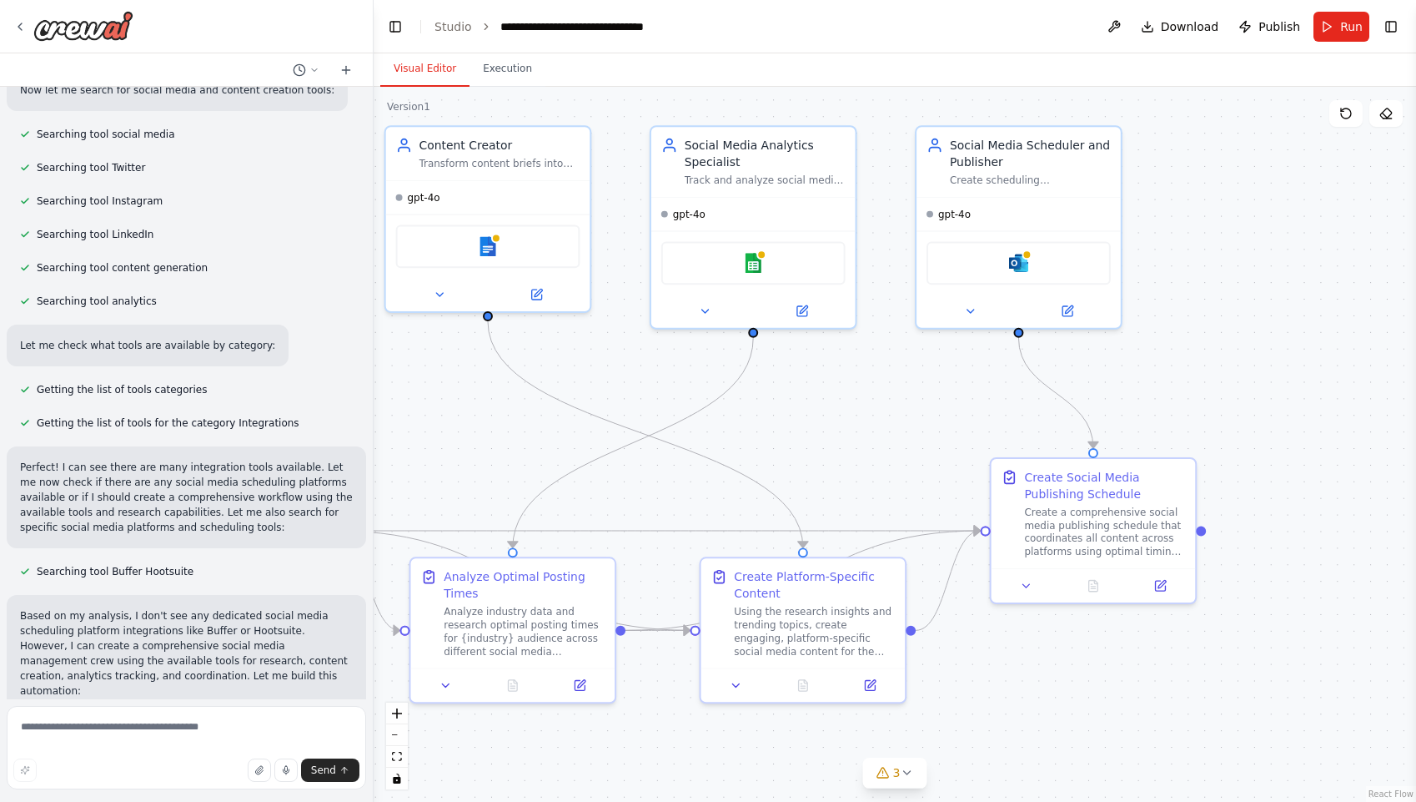
drag, startPoint x: 535, startPoint y: 457, endPoint x: 491, endPoint y: 436, distance: 48.9
